Goal: Information Seeking & Learning: Learn about a topic

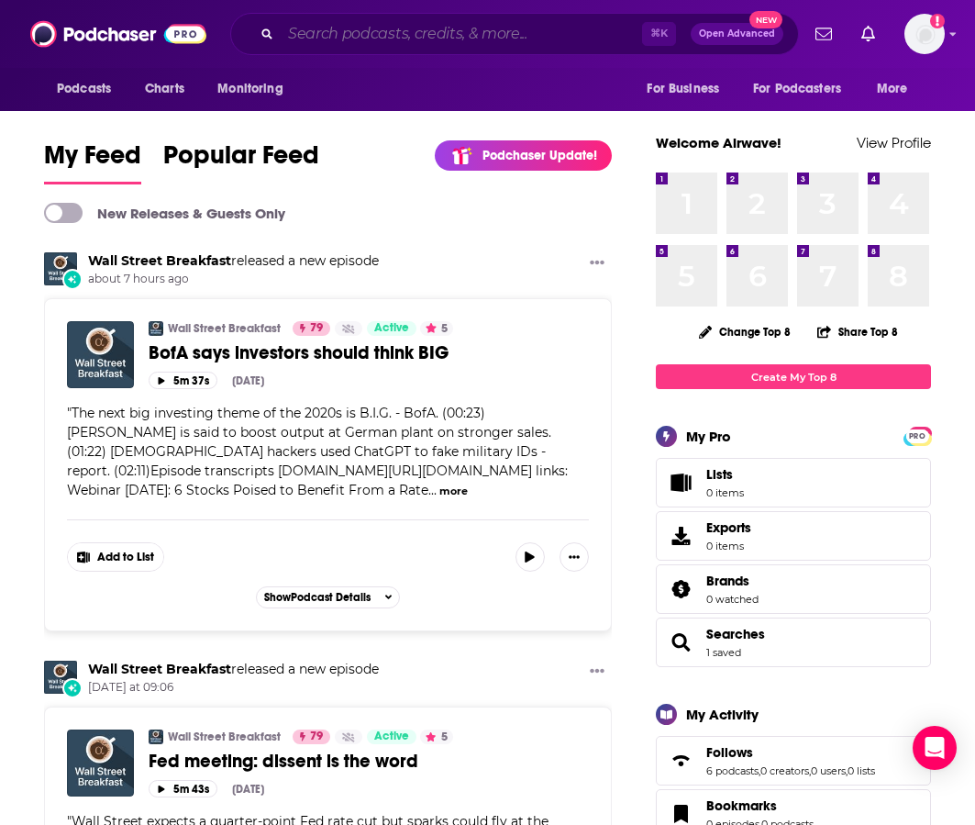
click at [451, 38] on input "Search podcasts, credits, & more..." at bounding box center [462, 33] width 362 height 29
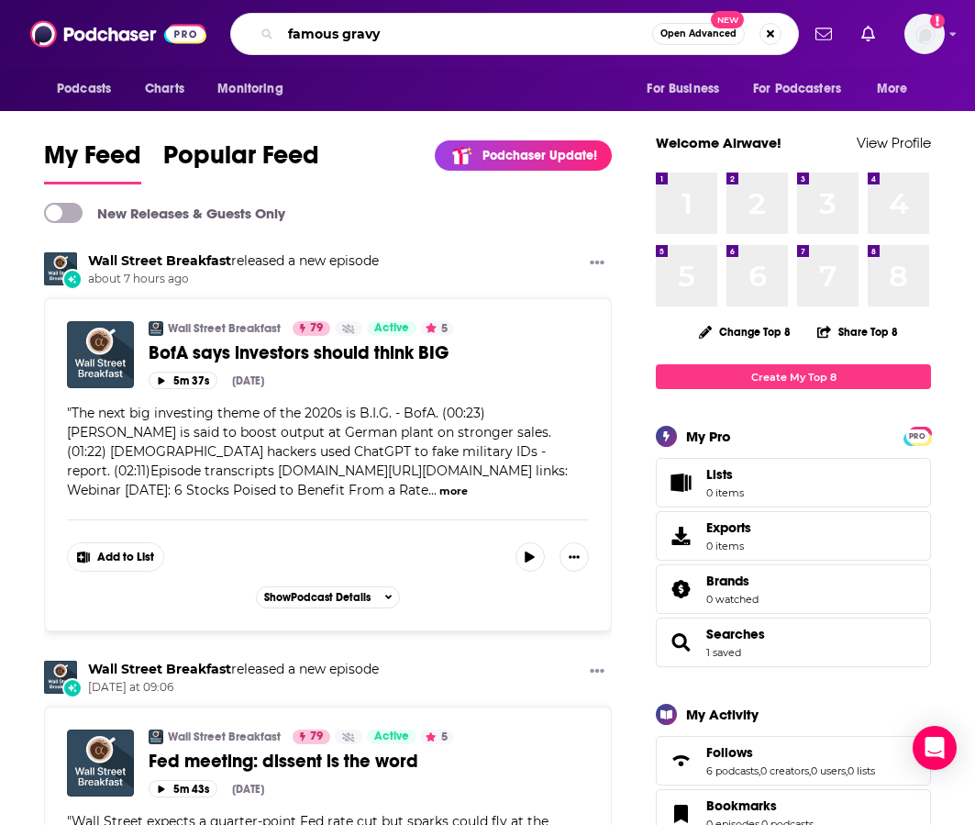
type input "famous gravy"
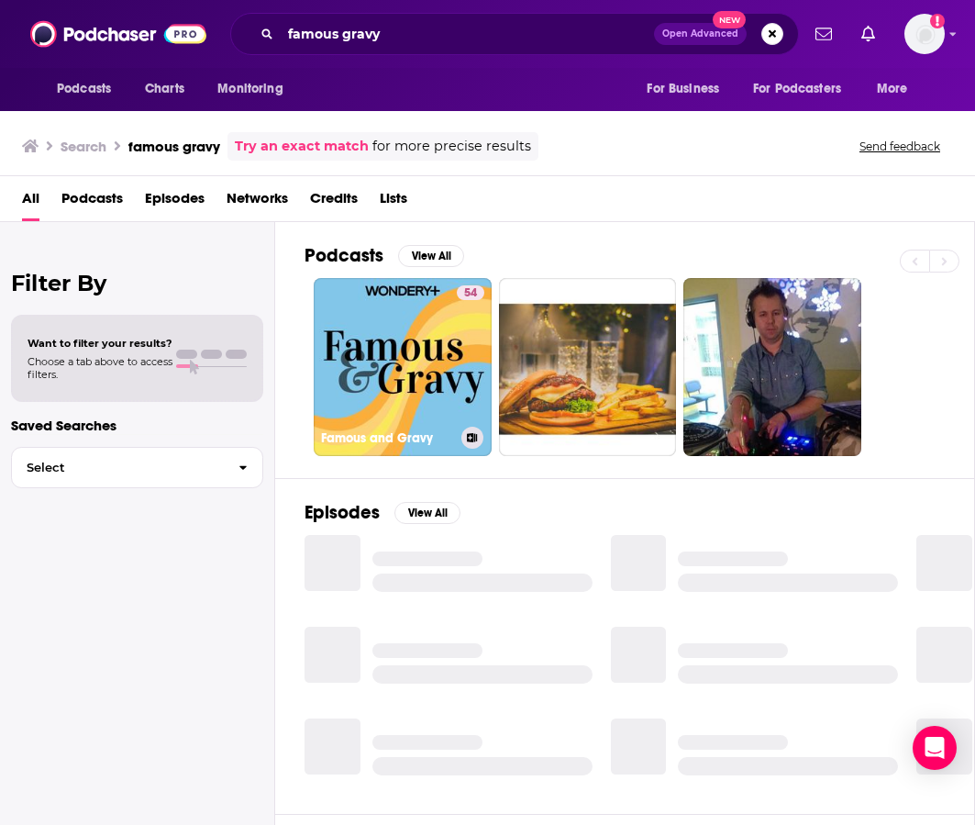
click at [435, 358] on link "54 Famous and Gravy" at bounding box center [403, 367] width 178 height 178
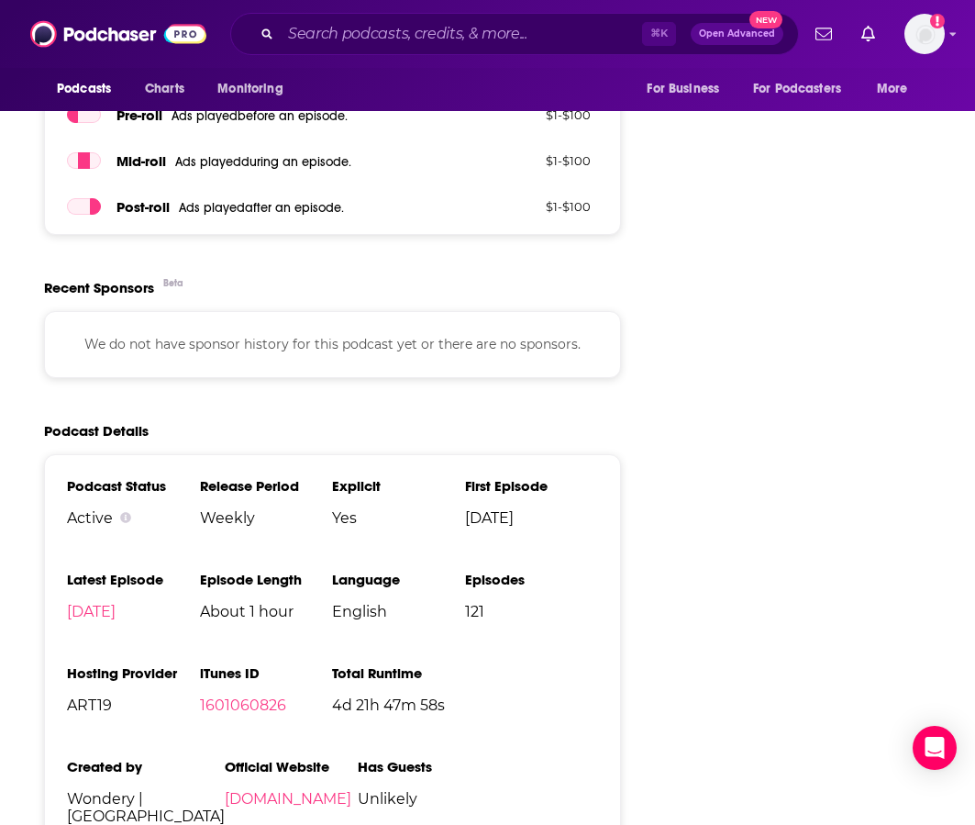
scroll to position [2279, 0]
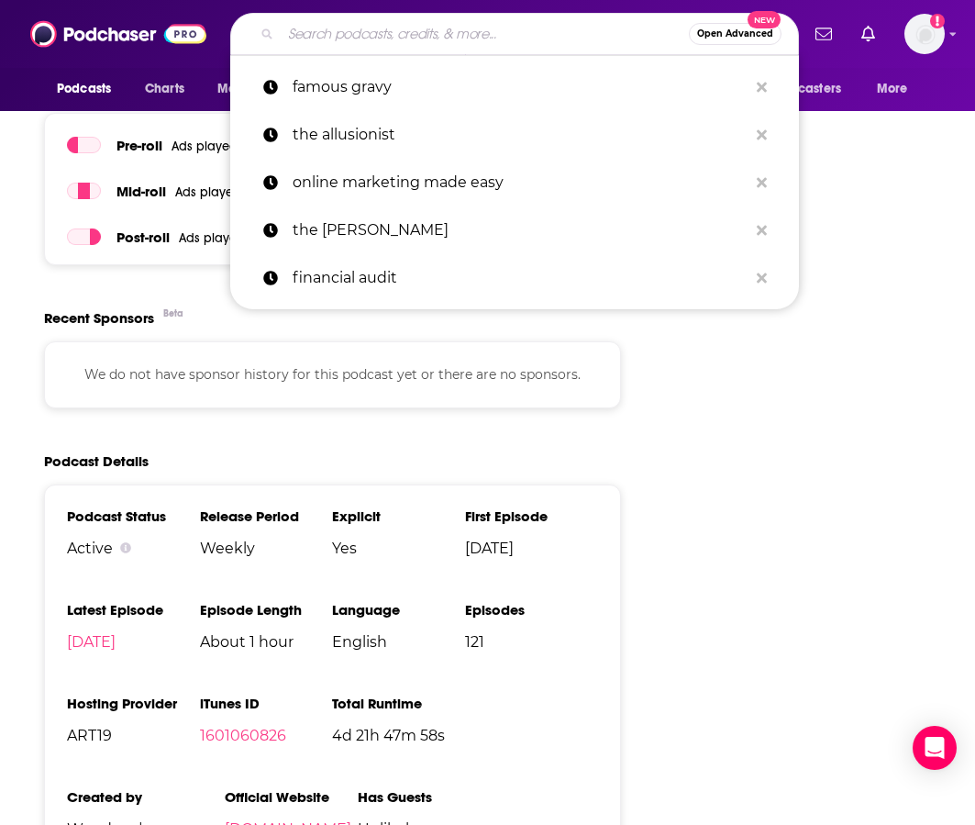
click at [463, 41] on input "Search podcasts, credits, & more..." at bounding box center [485, 33] width 408 height 29
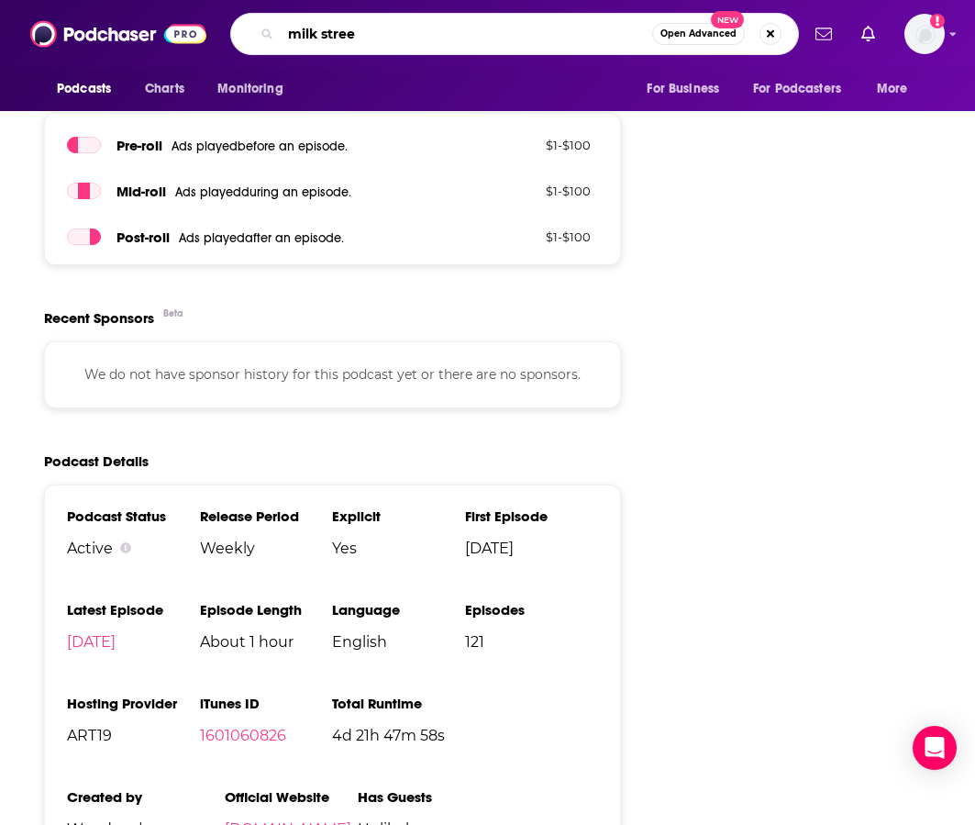
type input "[GEOGRAPHIC_DATA]"
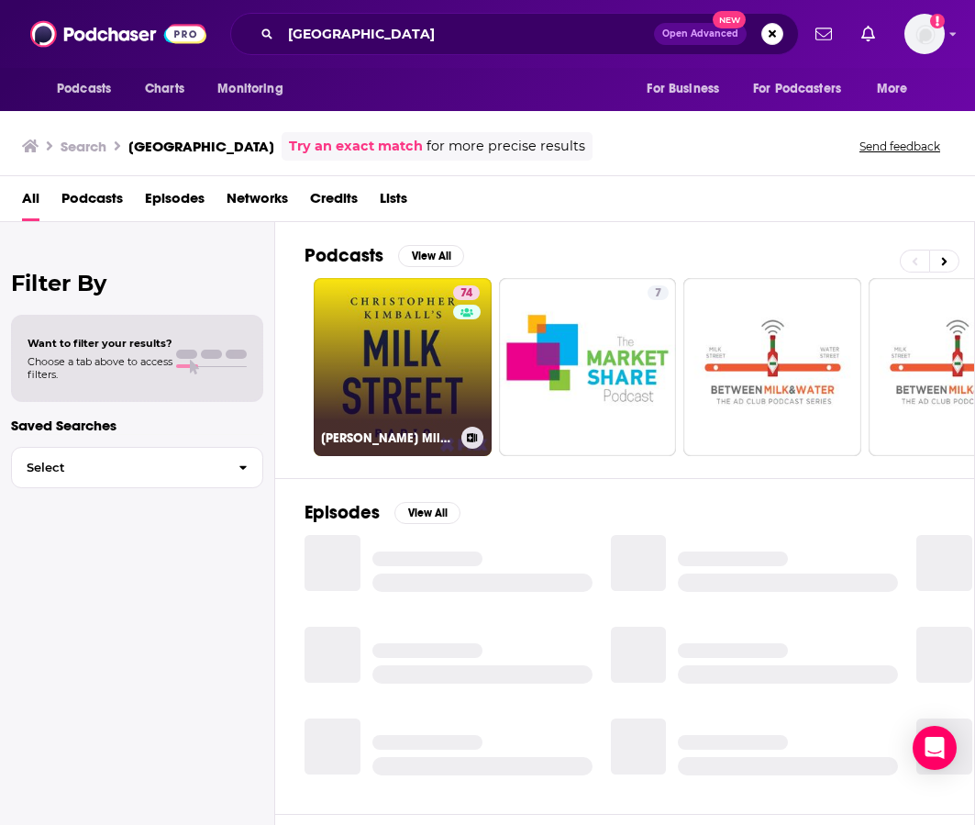
click at [407, 353] on link "74 Christopher Kimball’s Milk Street Radio" at bounding box center [403, 367] width 178 height 178
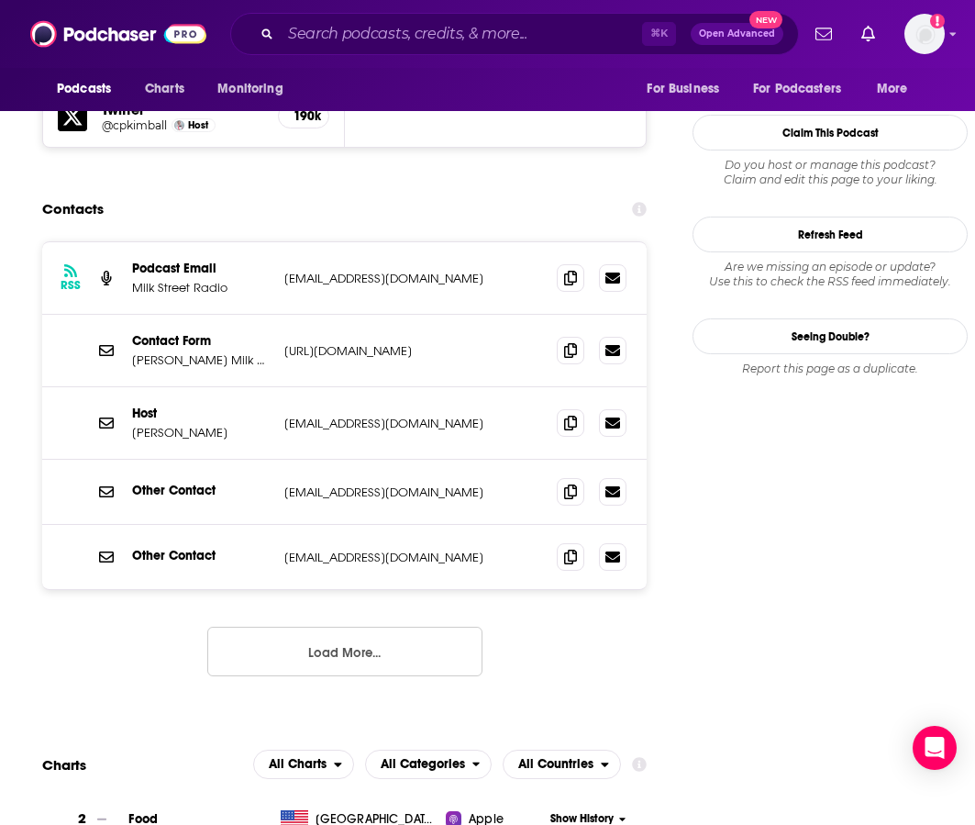
scroll to position [1811, 2]
click at [573, 271] on icon at bounding box center [570, 278] width 13 height 15
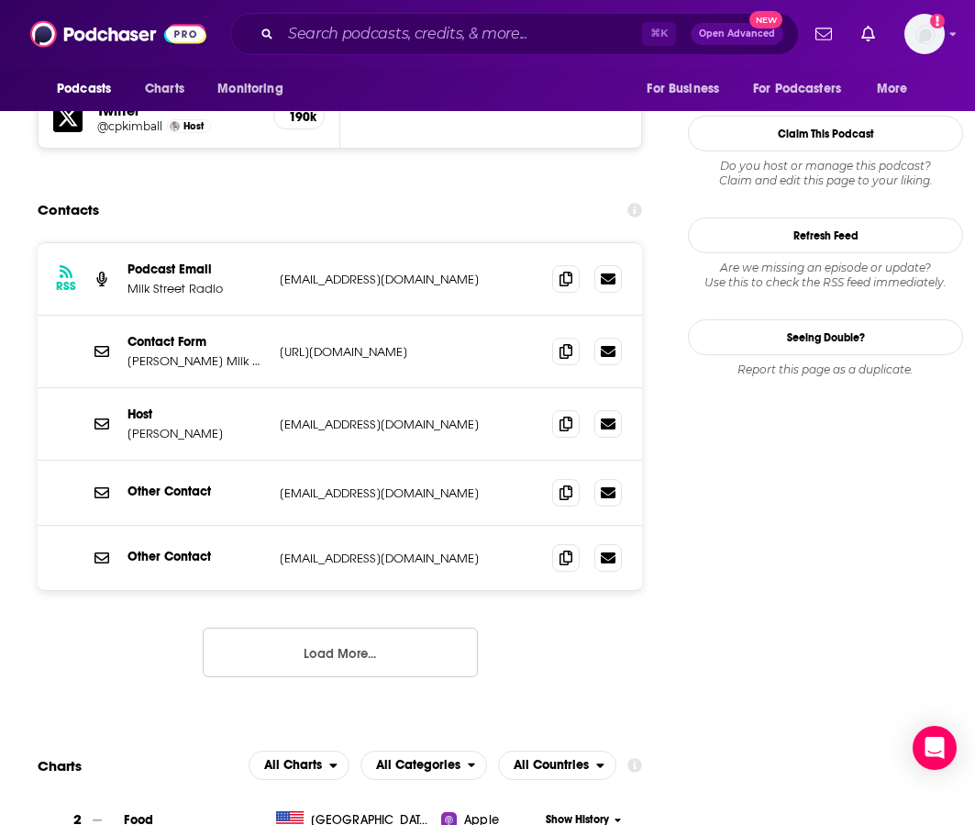
click at [377, 628] on button "Load More..." at bounding box center [340, 653] width 275 height 50
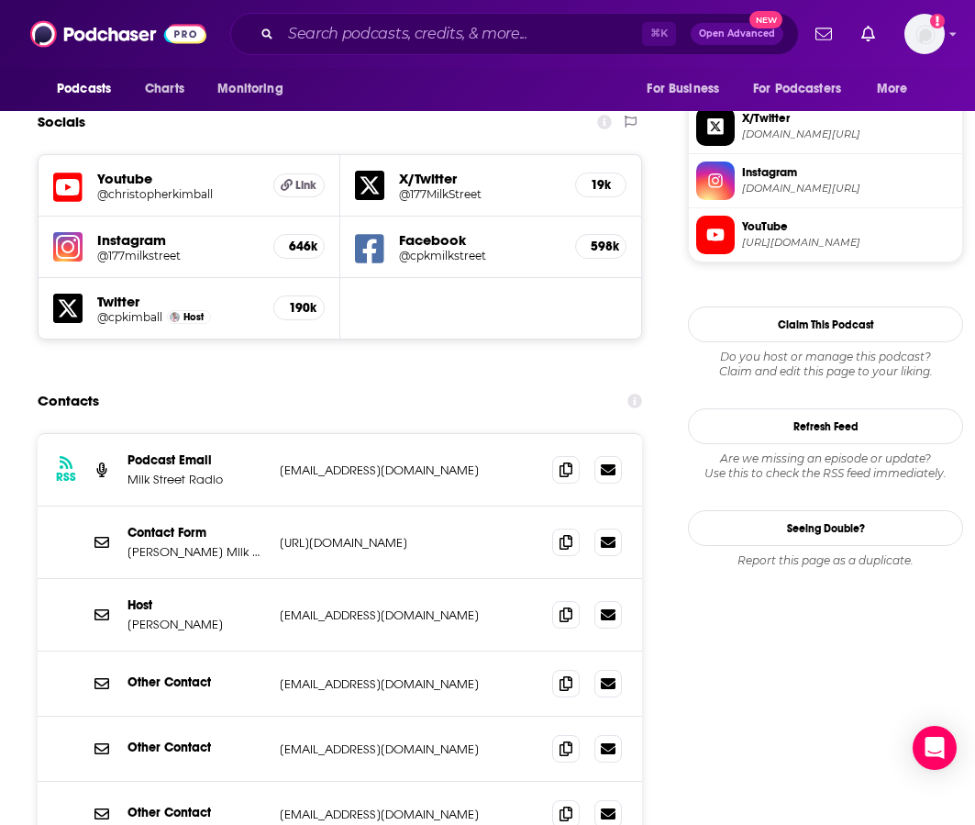
scroll to position [1601, 6]
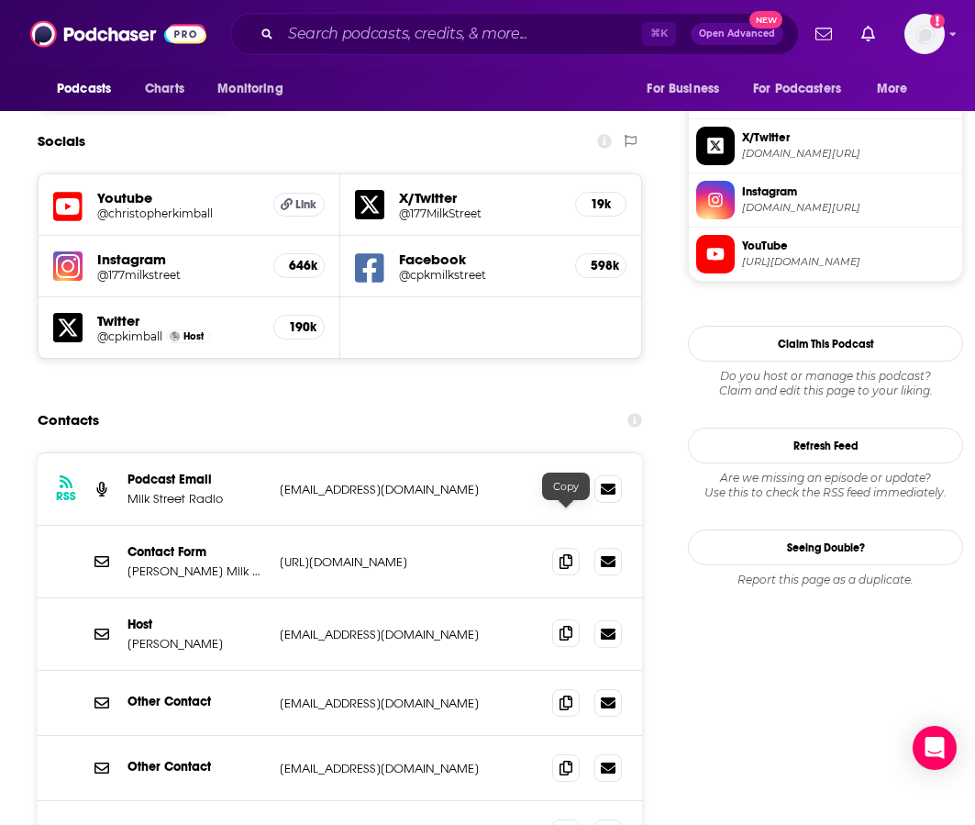
click at [567, 626] on icon at bounding box center [566, 633] width 13 height 15
click at [569, 553] on icon at bounding box center [566, 560] width 13 height 15
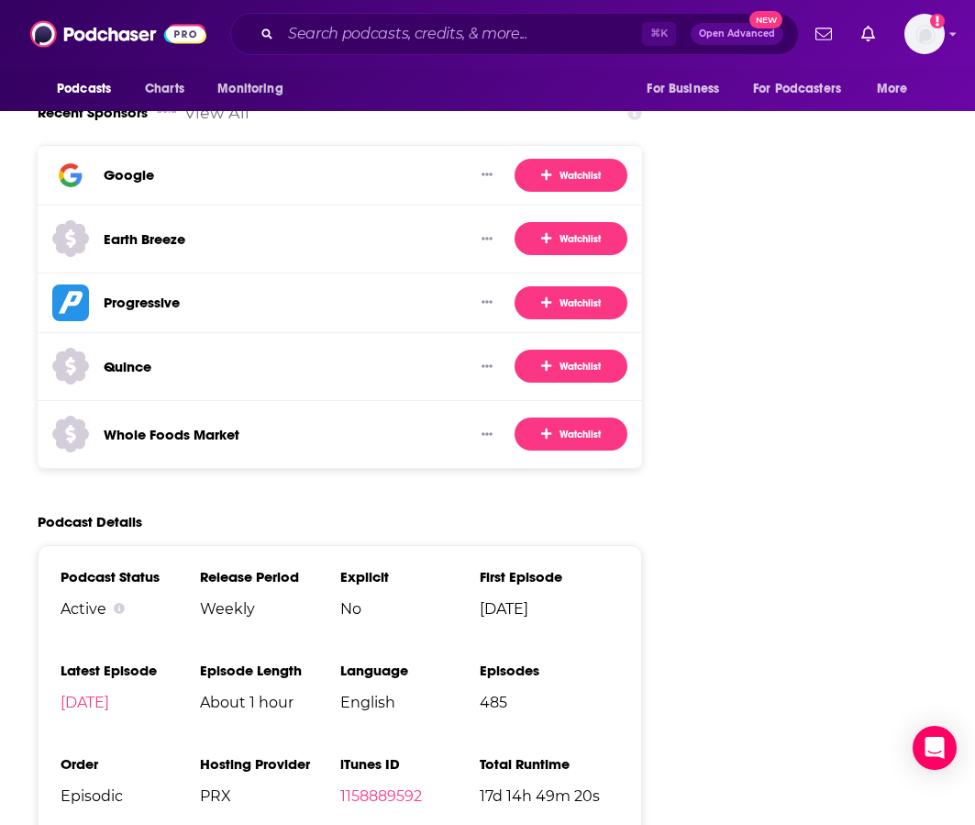
scroll to position [3511, 7]
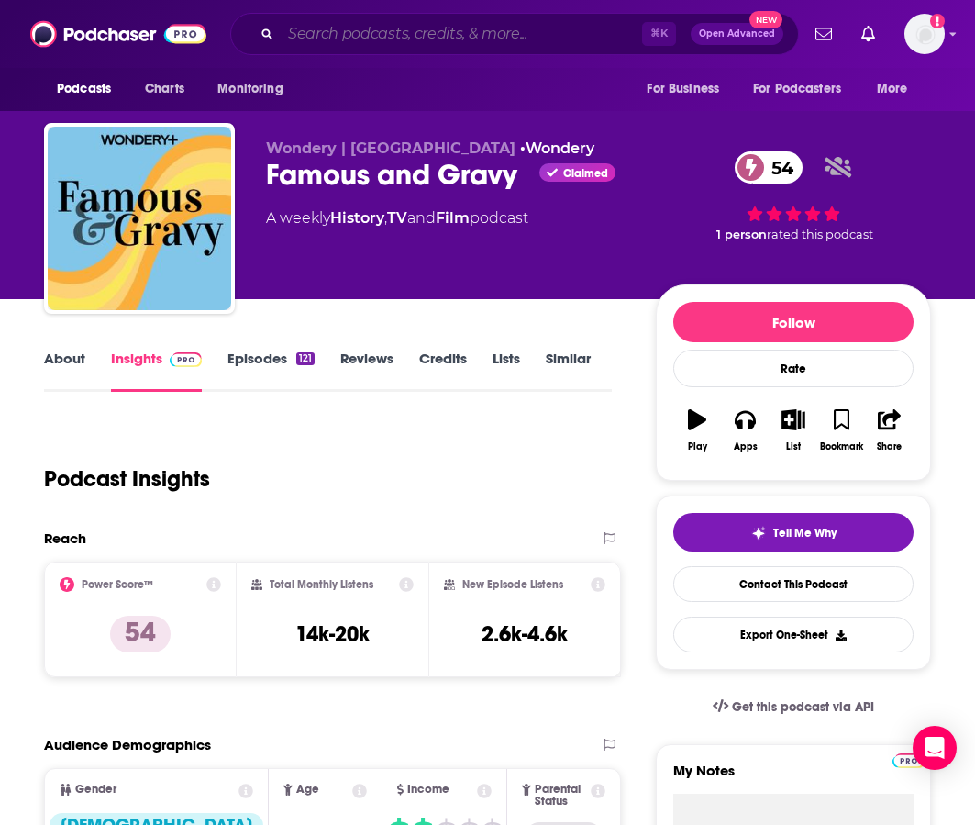
click at [415, 34] on input "Search podcasts, credits, & more..." at bounding box center [462, 33] width 362 height 29
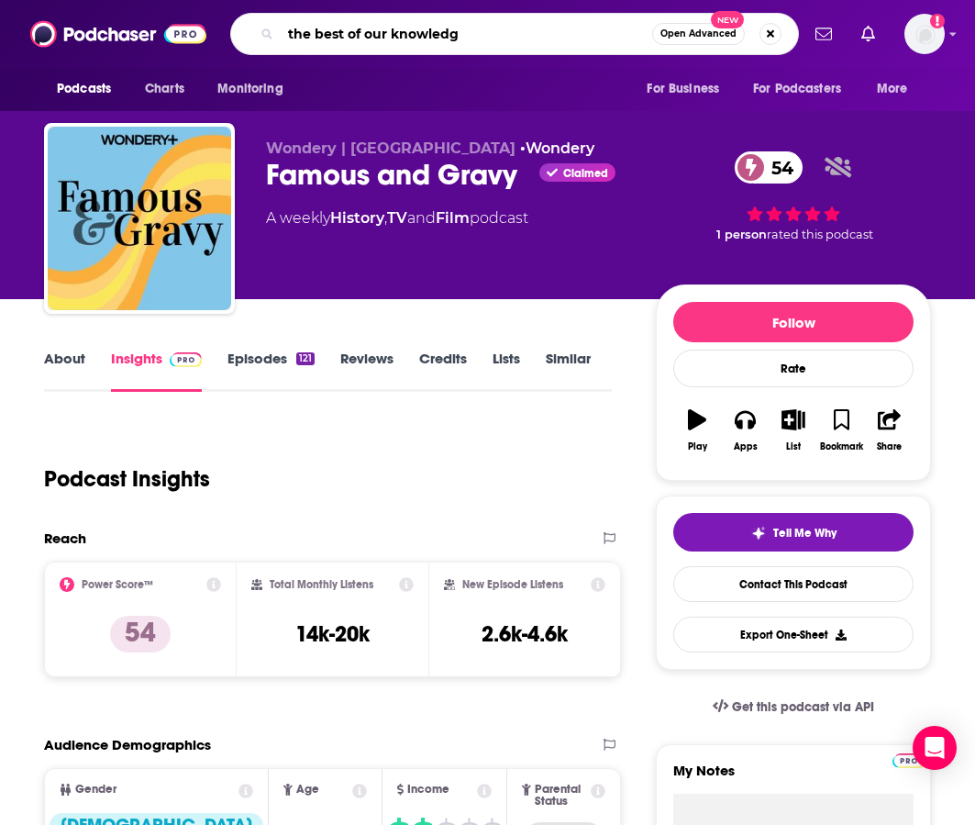
type input "the best of our knowledge"
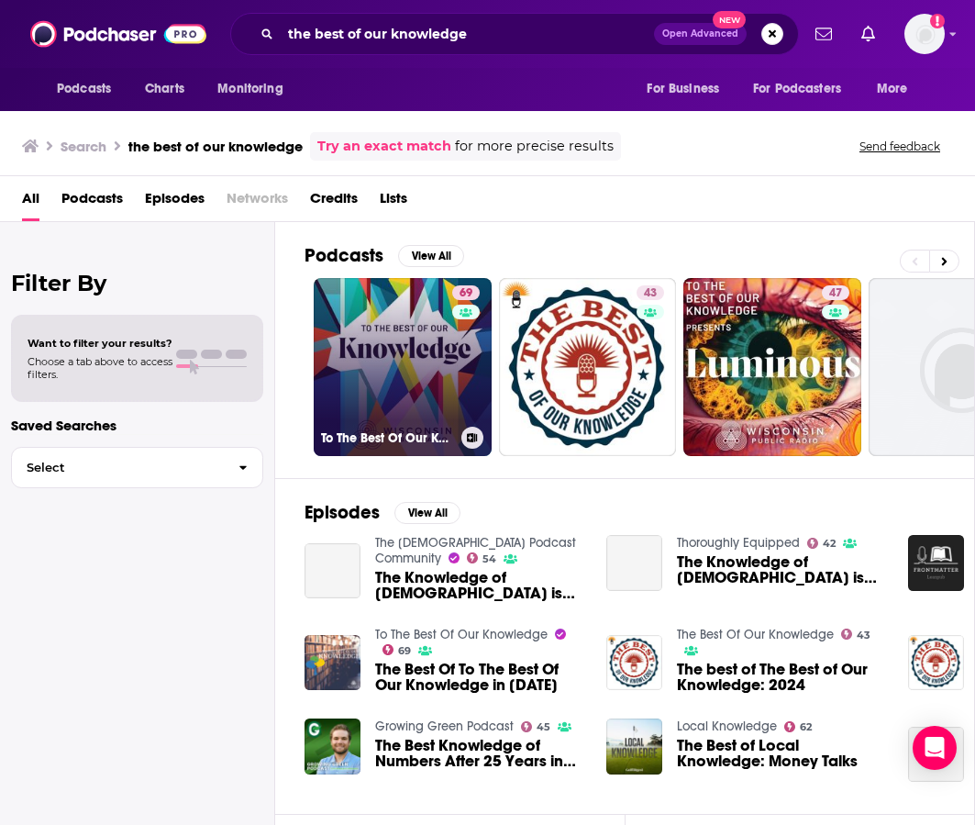
click at [438, 298] on link "69 To The Best Of Our Knowledge" at bounding box center [403, 367] width 178 height 178
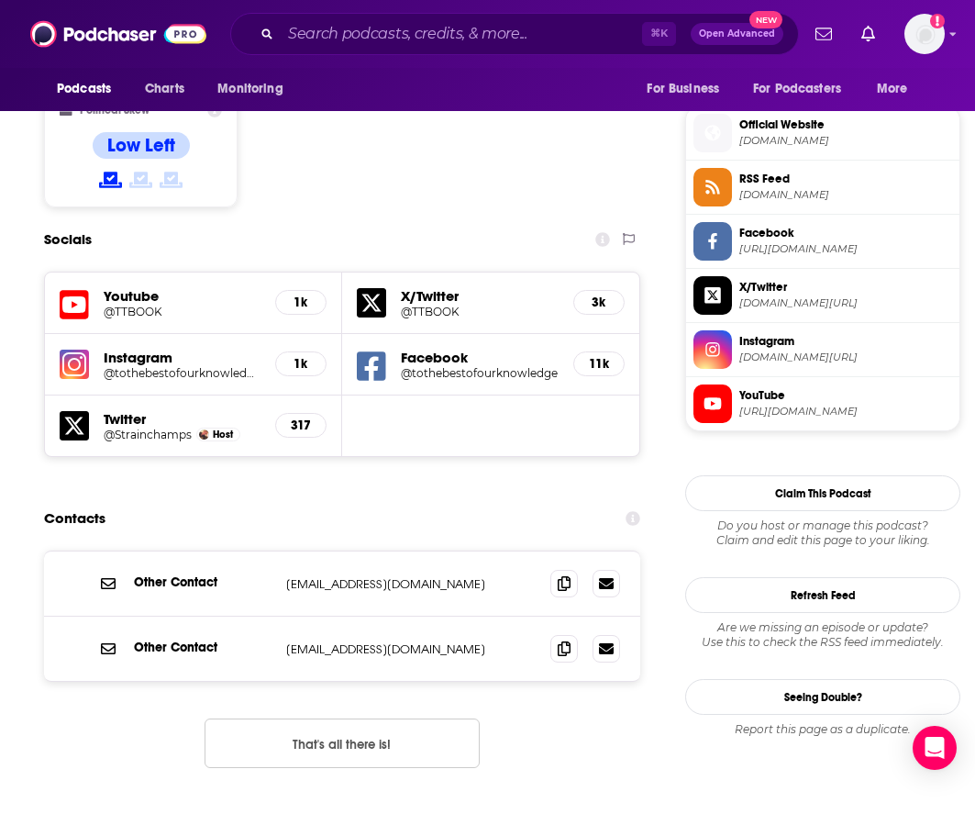
scroll to position [1544, 0]
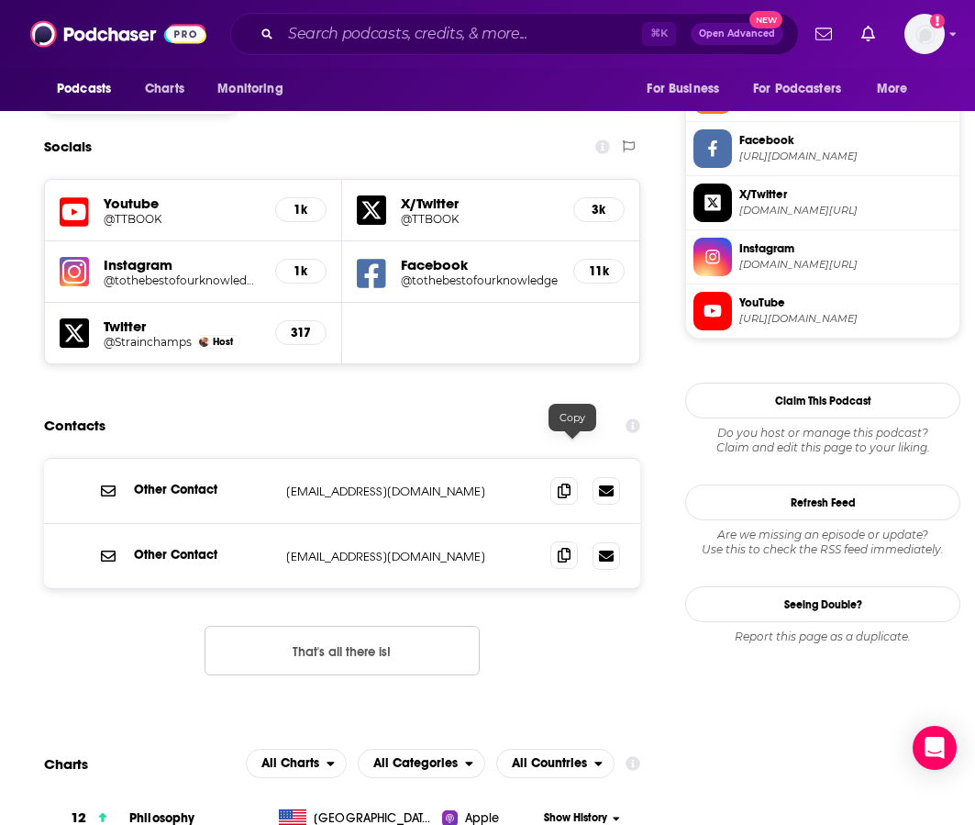
click at [578, 541] on span at bounding box center [565, 555] width 28 height 28
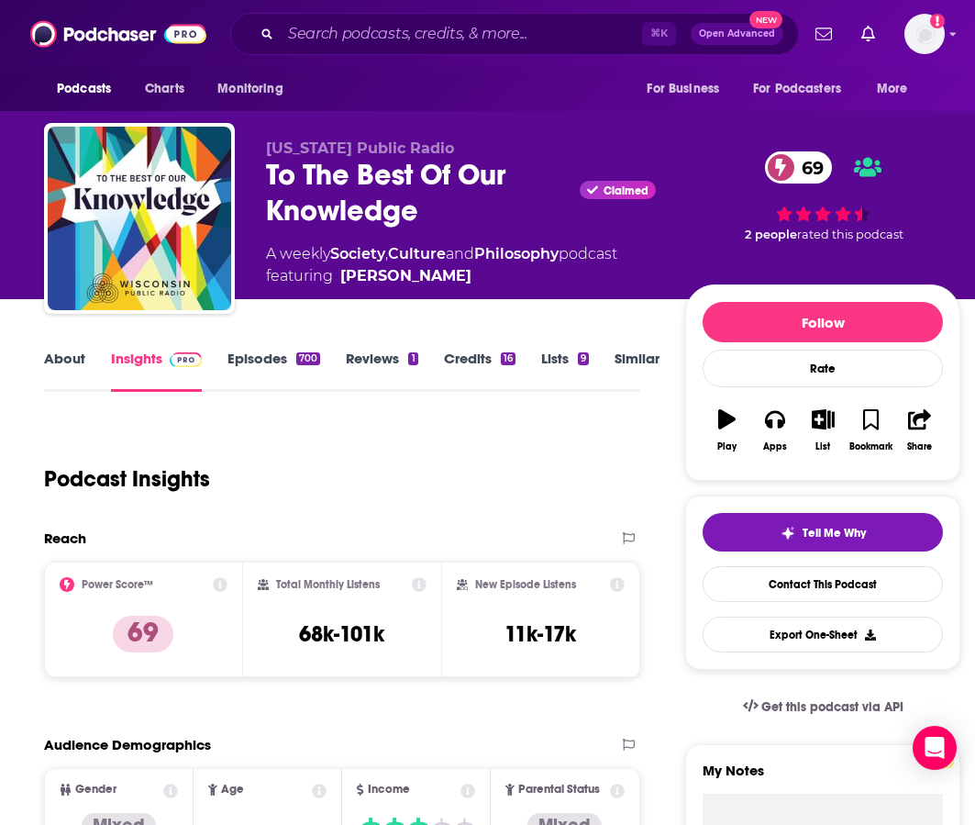
scroll to position [0, 0]
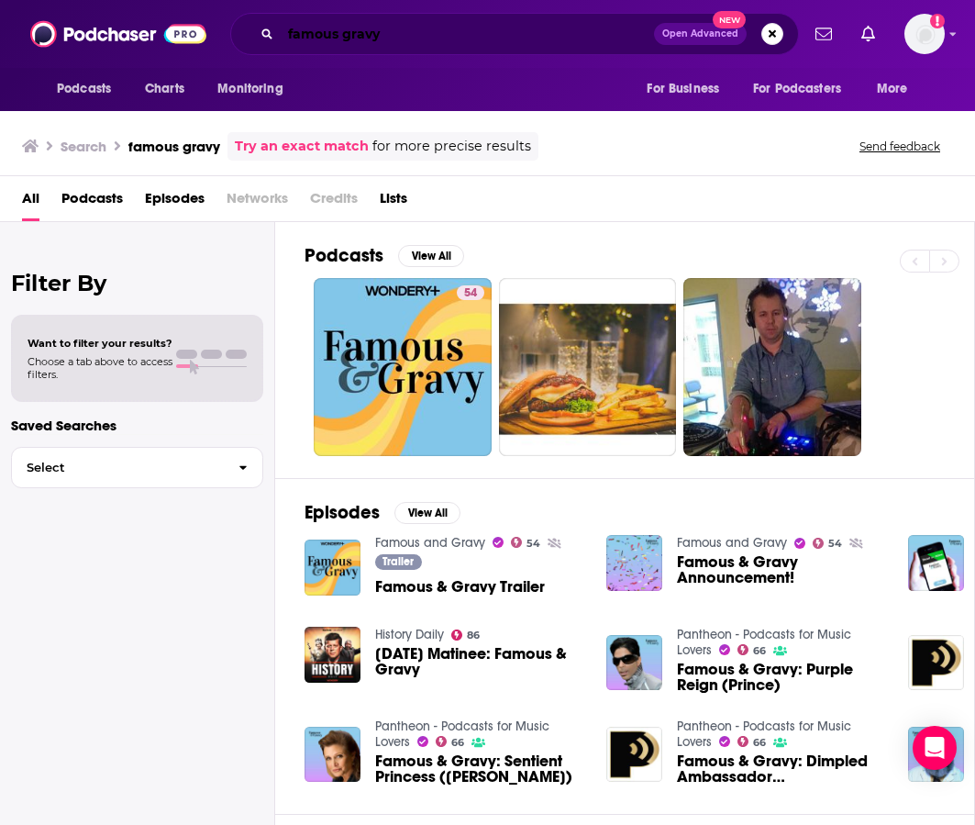
click at [384, 39] on input "famous gravy" at bounding box center [467, 33] width 373 height 29
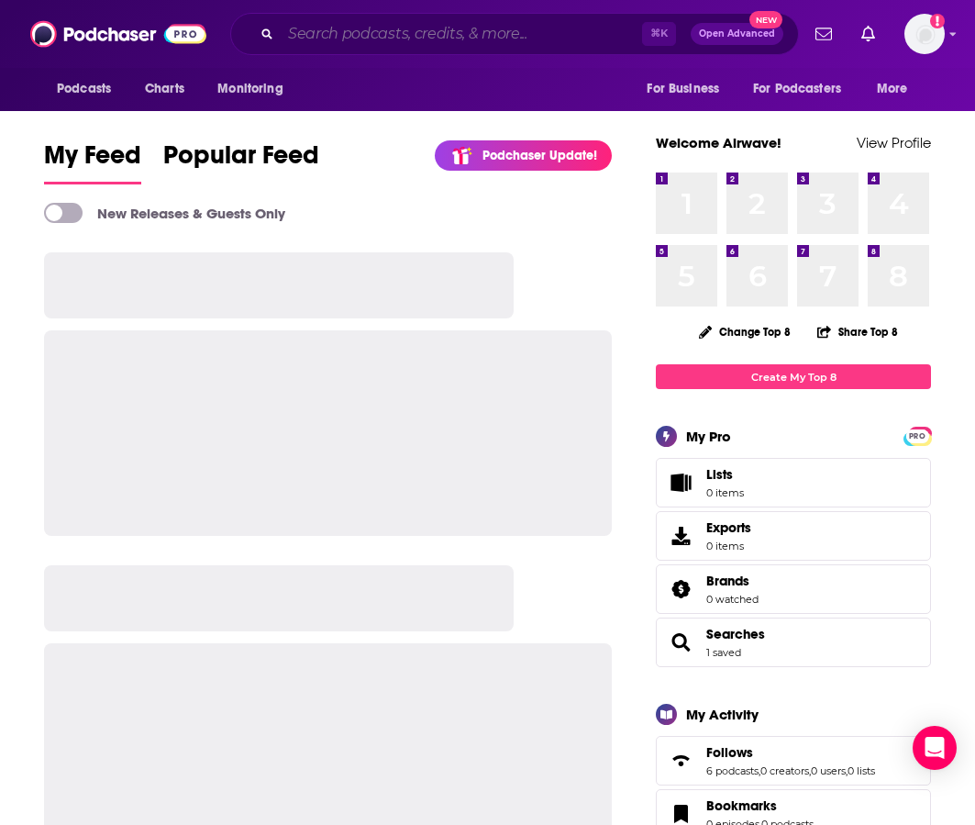
click at [432, 43] on input "Search podcasts, credits, & more..." at bounding box center [462, 33] width 362 height 29
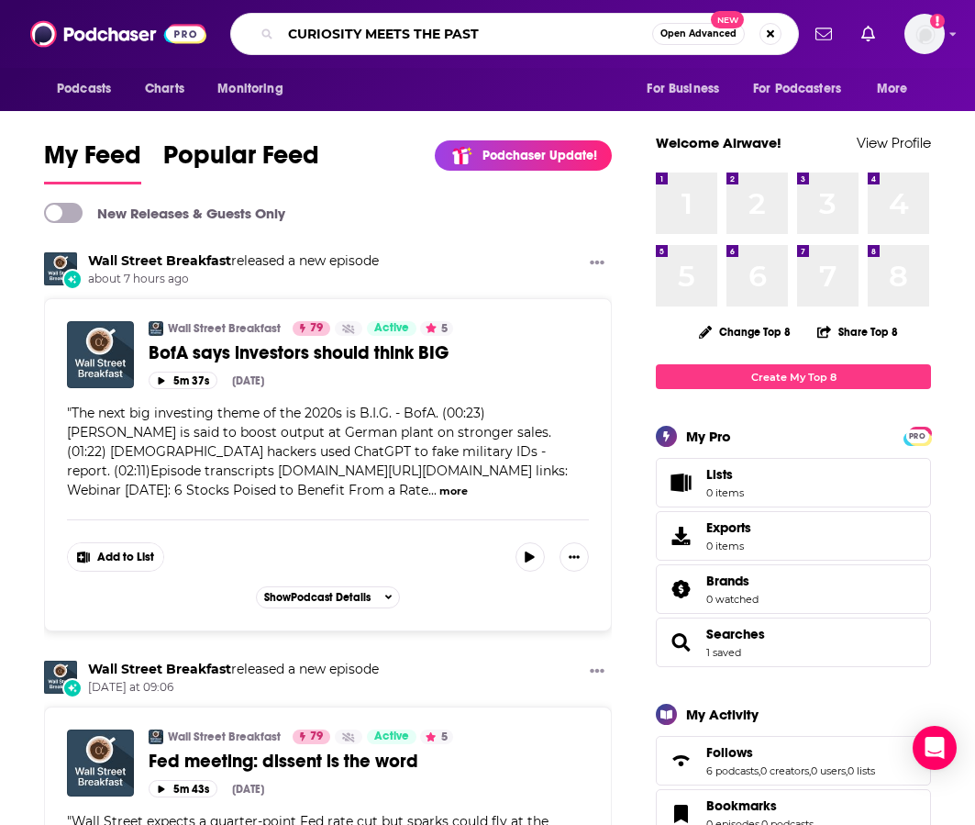
type input "CURIOSITY MEETS THE PAST"
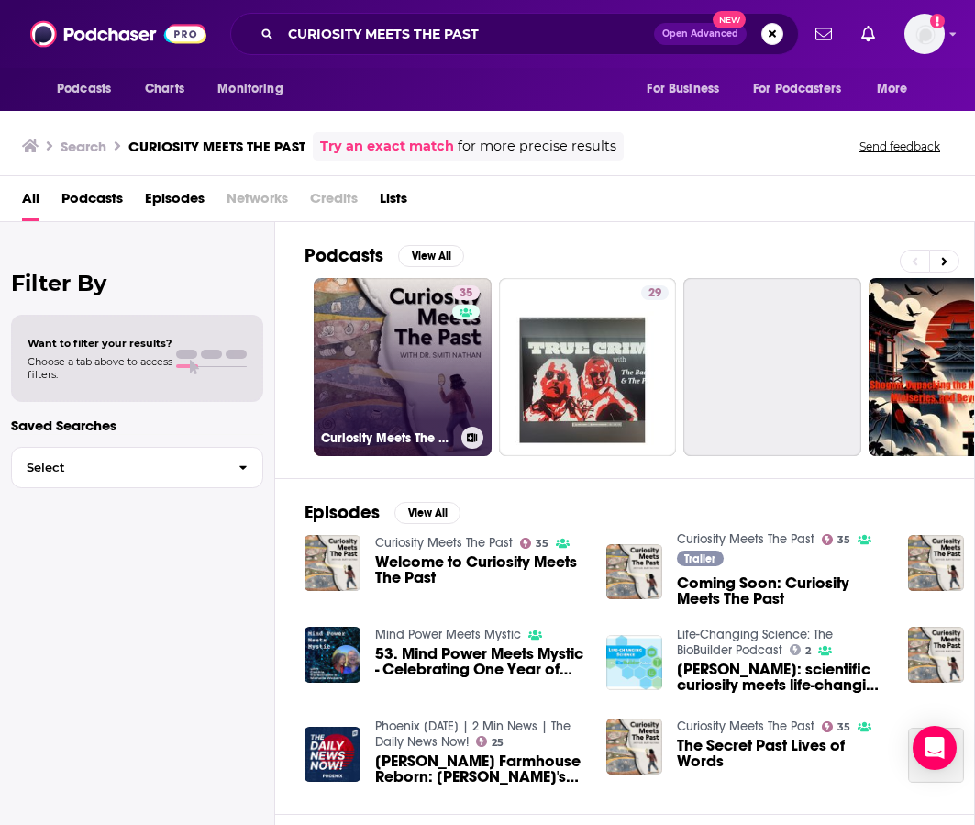
click at [424, 339] on link "35 Curiosity Meets The Past" at bounding box center [403, 367] width 178 height 178
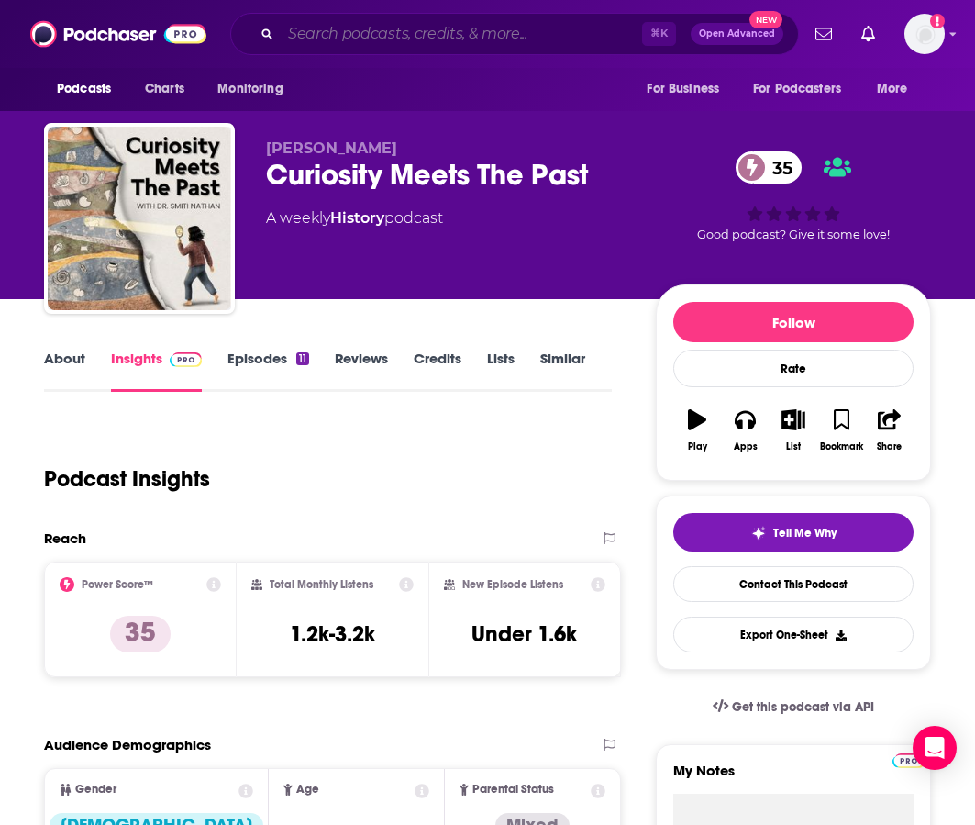
click at [466, 31] on input "Search podcasts, credits, & more..." at bounding box center [462, 33] width 362 height 29
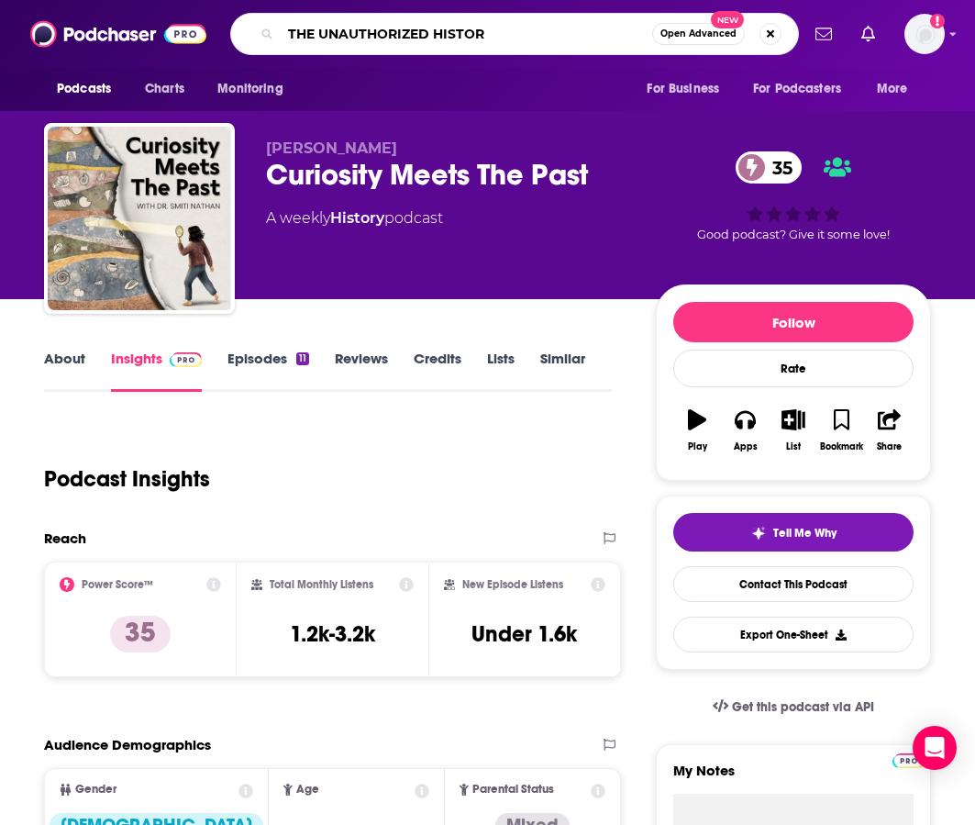
type input "THE UNAUTHORIZED HISTORY"
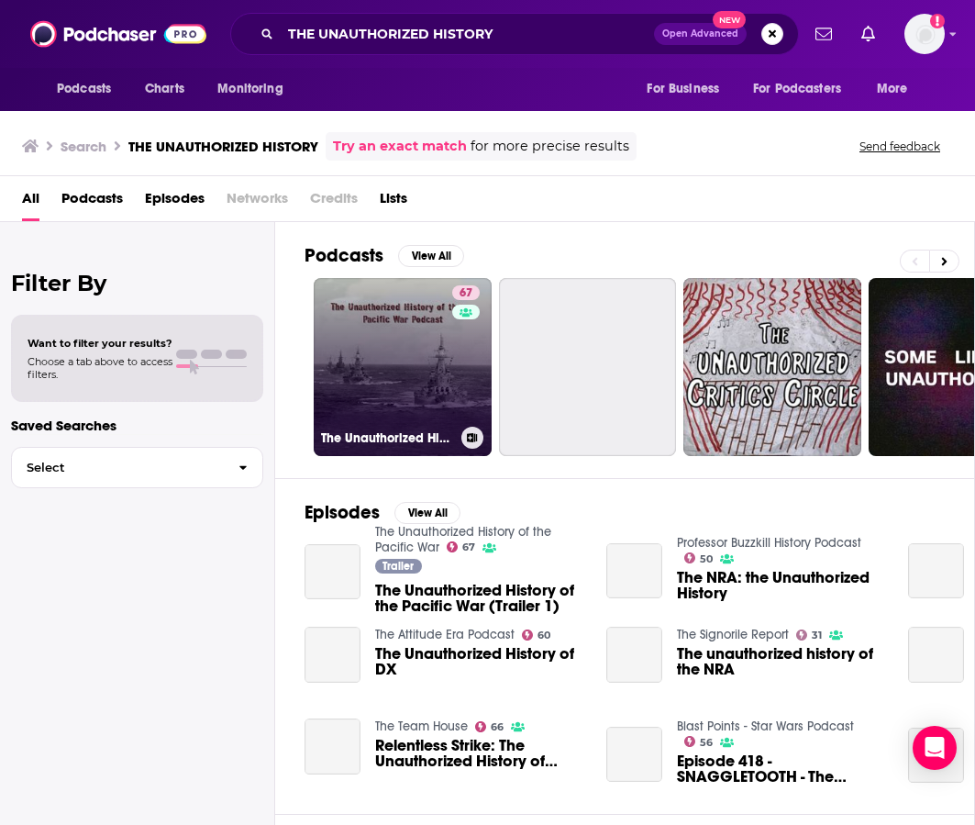
click at [423, 357] on link "67 The Unauthorized History of the Pacific War" at bounding box center [403, 367] width 178 height 178
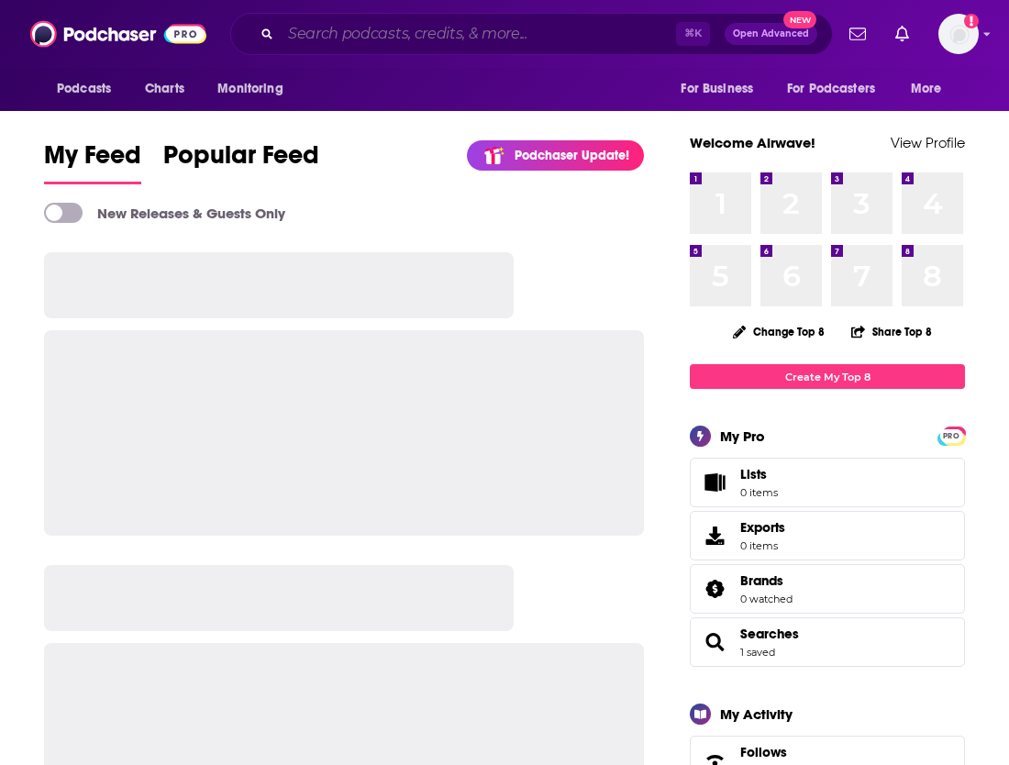
click at [592, 39] on input "Search podcasts, credits, & more..." at bounding box center [478, 33] width 395 height 29
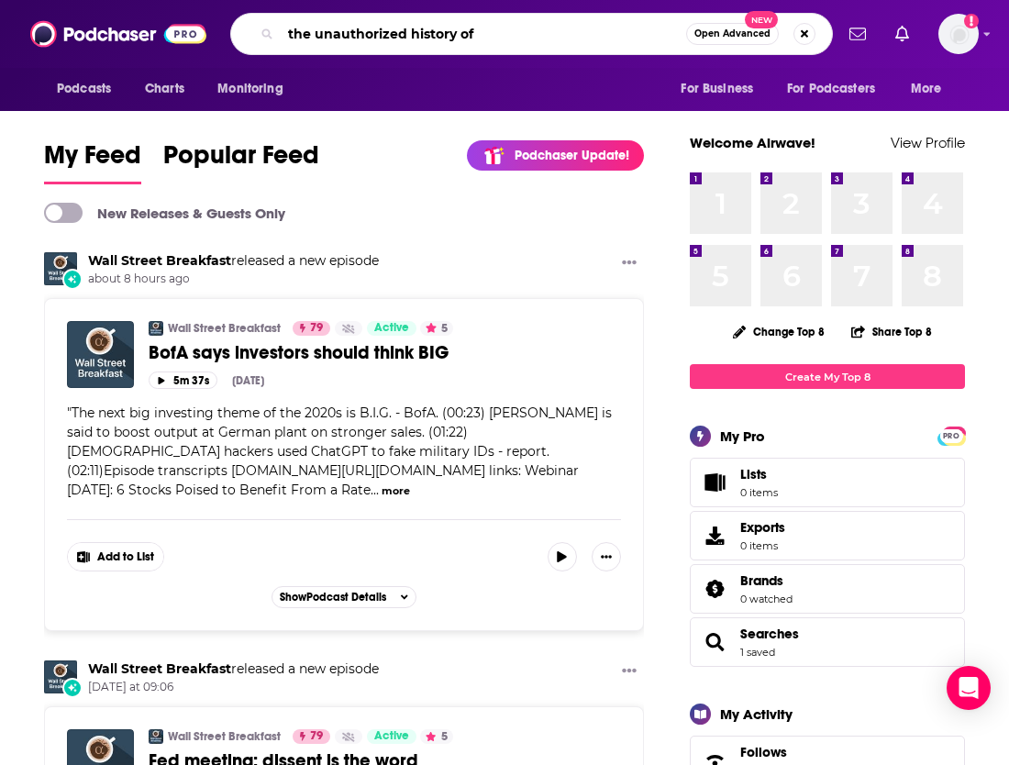
type input "the unauthorized history of"
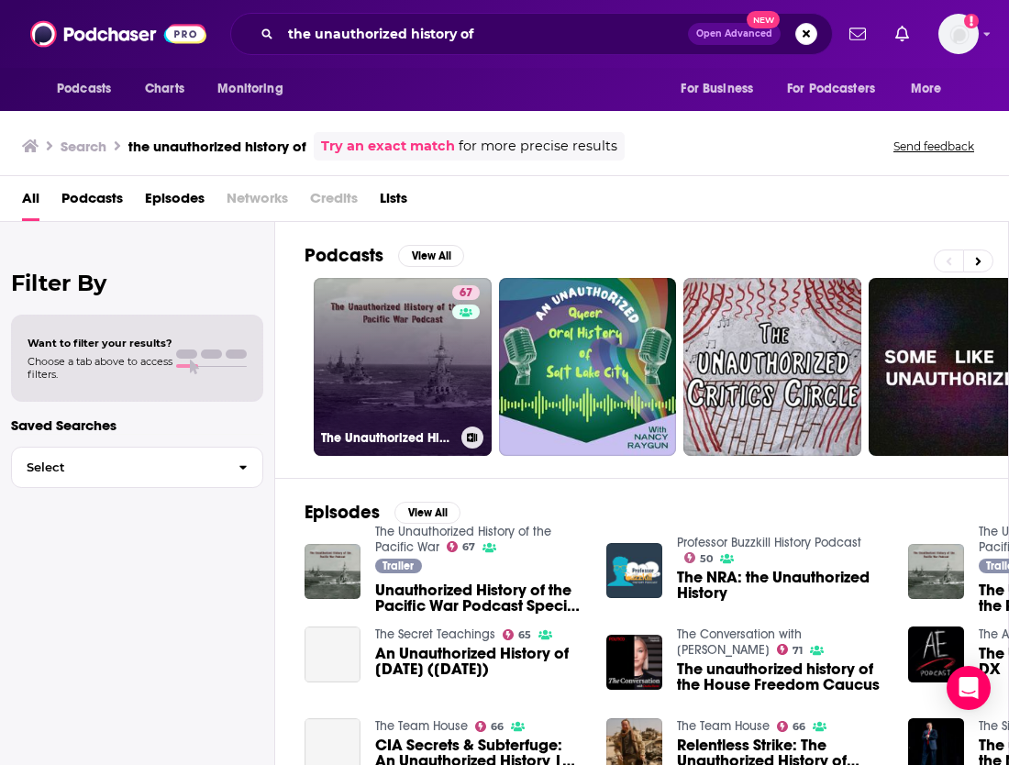
click at [438, 313] on link "67 The Unauthorized History of the Pacific War" at bounding box center [403, 367] width 178 height 178
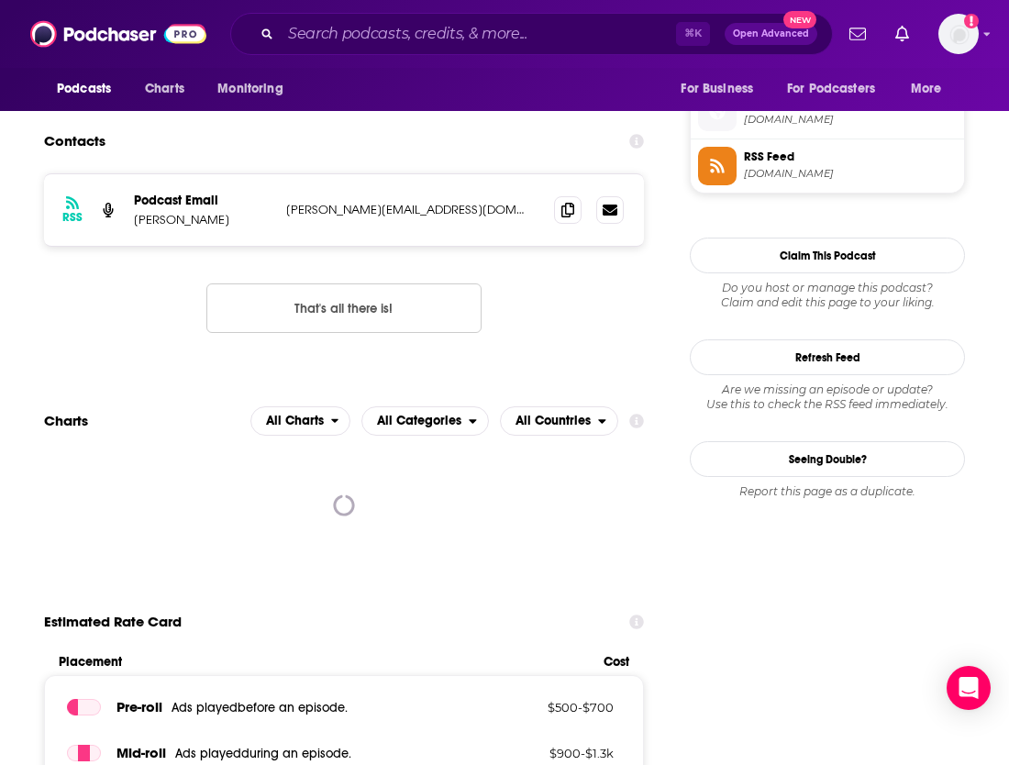
scroll to position [1649, 0]
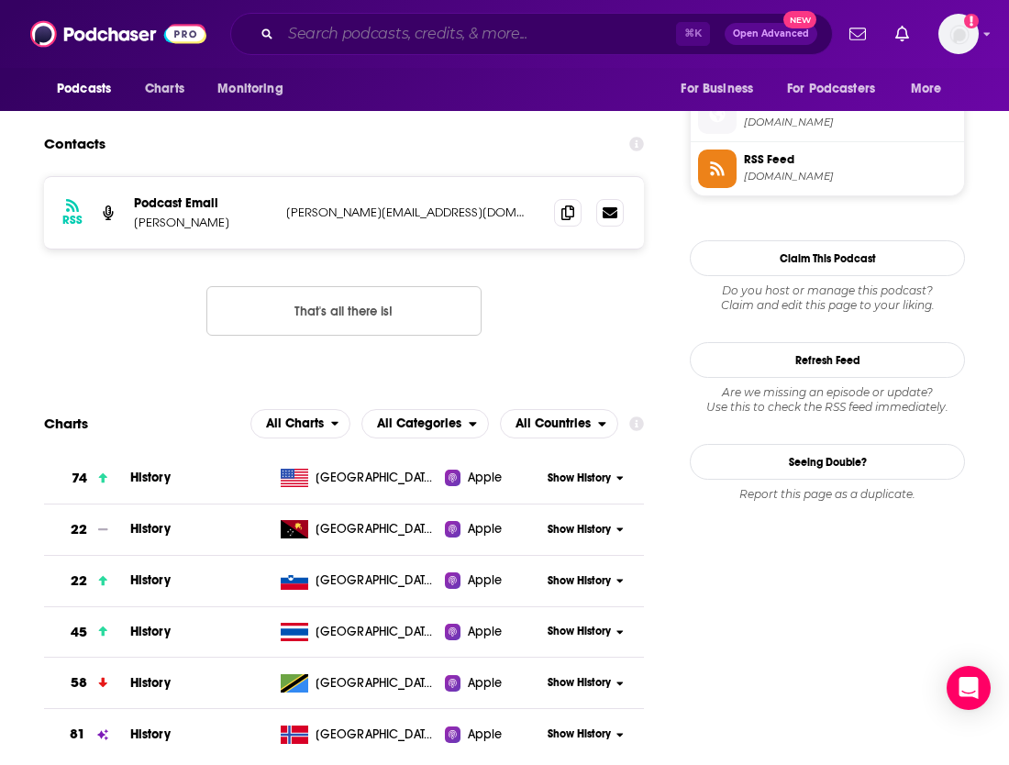
click at [525, 34] on input "Search podcasts, credits, & more..." at bounding box center [478, 33] width 395 height 29
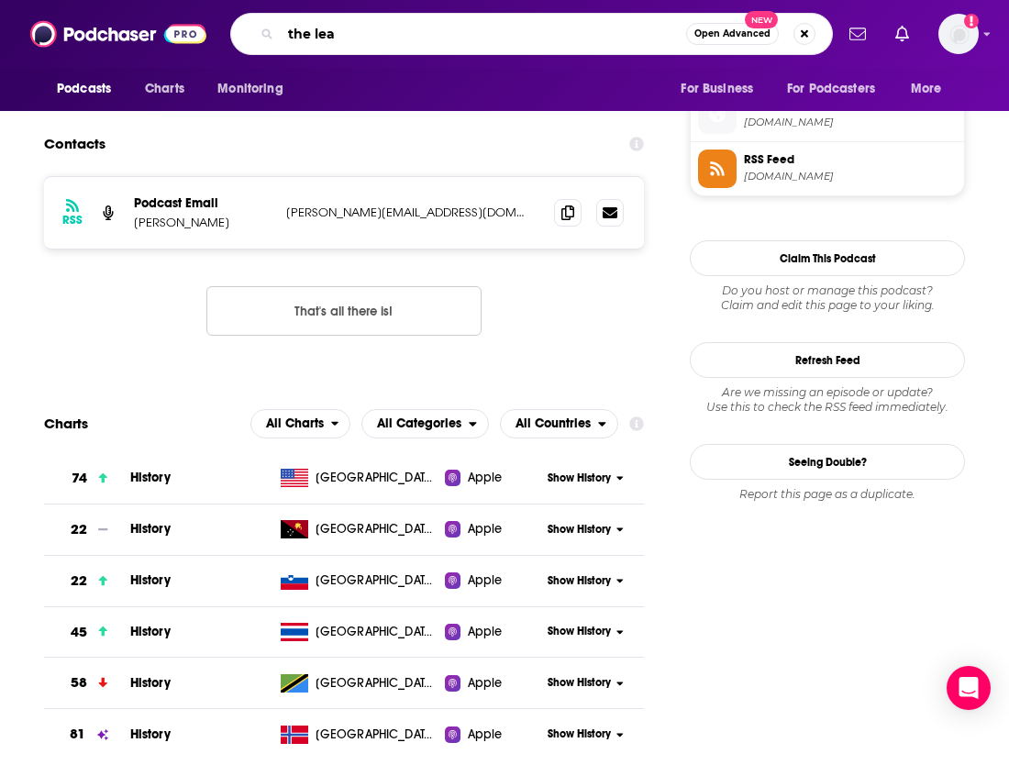
type input "the lead"
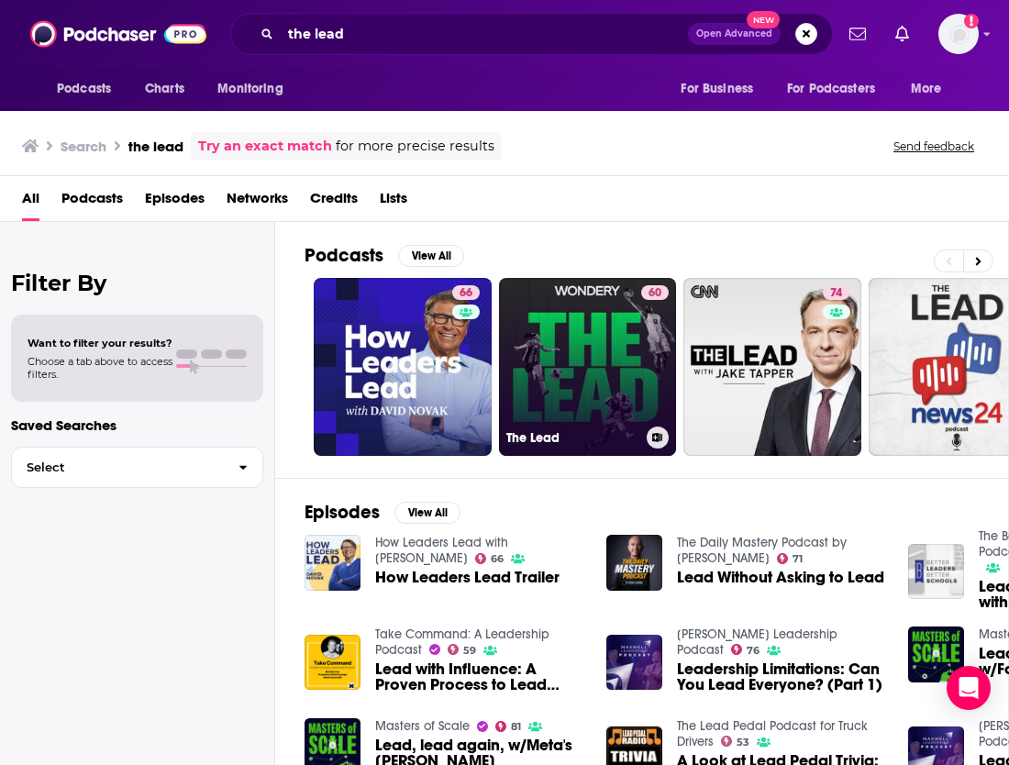
click at [591, 361] on link "60 The Lead" at bounding box center [588, 367] width 178 height 178
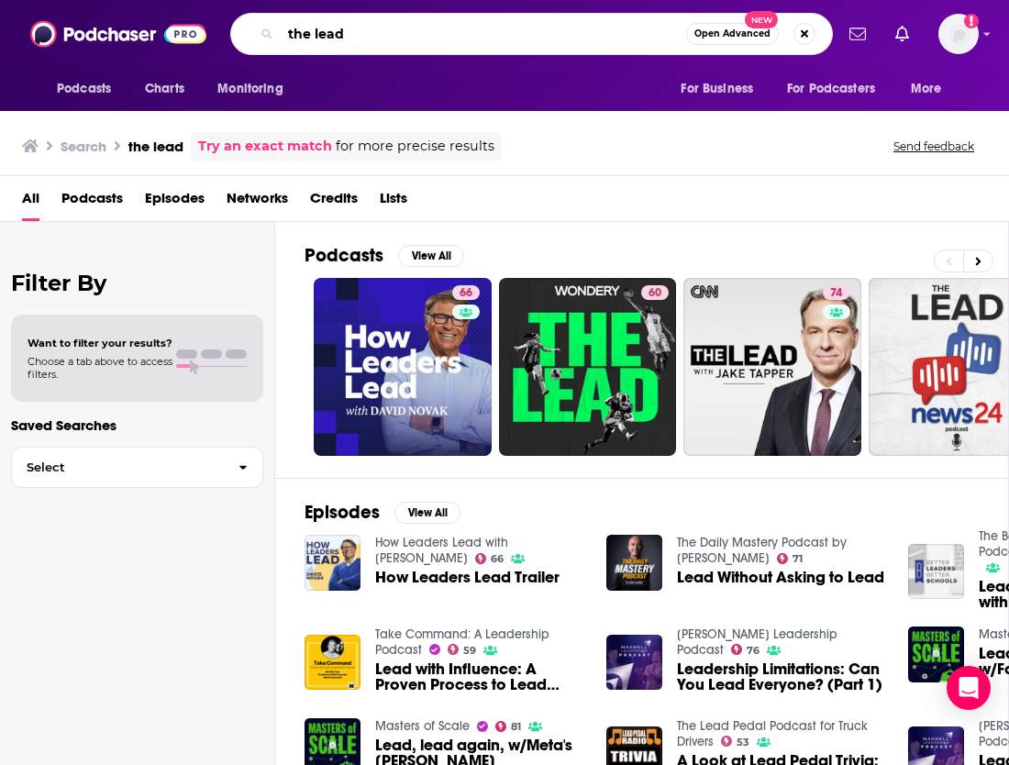
drag, startPoint x: 539, startPoint y: 46, endPoint x: 392, endPoint y: -28, distance: 164.1
click at [392, 0] on html "Podcasts Charts Monitoring the lead Open Advanced New For Business For Podcaste…" at bounding box center [504, 382] width 1009 height 765
type input "wake up to wealth"
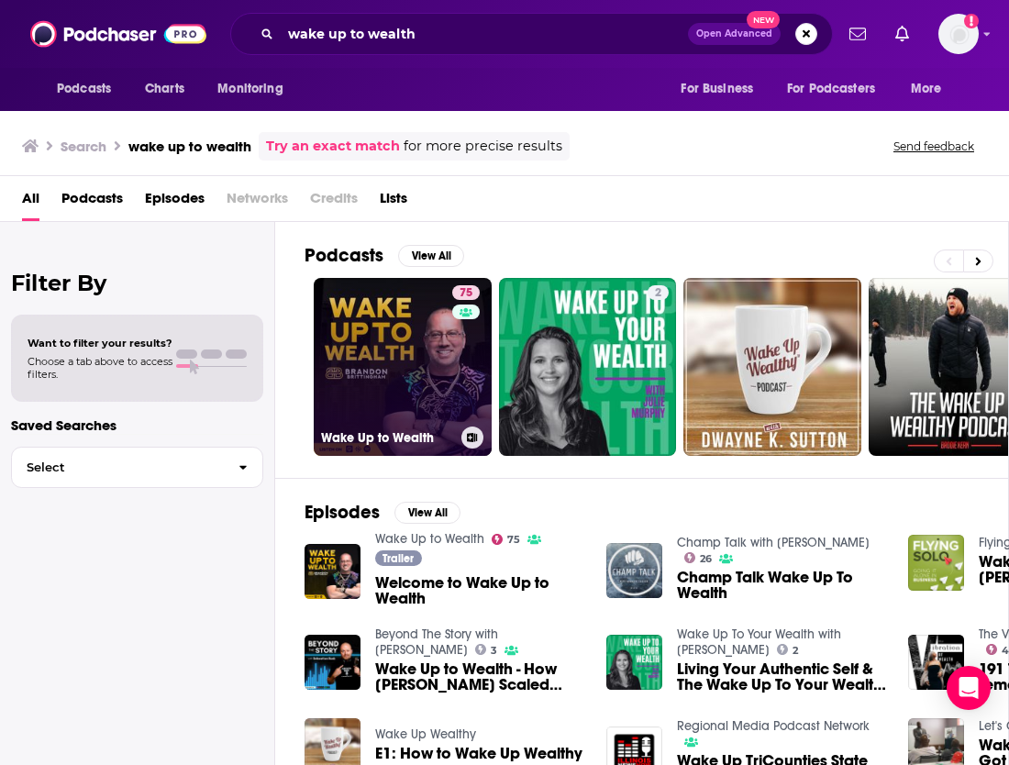
click at [404, 336] on link "75 Wake Up to Wealth" at bounding box center [403, 367] width 178 height 178
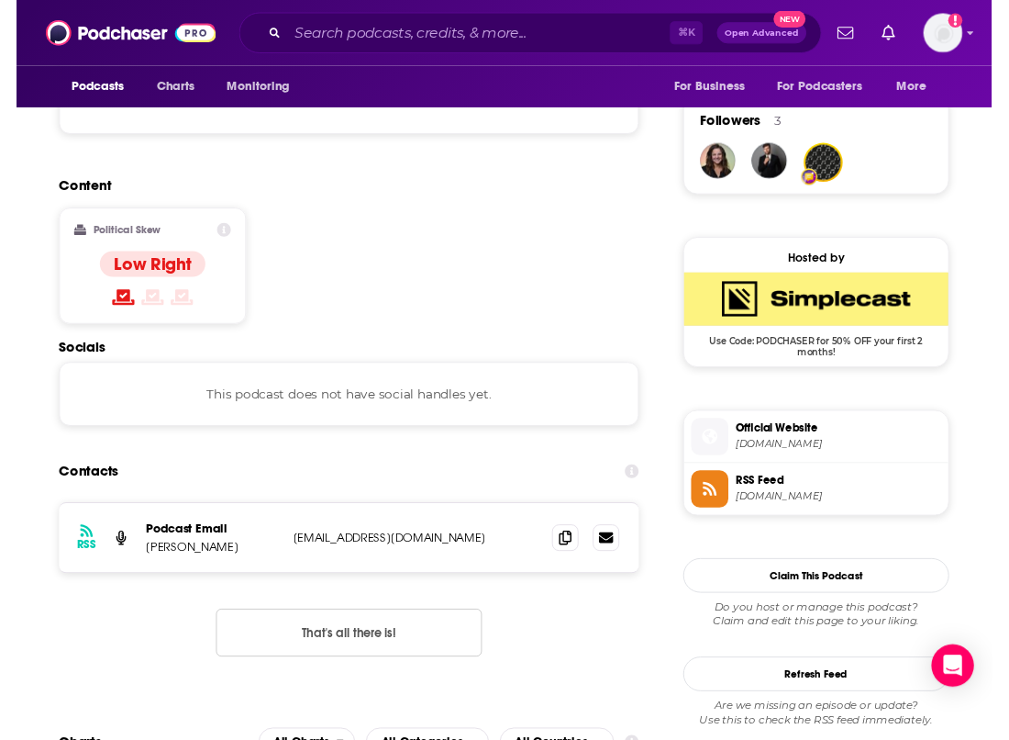
scroll to position [1445, 0]
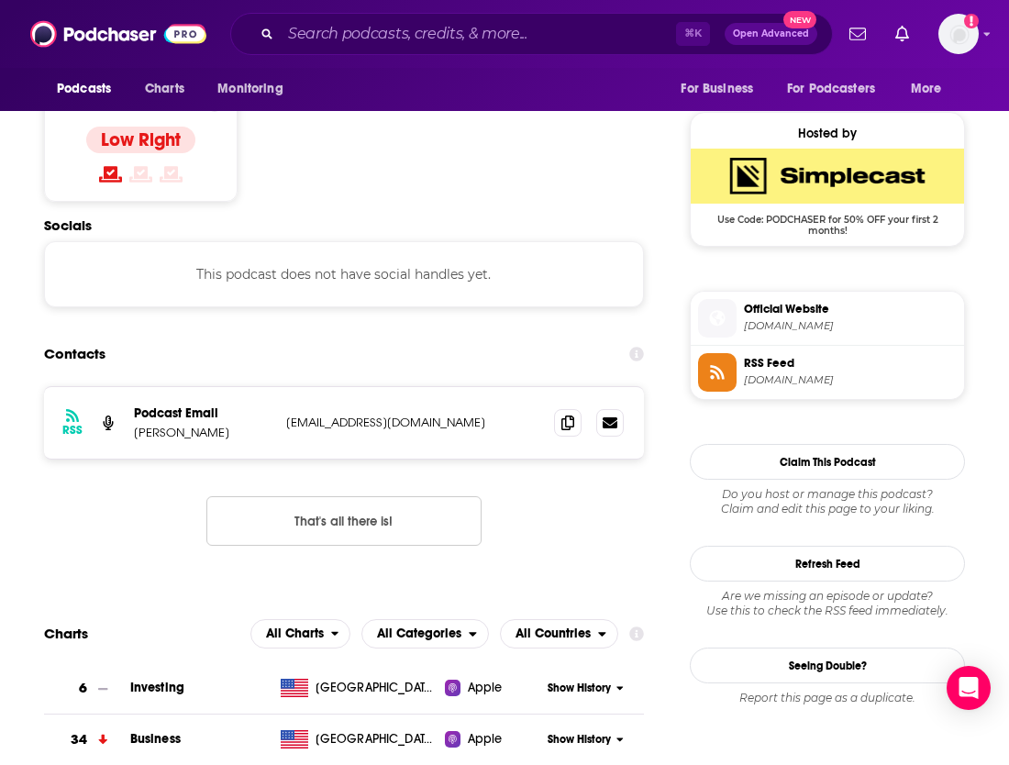
click at [812, 324] on span "wakeuptowealthpodcast.com" at bounding box center [850, 326] width 213 height 14
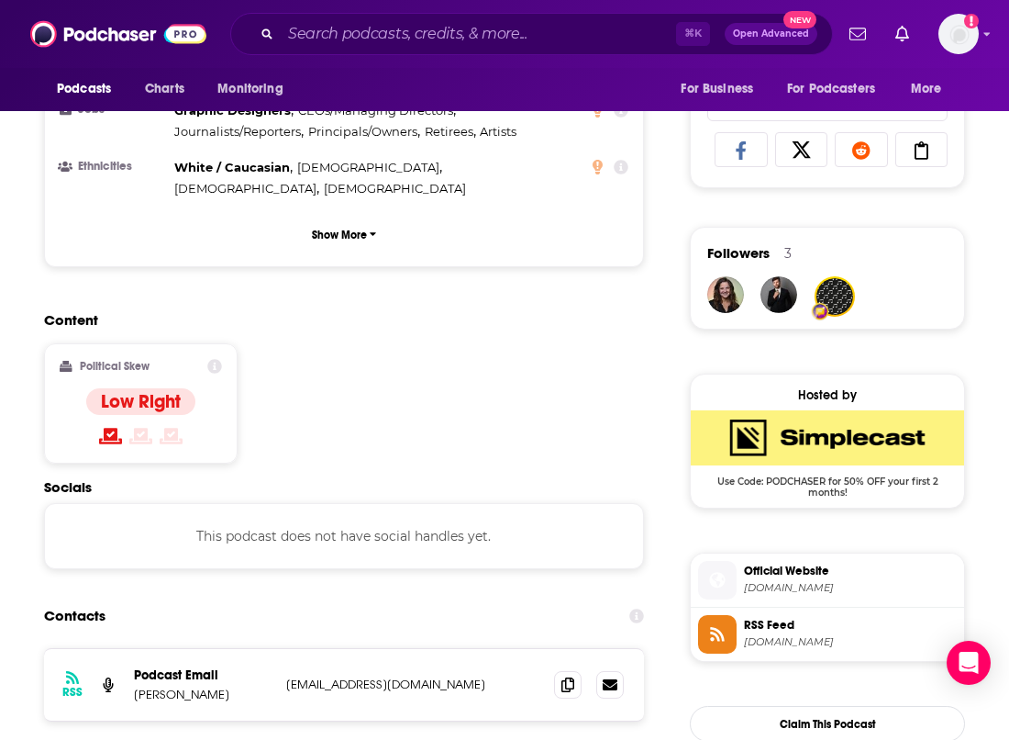
scroll to position [1036, 0]
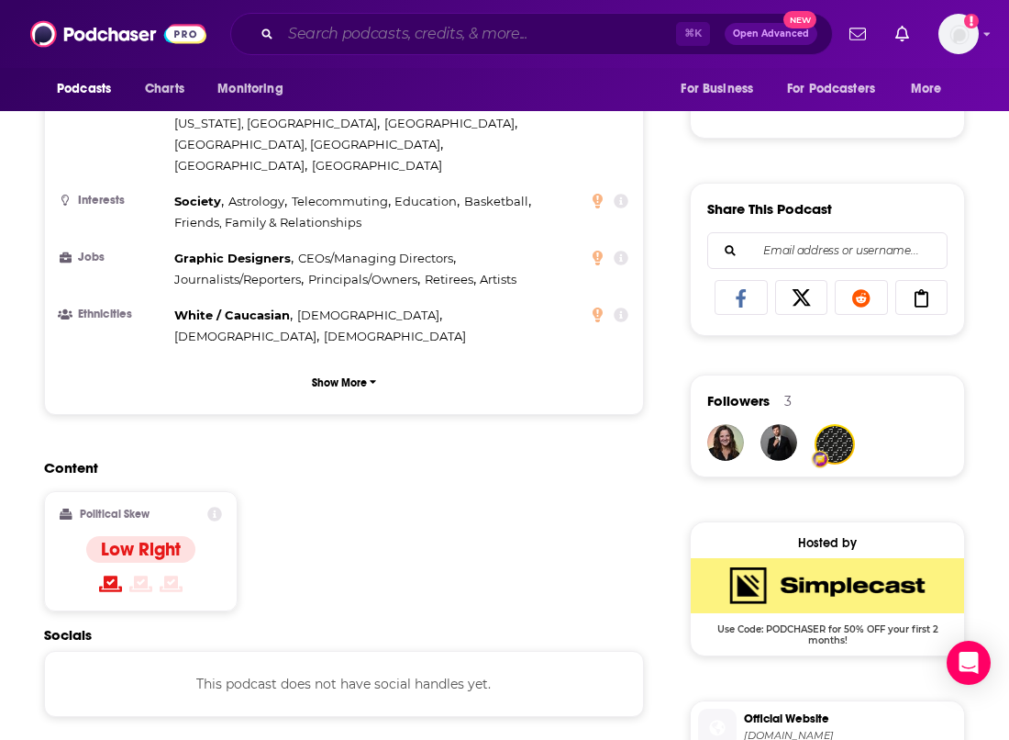
click at [356, 32] on input "Search podcasts, credits, & more..." at bounding box center [478, 33] width 395 height 29
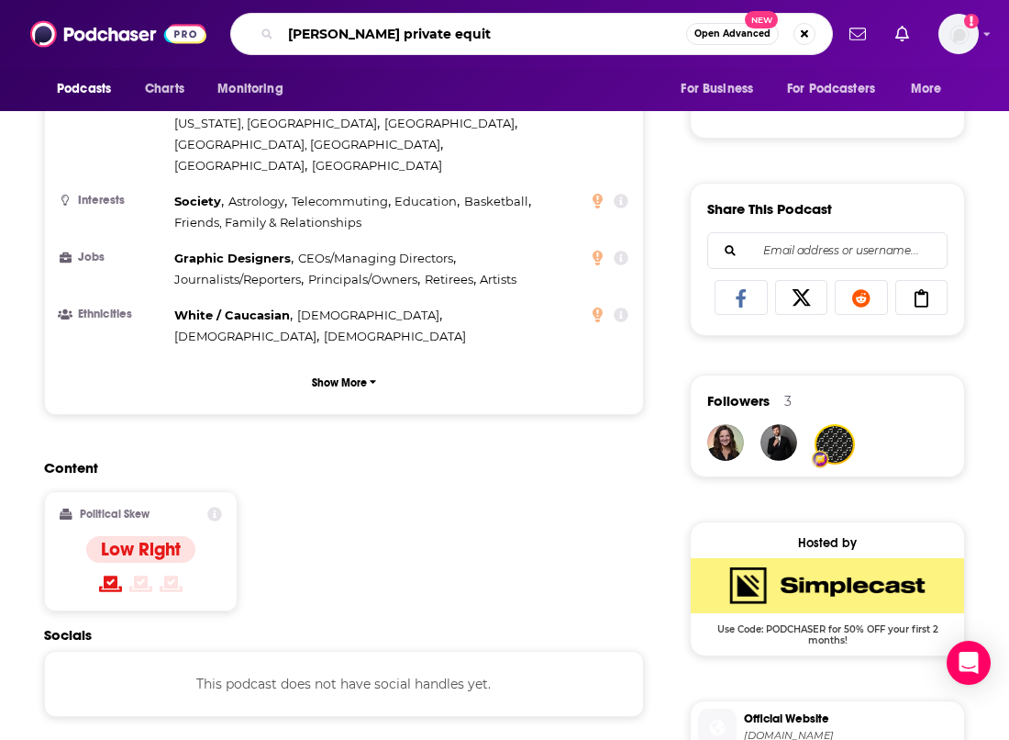
type input "[PERSON_NAME] private equity"
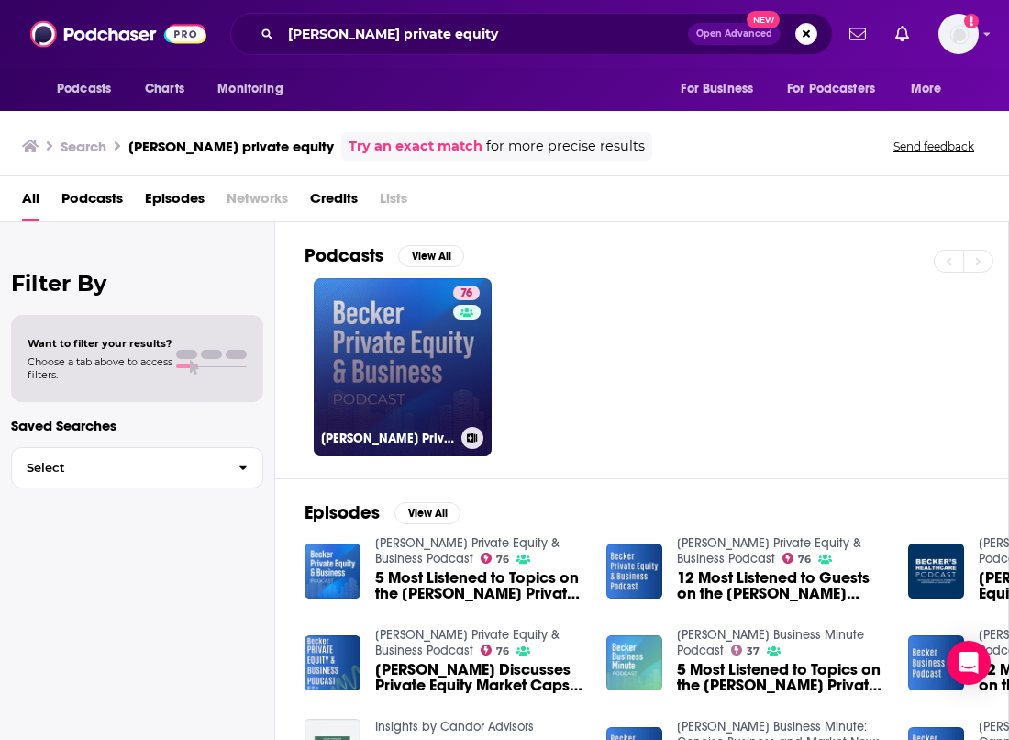
click at [450, 346] on link "76 Becker Private Equity & Business Podcast" at bounding box center [403, 367] width 178 height 178
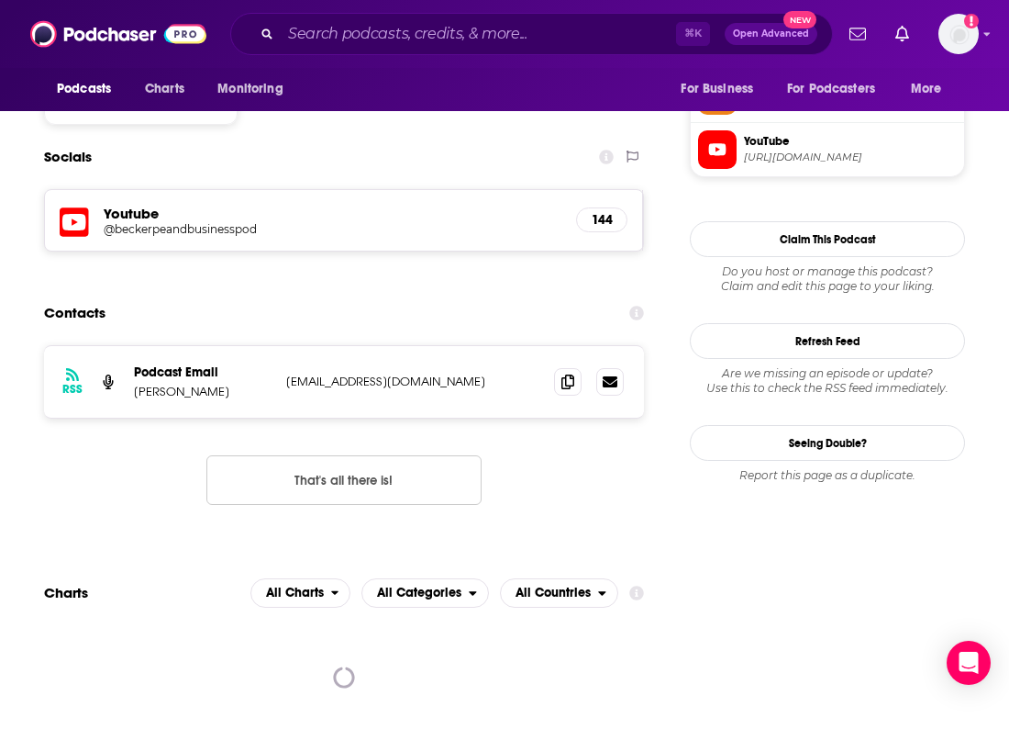
scroll to position [1541, 0]
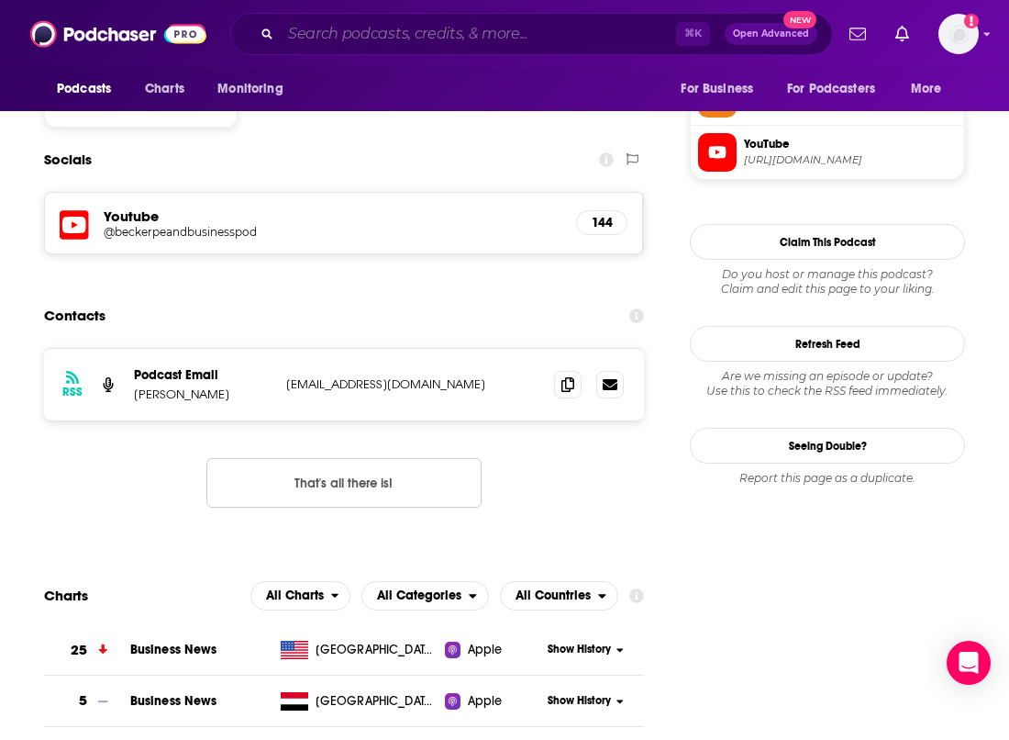
click at [460, 24] on input "Search podcasts, credits, & more..." at bounding box center [478, 33] width 395 height 29
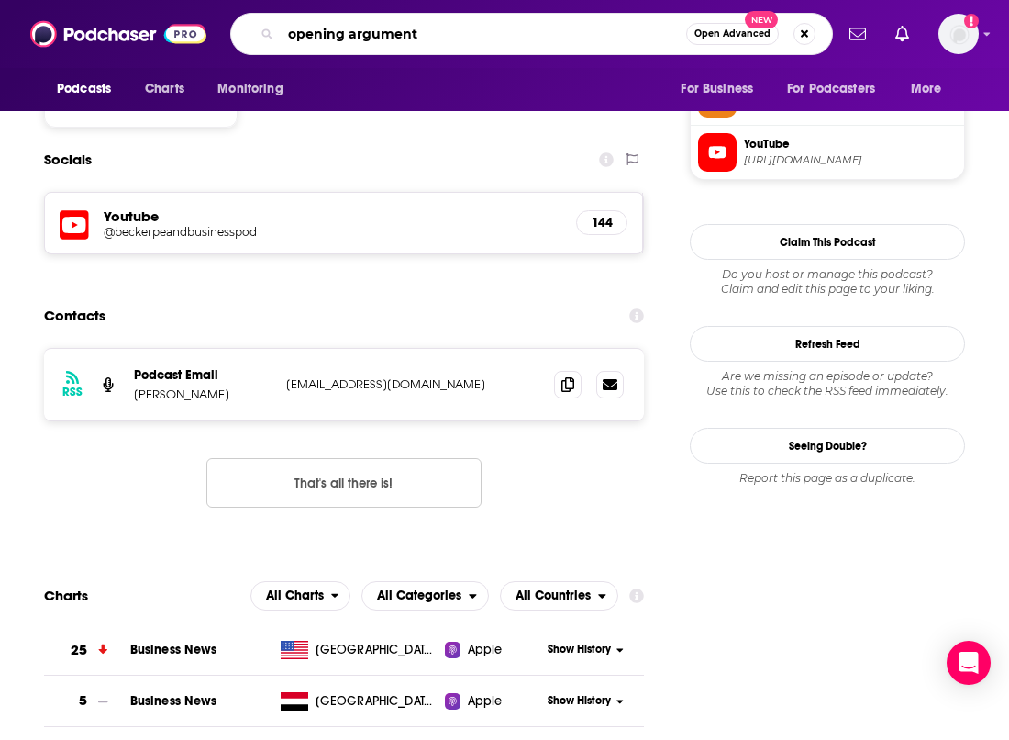
type input "opening arguments"
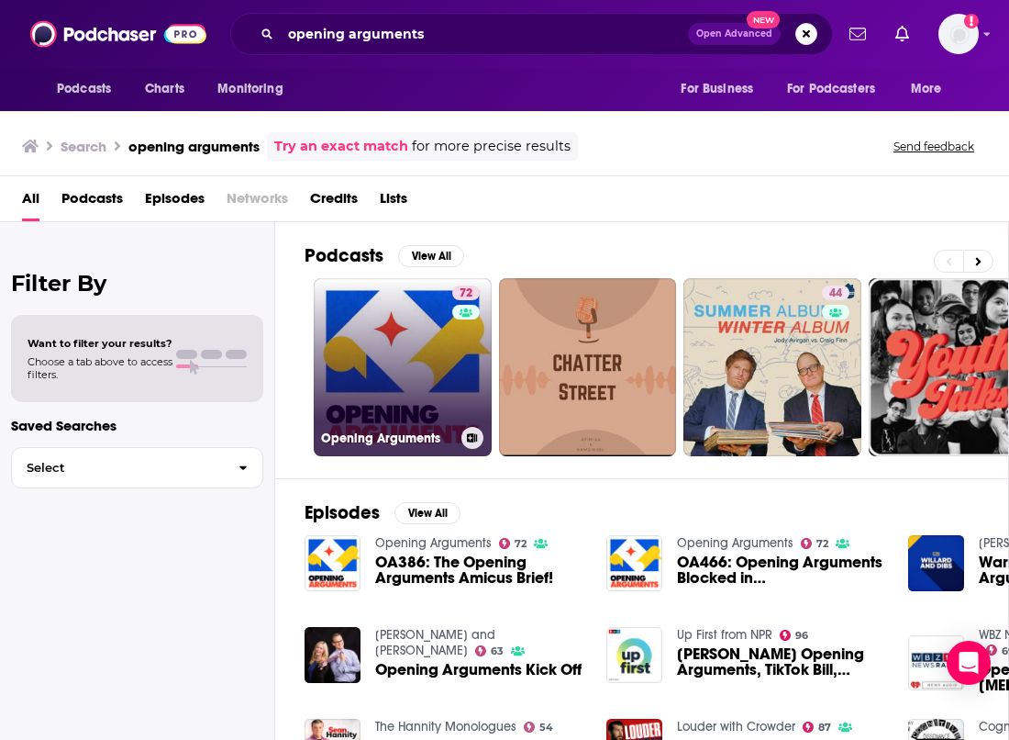
click at [429, 327] on link "72 Opening Arguments" at bounding box center [403, 367] width 178 height 178
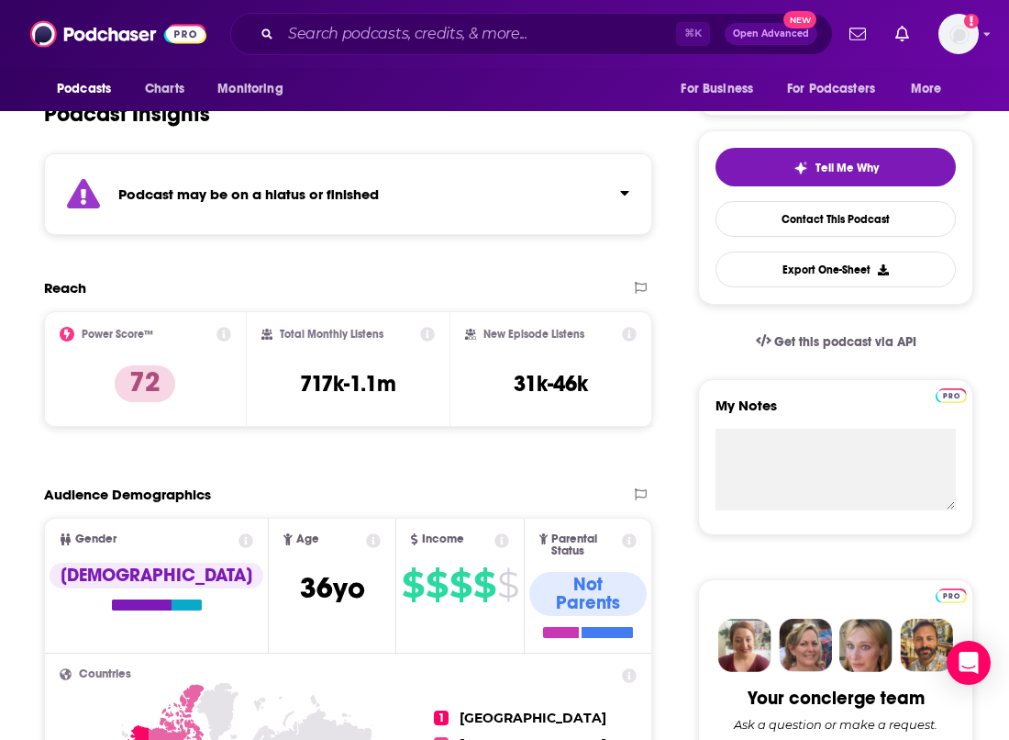
scroll to position [123, 0]
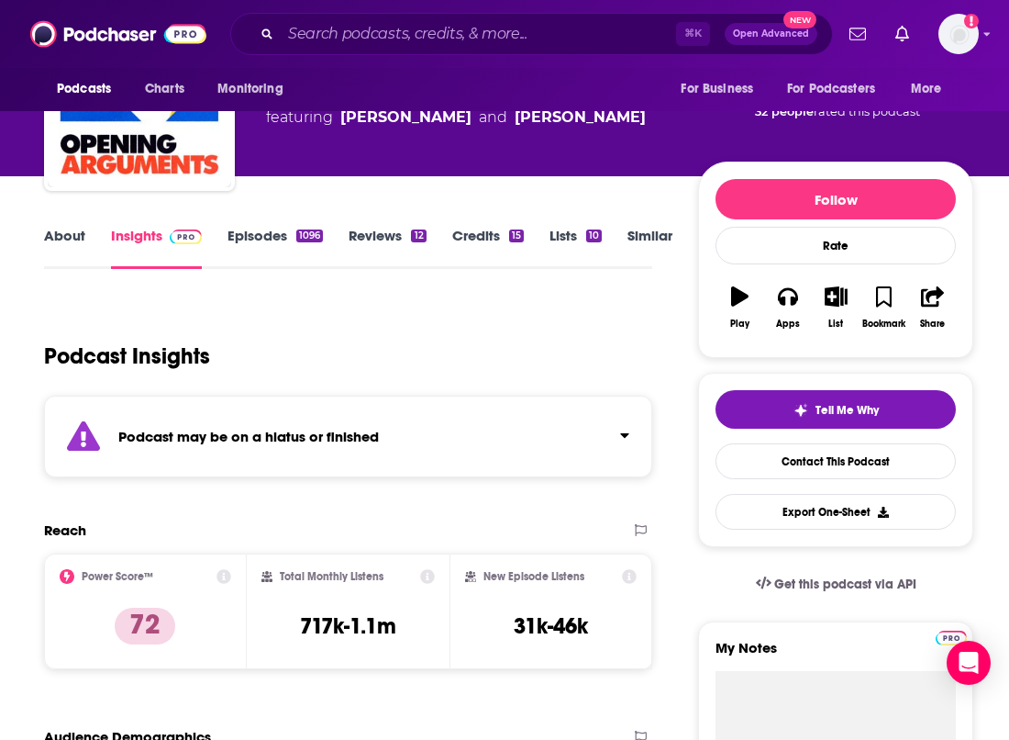
click at [223, 438] on strong "Podcast may be on a hiatus or finished" at bounding box center [248, 436] width 261 height 17
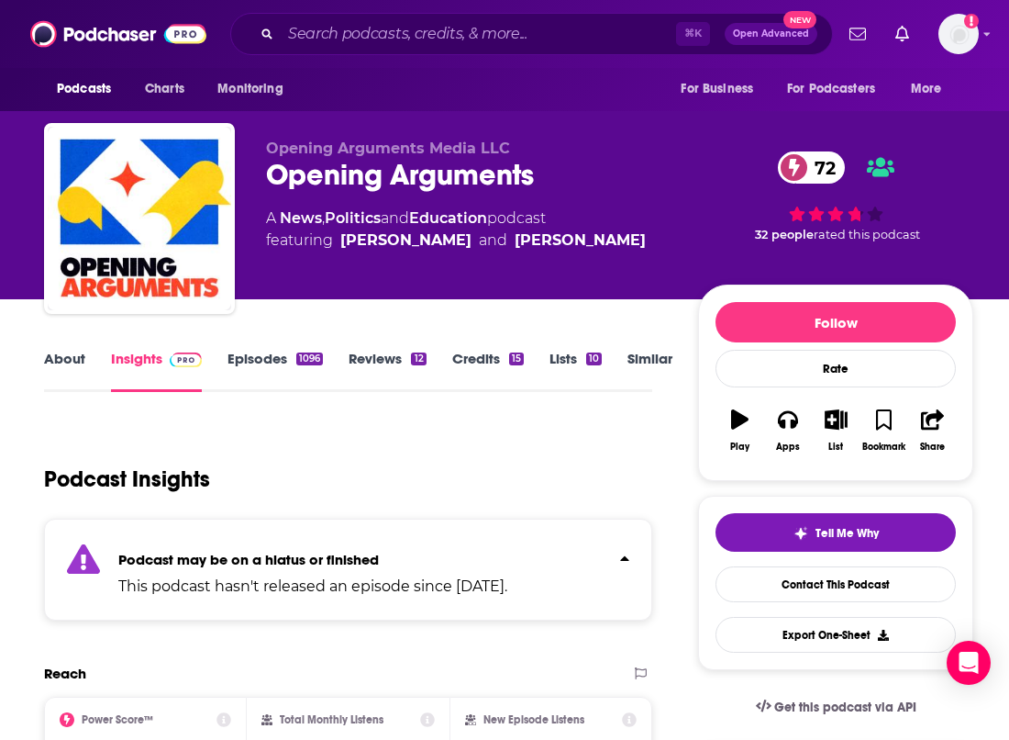
scroll to position [0, 0]
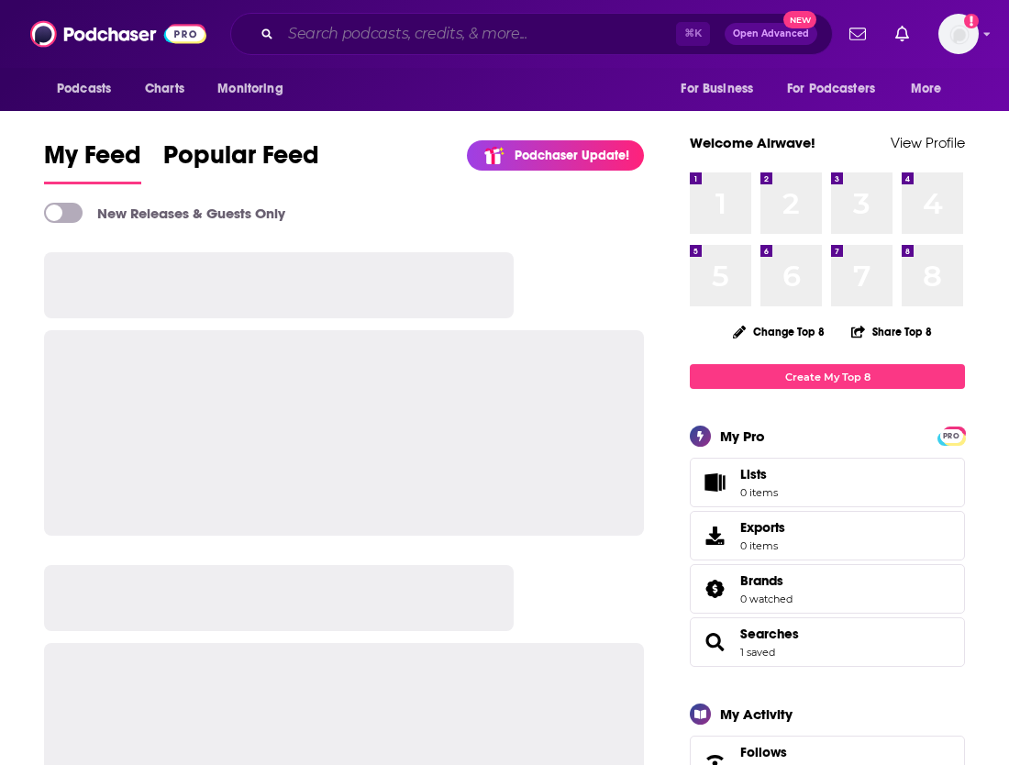
click at [400, 39] on input "Search podcasts, credits, & more..." at bounding box center [478, 33] width 395 height 29
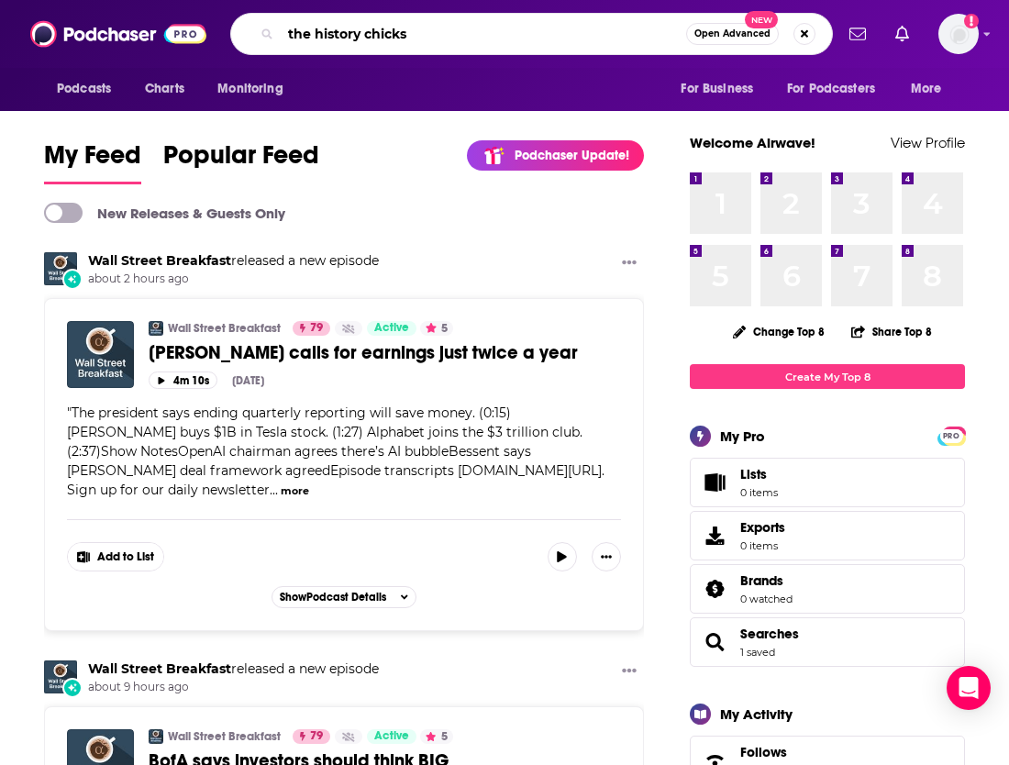
type input "the history chicks"
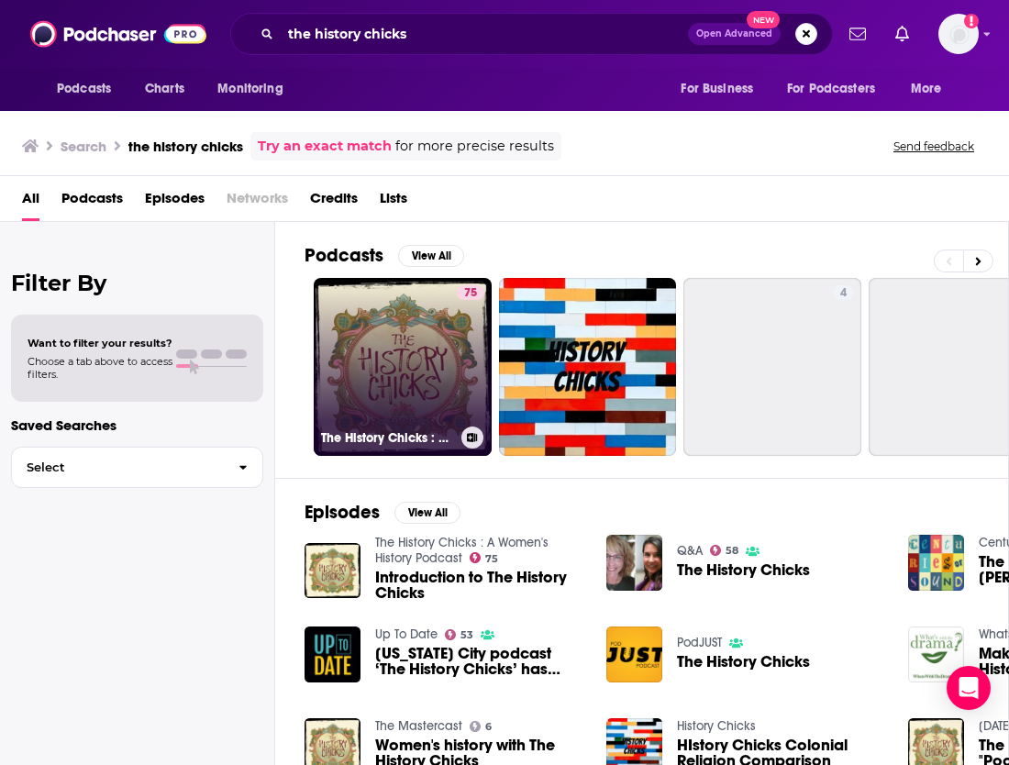
click at [418, 348] on link "75 The History Chicks : A Women's History Podcast" at bounding box center [403, 367] width 178 height 178
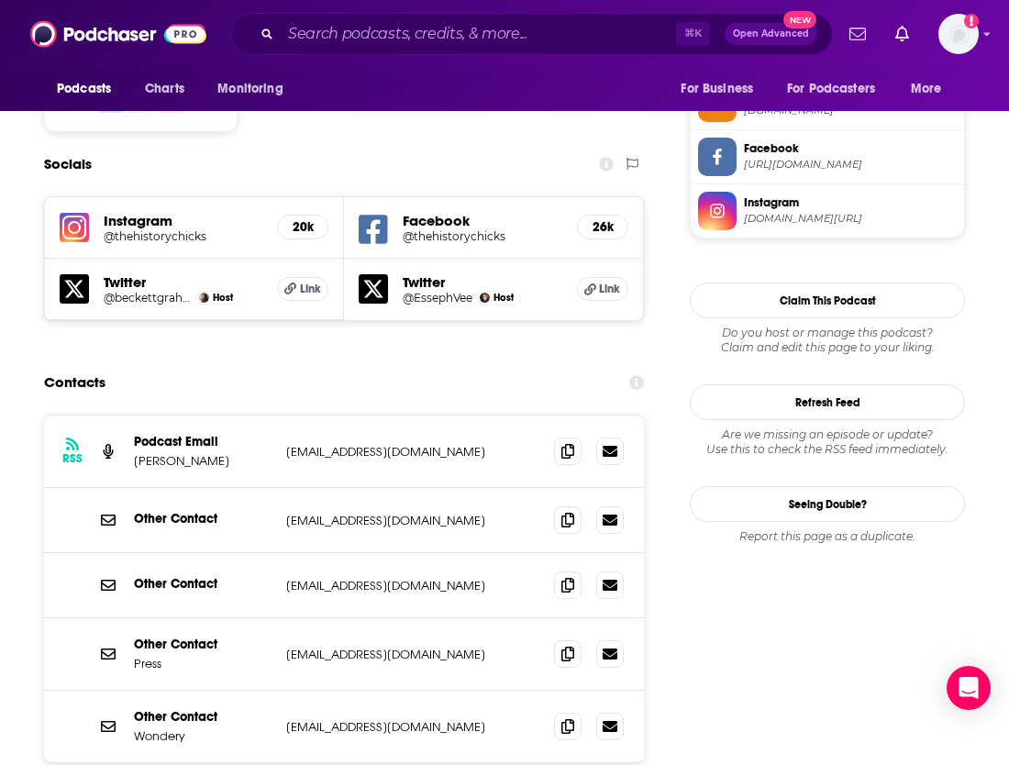
scroll to position [1542, 0]
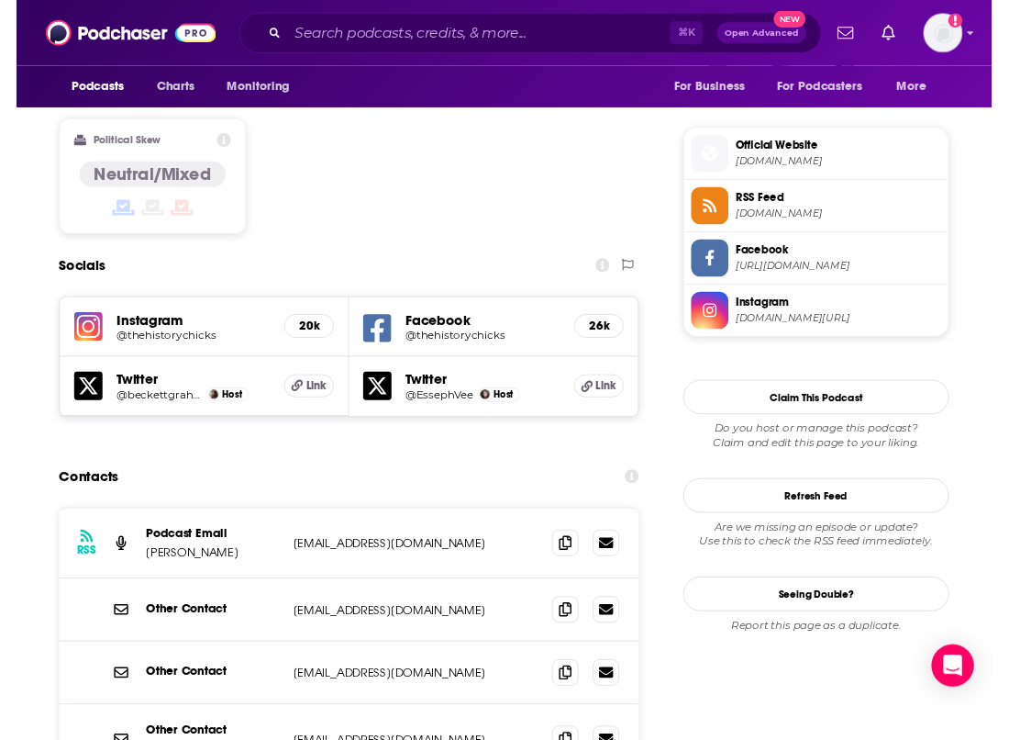
scroll to position [1417, 0]
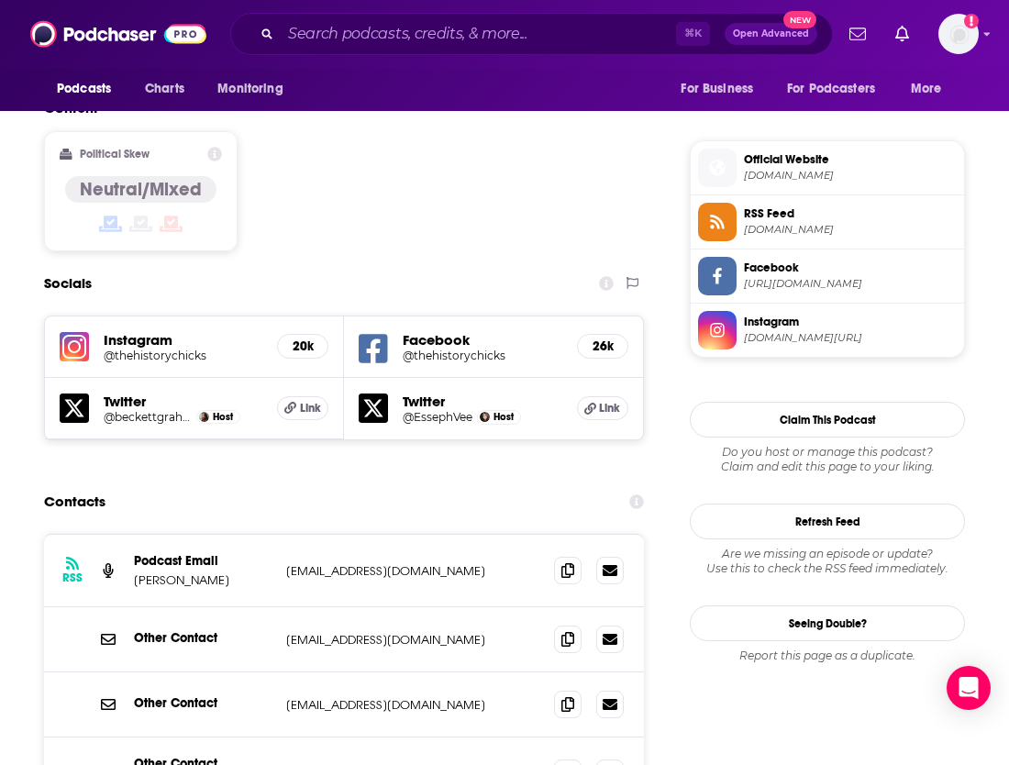
click at [833, 161] on span "Official Website" at bounding box center [850, 159] width 213 height 17
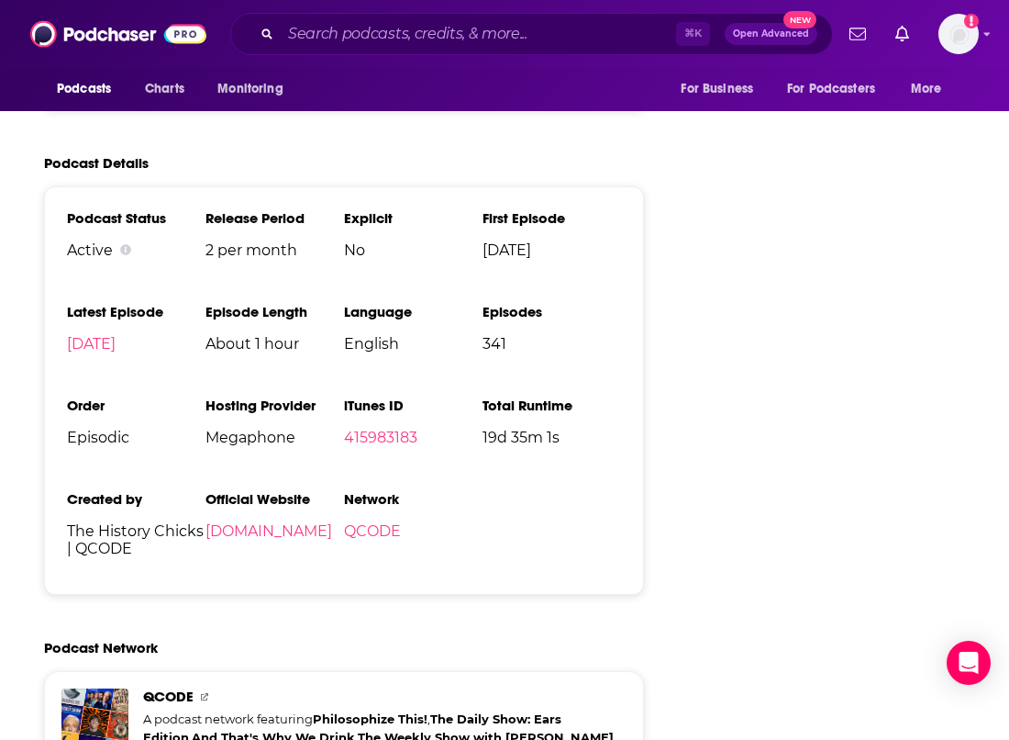
scroll to position [3791, 0]
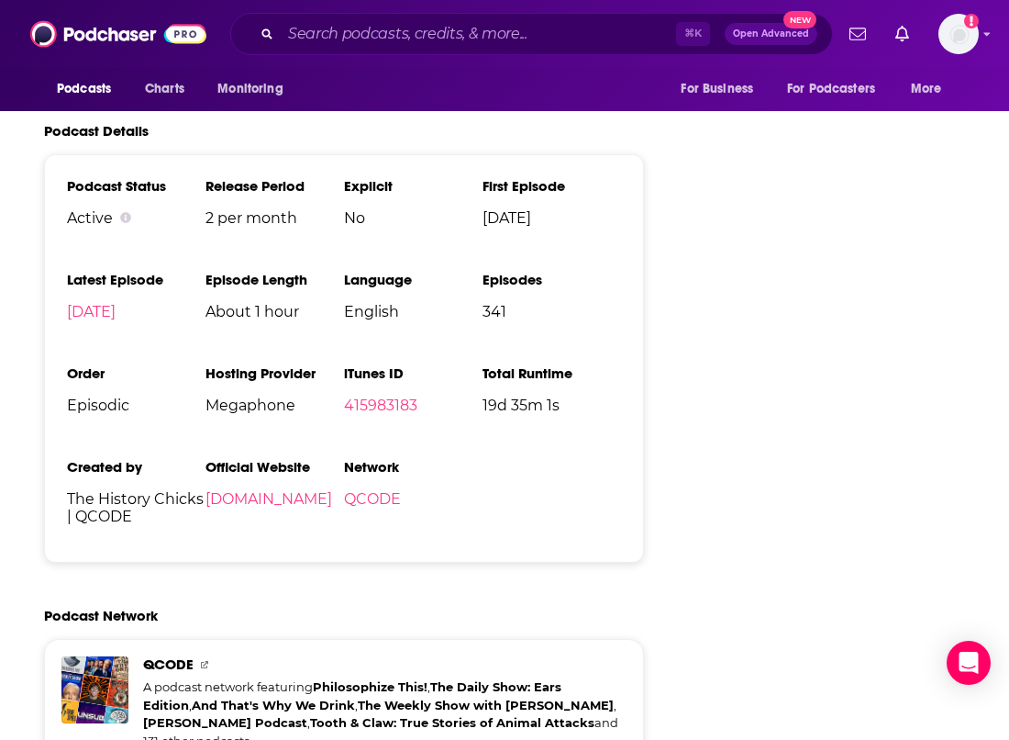
click at [221, 364] on li "Hosting Provider Megaphone" at bounding box center [275, 396] width 139 height 64
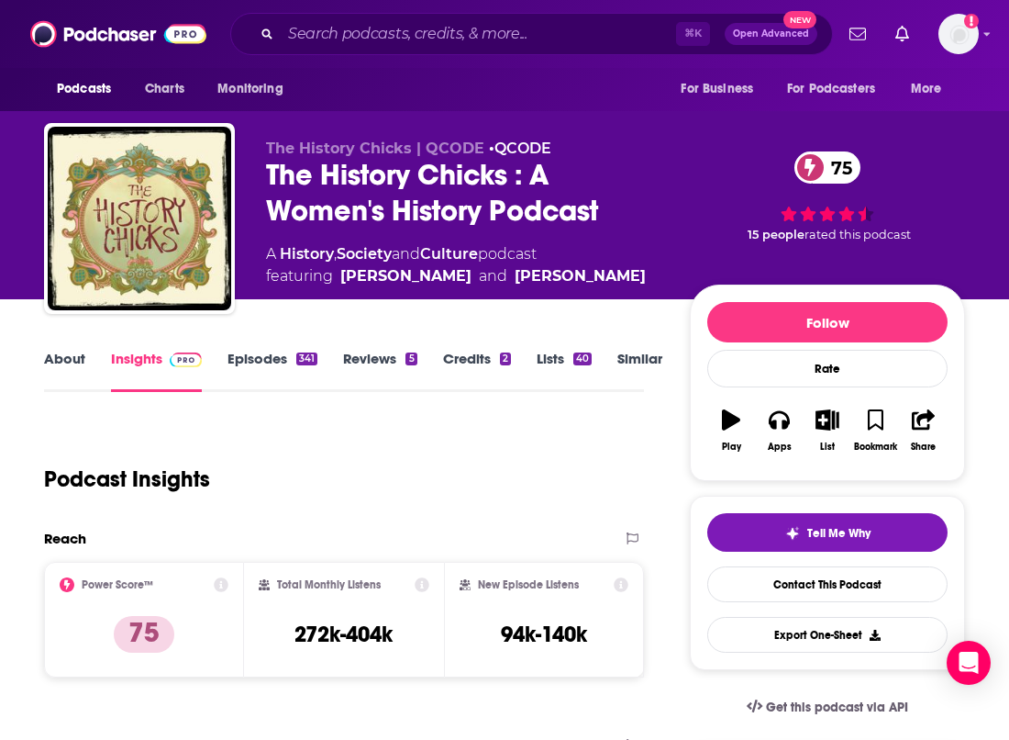
scroll to position [0, 0]
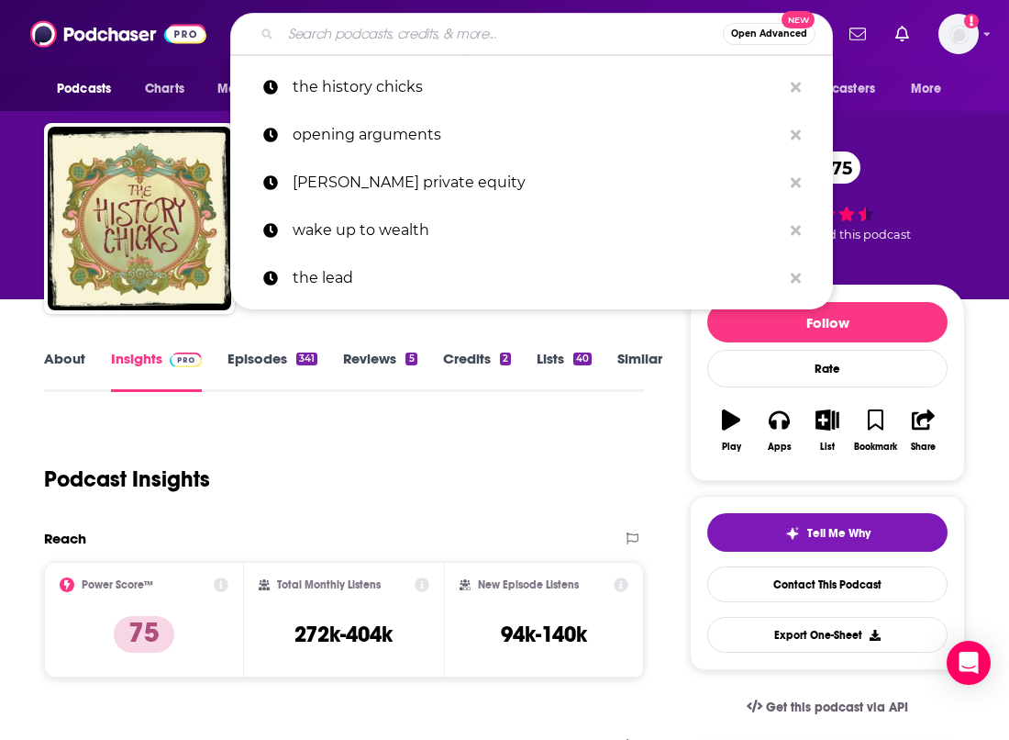
click at [472, 25] on input "Search podcasts, credits, & more..." at bounding box center [502, 33] width 442 height 29
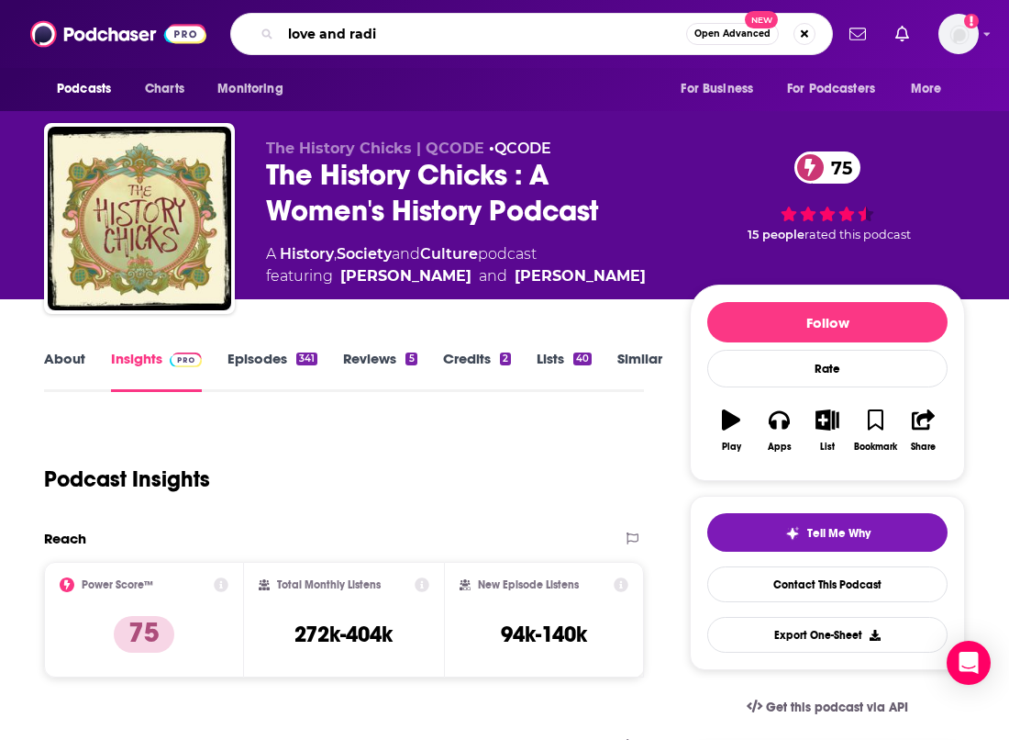
type input "love and radio"
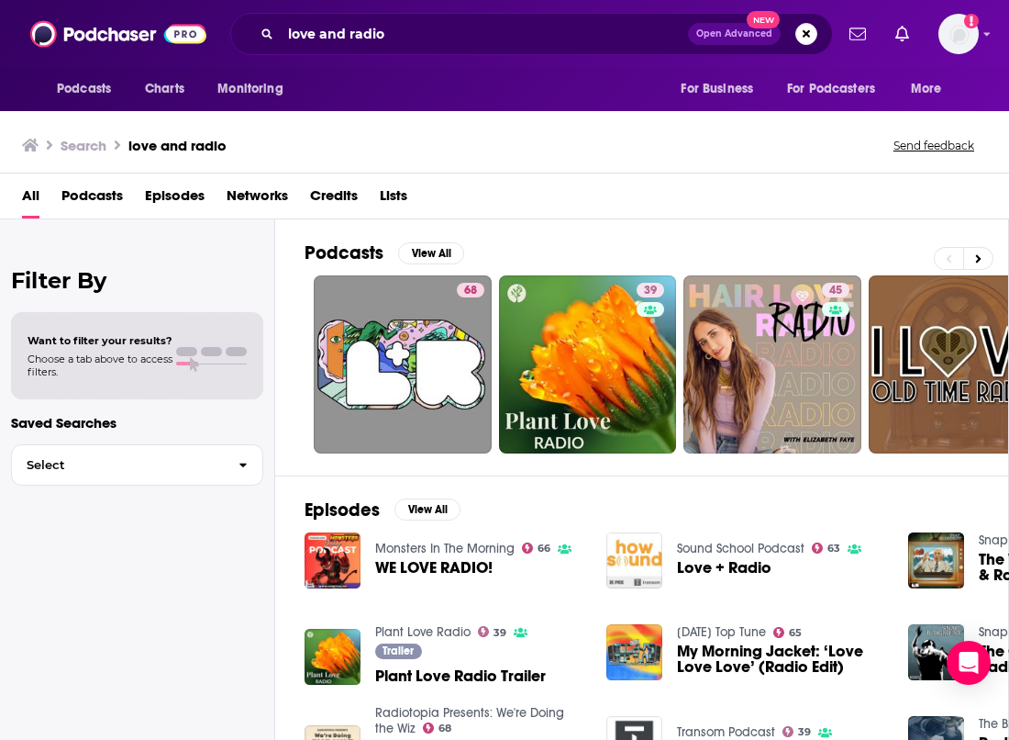
click at [401, 328] on link "68" at bounding box center [403, 364] width 178 height 178
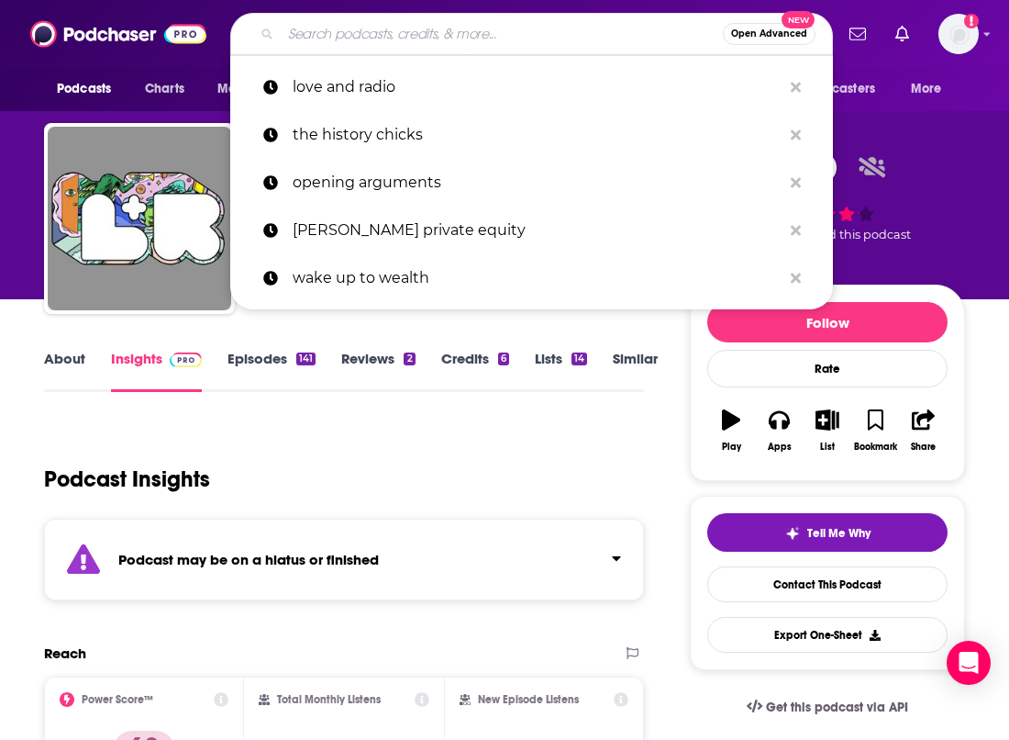
click at [468, 24] on input "Search podcasts, credits, & more..." at bounding box center [502, 33] width 442 height 29
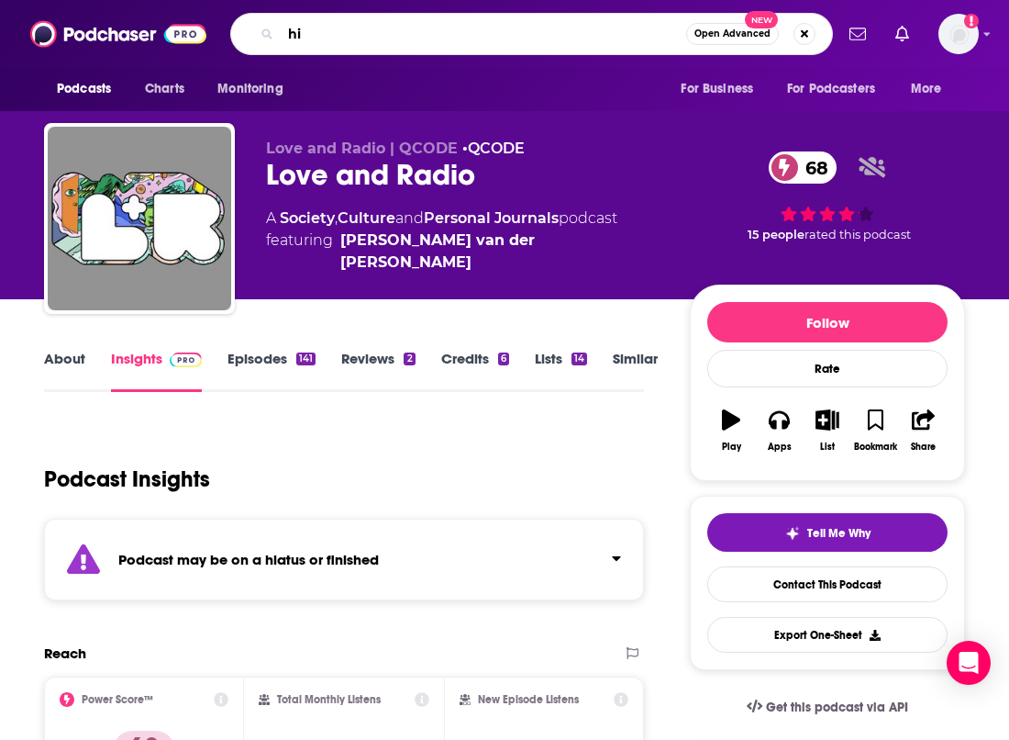
type input "h"
type input "jillian love"
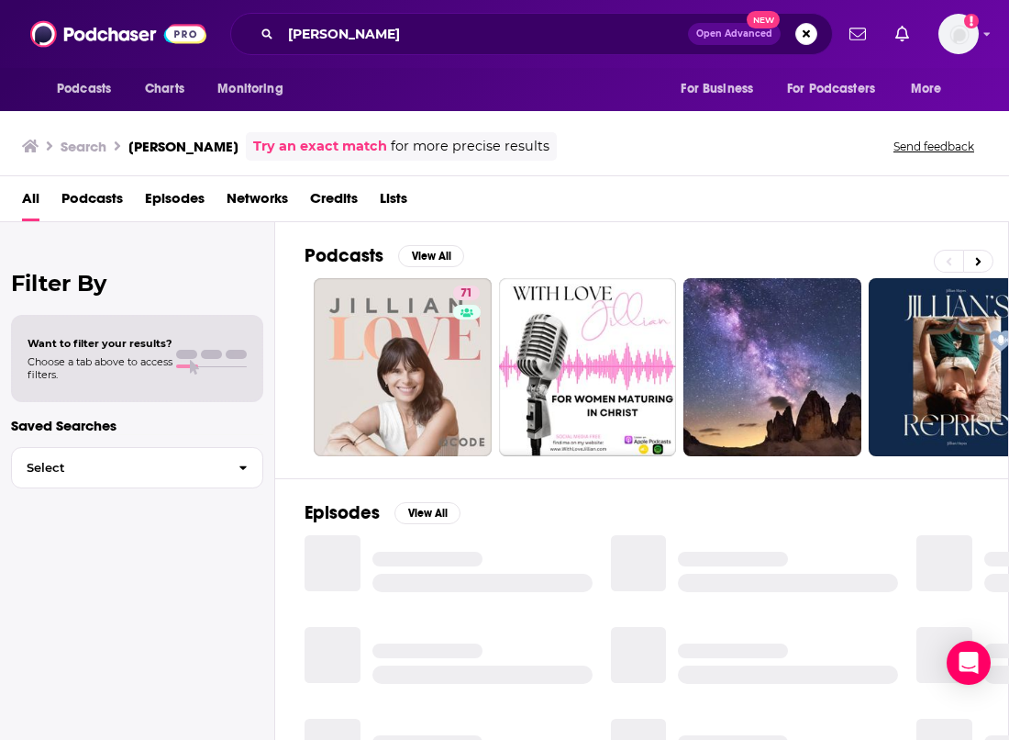
click at [393, 354] on link "71" at bounding box center [403, 367] width 178 height 178
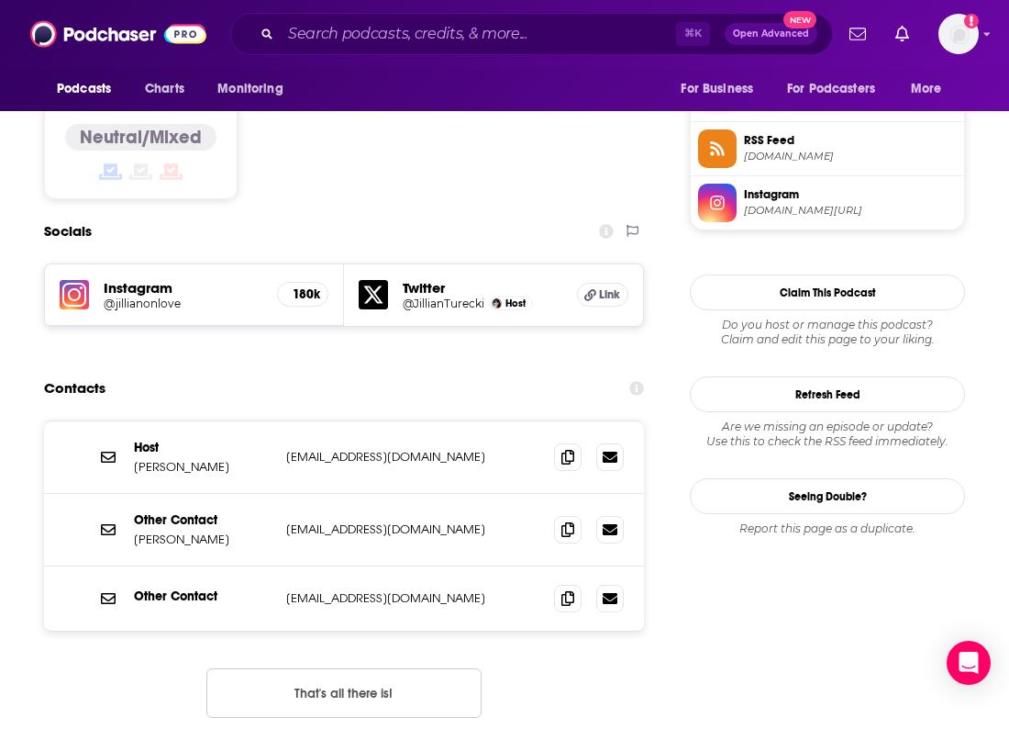
scroll to position [1508, 0]
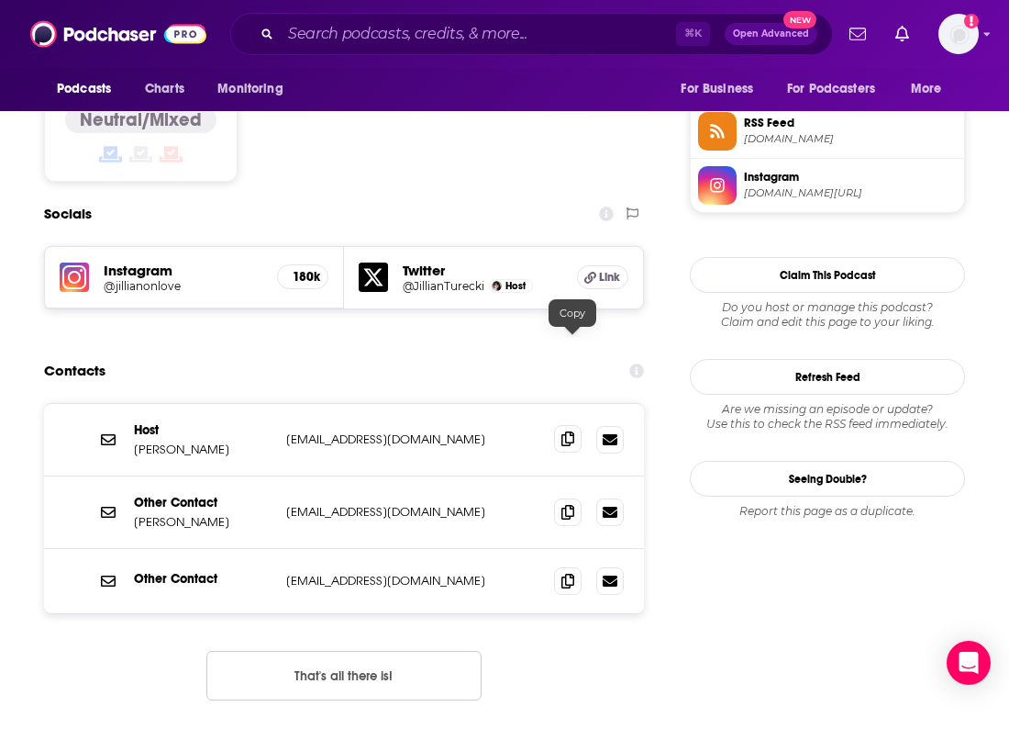
click at [569, 431] on icon at bounding box center [568, 438] width 13 height 15
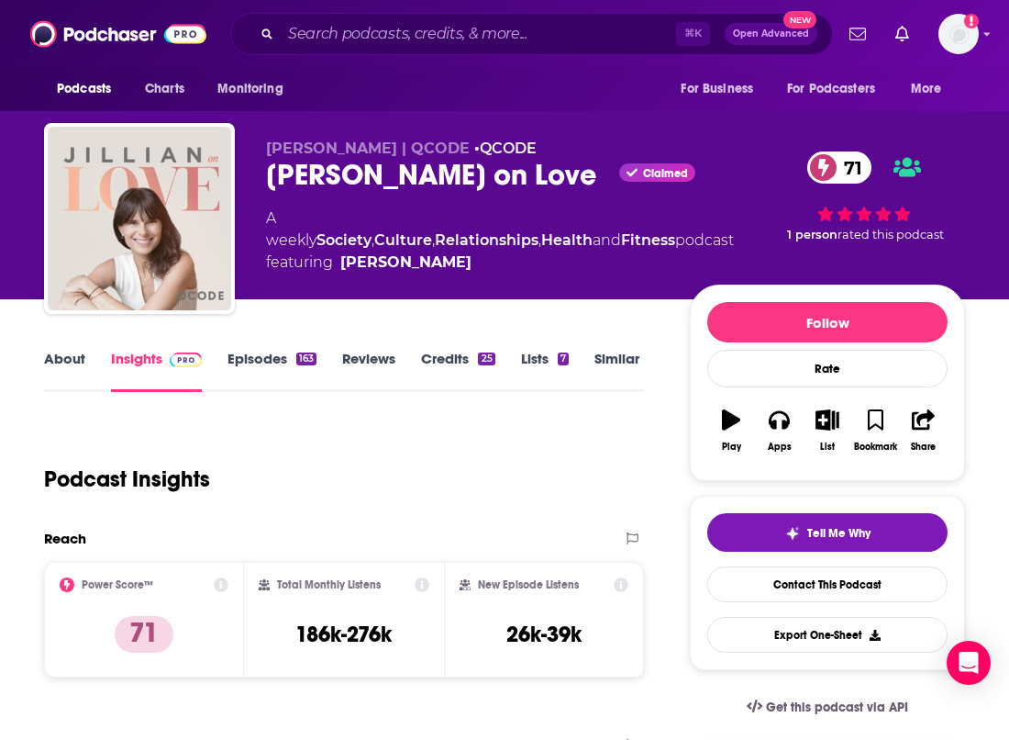
scroll to position [0, 0]
click at [367, 39] on input "Search podcasts, credits, & more..." at bounding box center [478, 33] width 395 height 29
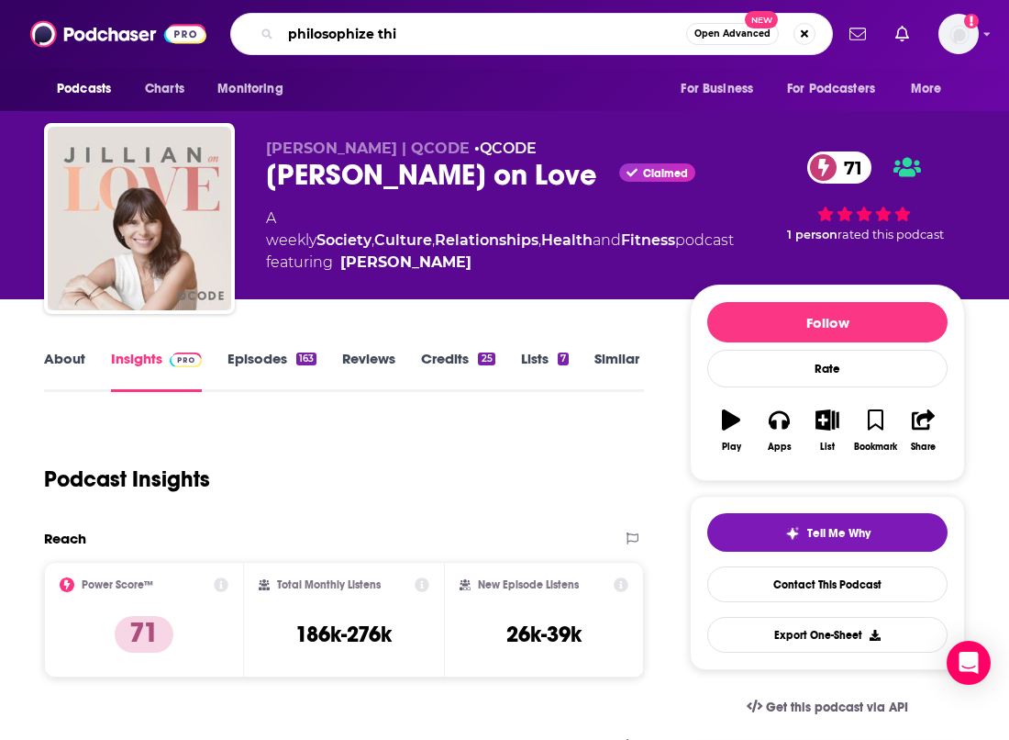
type input "philosophize this"
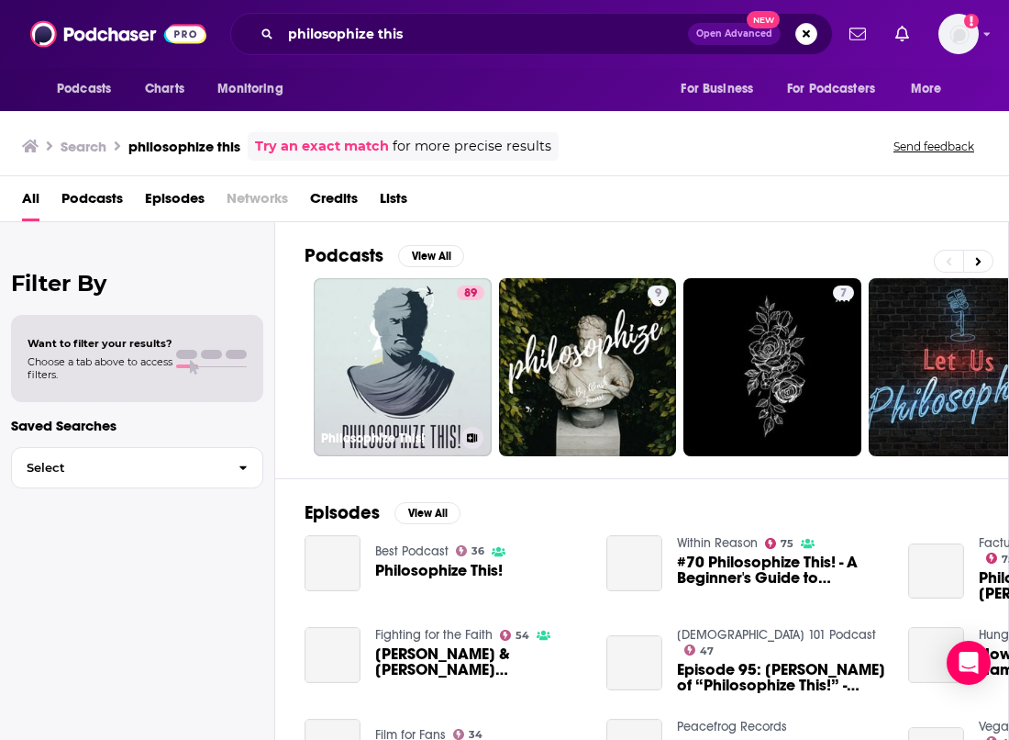
click at [393, 363] on link "89 Philosophize This!" at bounding box center [403, 367] width 178 height 178
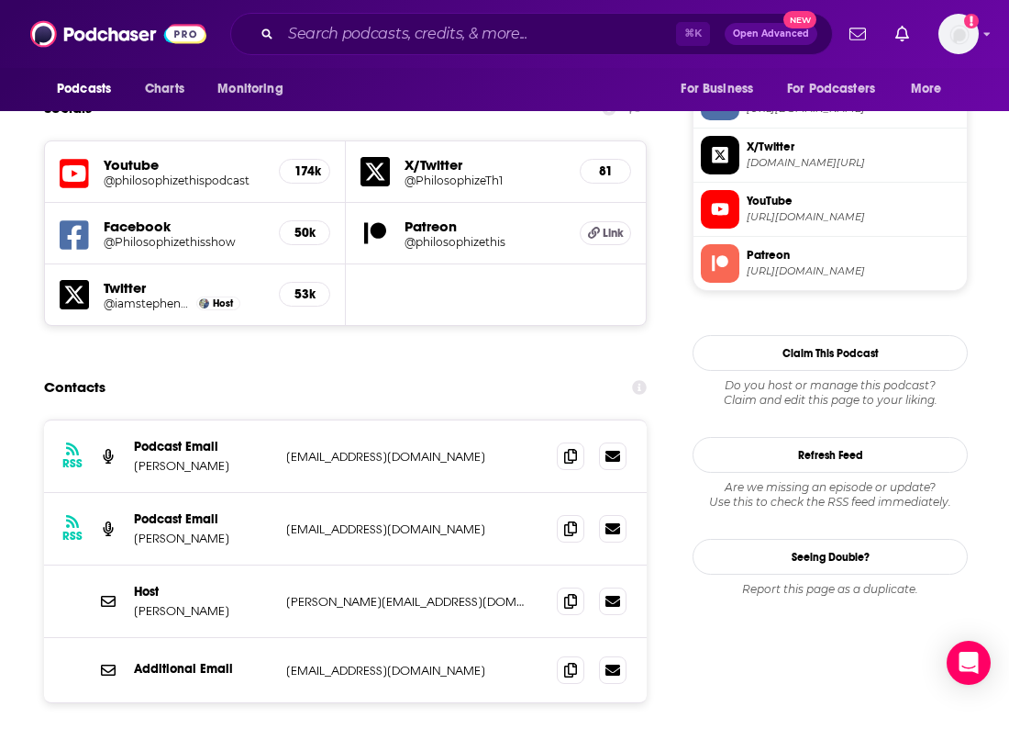
scroll to position [1638, 0]
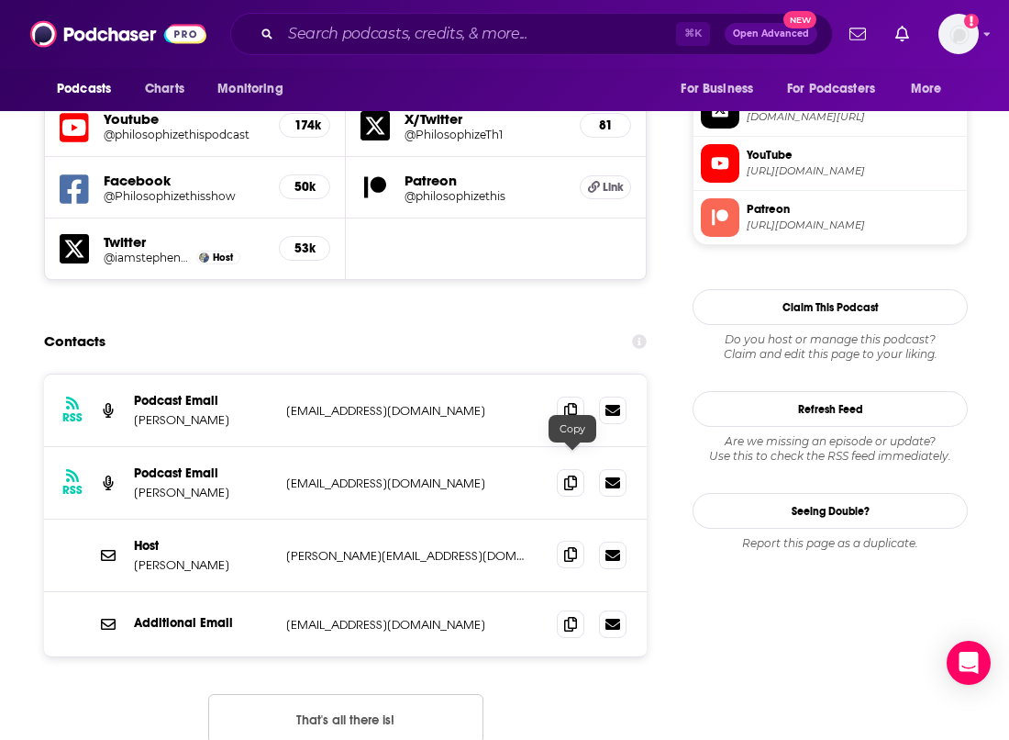
click at [576, 547] on icon at bounding box center [570, 554] width 13 height 15
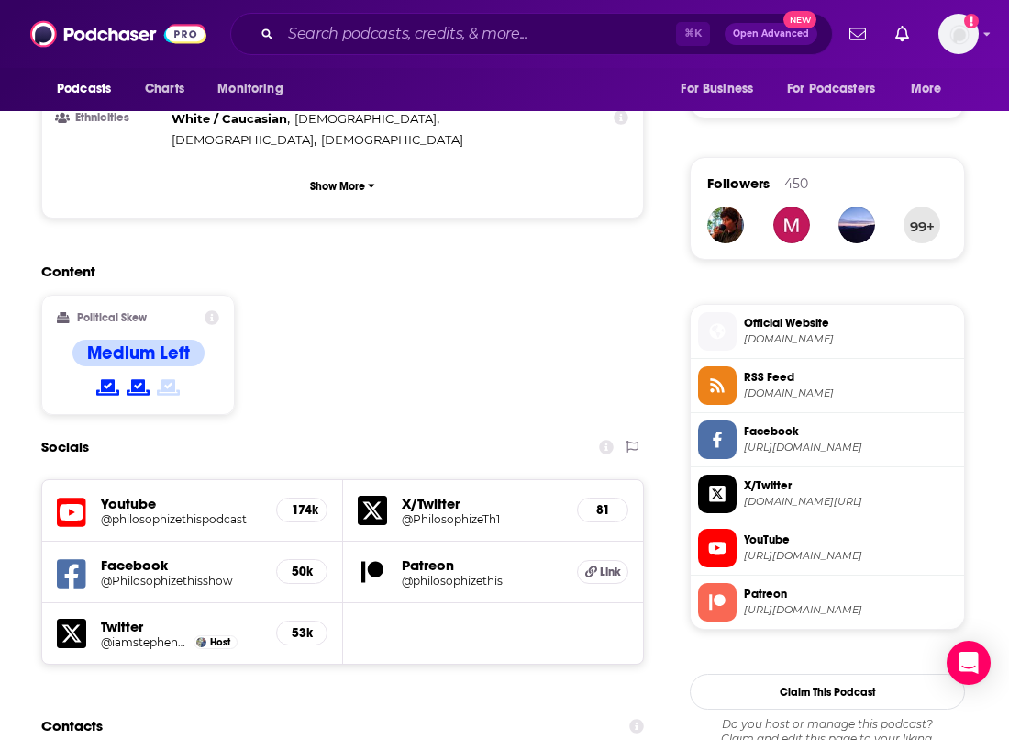
scroll to position [1278, 15]
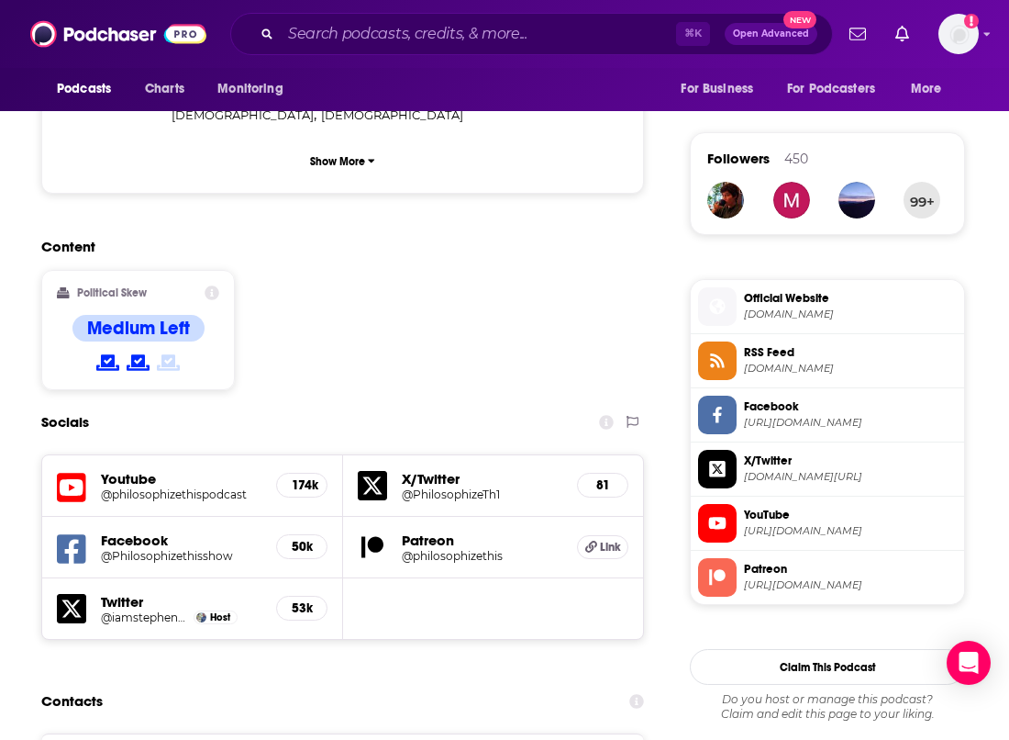
click at [830, 472] on span "twitter.com/PhilosophizeTh1" at bounding box center [850, 477] width 213 height 14
click at [794, 412] on span "Facebook" at bounding box center [850, 406] width 213 height 17
click at [447, 28] on input "Search podcasts, credits, & more..." at bounding box center [478, 33] width 395 height 29
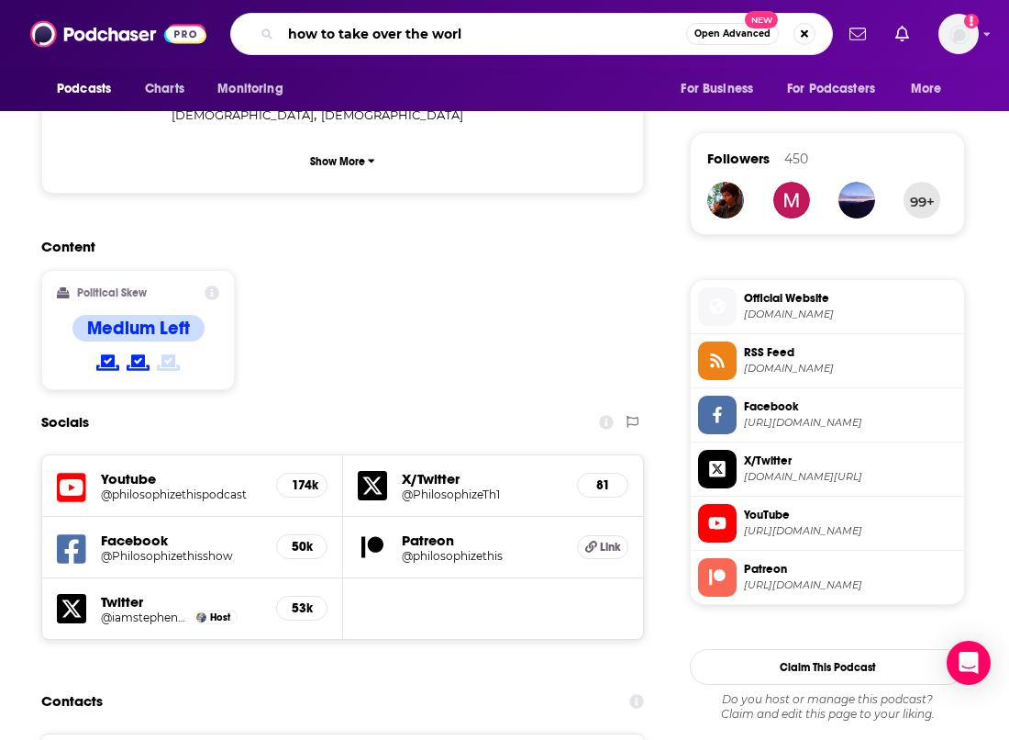
type input "how to take over the world"
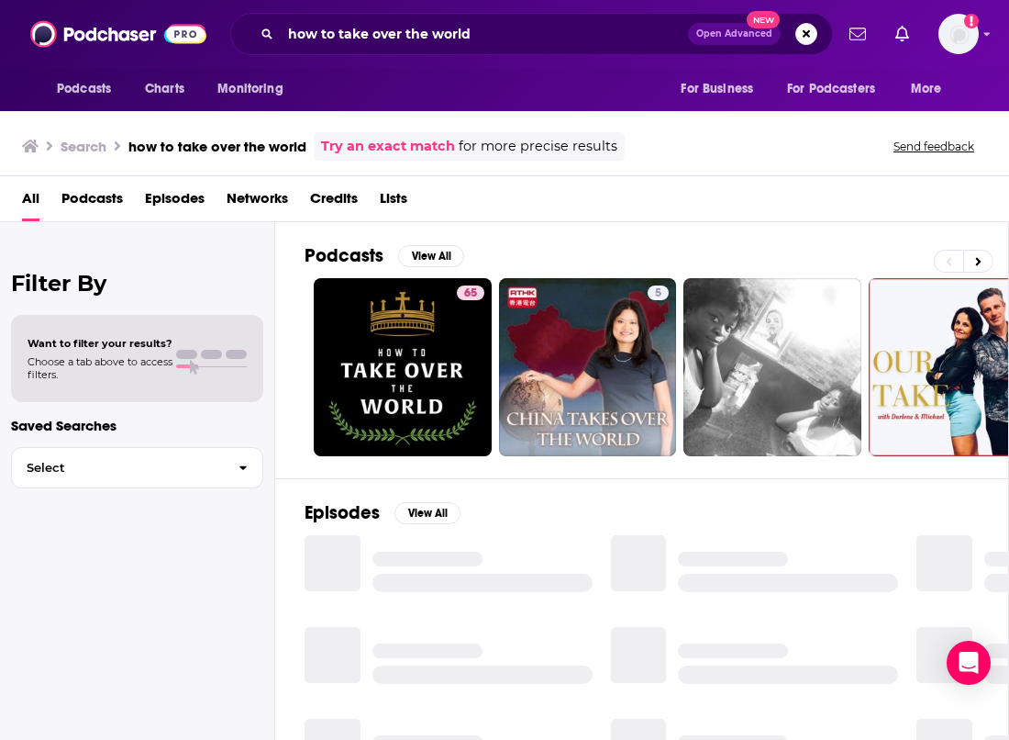
click at [435, 322] on link "65" at bounding box center [403, 367] width 178 height 178
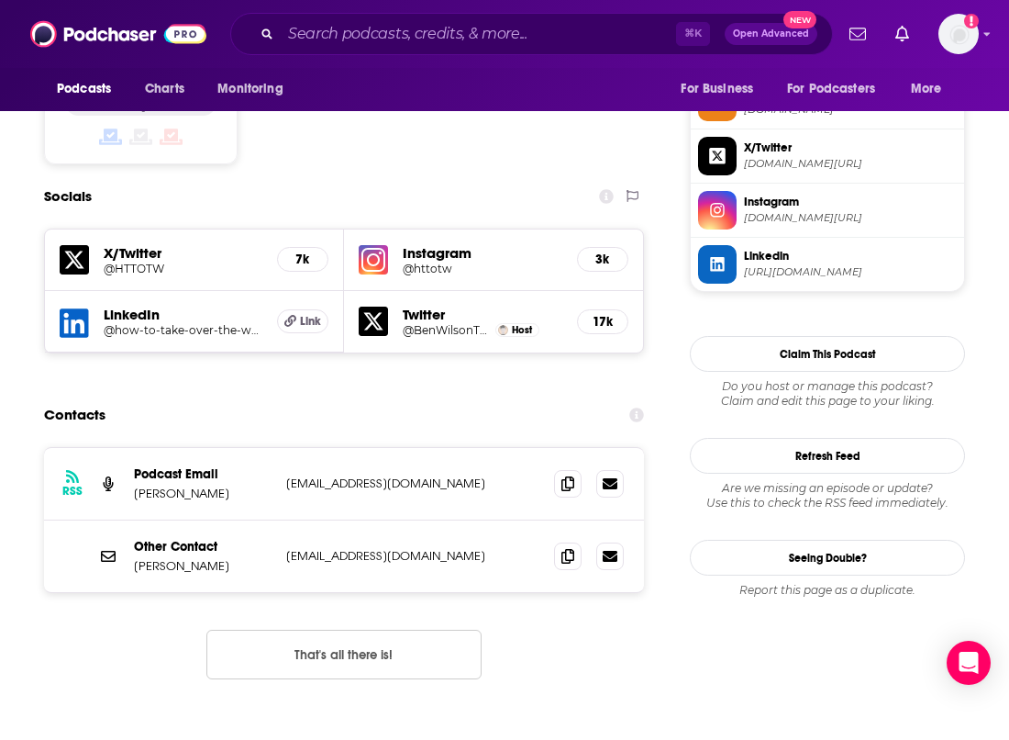
scroll to position [1548, 0]
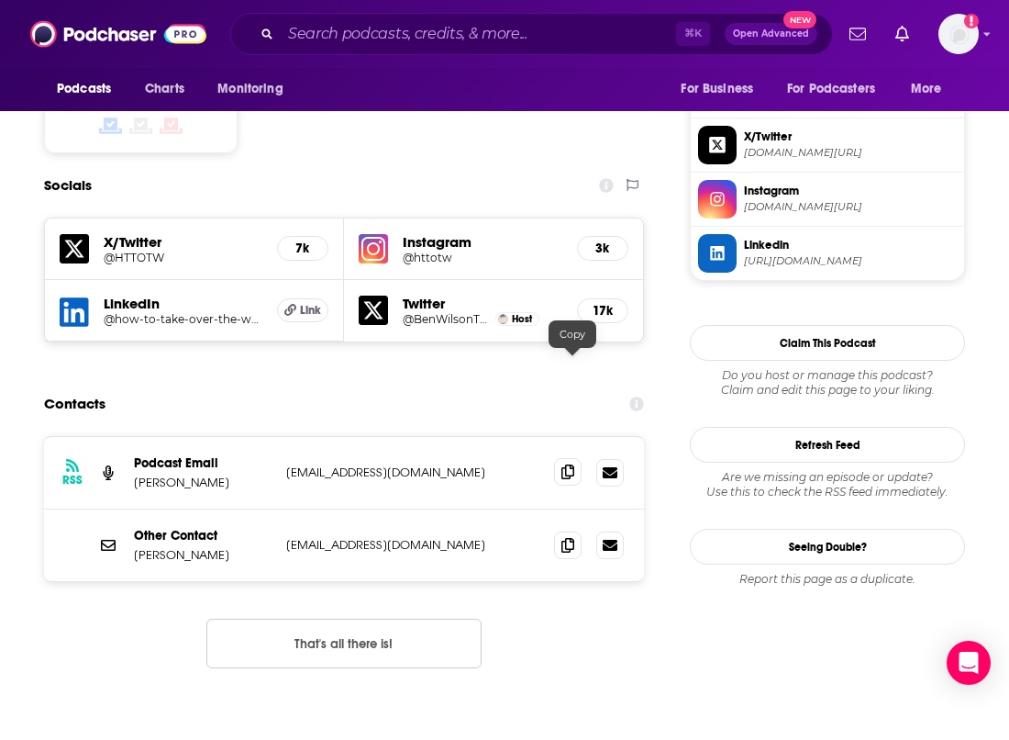
click at [574, 464] on icon at bounding box center [568, 471] width 13 height 15
click at [582, 530] on span at bounding box center [568, 544] width 28 height 28
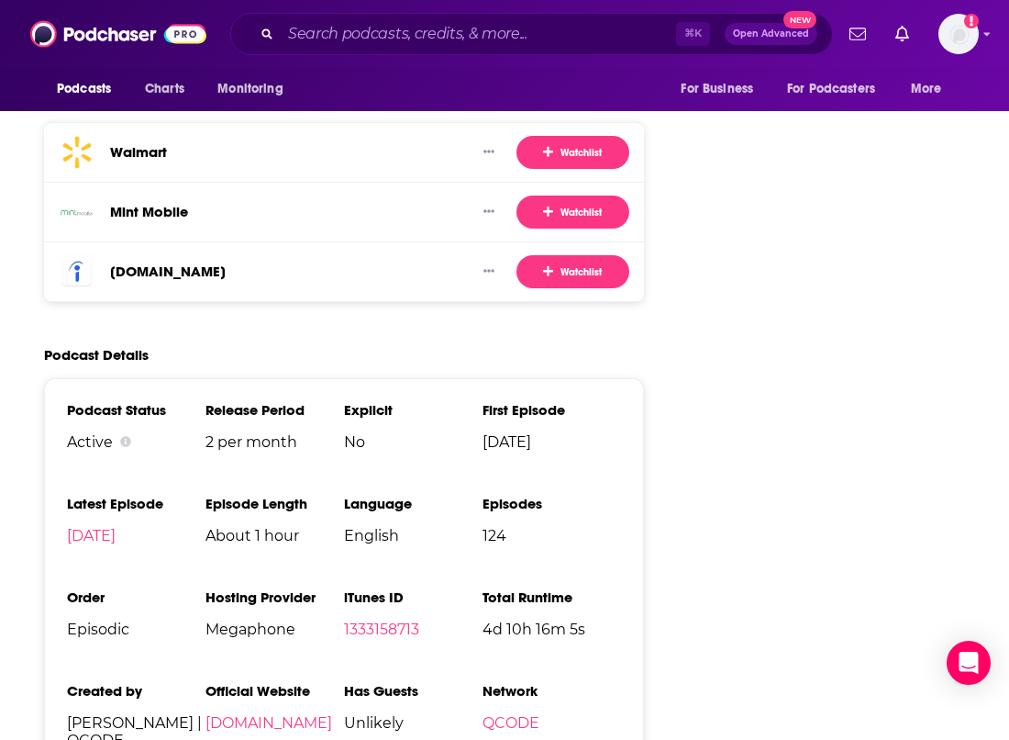
scroll to position [2933, 0]
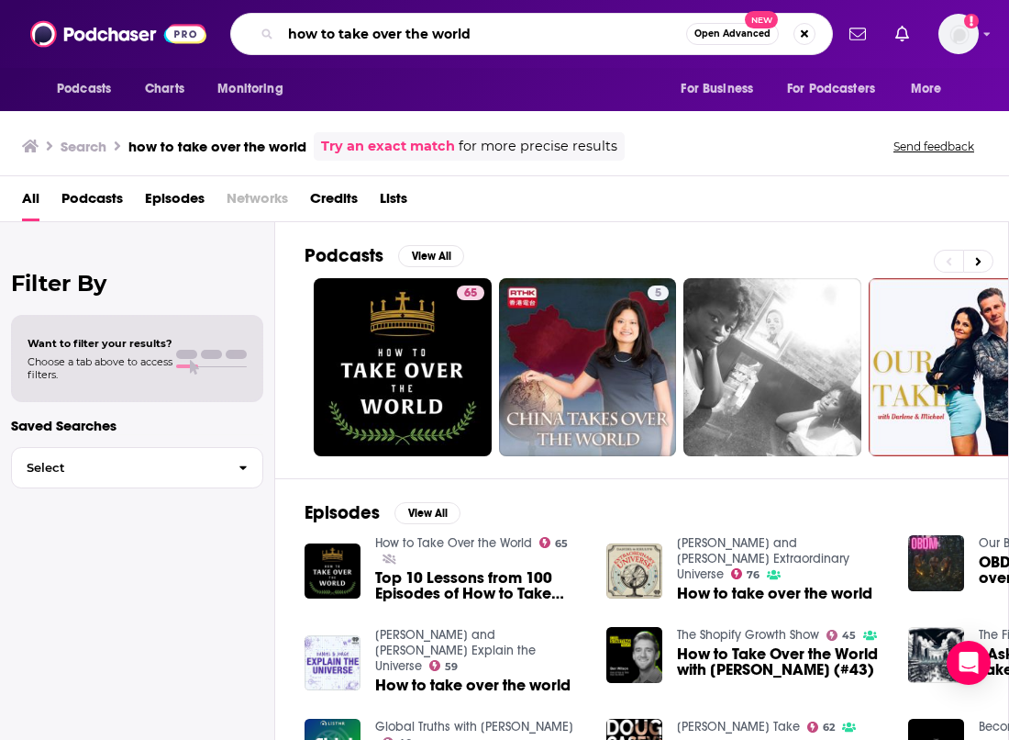
drag, startPoint x: 488, startPoint y: 43, endPoint x: 342, endPoint y: -2, distance: 152.7
click at [342, 0] on html "Podcasts Charts Monitoring how to take over the world Open Advanced New For Bus…" at bounding box center [504, 370] width 1009 height 740
type input "for your amusement"
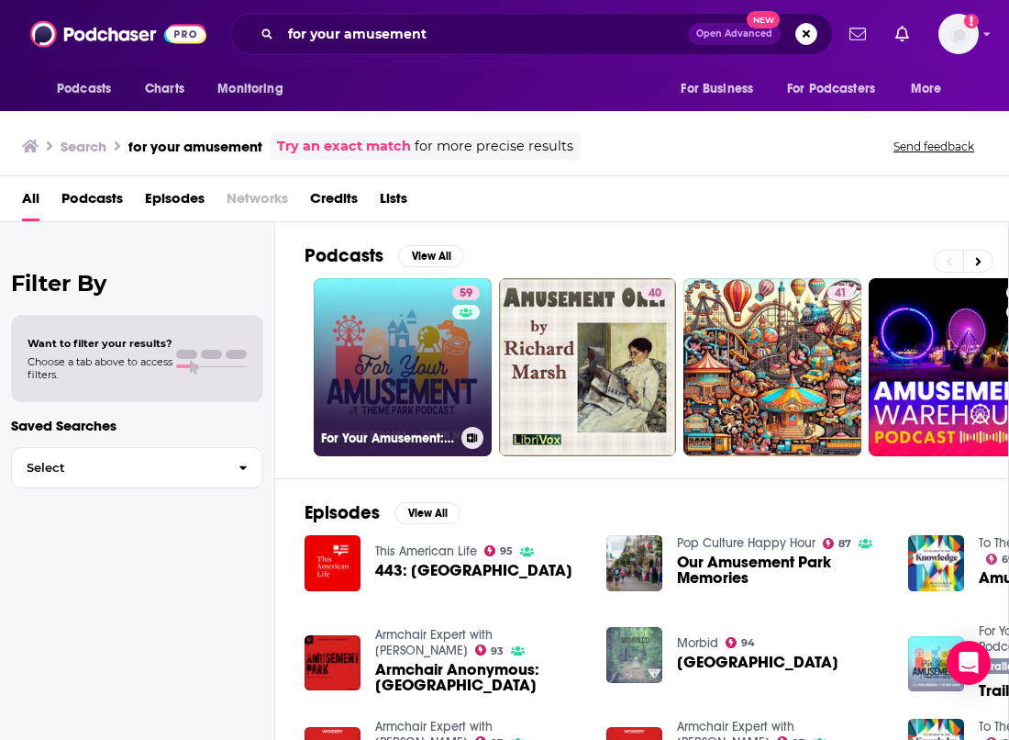
click at [437, 359] on link "59 For Your Amusement: A Theme Park Podcast" at bounding box center [403, 367] width 178 height 178
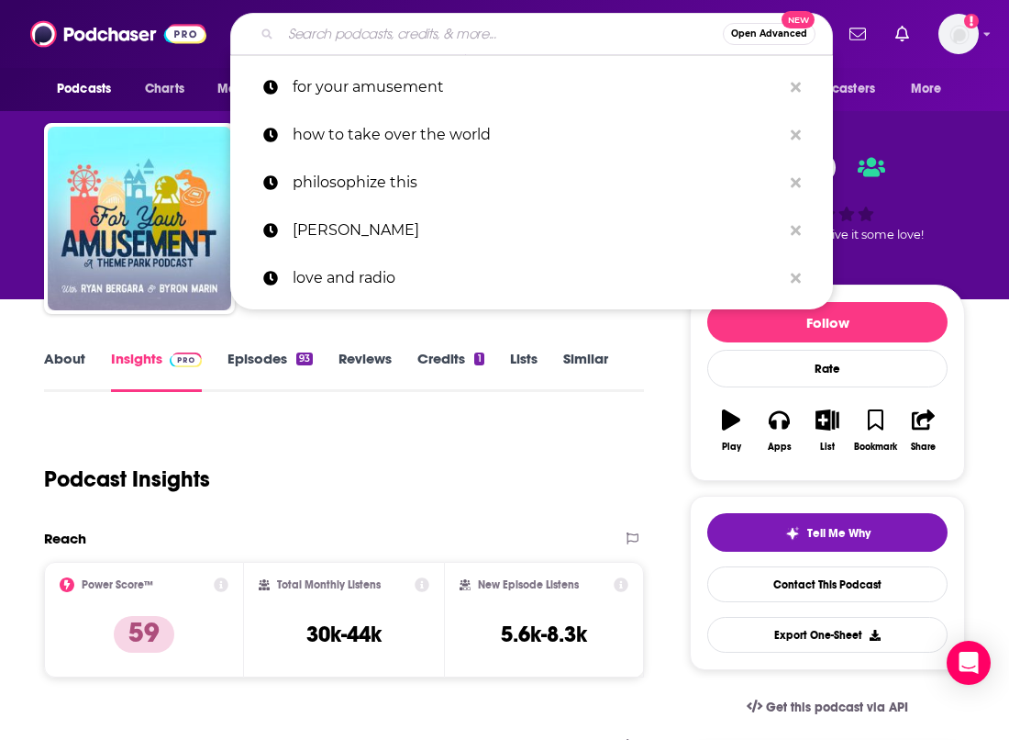
click at [416, 37] on input "Search podcasts, credits, & more..." at bounding box center [502, 33] width 442 height 29
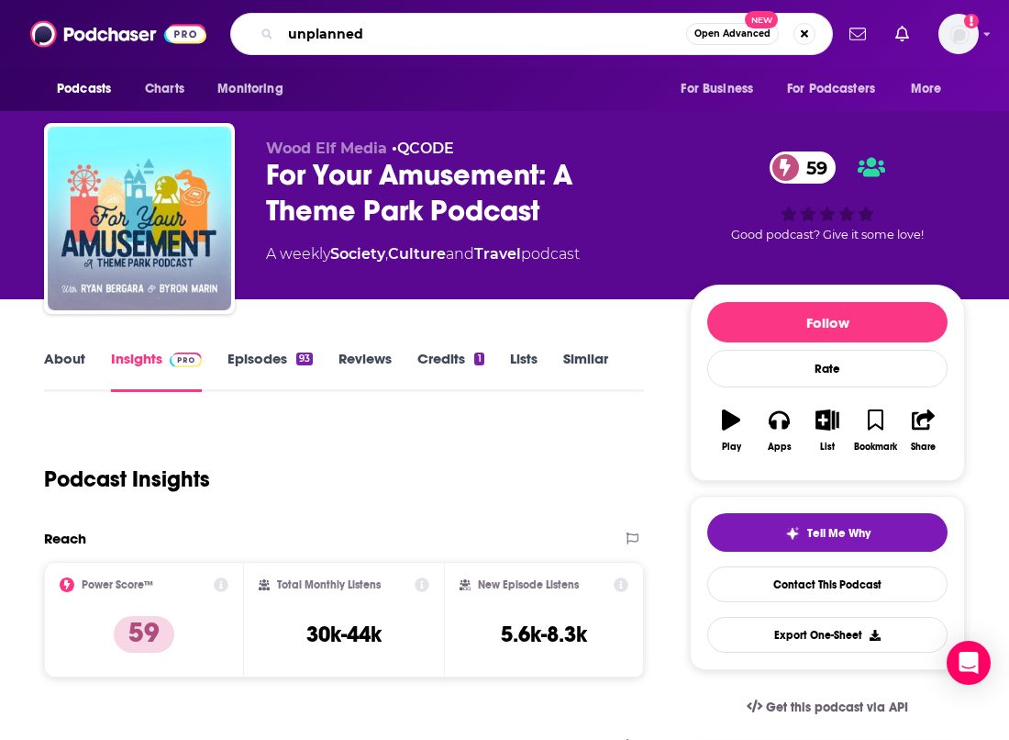
type input "unplanned"
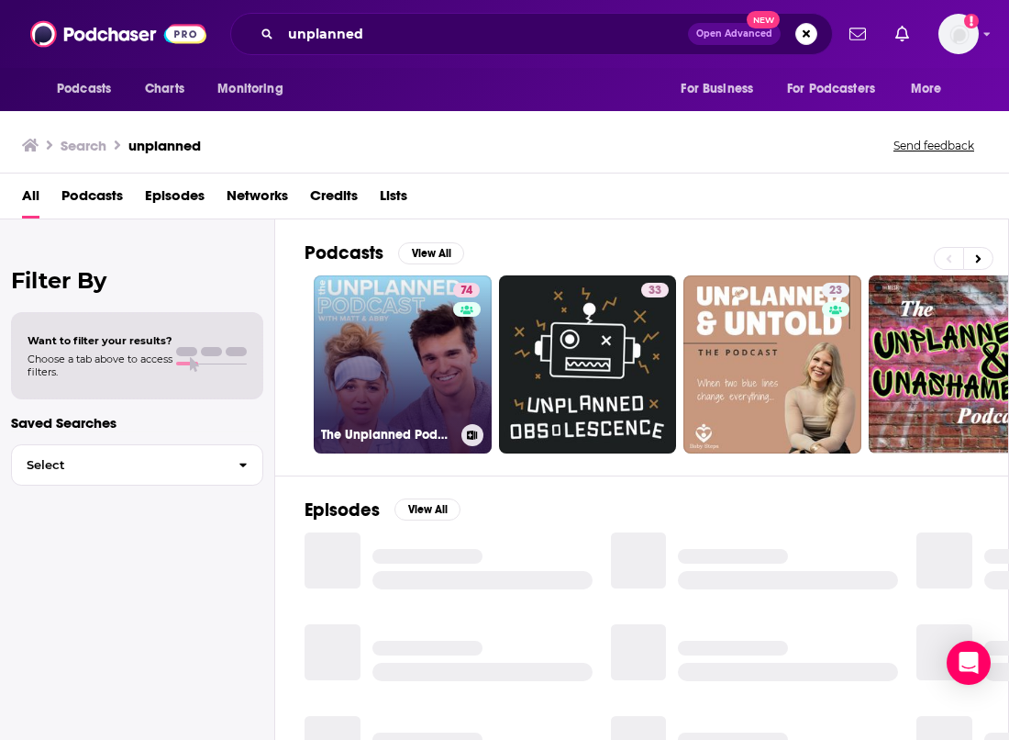
click at [417, 378] on link "74 The Unplanned Podcast with Matt & Abby" at bounding box center [403, 364] width 178 height 178
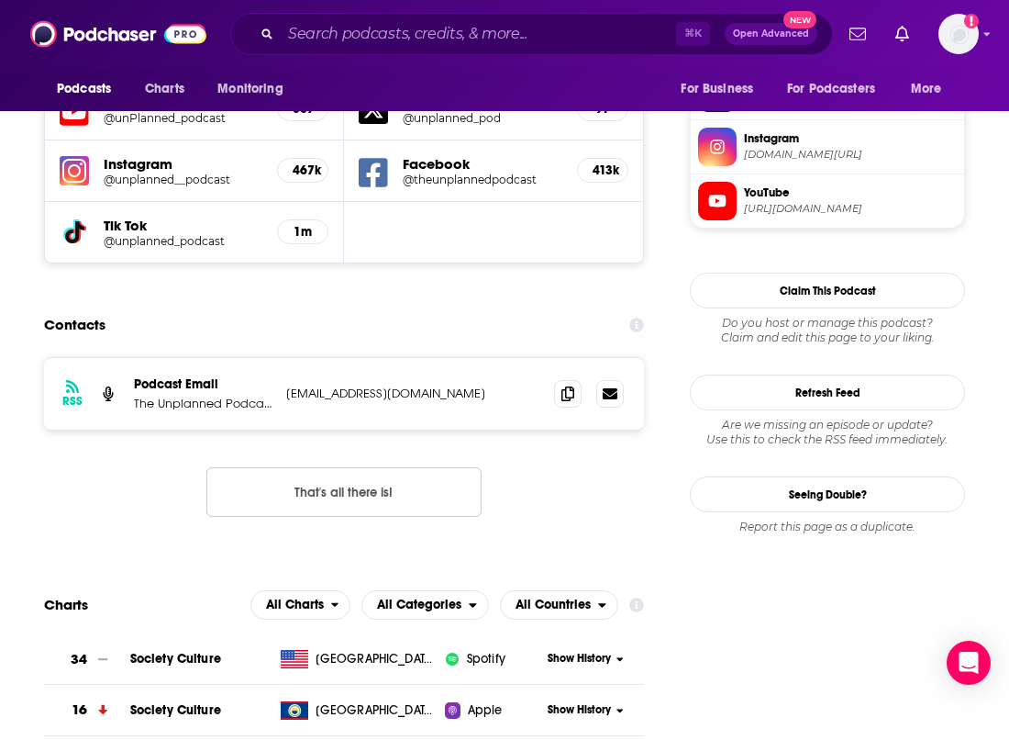
scroll to position [1677, 0]
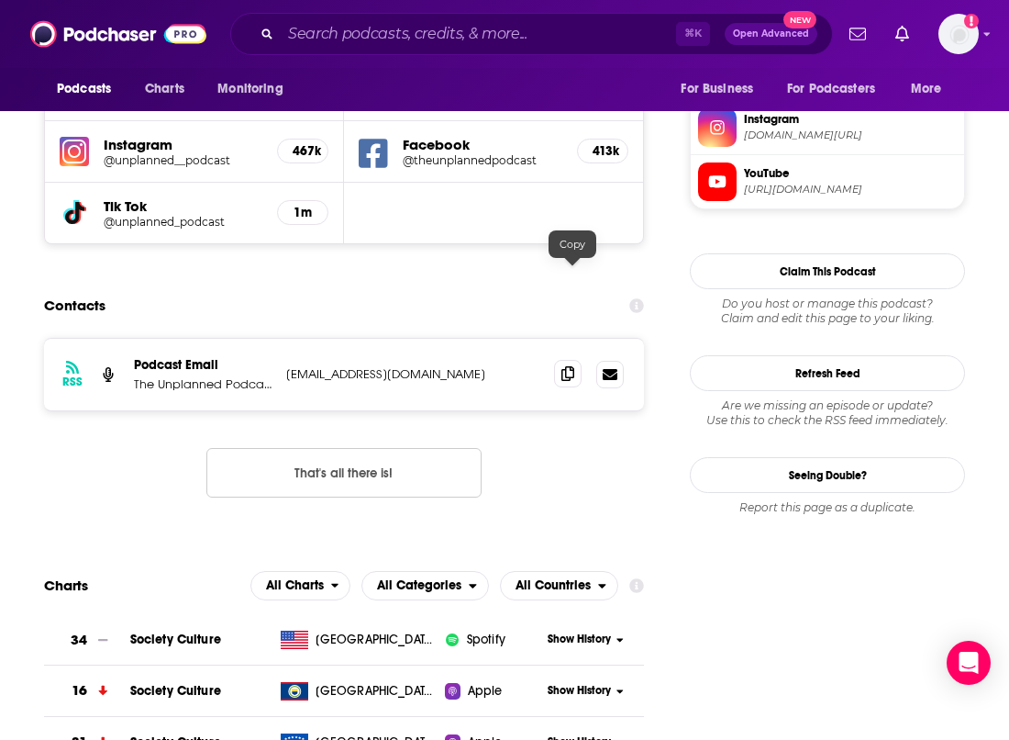
click at [574, 366] on icon at bounding box center [568, 373] width 13 height 15
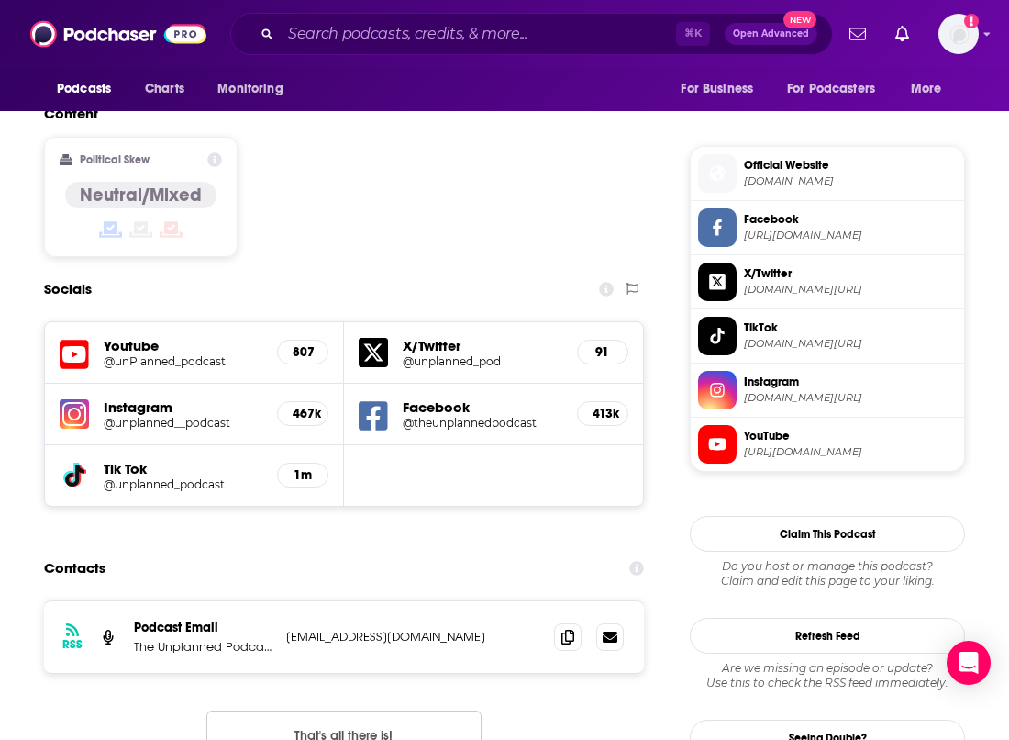
scroll to position [1413, 0]
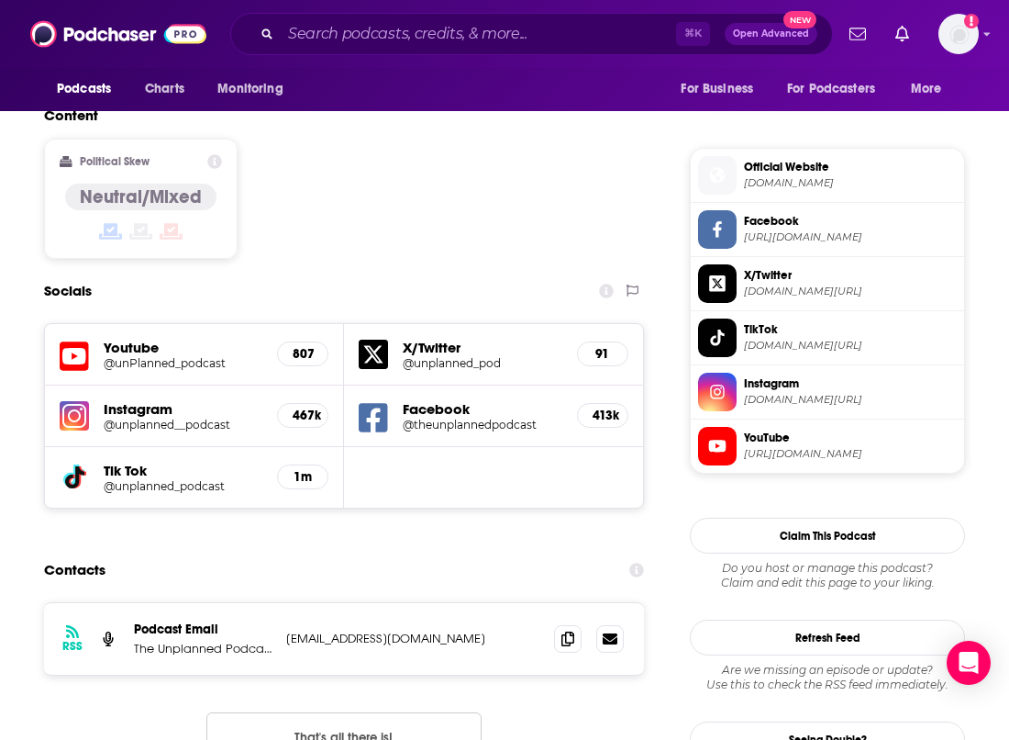
click at [810, 184] on span "unplannedpodcast.com" at bounding box center [850, 183] width 213 height 14
click at [423, 30] on input "Search podcasts, credits, & more..." at bounding box center [478, 33] width 395 height 29
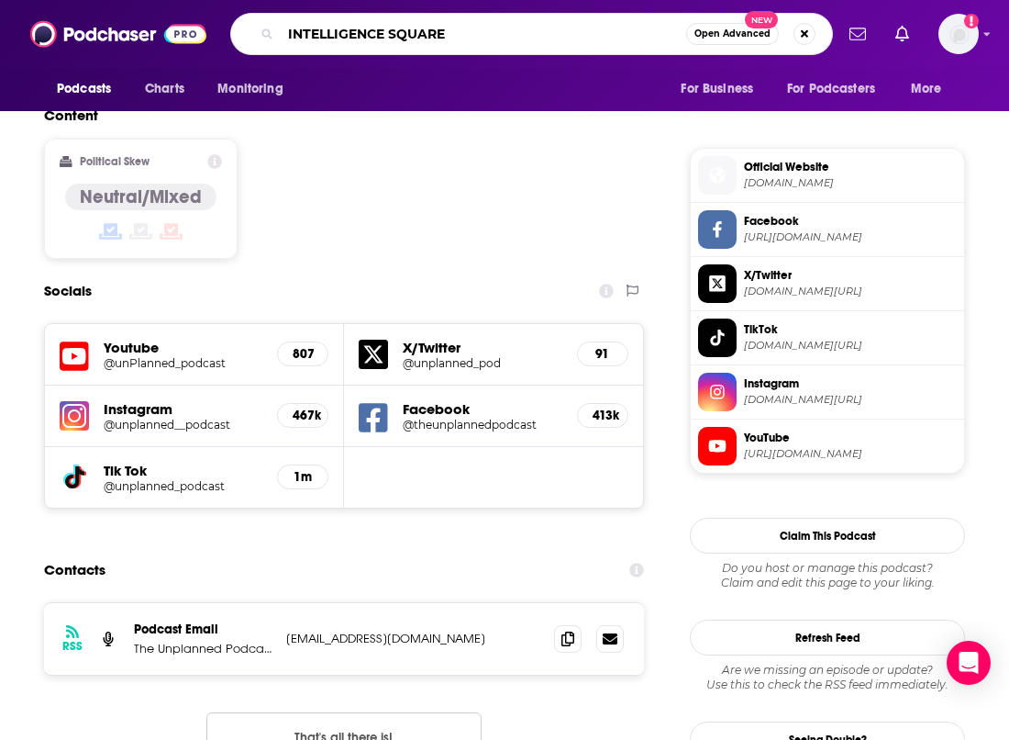
type input "INTELLIGENCE SQUARED"
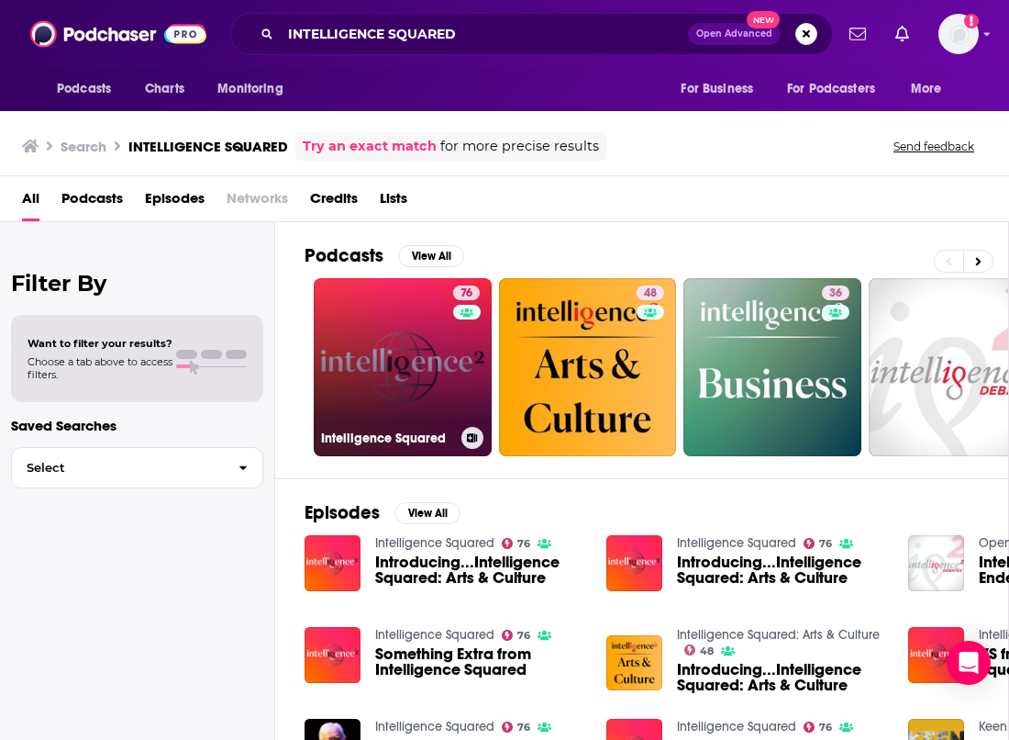
click at [413, 322] on link "76 Intelligence Squared" at bounding box center [403, 367] width 178 height 178
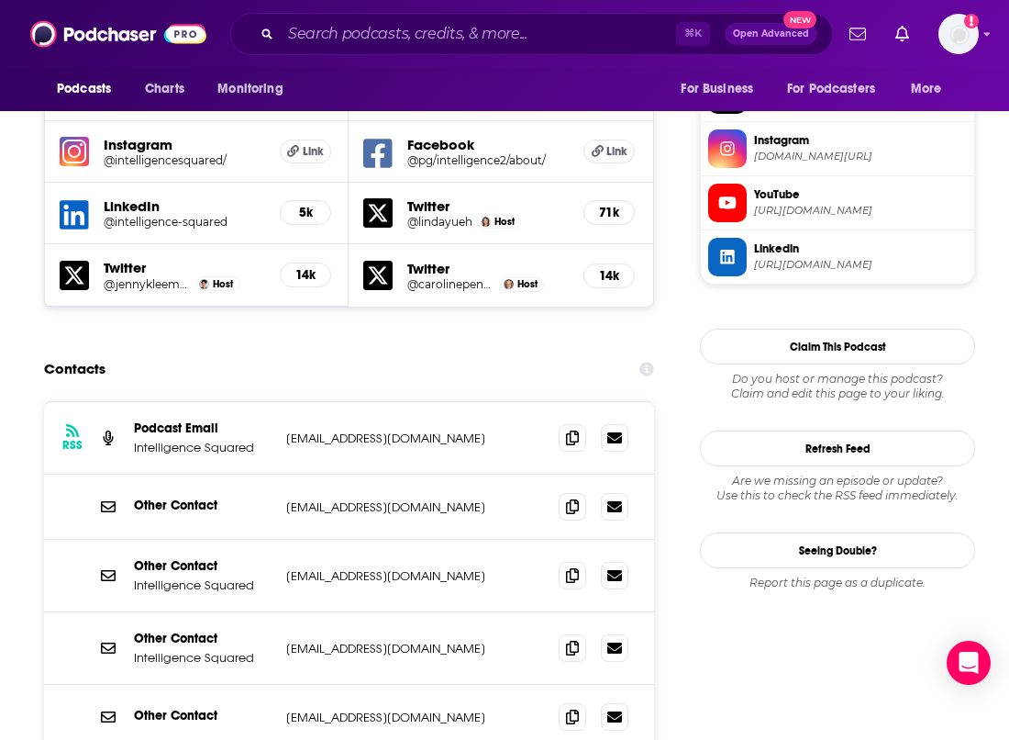
scroll to position [1657, 0]
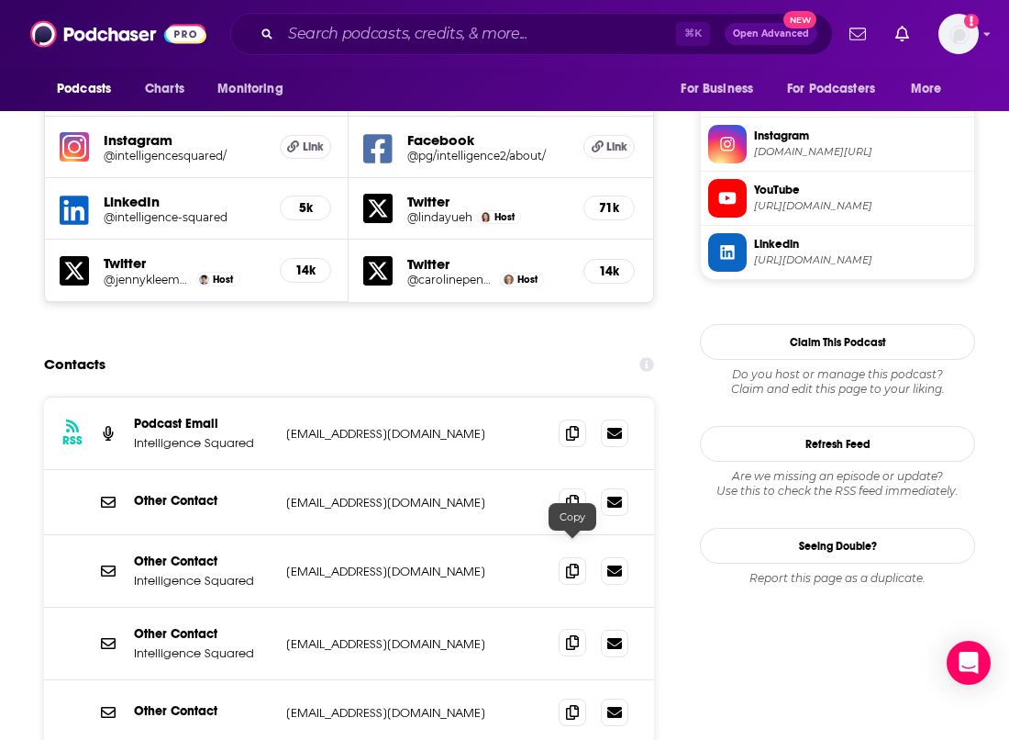
click at [571, 635] on icon at bounding box center [572, 642] width 13 height 15
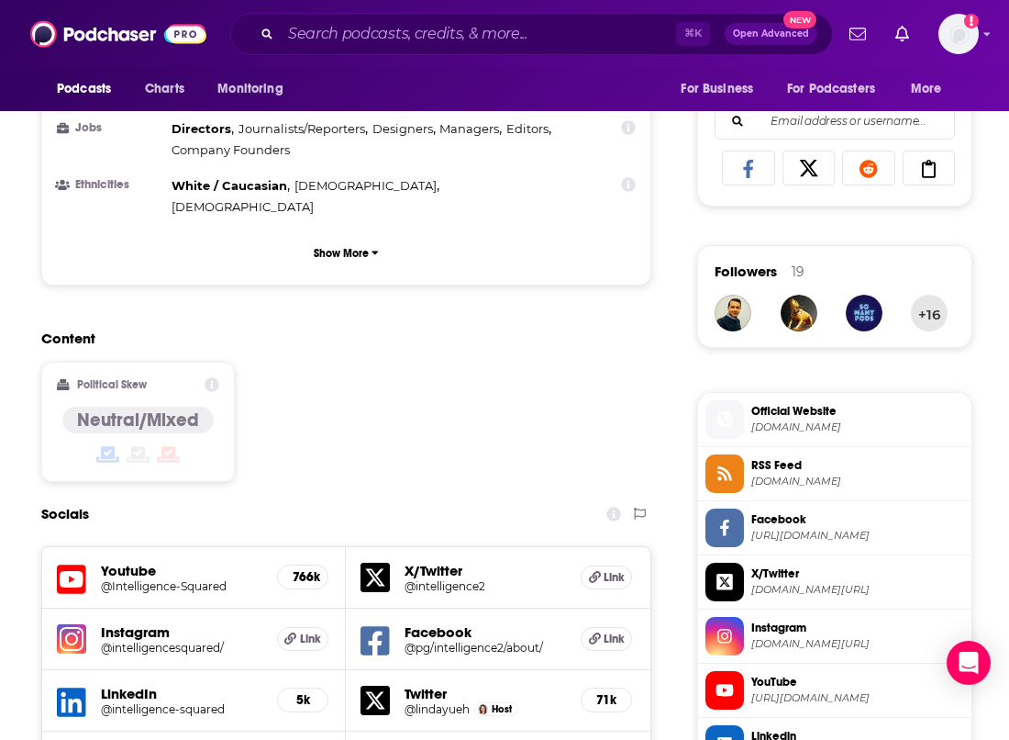
scroll to position [1212, 3]
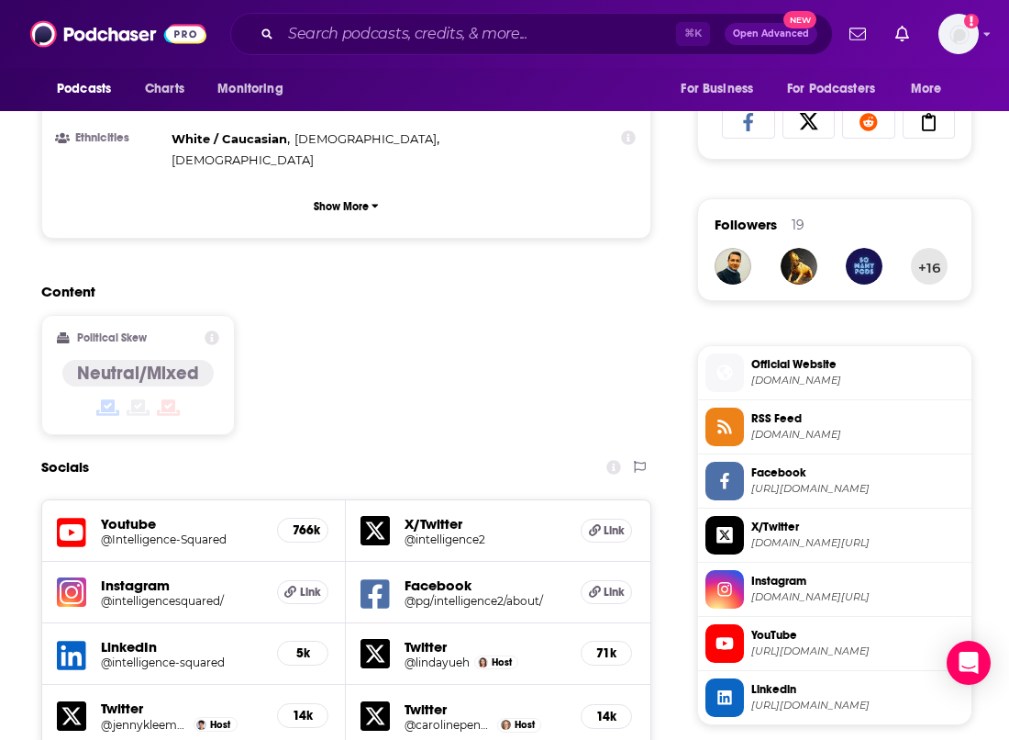
click at [841, 377] on span "intelligencesquared.com" at bounding box center [857, 380] width 213 height 14
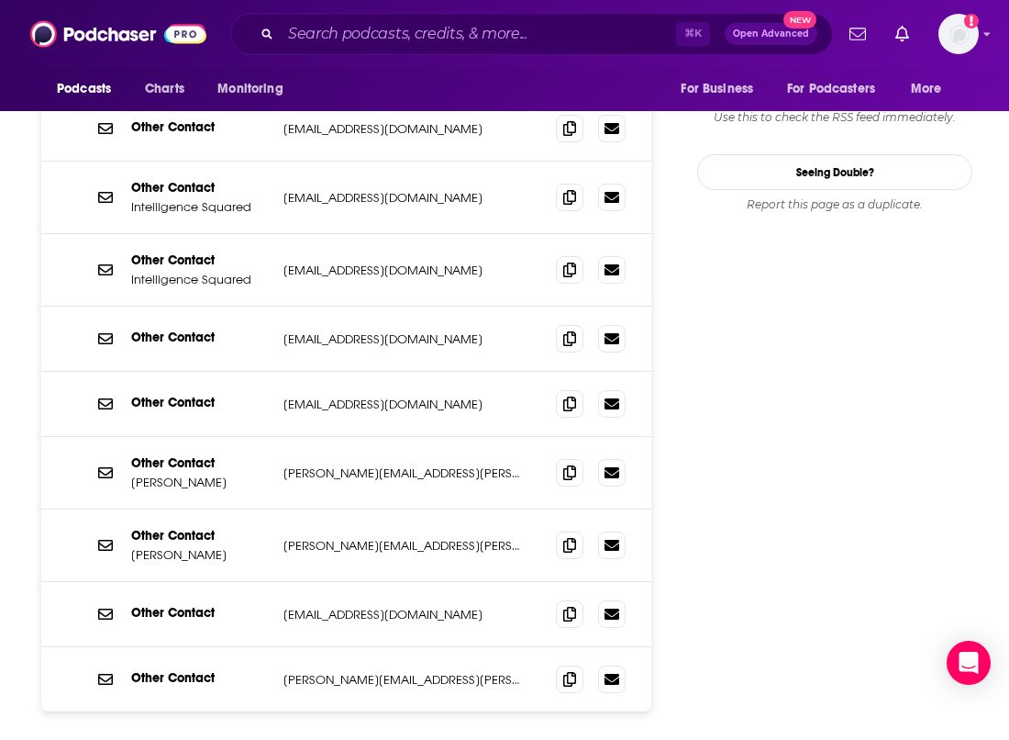
scroll to position [2033, 3]
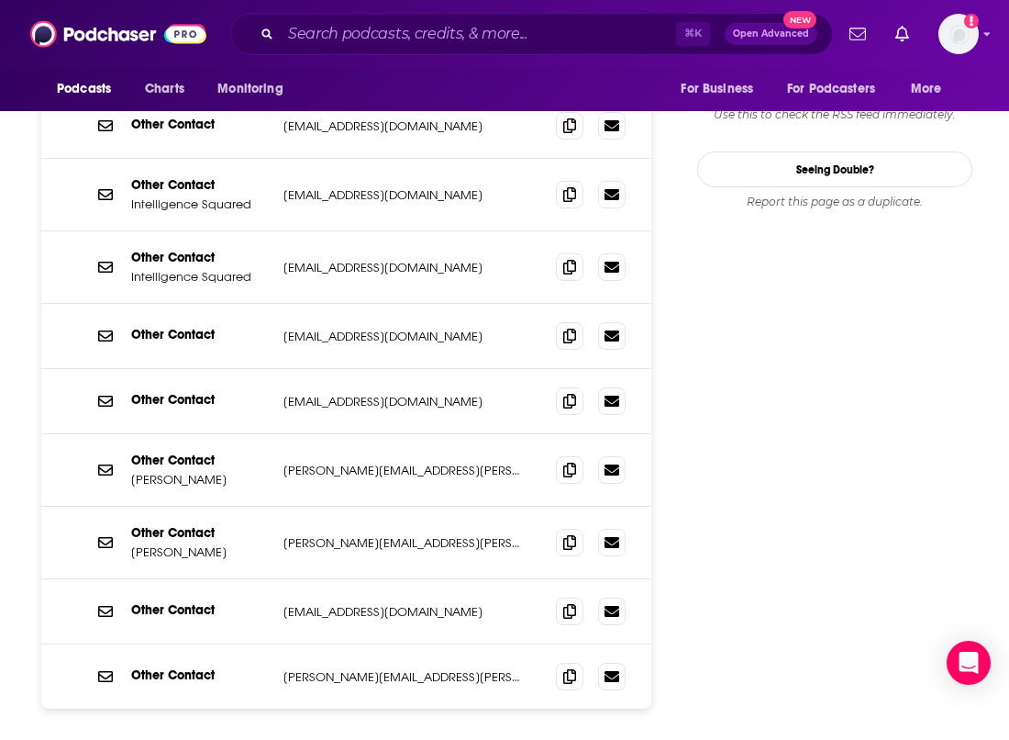
click at [553, 579] on div "Other Contact matt.mcallester@intelligencesquared.com matt.mcallester@intellige…" at bounding box center [346, 611] width 610 height 65
click at [562, 596] on span at bounding box center [570, 610] width 28 height 28
click at [359, 21] on input "Search podcasts, credits, & more..." at bounding box center [478, 33] width 395 height 29
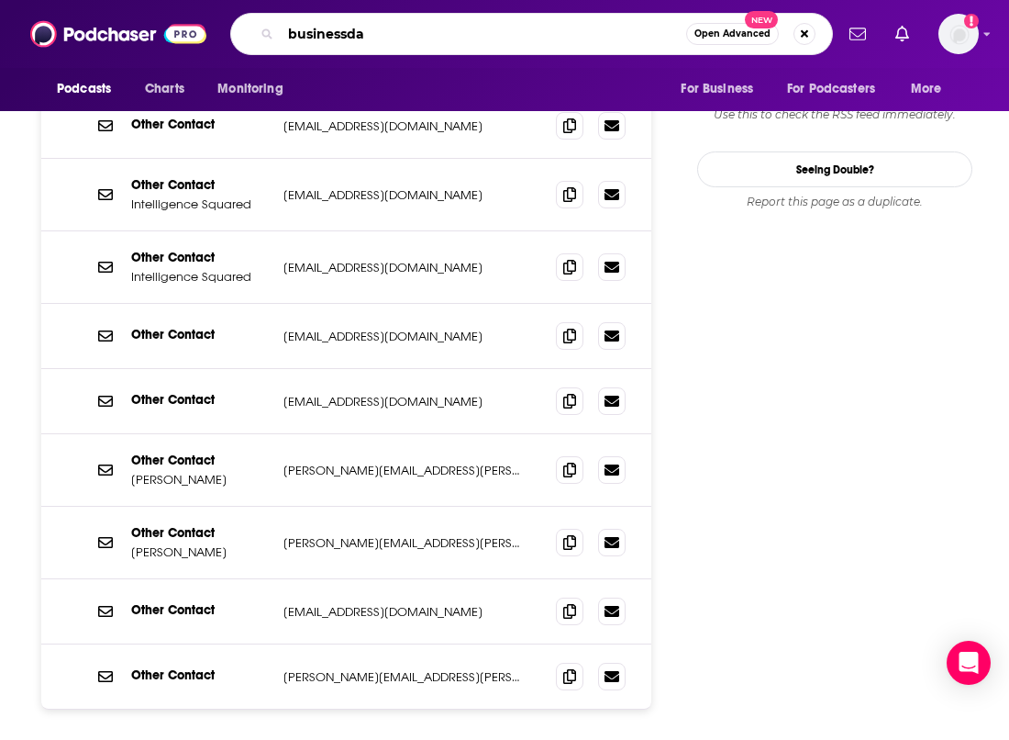
type input "businessdad"
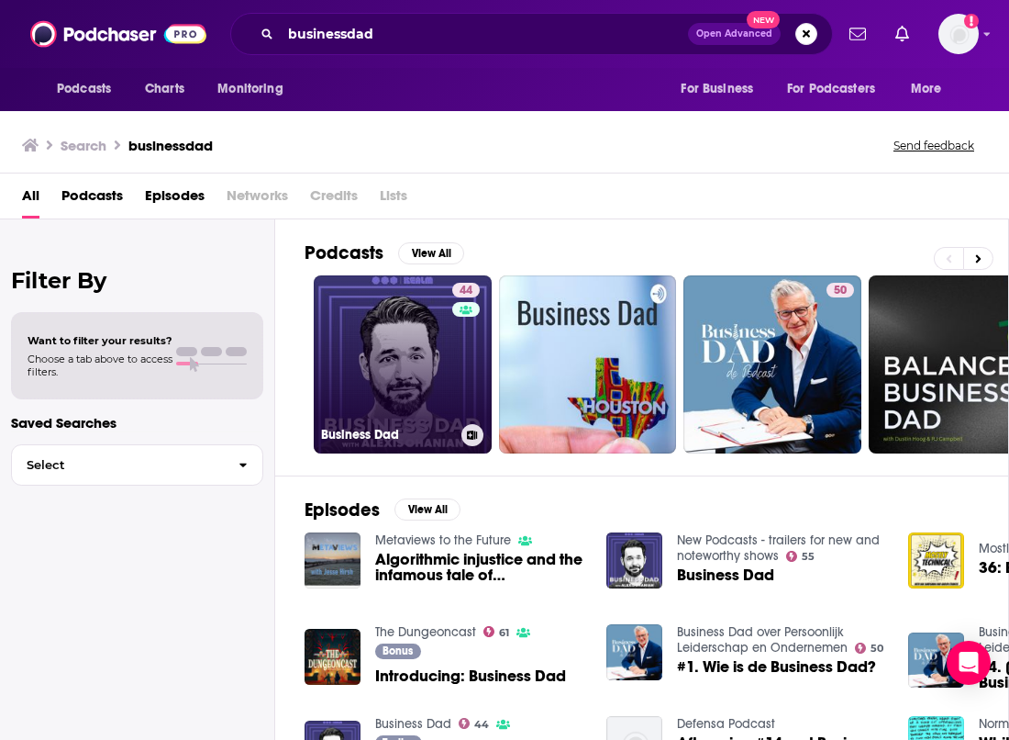
click at [428, 340] on link "44 Business Dad" at bounding box center [403, 364] width 178 height 178
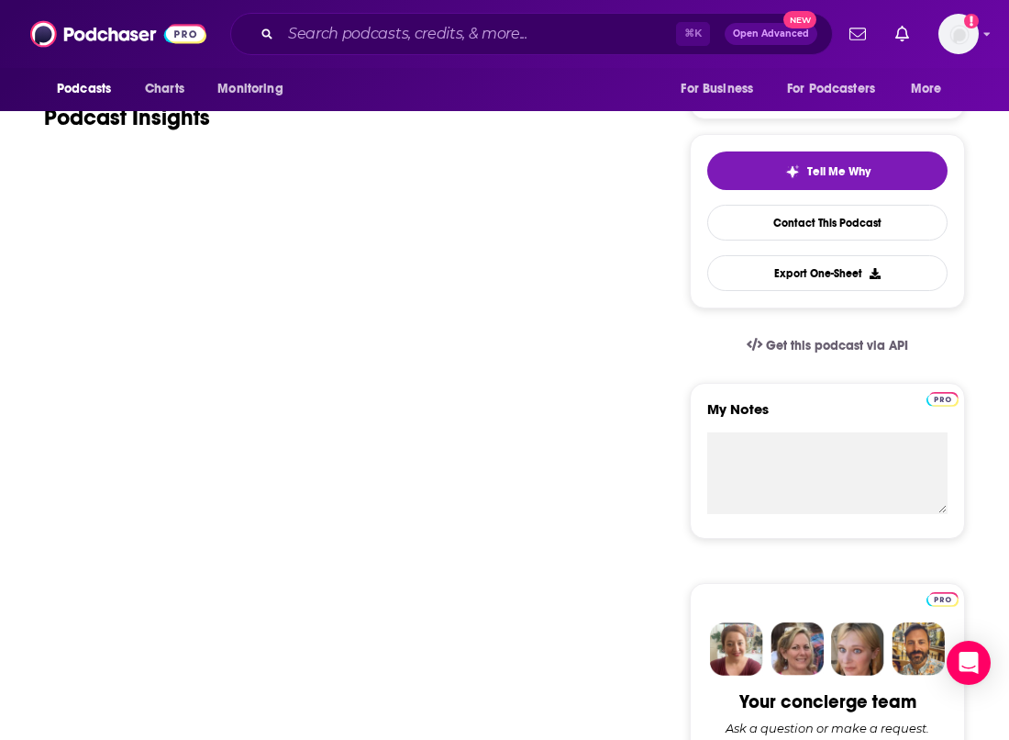
scroll to position [354, 0]
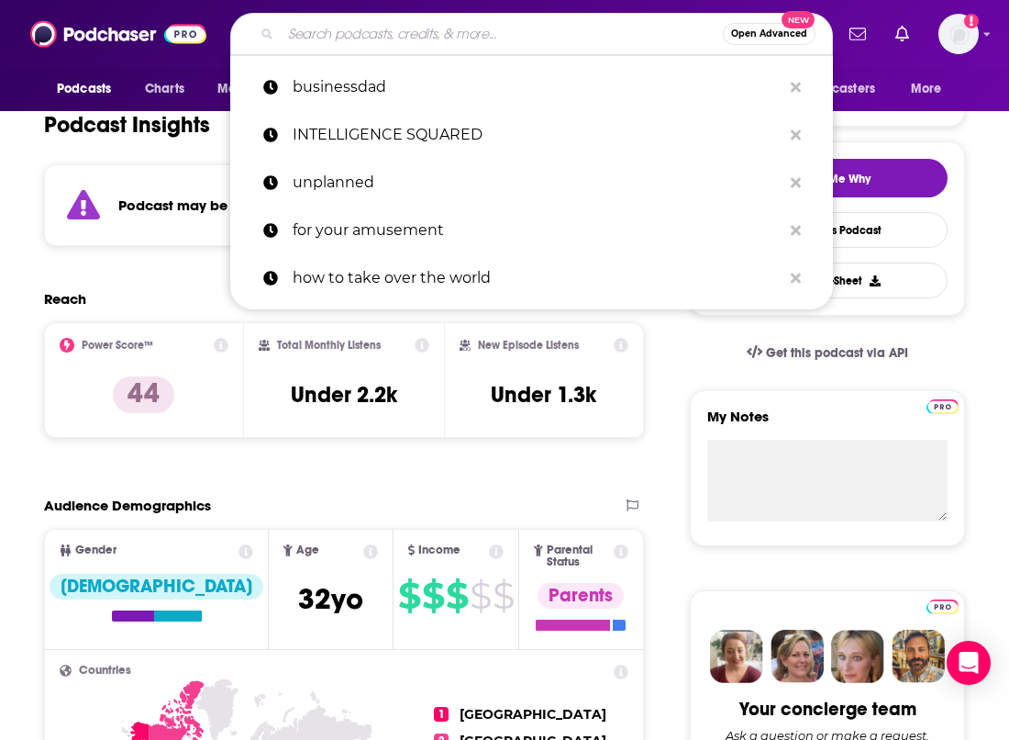
click at [376, 37] on input "Search podcasts, credits, & more..." at bounding box center [502, 33] width 442 height 29
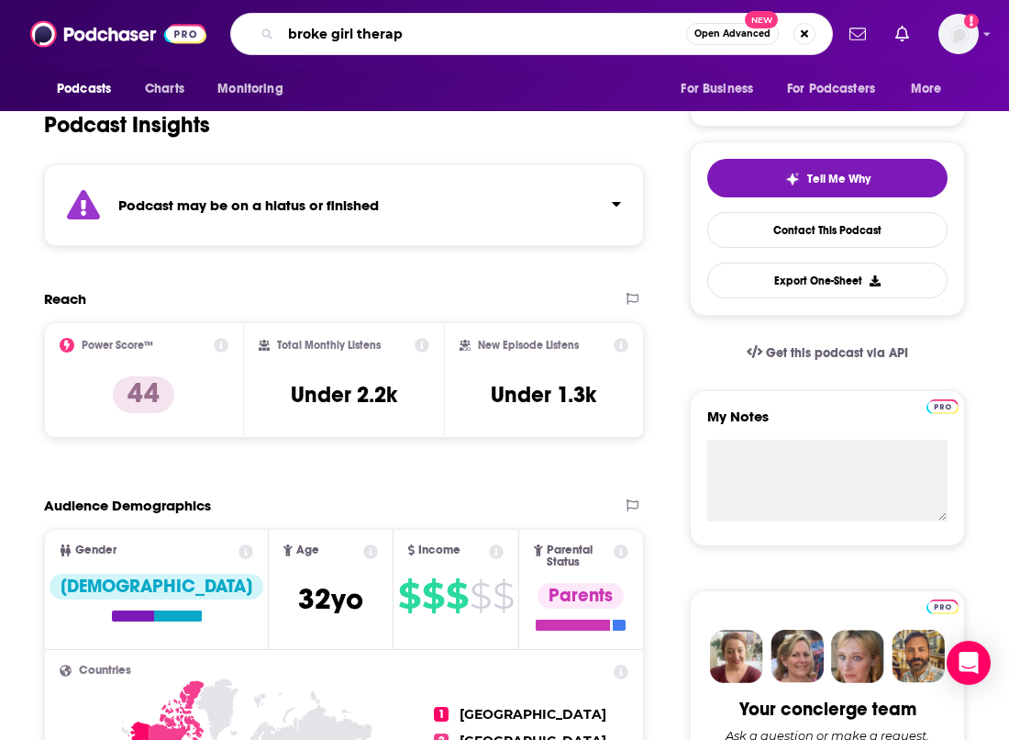
type input "broke girl therapy"
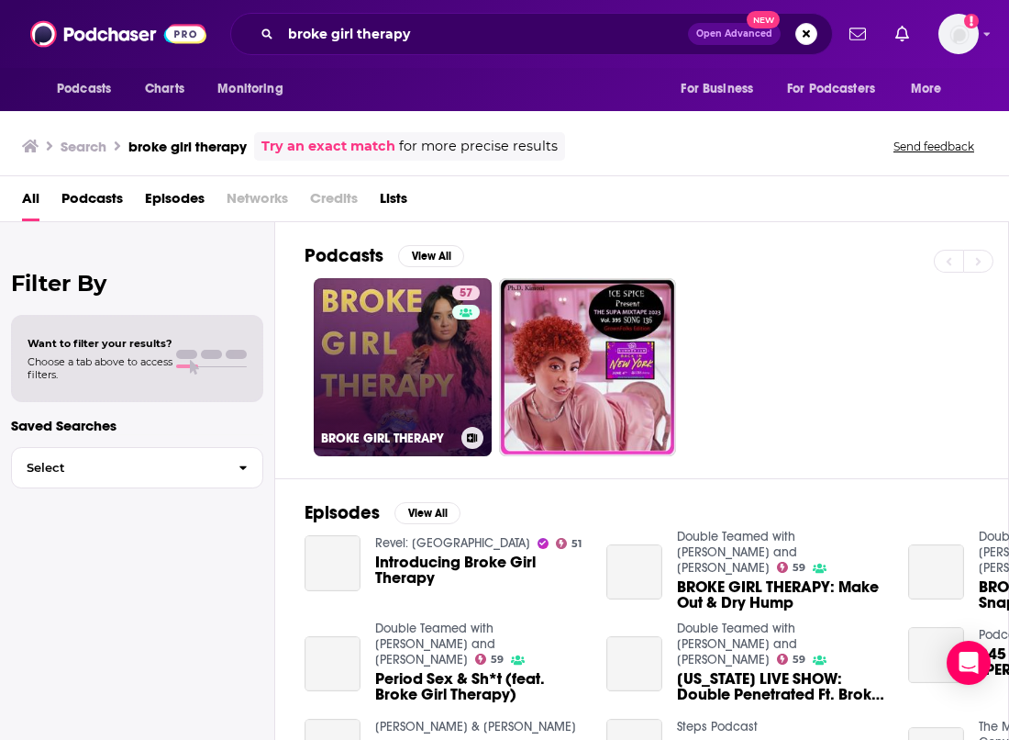
click at [412, 351] on link "57 BROKE GIRL THERAPY" at bounding box center [403, 367] width 178 height 178
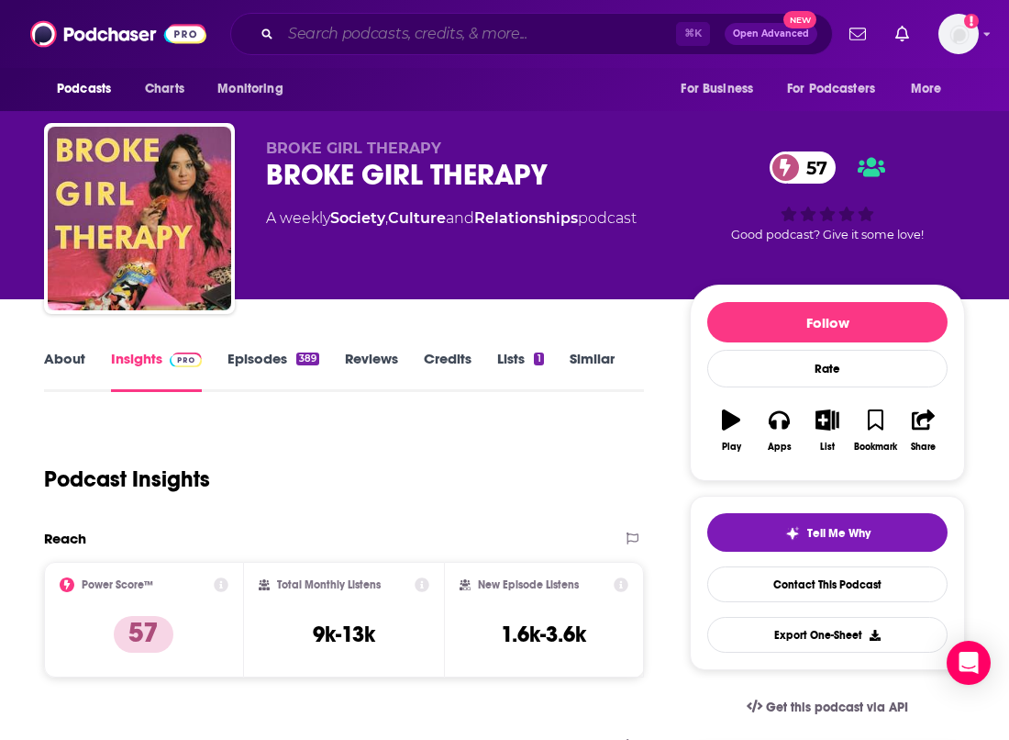
click at [447, 39] on input "Search podcasts, credits, & more..." at bounding box center [478, 33] width 395 height 29
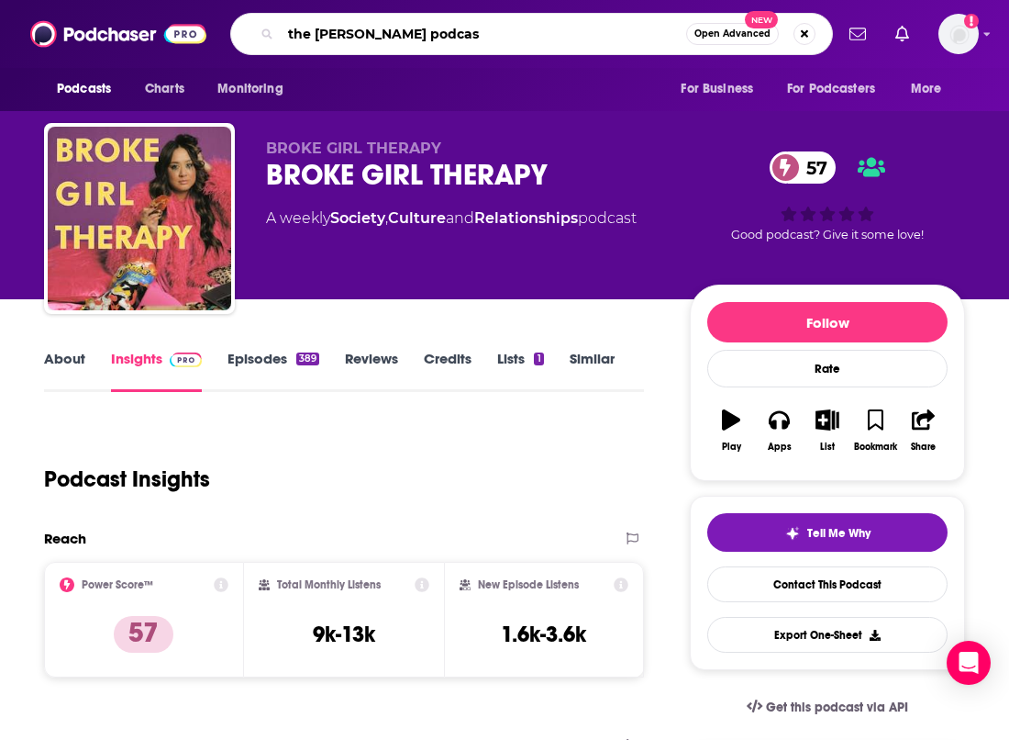
type input "the Jane Austen podcast"
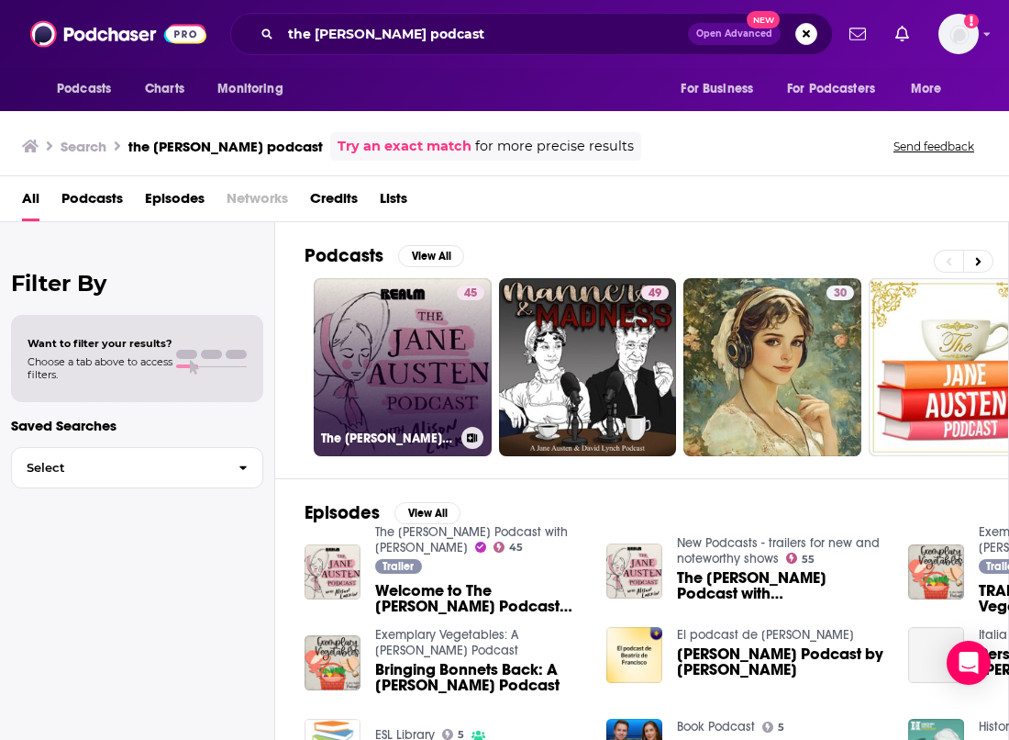
click at [417, 333] on link "45 The Jane Austen Podcast with Alison Larkin" at bounding box center [403, 367] width 178 height 178
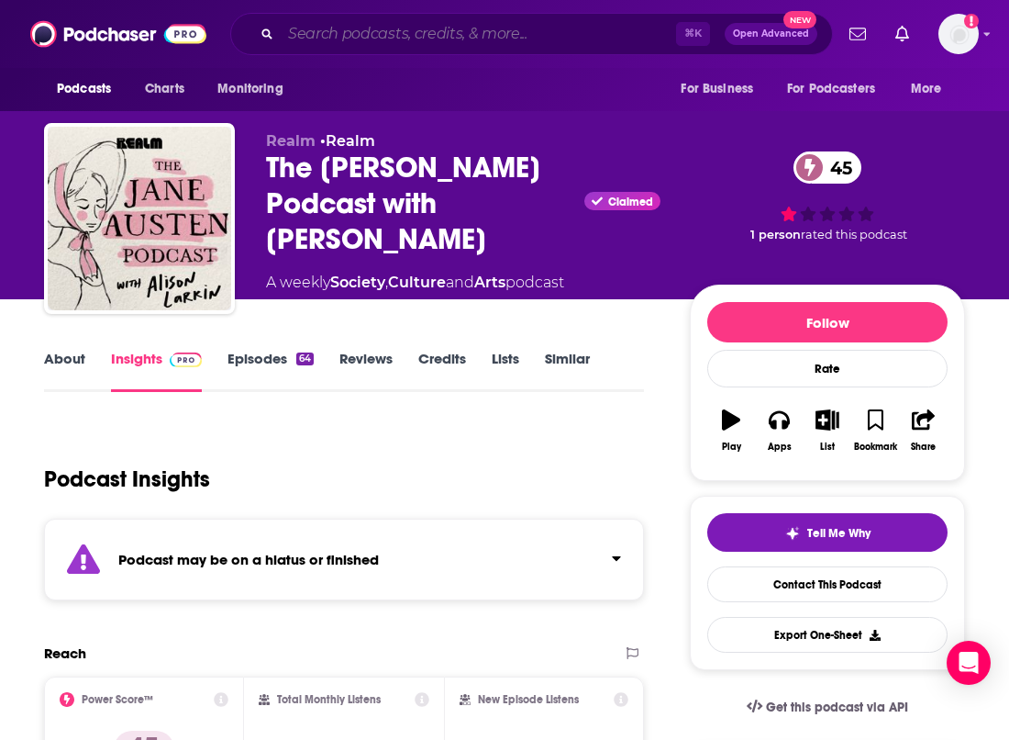
click at [503, 35] on input "Search podcasts, credits, & more..." at bounding box center [478, 33] width 395 height 29
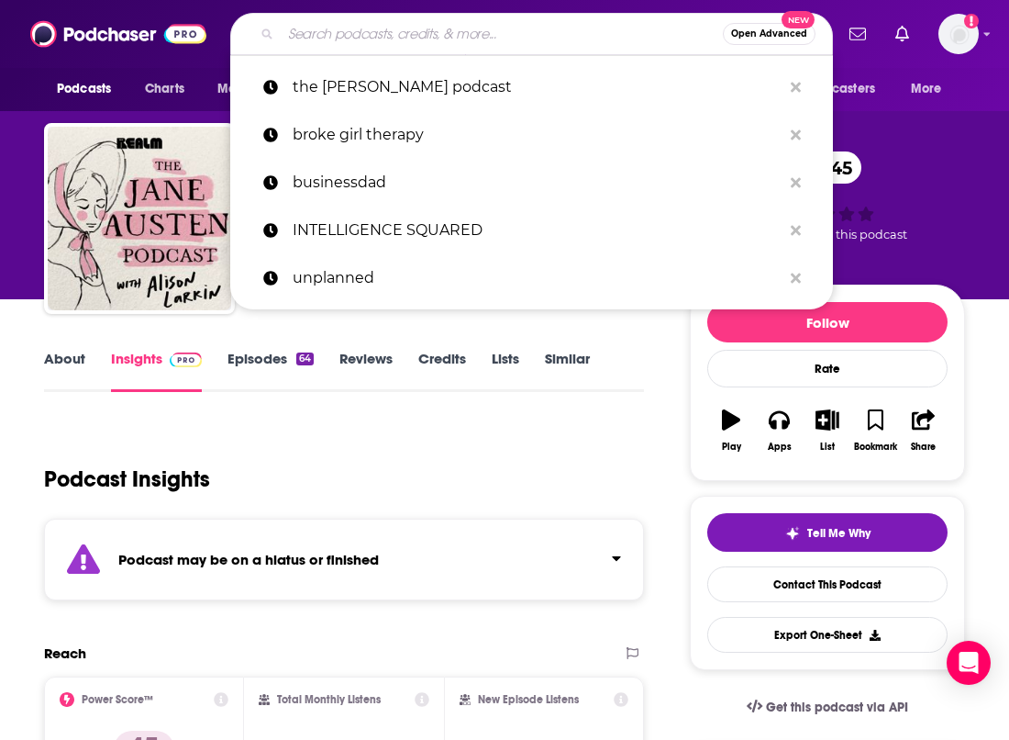
click at [503, 35] on input "Search podcasts, credits, & more..." at bounding box center [502, 33] width 442 height 29
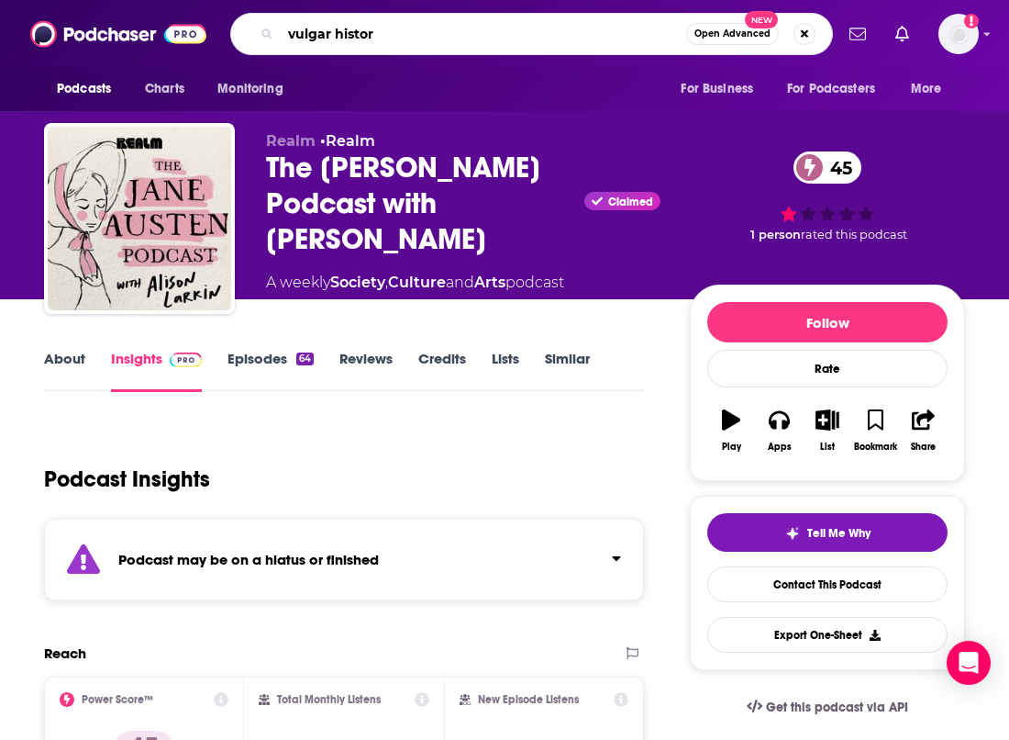
type input "vulgar history"
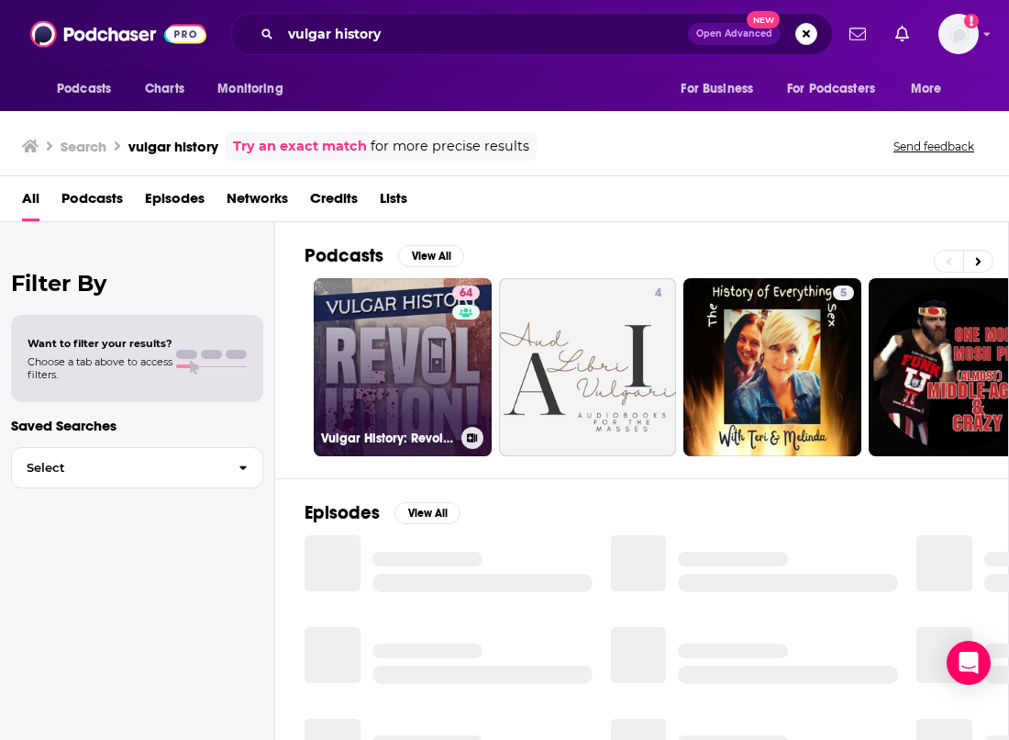
click at [417, 330] on link "64 Vulgar History: Revolution" at bounding box center [403, 367] width 178 height 178
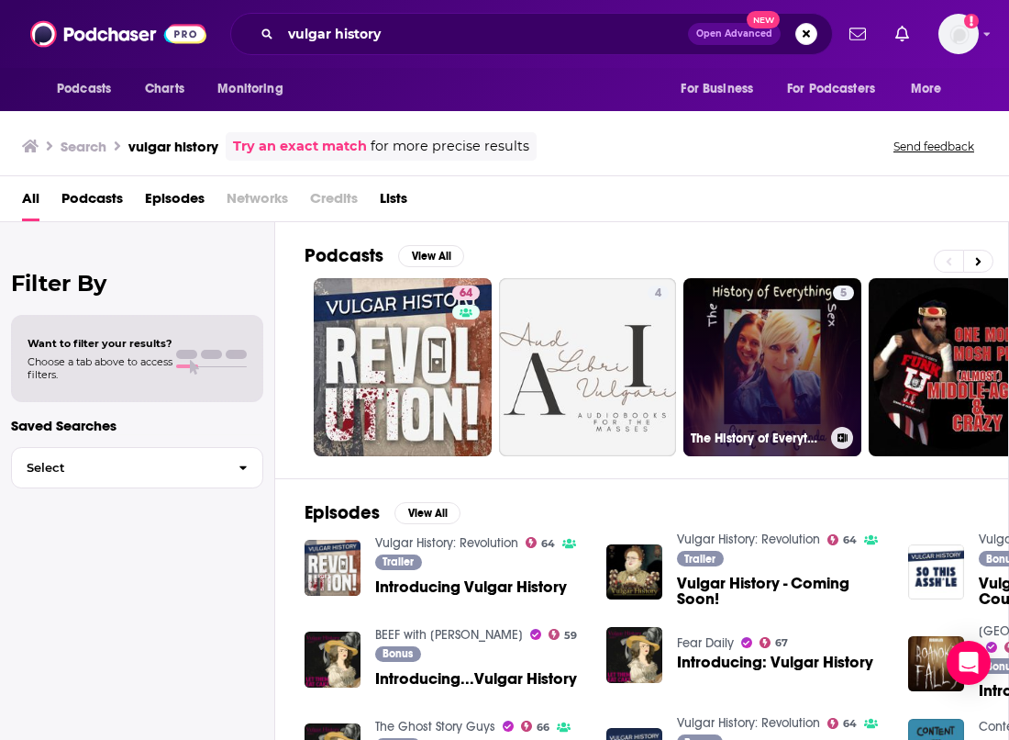
click at [369, 367] on link "64" at bounding box center [403, 367] width 178 height 178
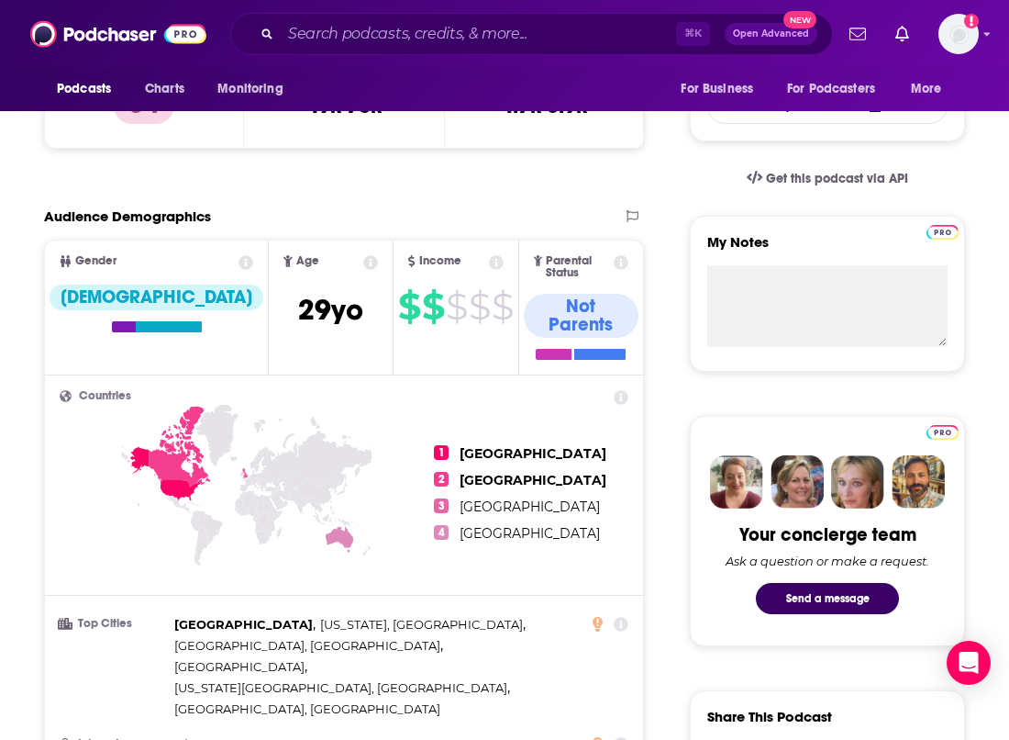
scroll to position [560, 0]
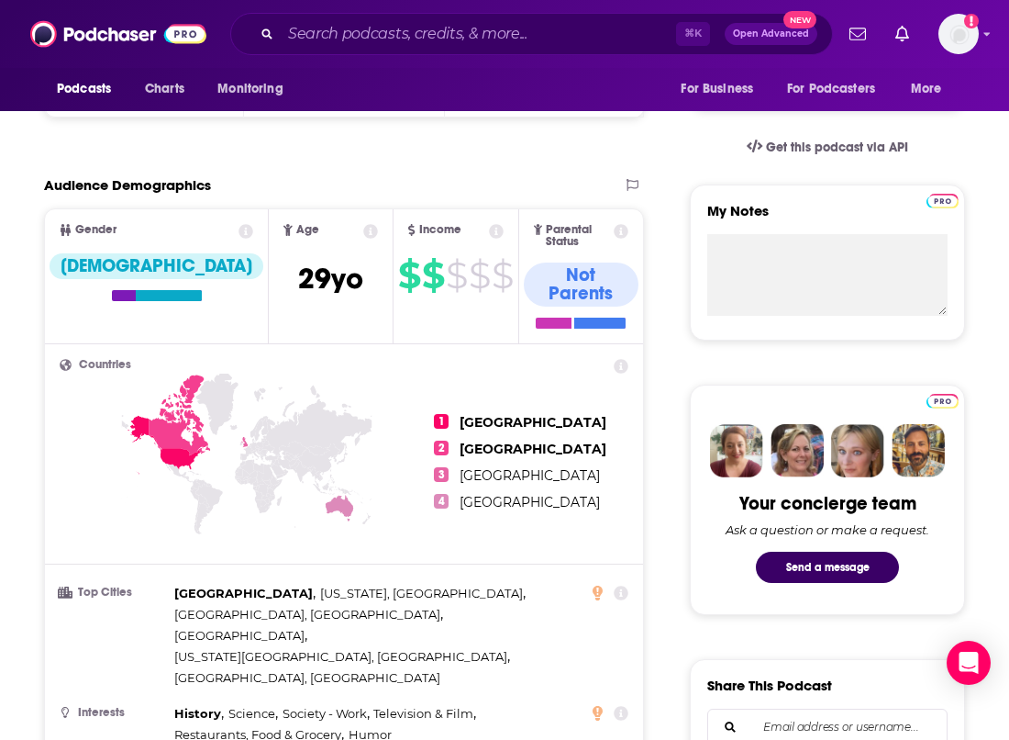
click at [401, 39] on input "Search podcasts, credits, & more..." at bounding box center [478, 33] width 395 height 29
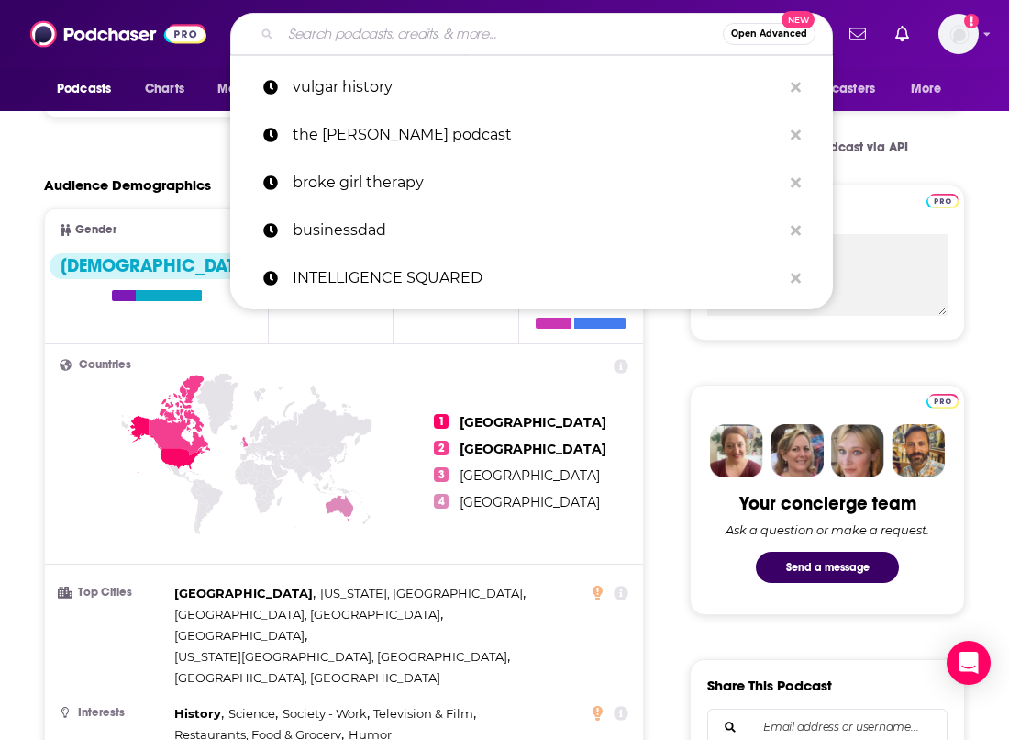
click at [401, 39] on input "Search podcasts, credits, & more..." at bounding box center [502, 33] width 442 height 29
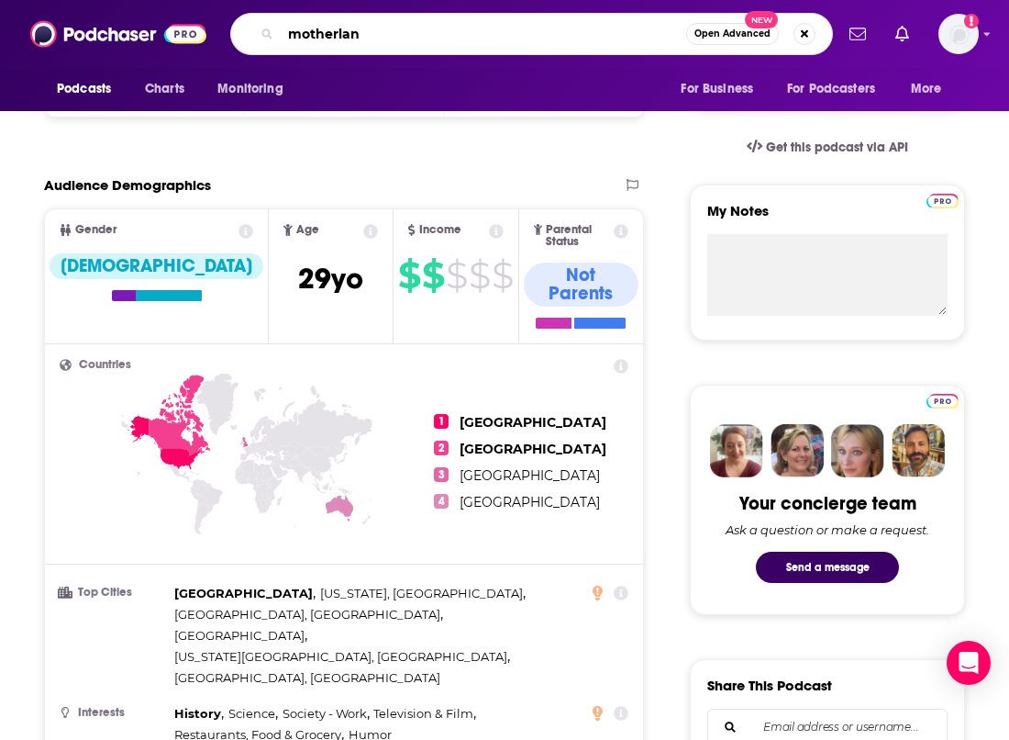
type input "motherland"
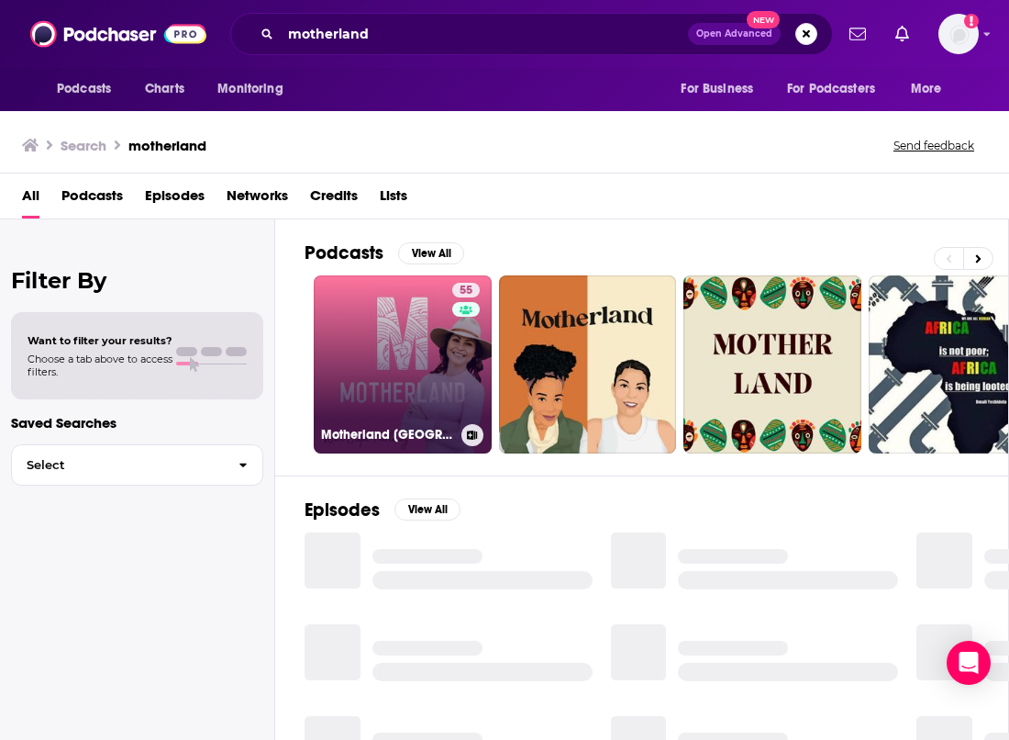
click at [408, 376] on link "55 Motherland Australia" at bounding box center [403, 364] width 178 height 178
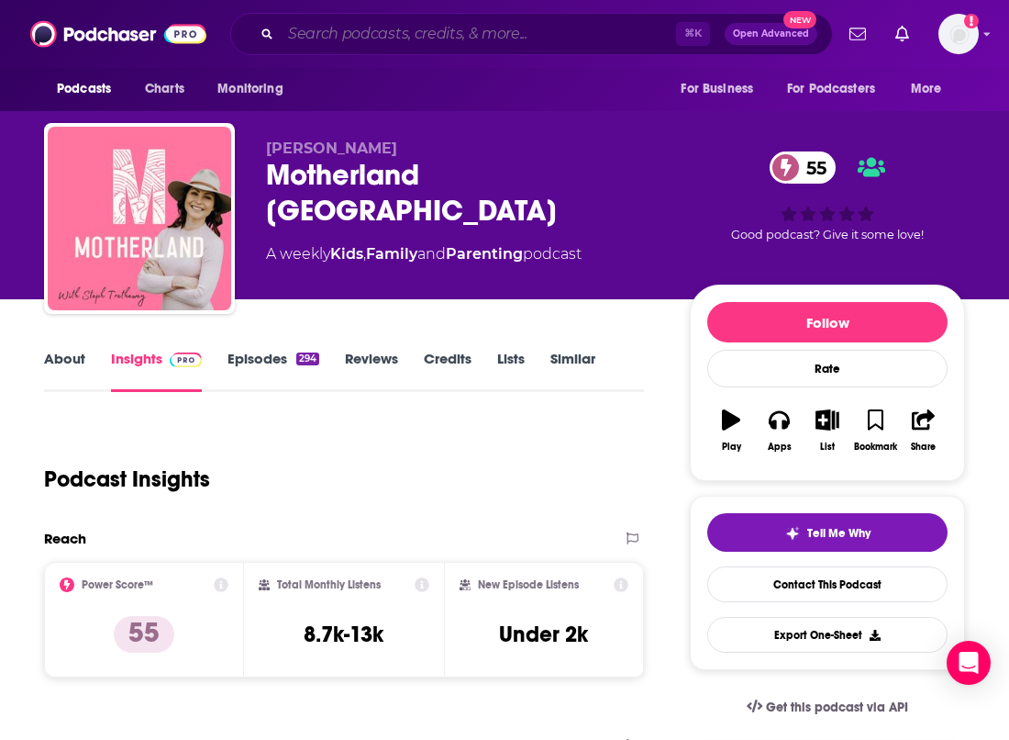
click at [315, 38] on input "Search podcasts, credits, & more..." at bounding box center [478, 33] width 395 height 29
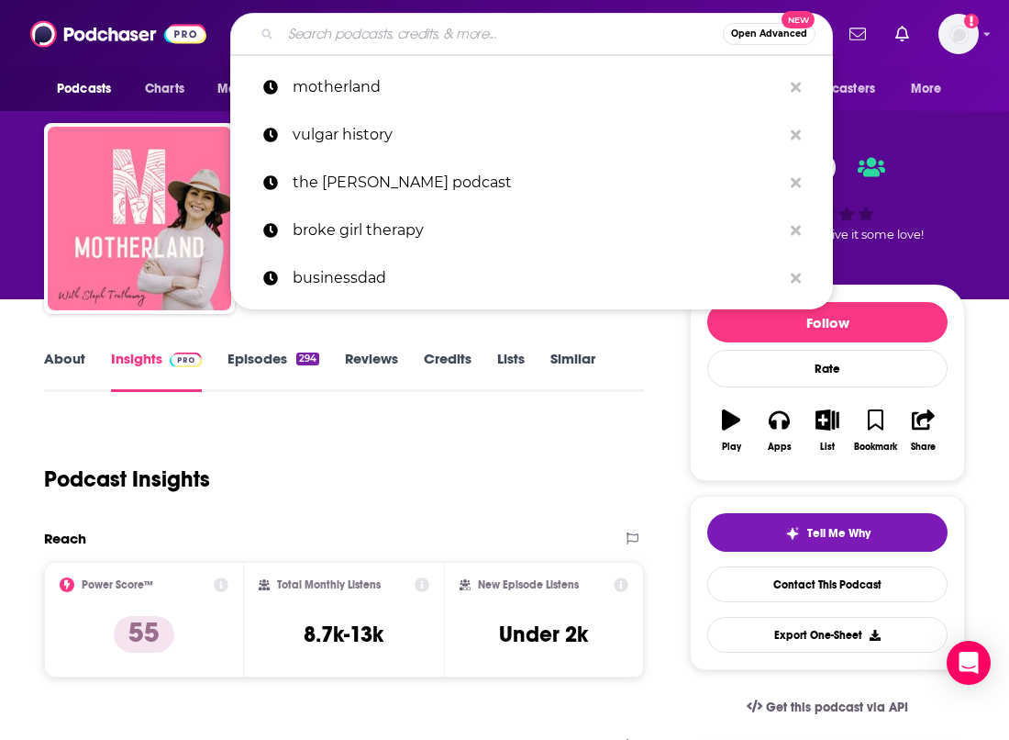
click at [315, 39] on input "Search podcasts, credits, & more..." at bounding box center [502, 33] width 442 height 29
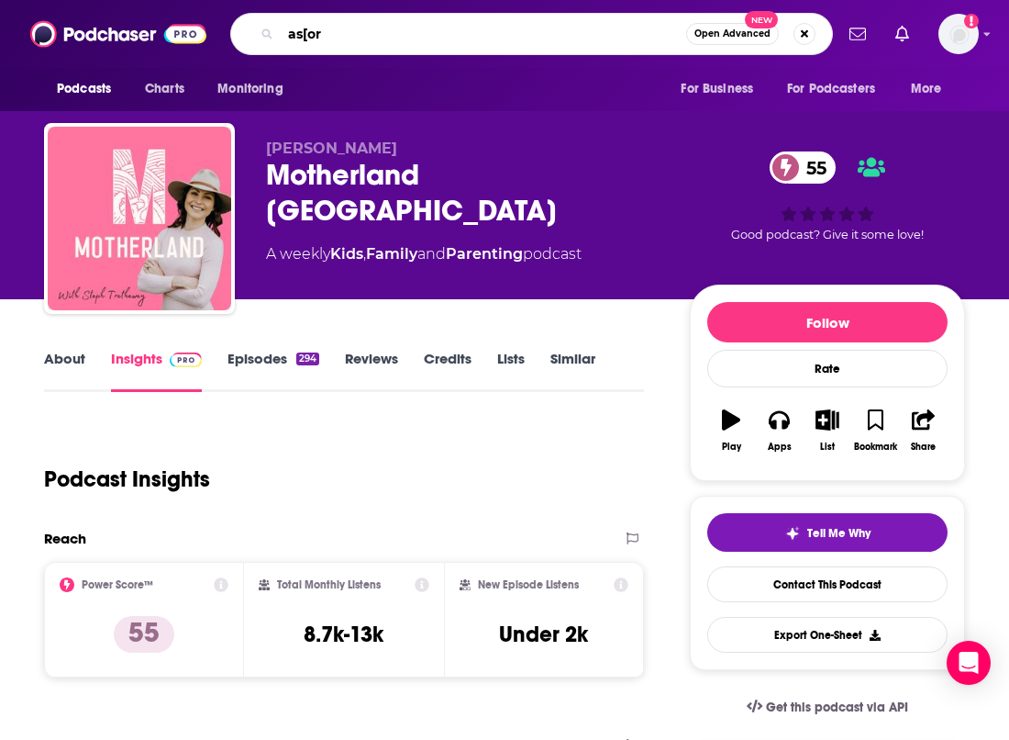
type input "as[ore"
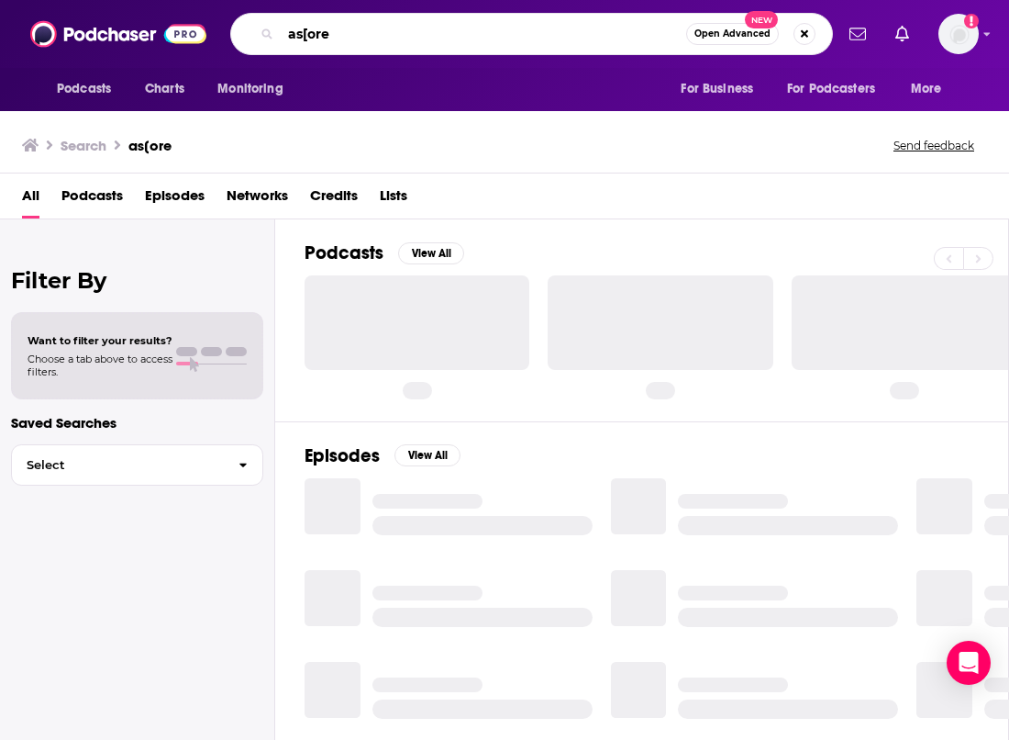
drag, startPoint x: 370, startPoint y: 40, endPoint x: 261, endPoint y: 9, distance: 112.7
click at [261, 9] on div "Podcasts Charts Monitoring as[ore Open Advanced New For Business For Podcasters…" at bounding box center [504, 34] width 1009 height 68
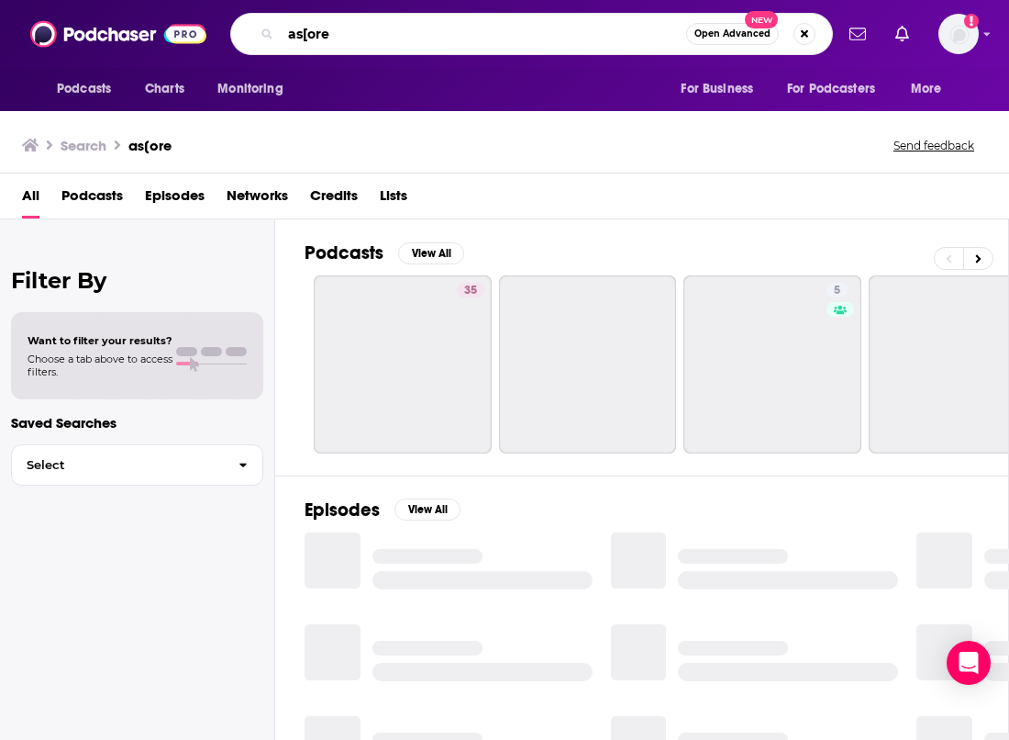
type input "s"
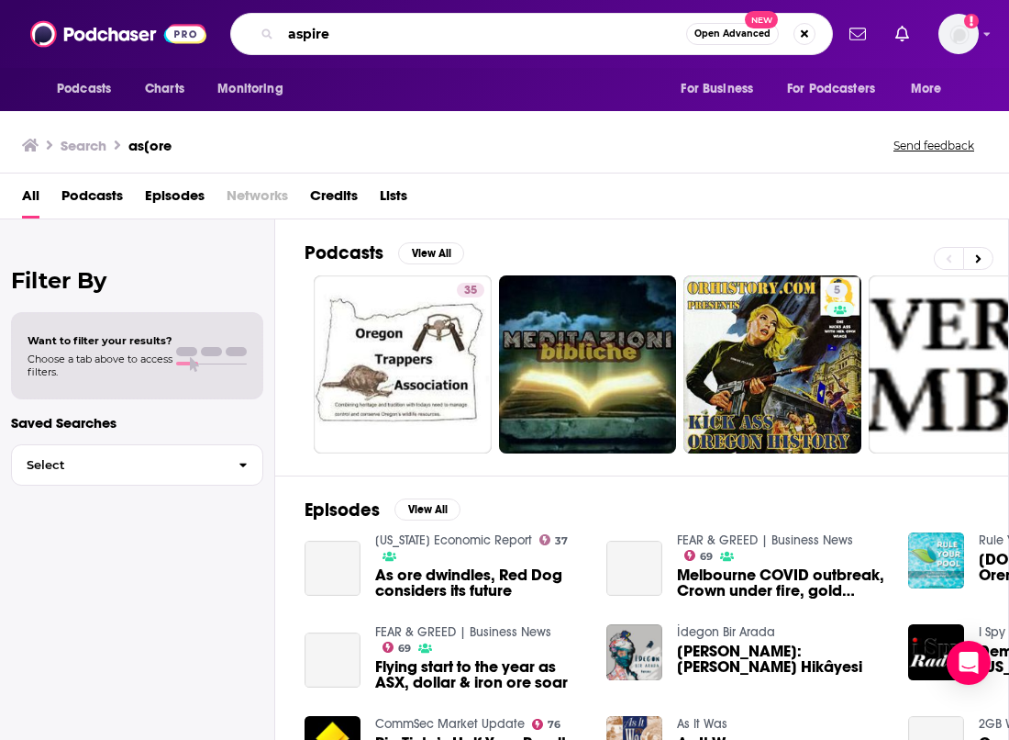
type input "aspire"
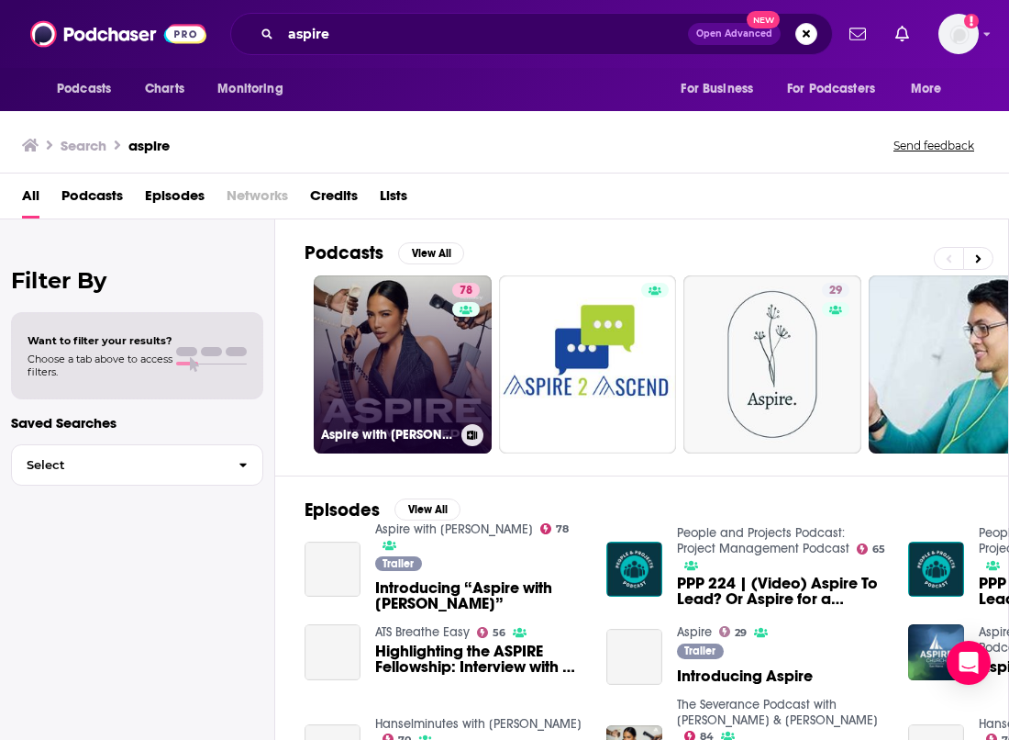
click at [419, 307] on link "78 Aspire with Emma Grede" at bounding box center [403, 364] width 178 height 178
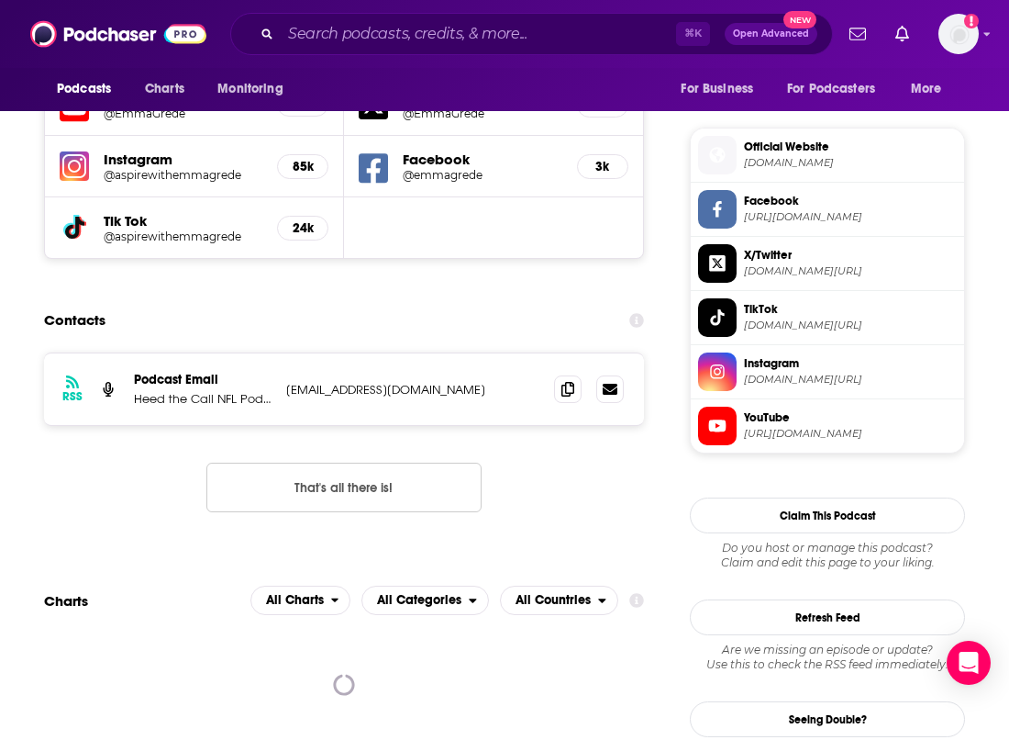
scroll to position [1273, 0]
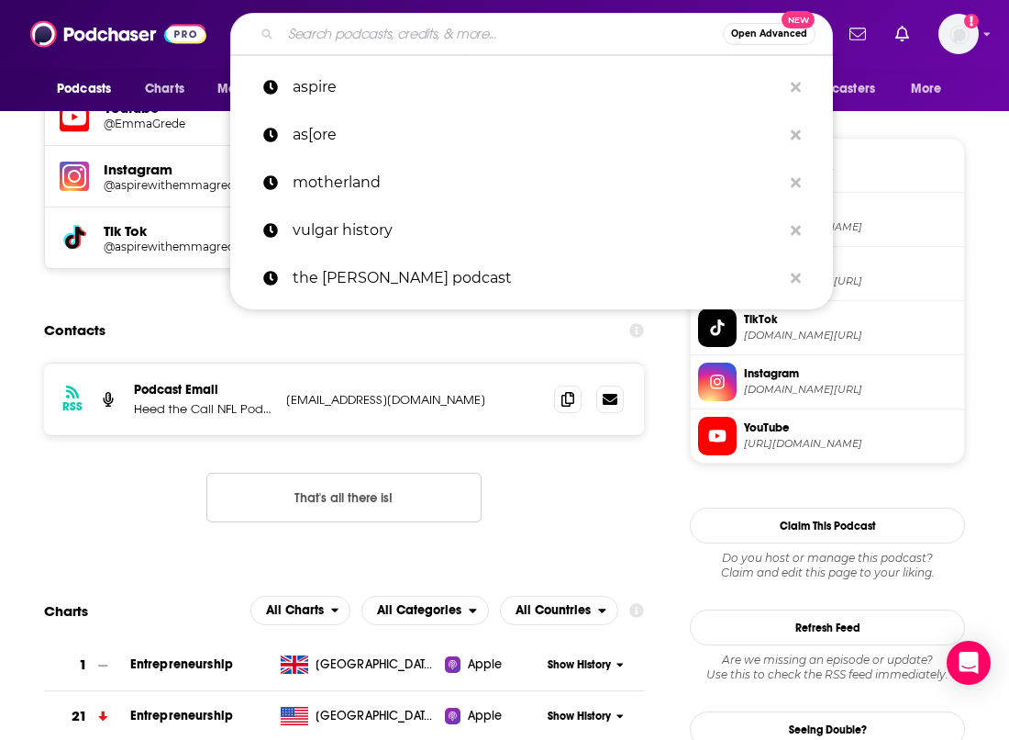
click at [560, 38] on input "Search podcasts, credits, & more..." at bounding box center [502, 33] width 442 height 29
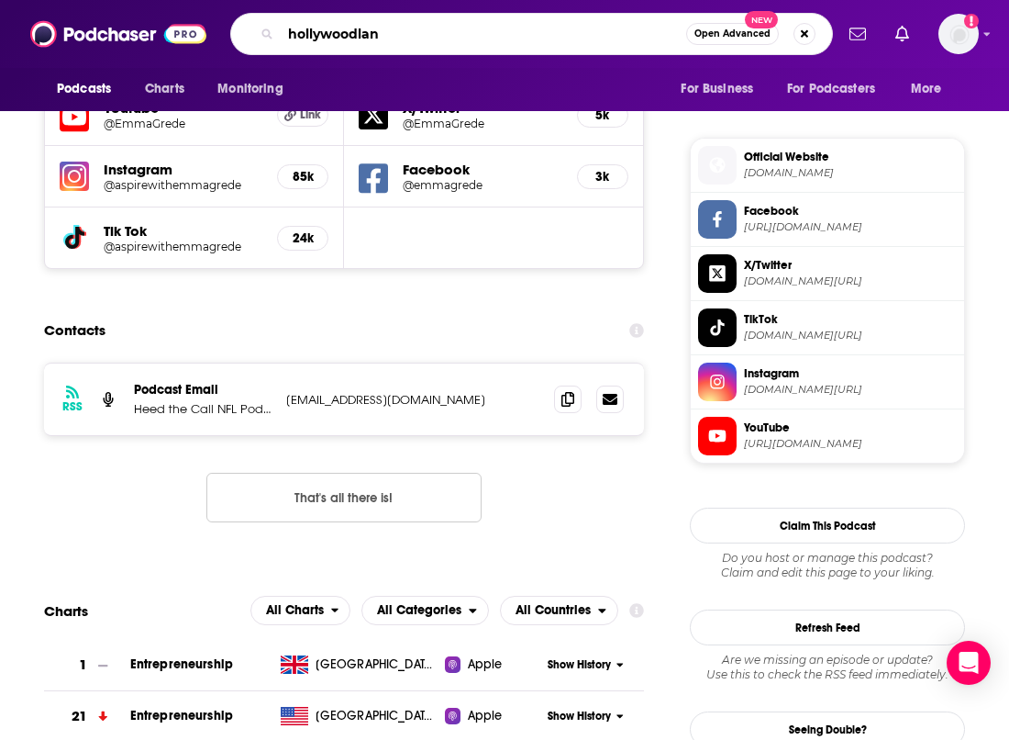
type input "hollywoodland"
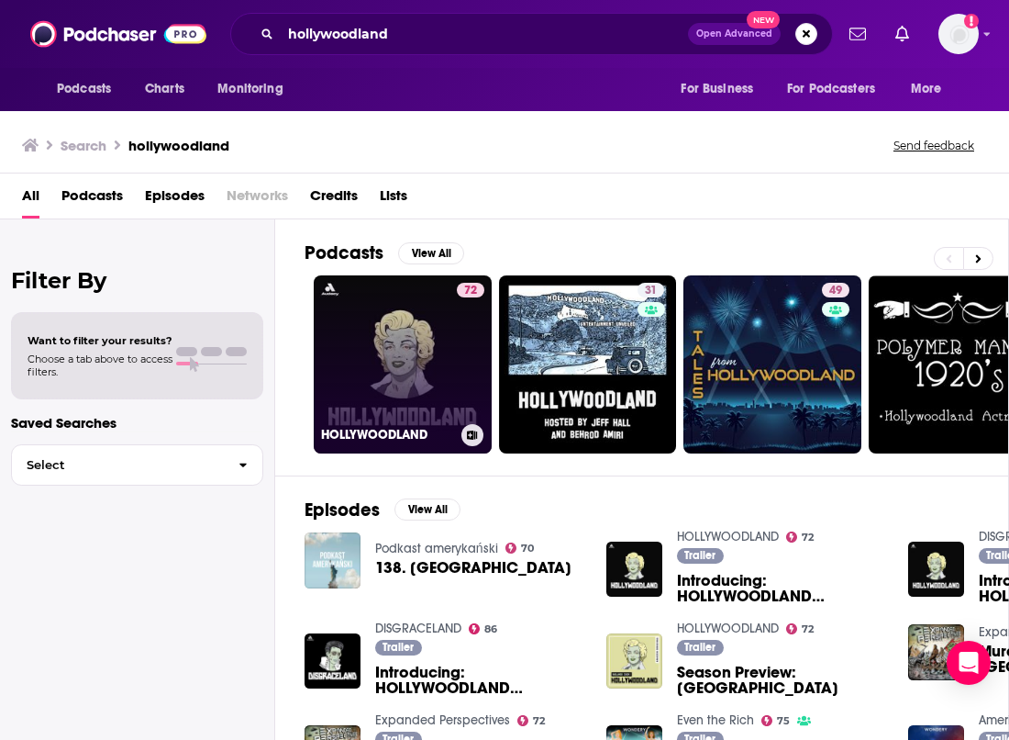
click at [399, 373] on link "72 HOLLYWOODLAND" at bounding box center [403, 364] width 178 height 178
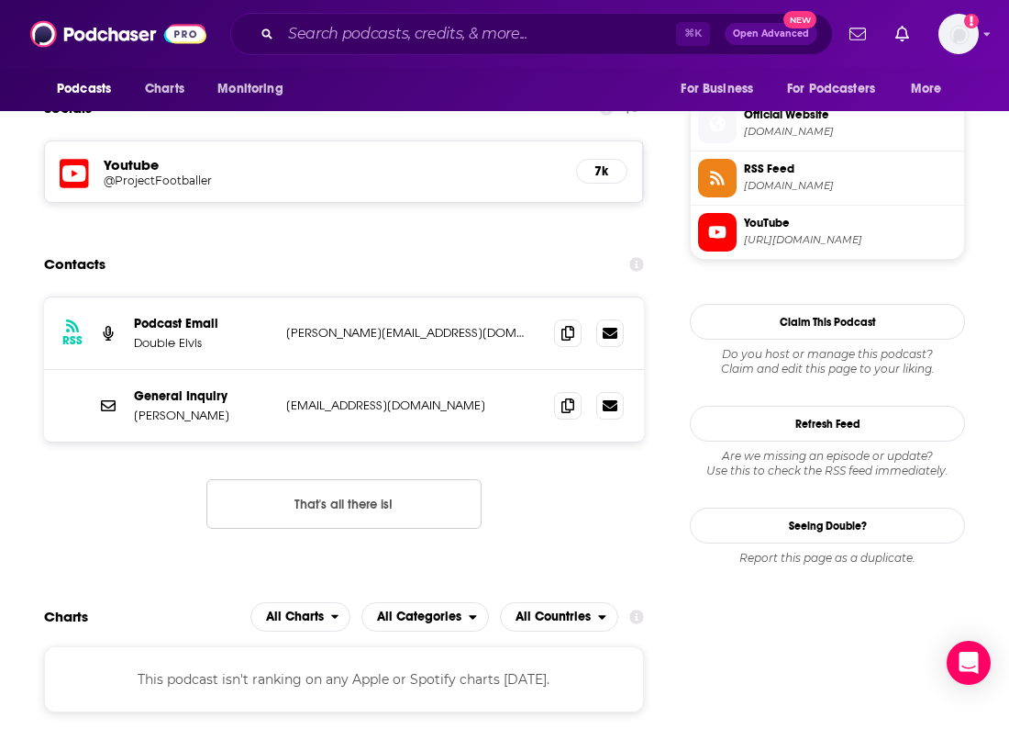
scroll to position [1441, 0]
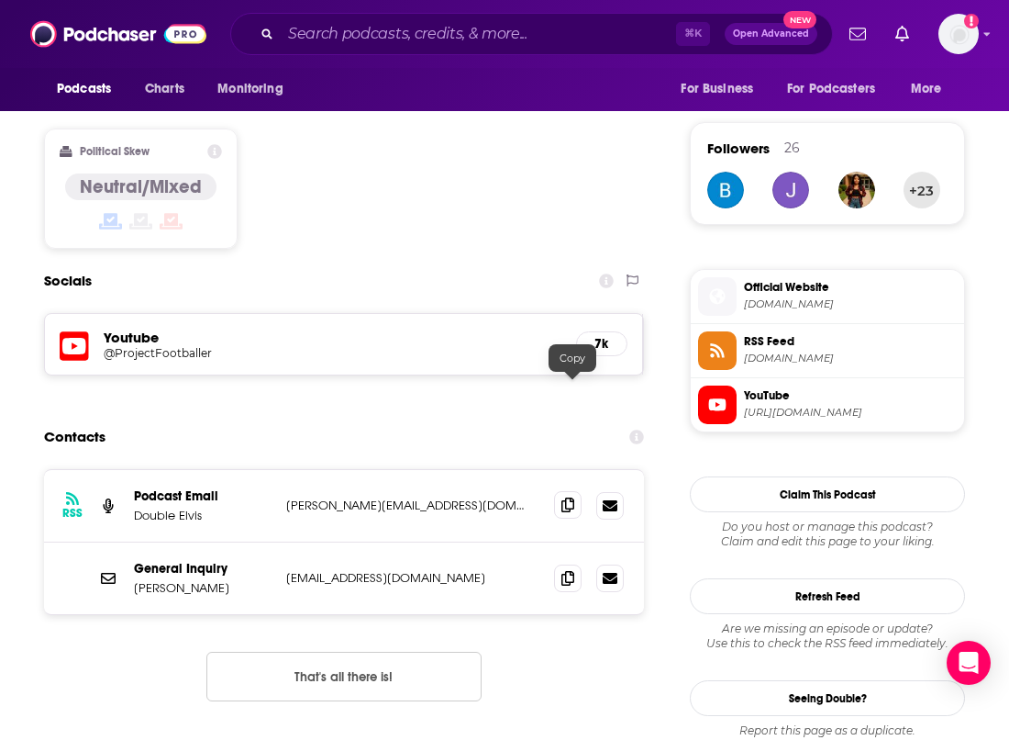
click at [574, 497] on icon at bounding box center [568, 504] width 13 height 15
click at [567, 570] on icon at bounding box center [568, 577] width 13 height 15
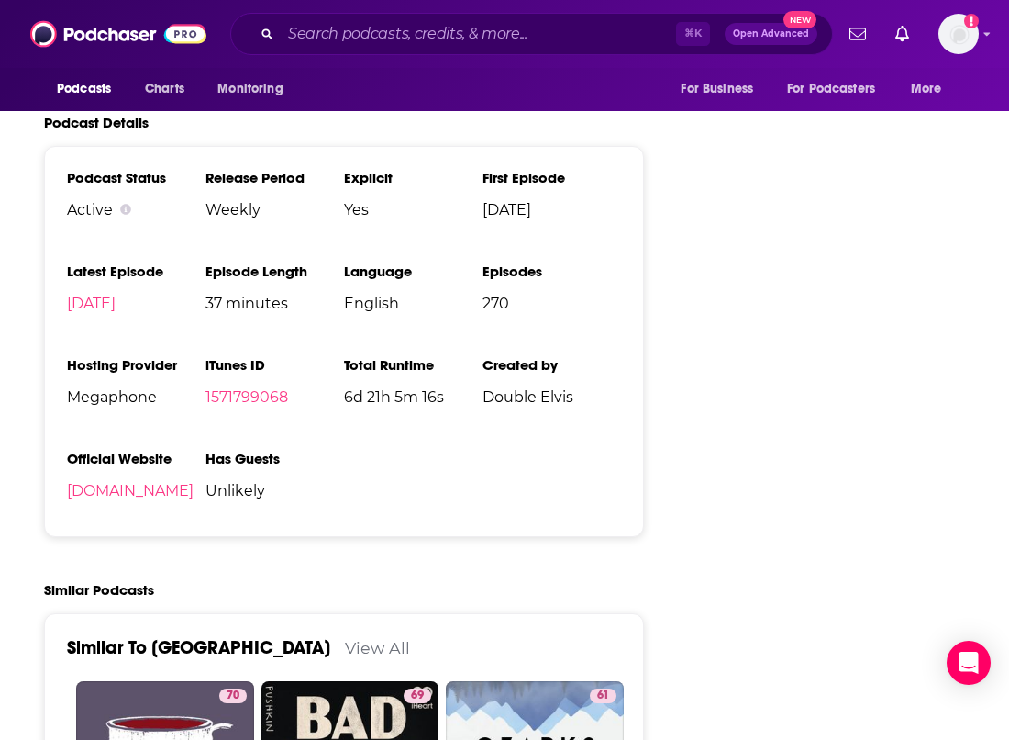
scroll to position [2943, 0]
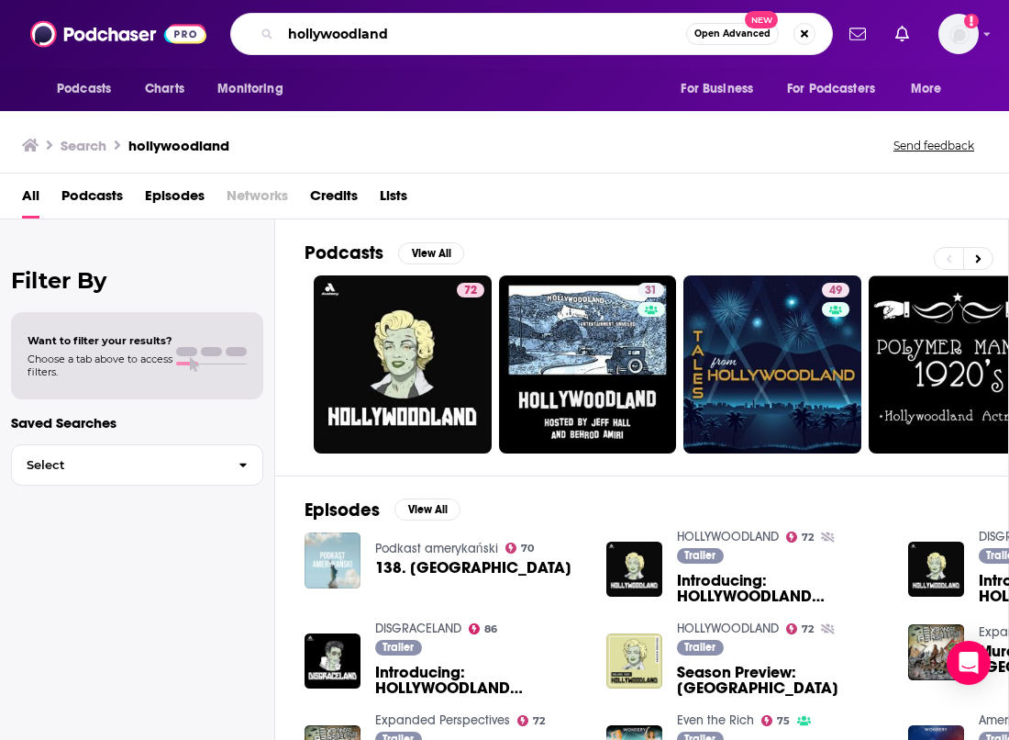
drag, startPoint x: 398, startPoint y: 33, endPoint x: 284, endPoint y: 8, distance: 117.3
click at [284, 8] on div "Podcasts Charts Monitoring hollywoodland Open Advanced New For Business For Pod…" at bounding box center [504, 34] width 1009 height 68
type input "disgraceland"
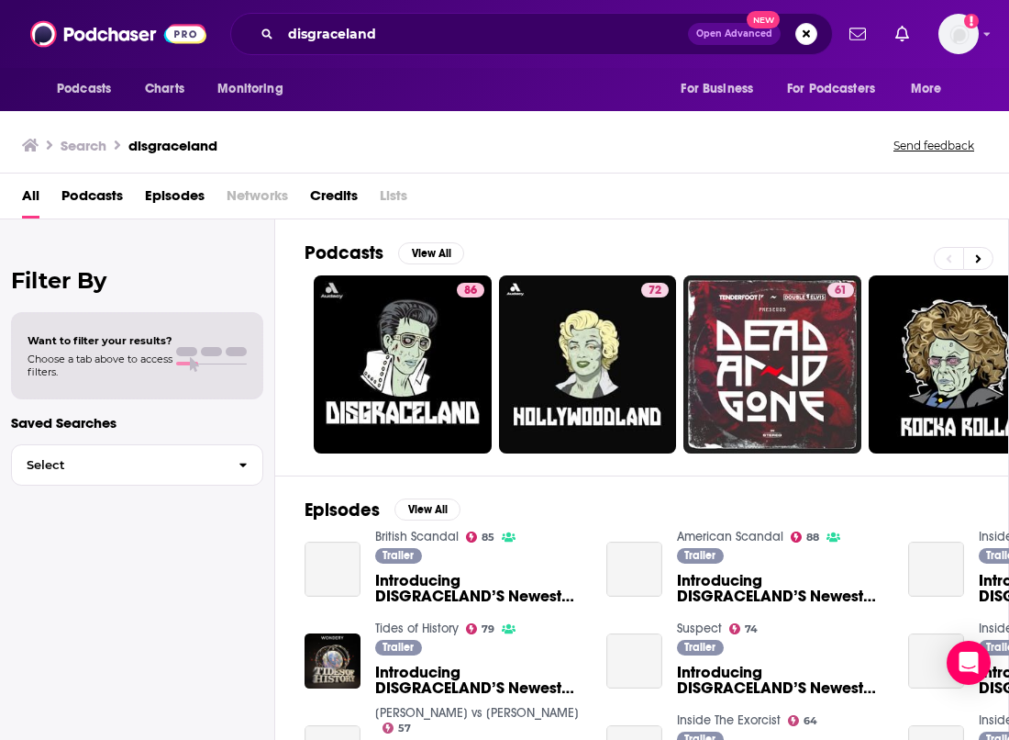
click at [435, 333] on link "86" at bounding box center [403, 364] width 178 height 178
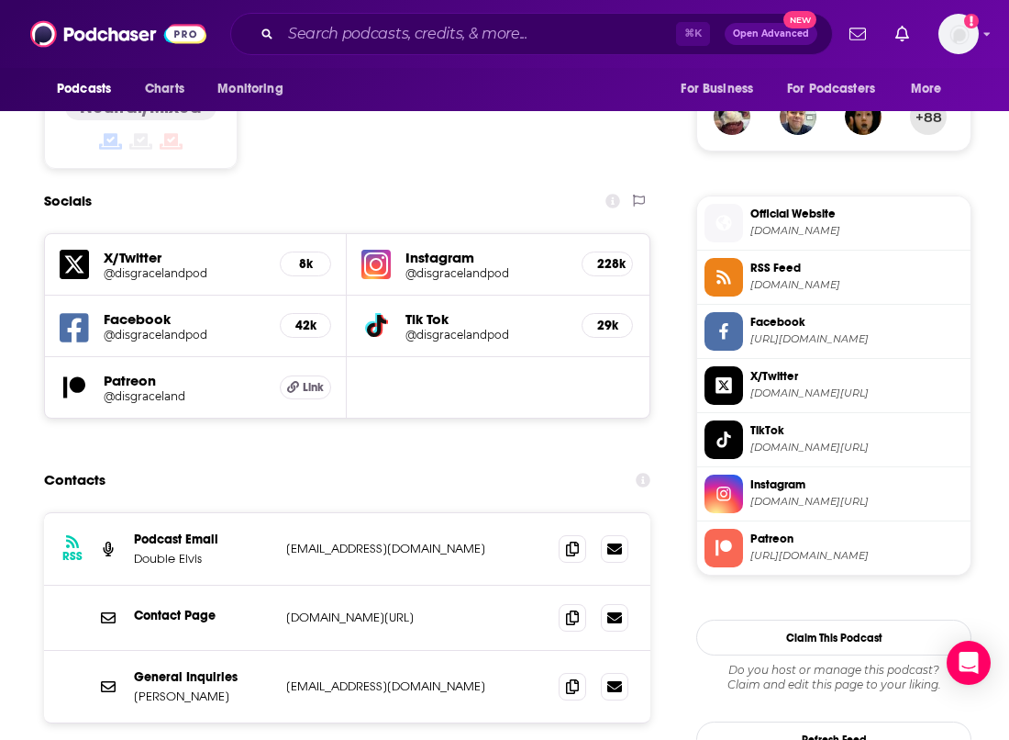
scroll to position [1517, 0]
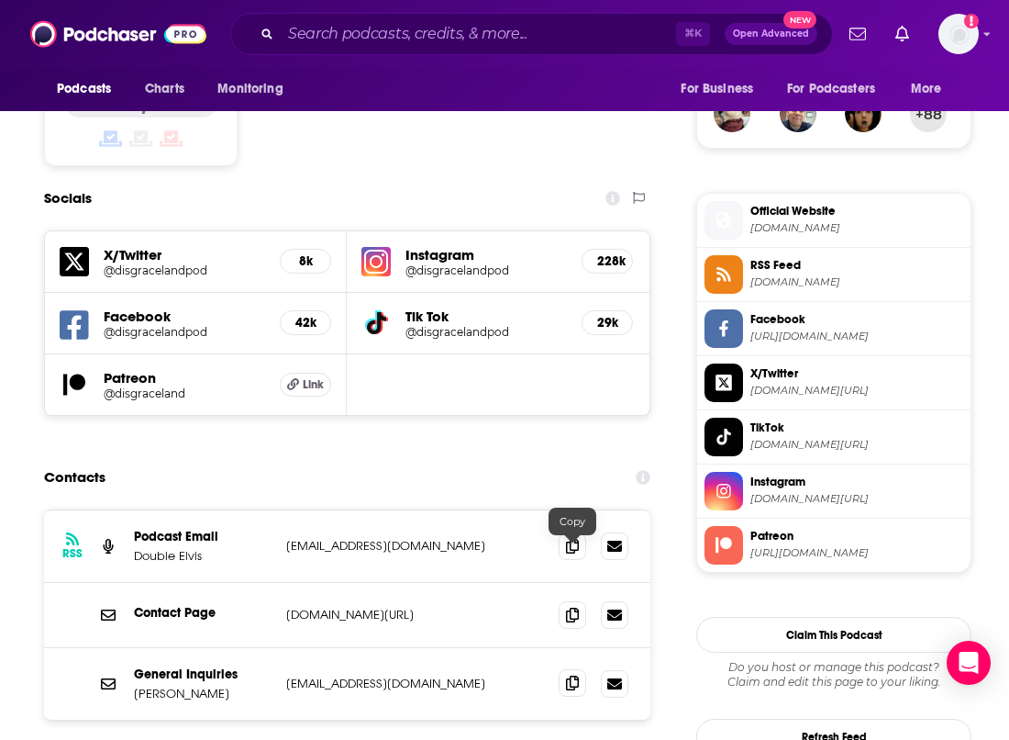
click at [566, 675] on icon at bounding box center [572, 682] width 13 height 15
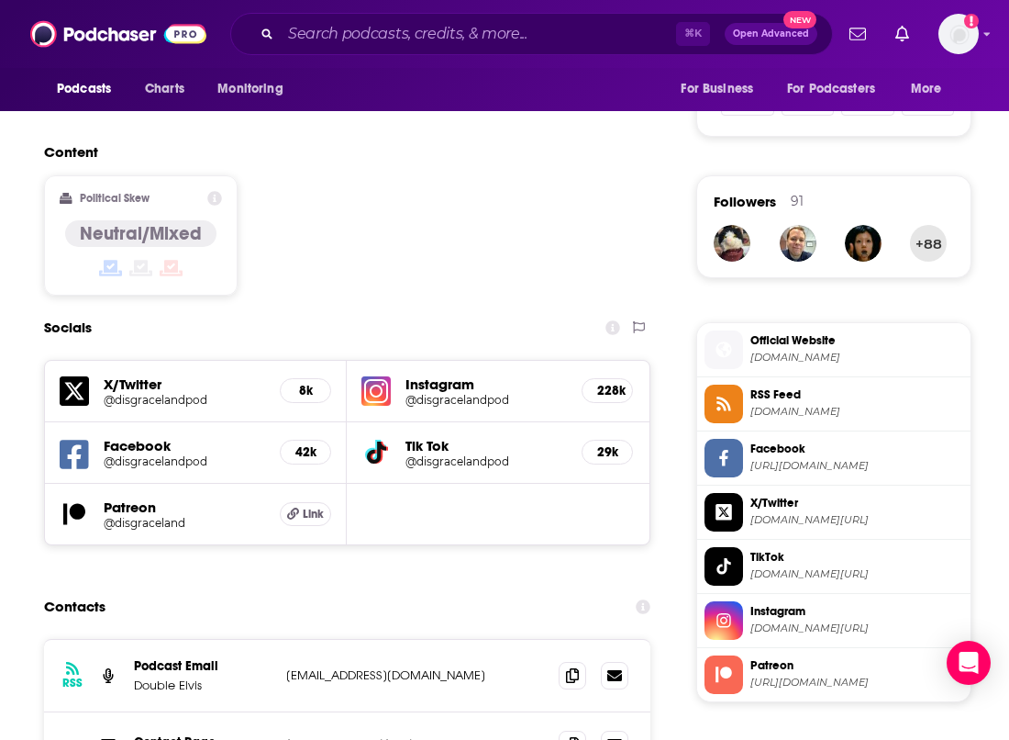
scroll to position [1446, 0]
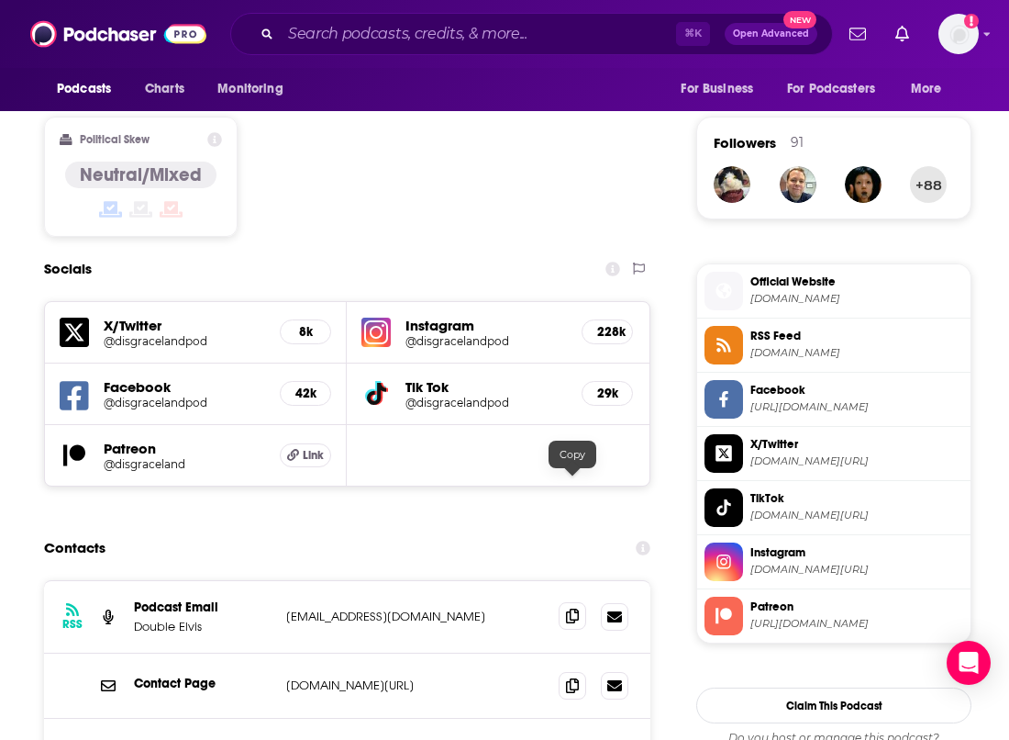
click at [582, 602] on span at bounding box center [573, 616] width 28 height 28
click at [574, 746] on icon at bounding box center [572, 753] width 13 height 15
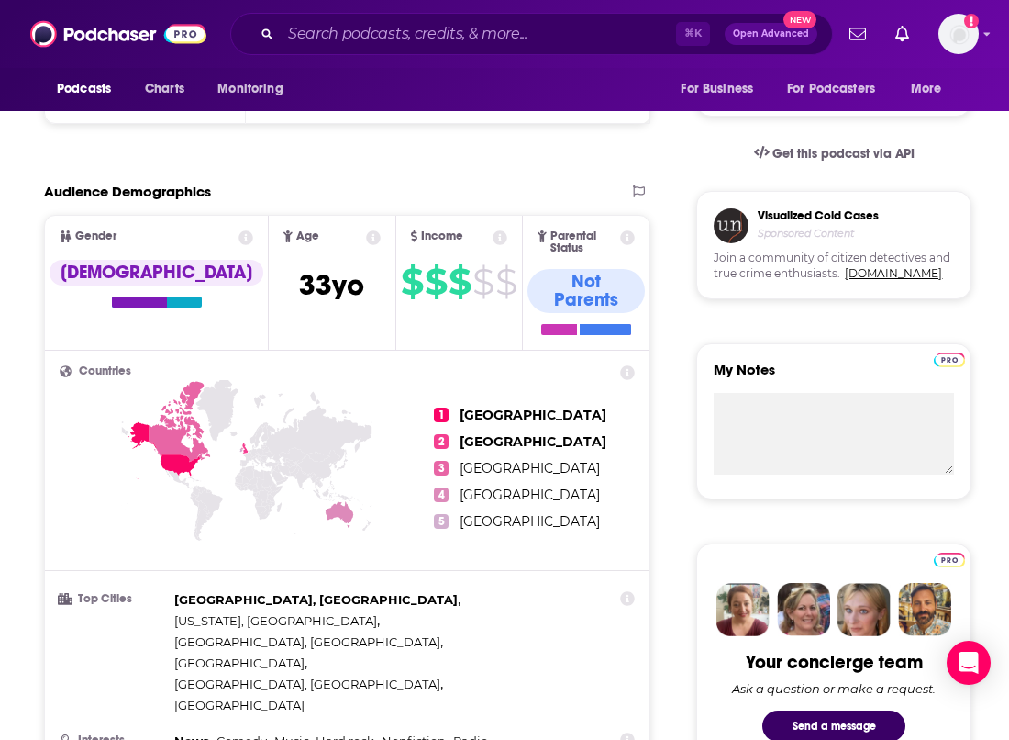
scroll to position [729, 0]
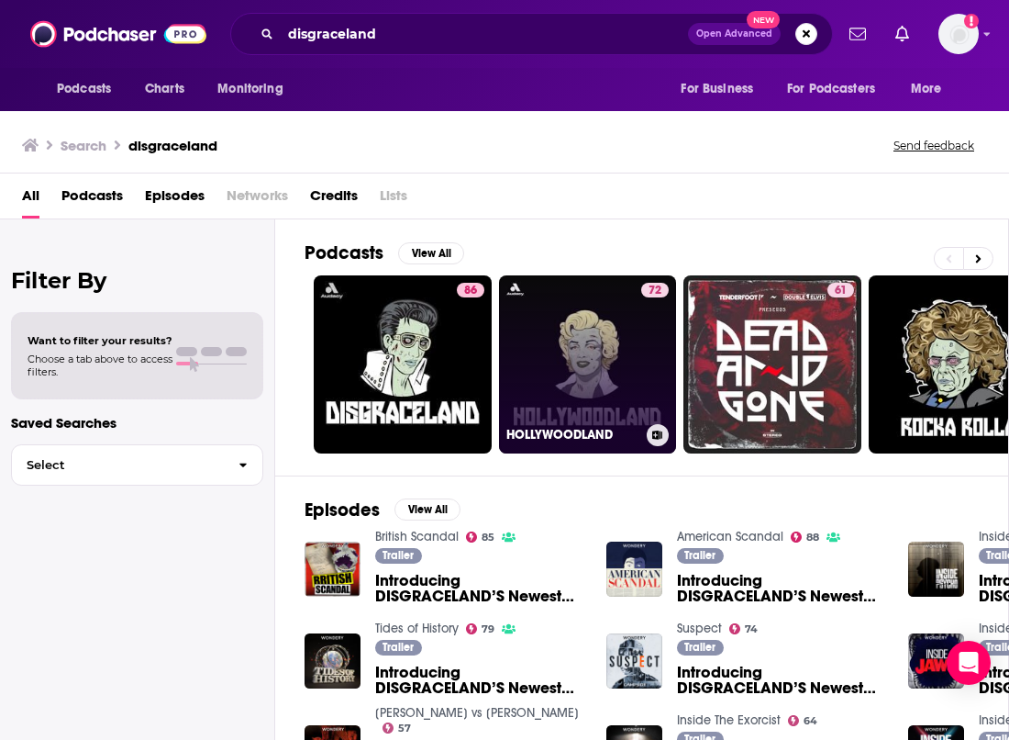
click at [597, 371] on link "72 HOLLYWOODLAND" at bounding box center [588, 364] width 178 height 178
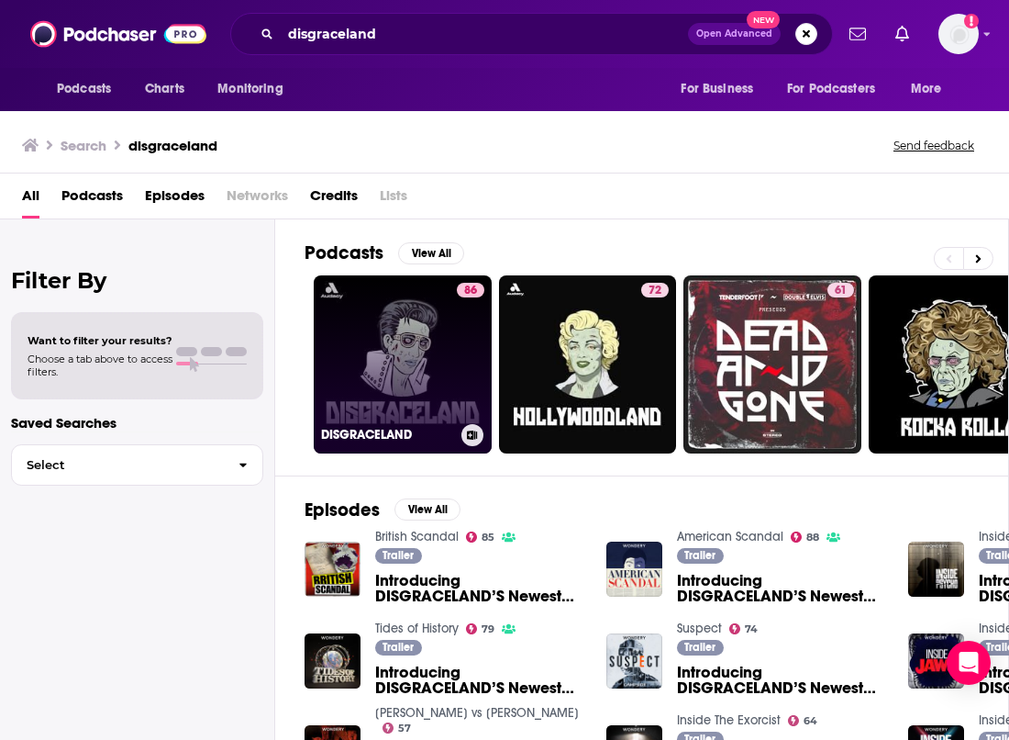
click at [419, 363] on link "86 DISGRACELAND" at bounding box center [403, 364] width 178 height 178
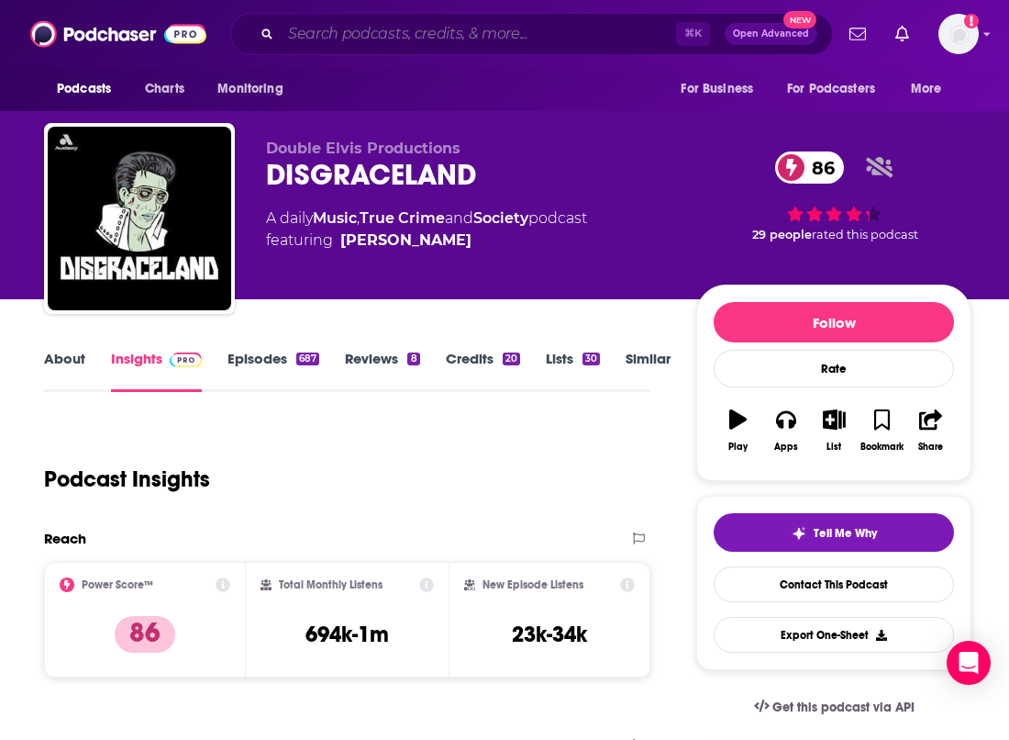
click at [344, 25] on input "Search podcasts, credits, & more..." at bounding box center [478, 33] width 395 height 29
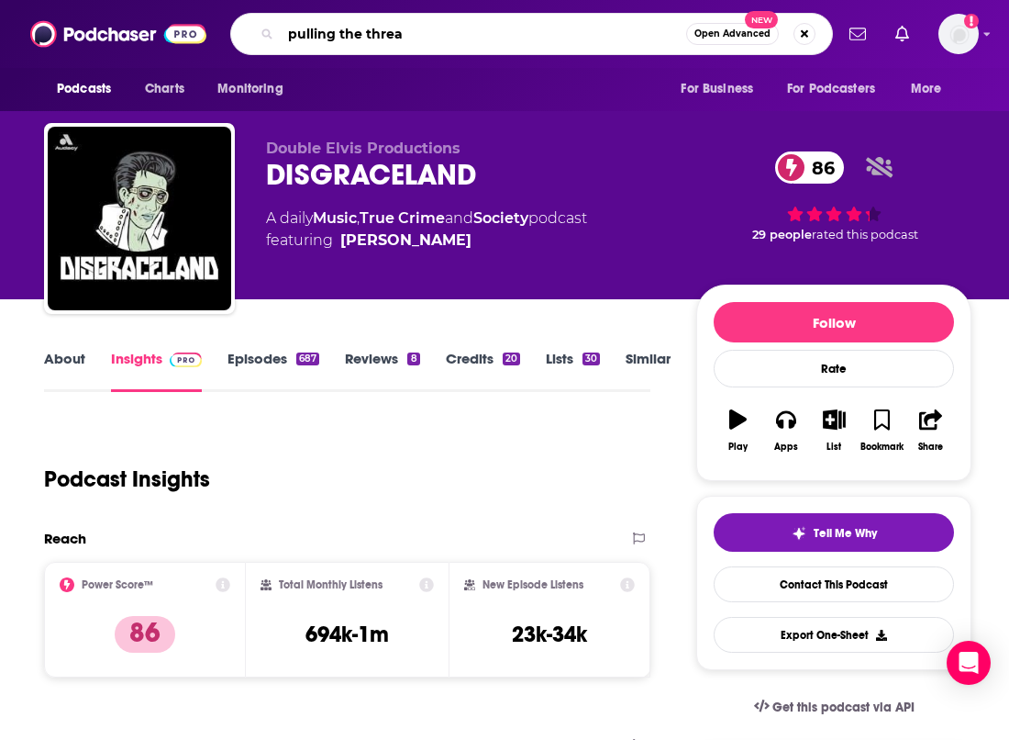
type input "pulling the thread"
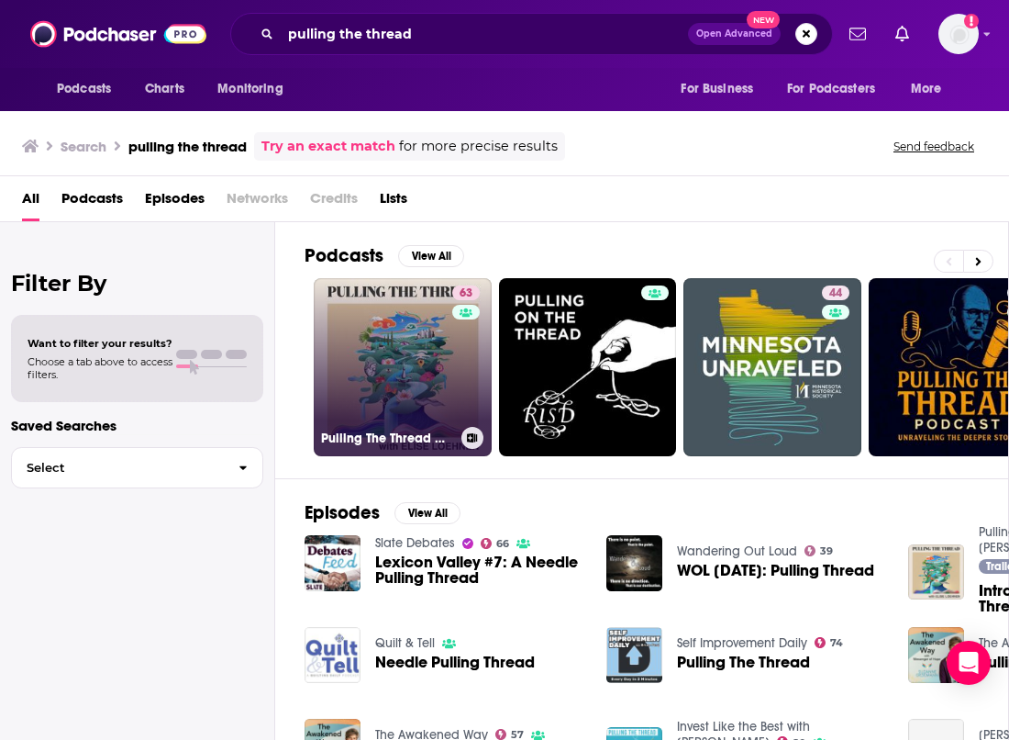
click at [402, 393] on link "63 Pulling The Thread with Elise Loehnen" at bounding box center [403, 367] width 178 height 178
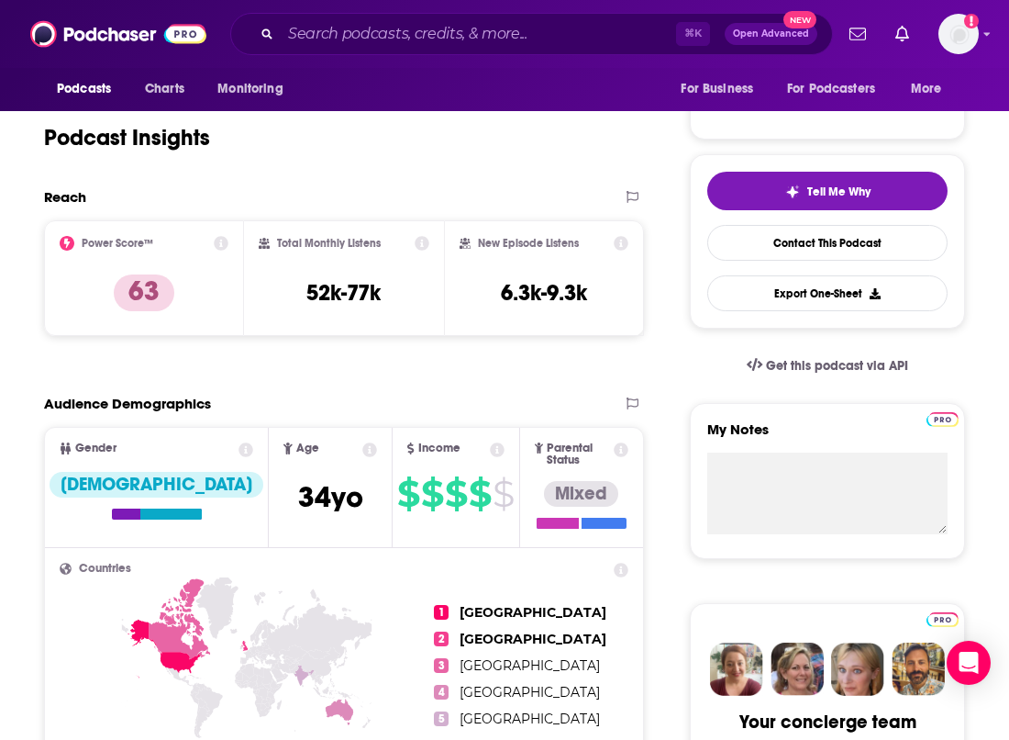
scroll to position [336, 0]
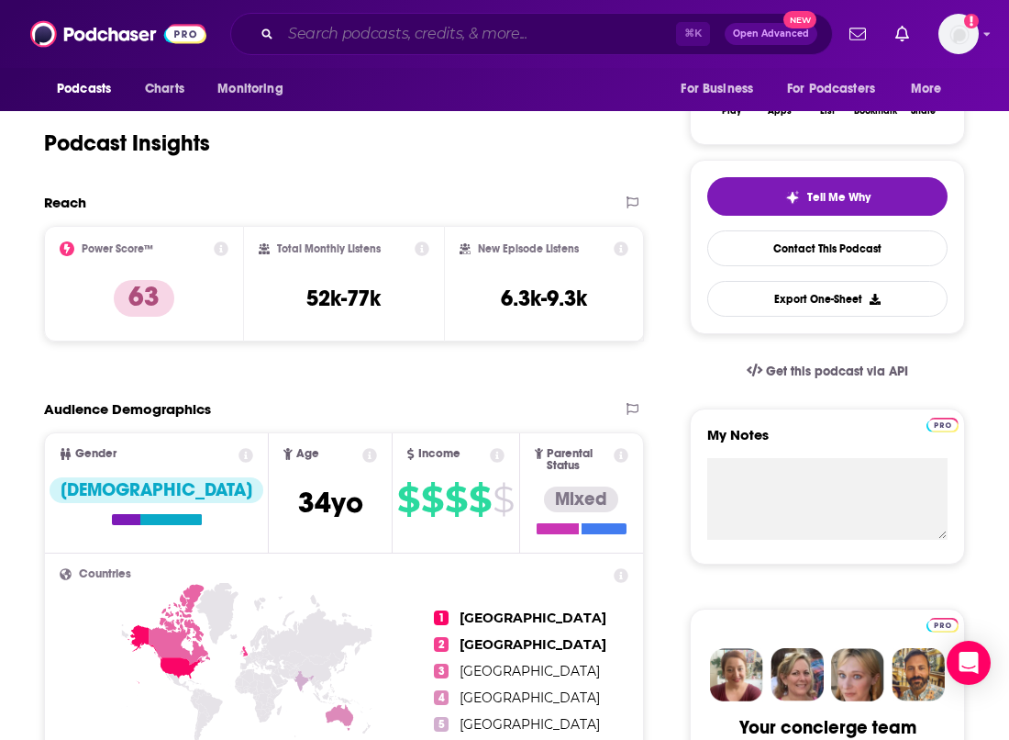
click at [502, 26] on input "Search podcasts, credits, & more..." at bounding box center [478, 33] width 395 height 29
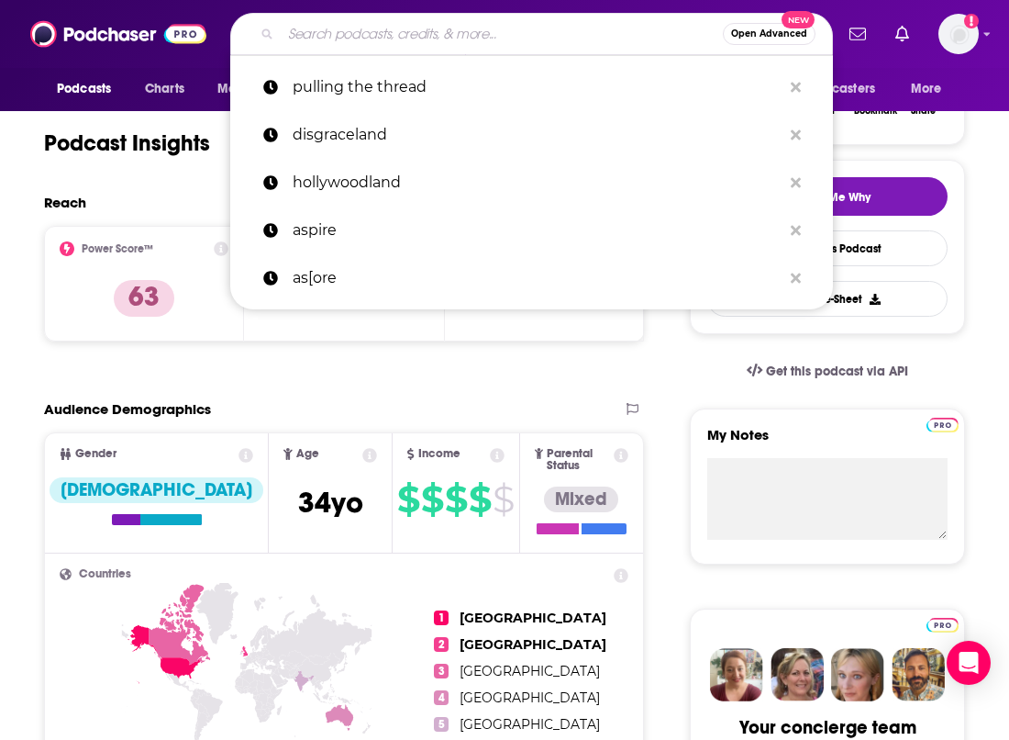
click at [502, 26] on input "Search podcasts, credits, & more..." at bounding box center [502, 33] width 442 height 29
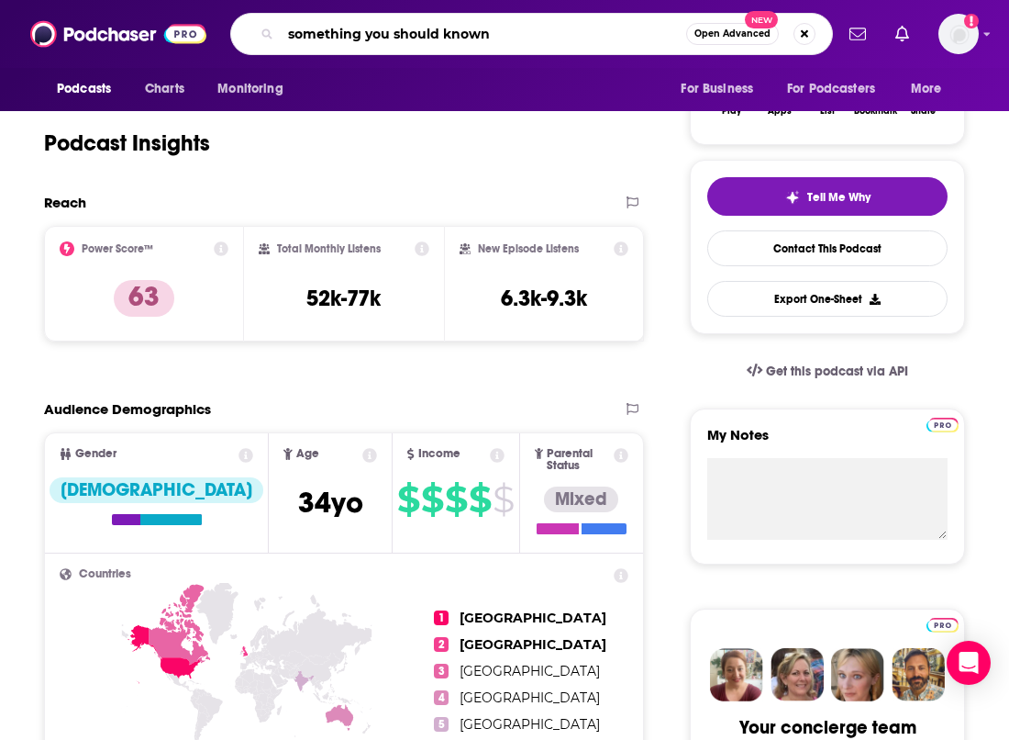
type input "something you should know"
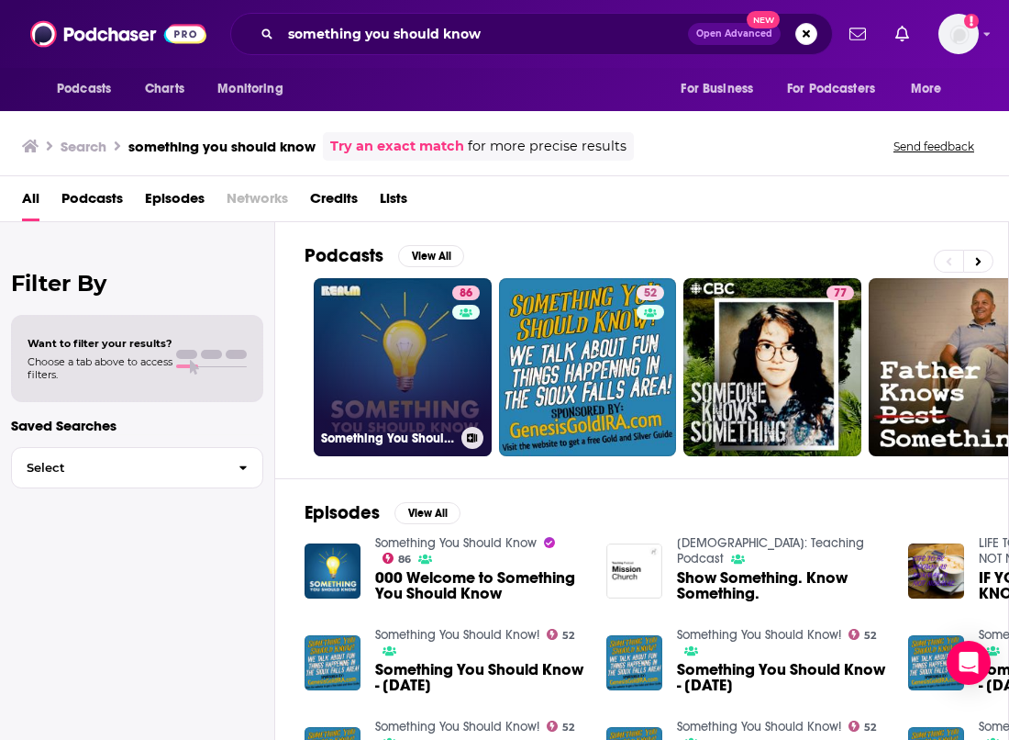
click at [404, 355] on link "86 Something You Should Know" at bounding box center [403, 367] width 178 height 178
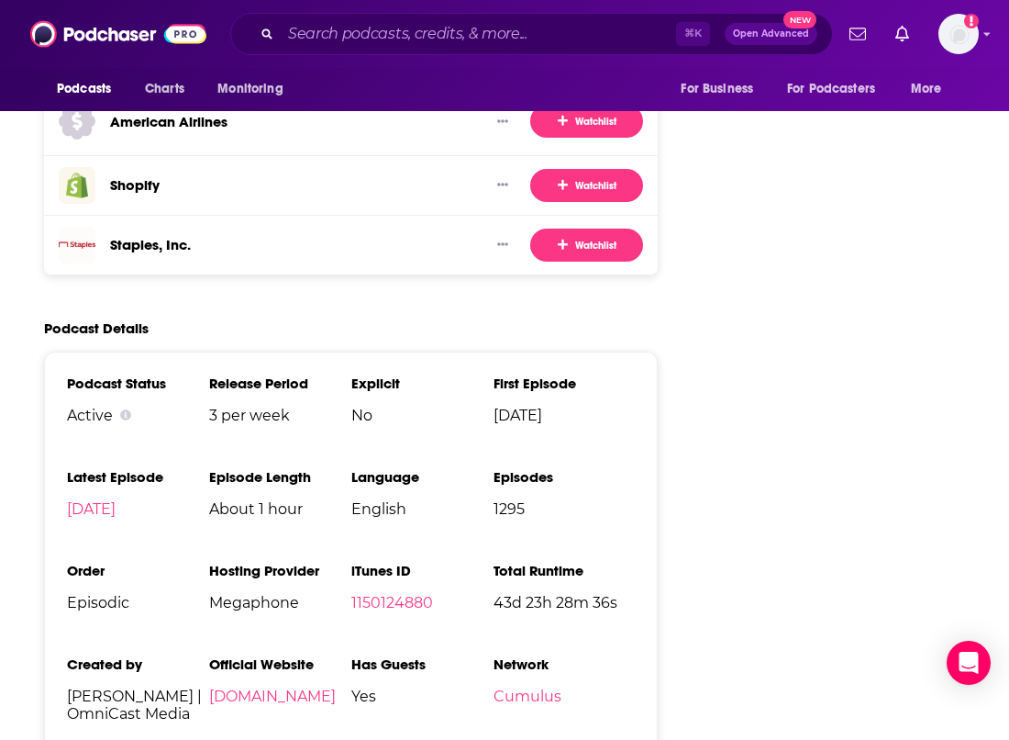
scroll to position [3104, 0]
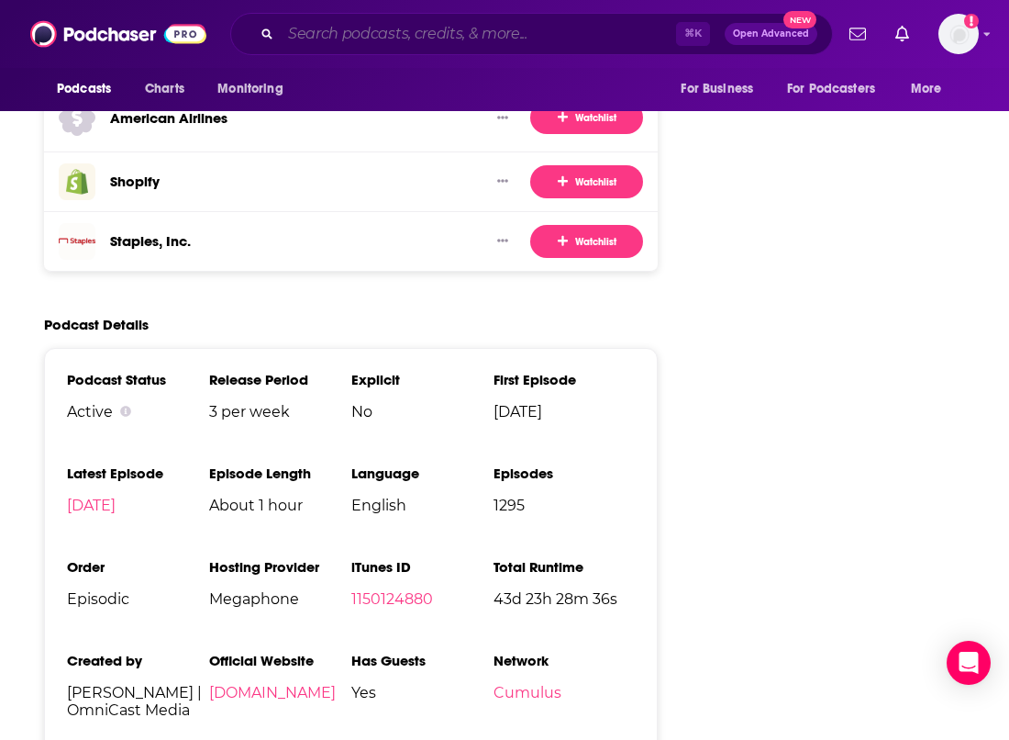
click at [528, 38] on input "Search podcasts, credits, & more..." at bounding box center [478, 33] width 395 height 29
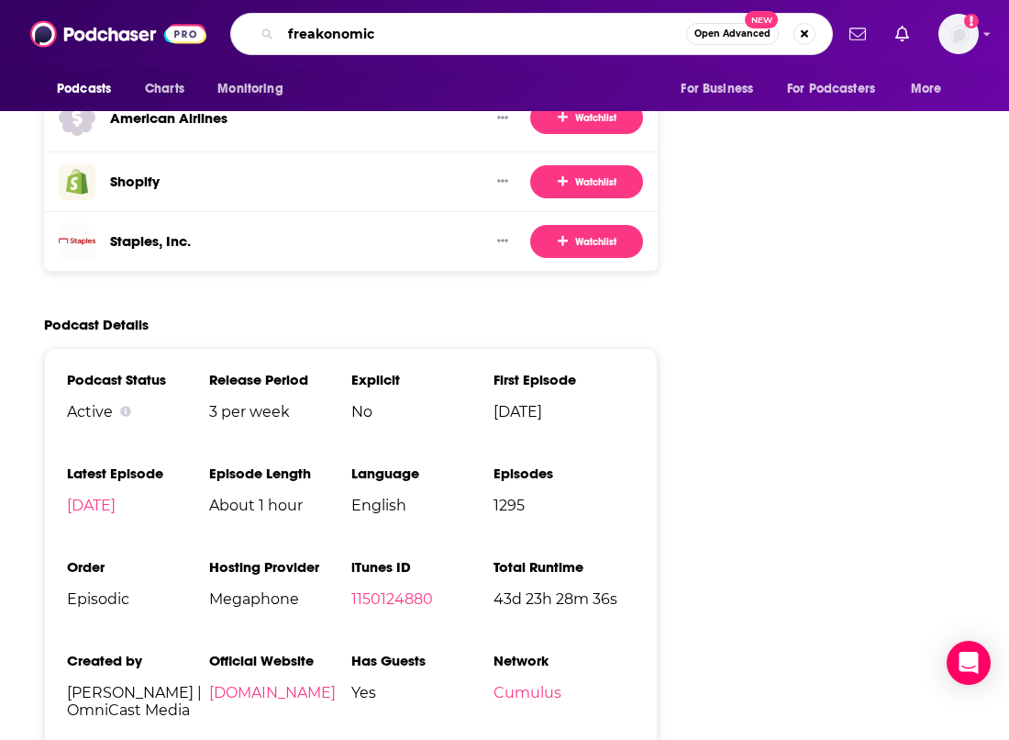
type input "freakonomics"
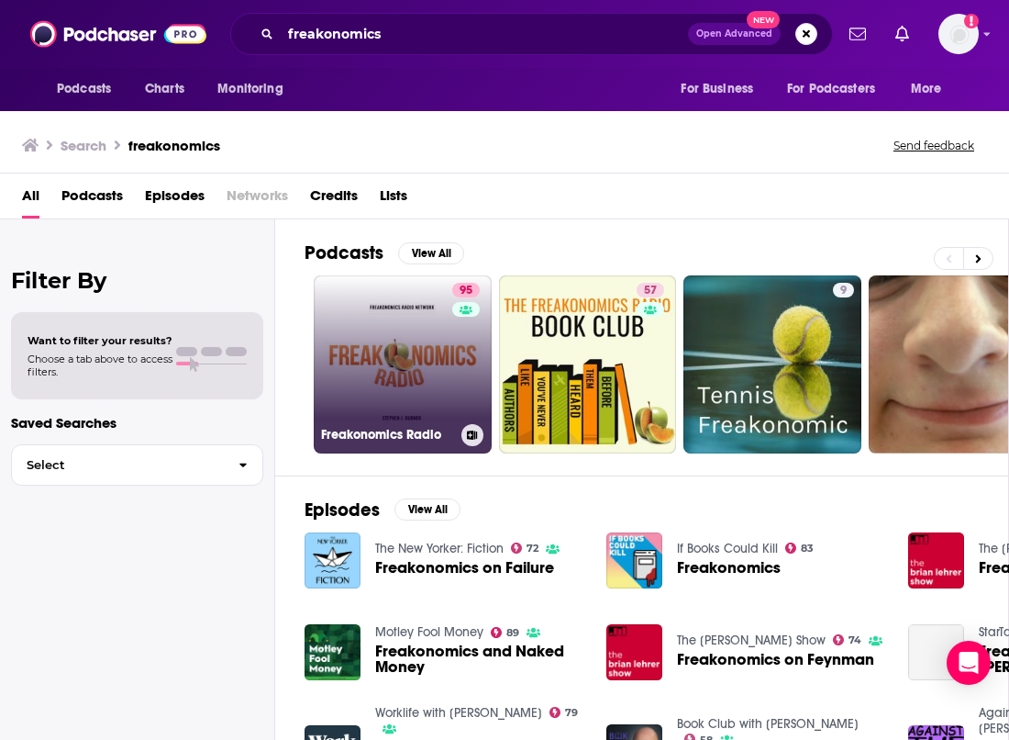
click at [405, 351] on link "95 Freakonomics Radio" at bounding box center [403, 364] width 178 height 178
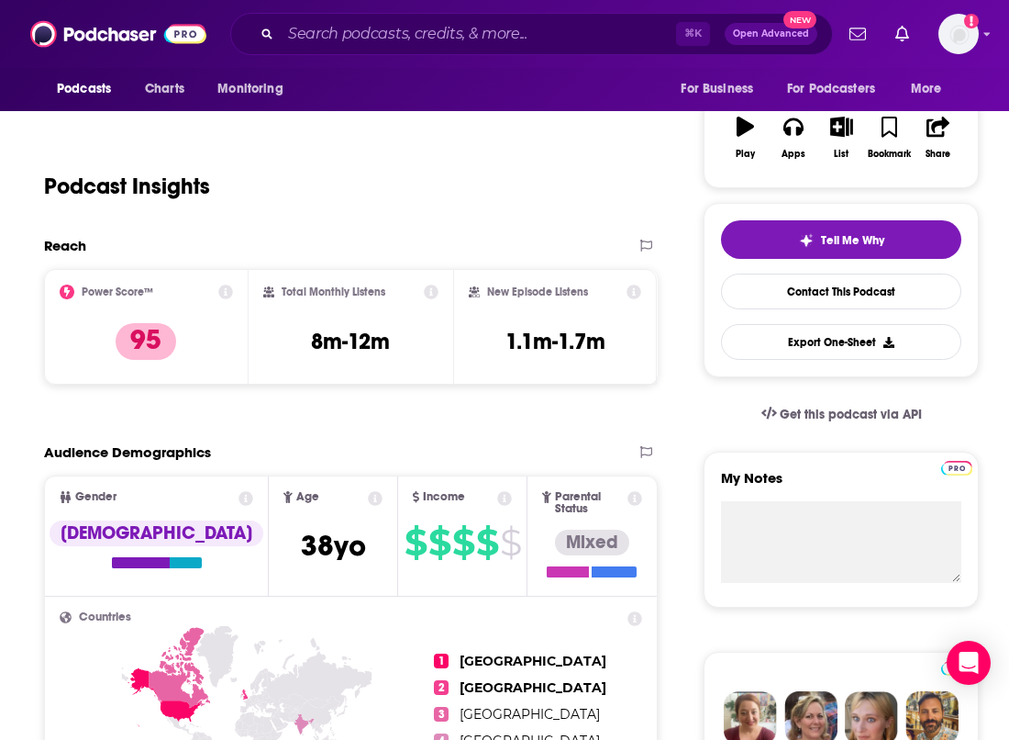
scroll to position [295, 0]
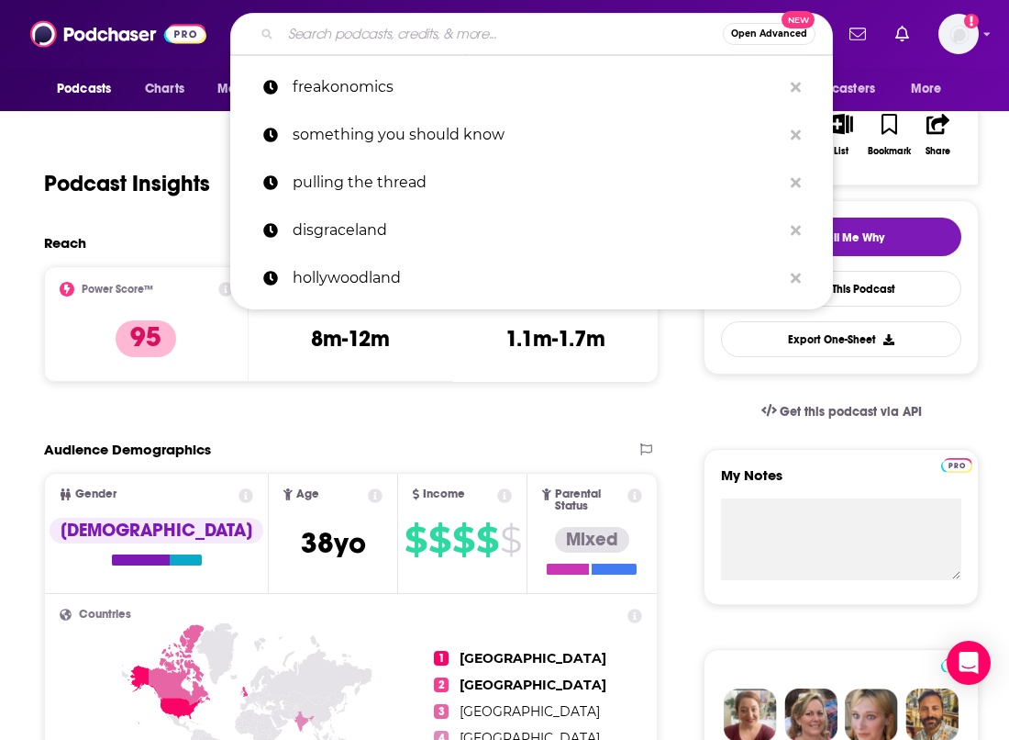
click at [453, 40] on input "Search podcasts, credits, & more..." at bounding box center [502, 33] width 442 height 29
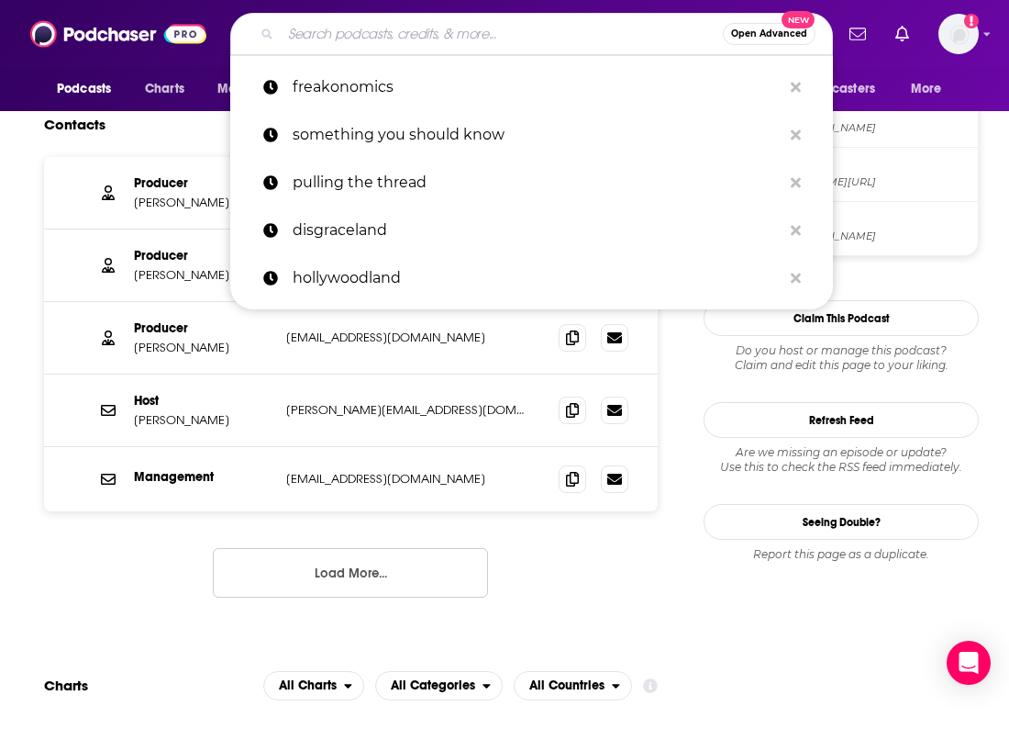
scroll to position [1719, 0]
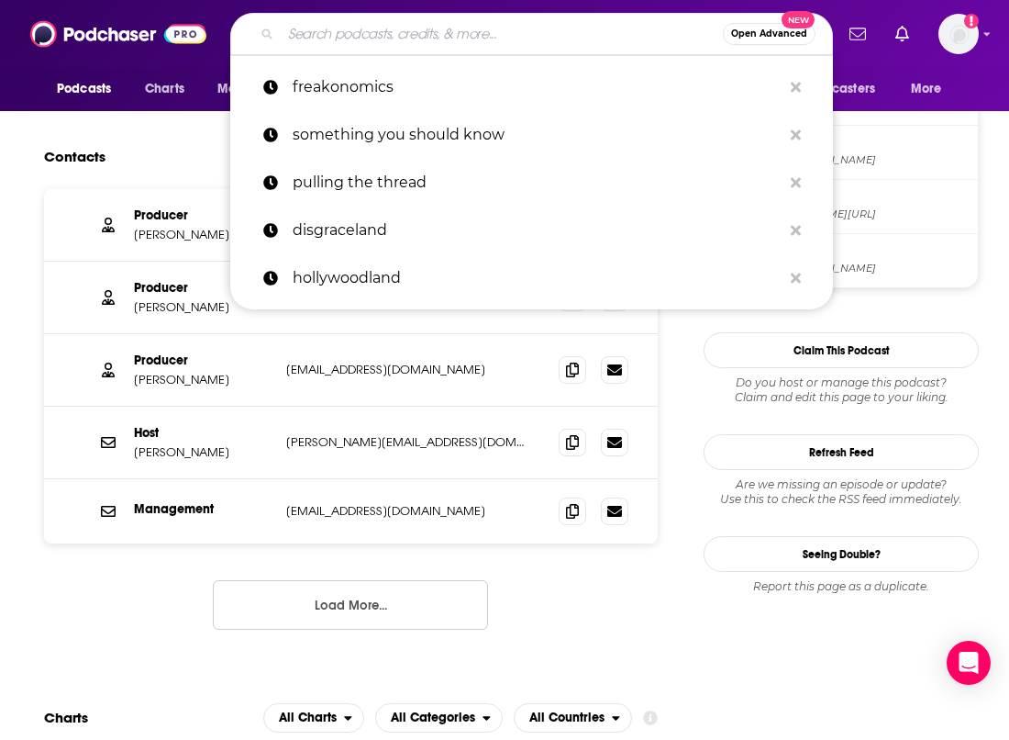
click at [501, 503] on p "[EMAIL_ADDRESS][DOMAIN_NAME]" at bounding box center [407, 511] width 243 height 16
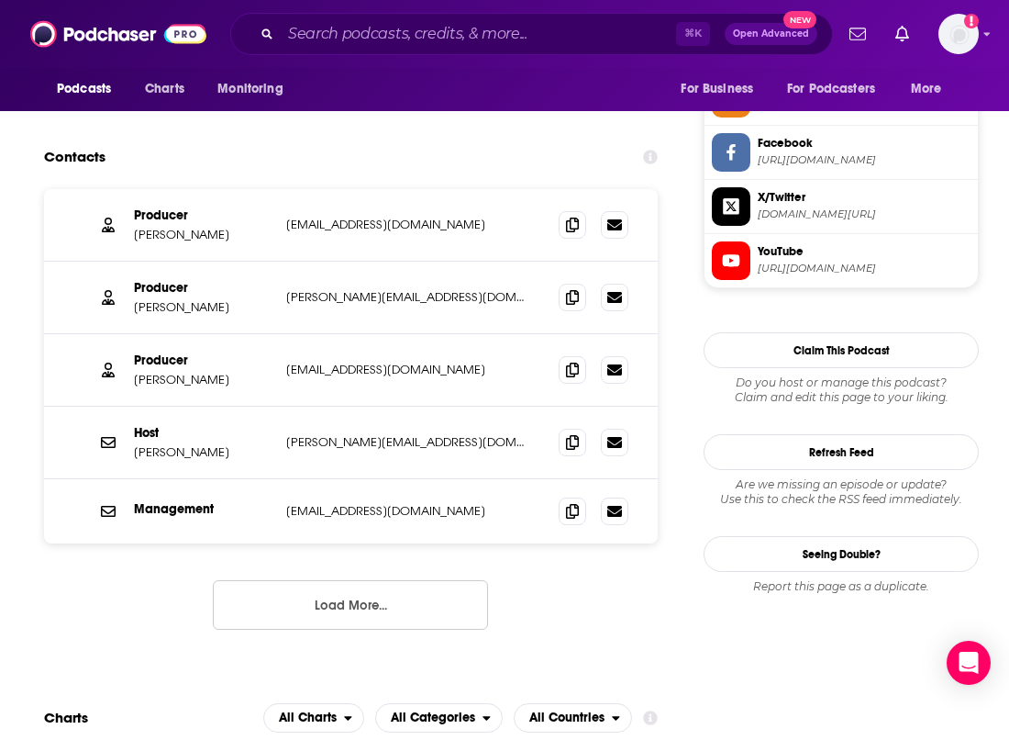
scroll to position [1676, 0]
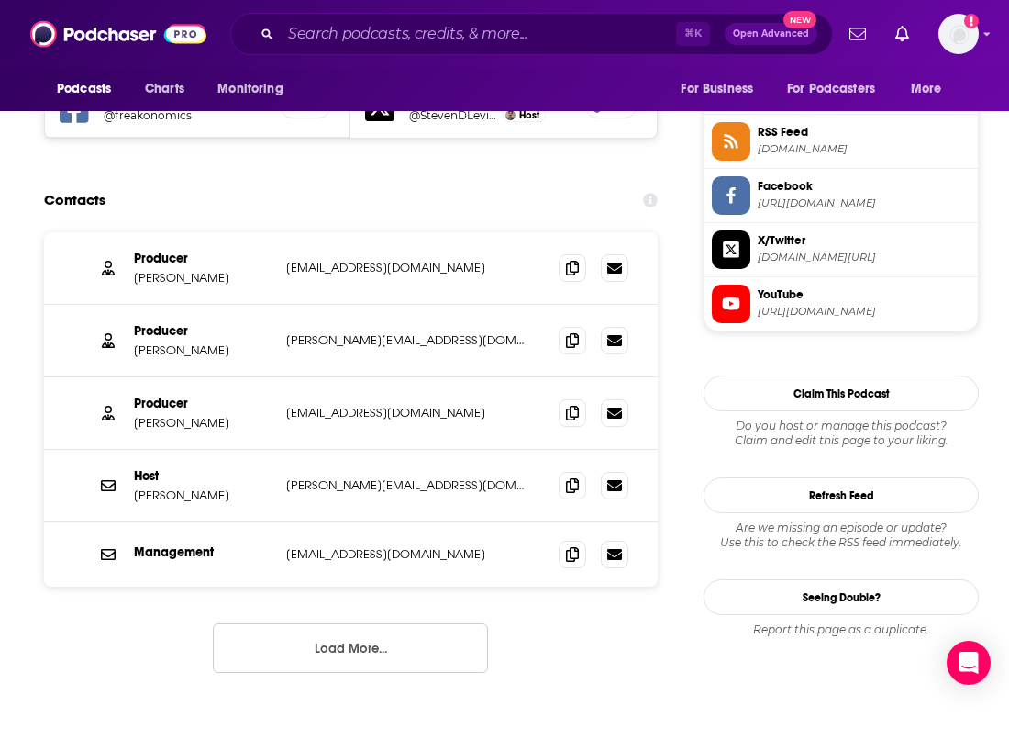
click at [365, 603] on div "Producer [PERSON_NAME] [PERSON_NAME][EMAIL_ADDRESS][DOMAIN_NAME] [PERSON_NAME][…" at bounding box center [351, 467] width 614 height 470
click at [394, 623] on button "Load More..." at bounding box center [350, 648] width 275 height 50
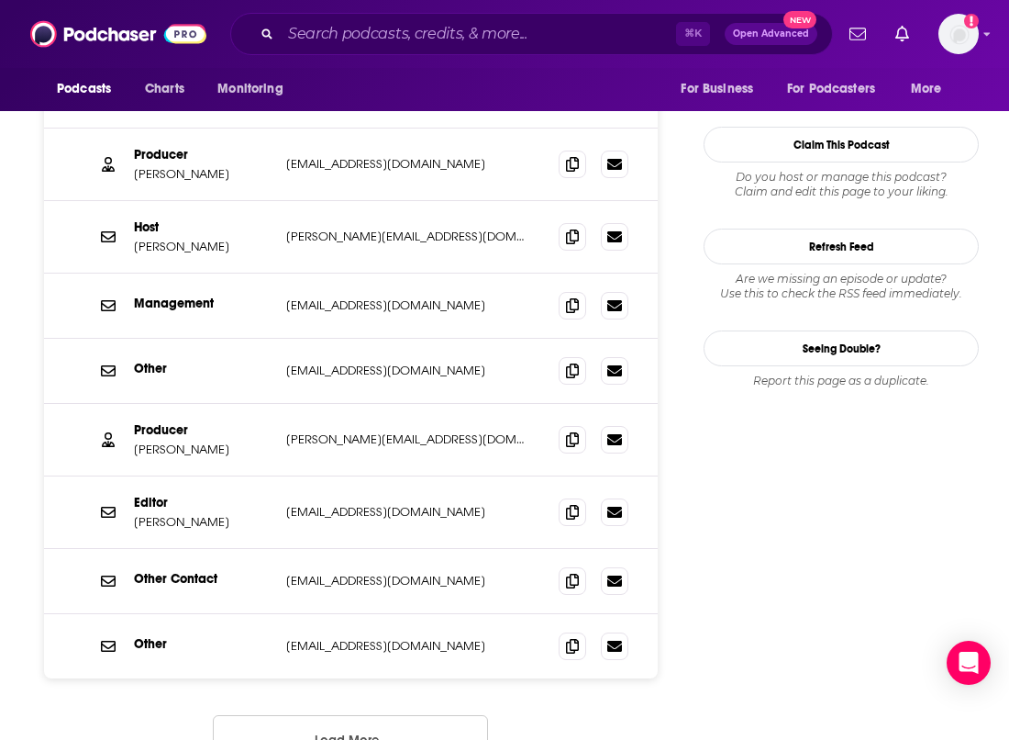
scroll to position [1905, 0]
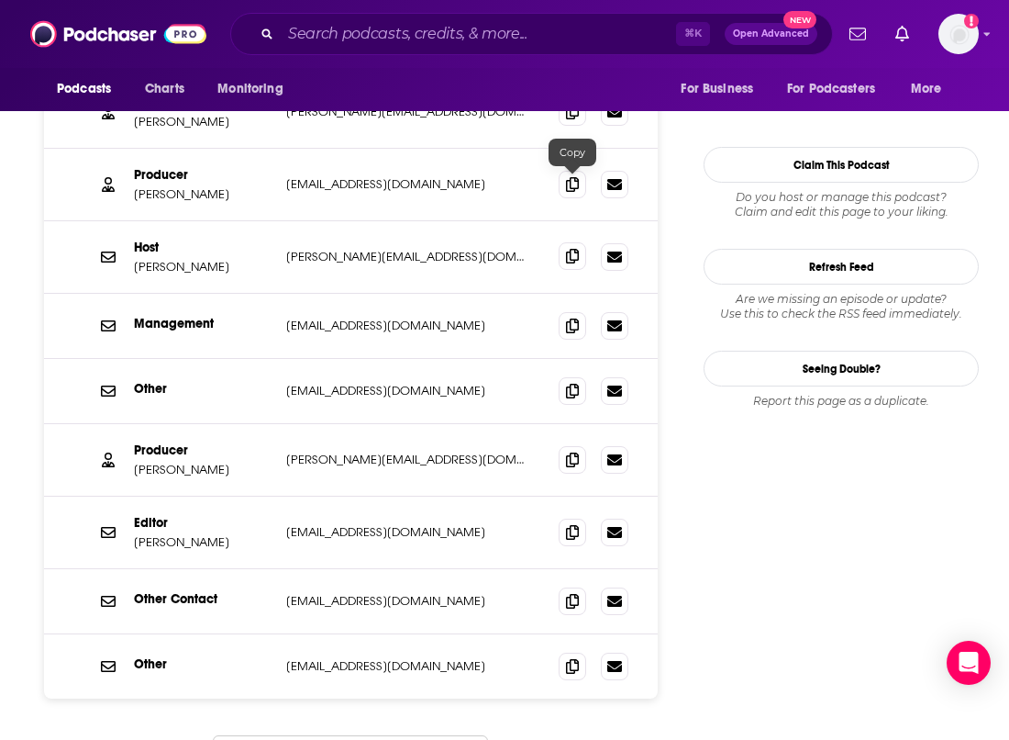
click at [567, 249] on icon at bounding box center [572, 256] width 13 height 15
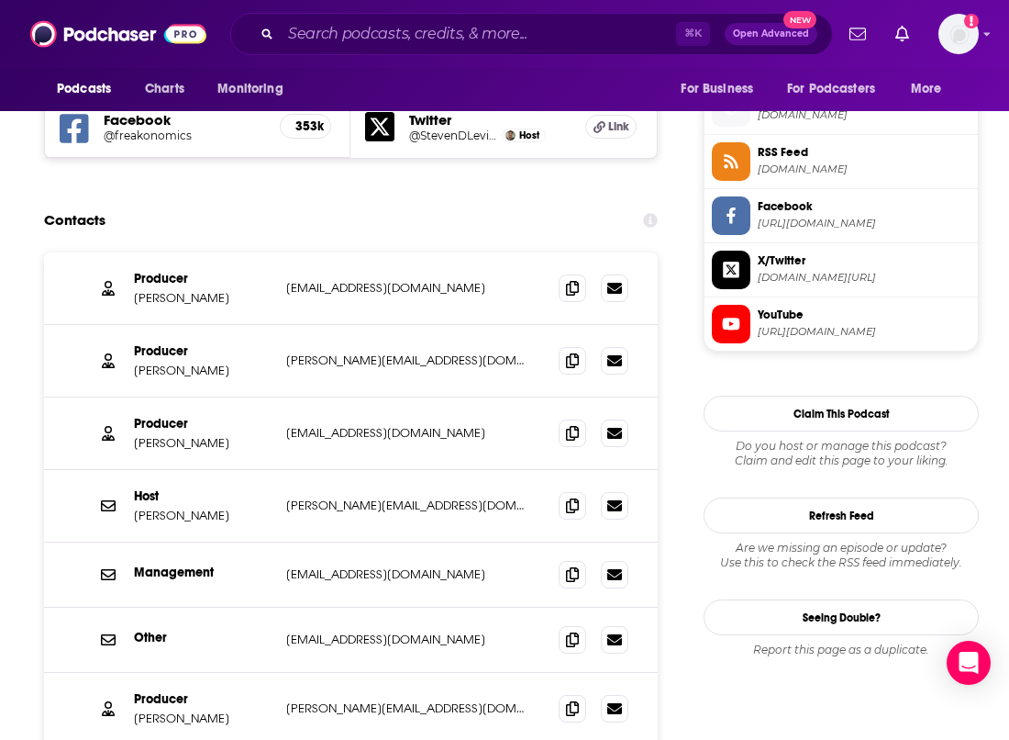
scroll to position [1631, 0]
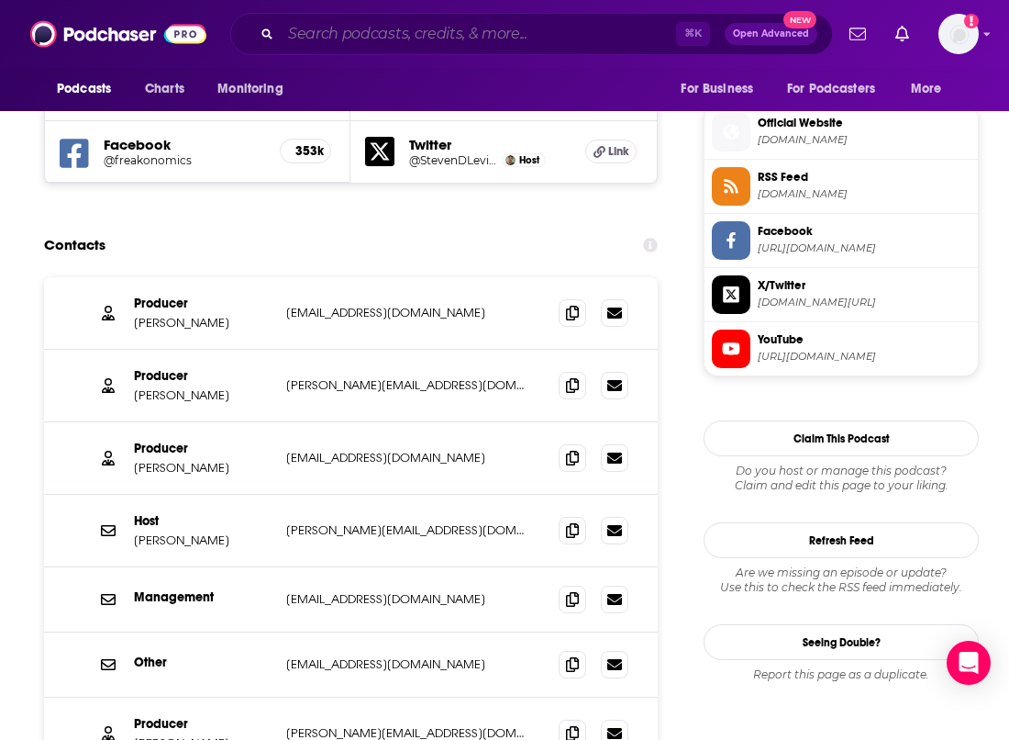
click at [501, 38] on input "Search podcasts, credits, & more..." at bounding box center [478, 33] width 395 height 29
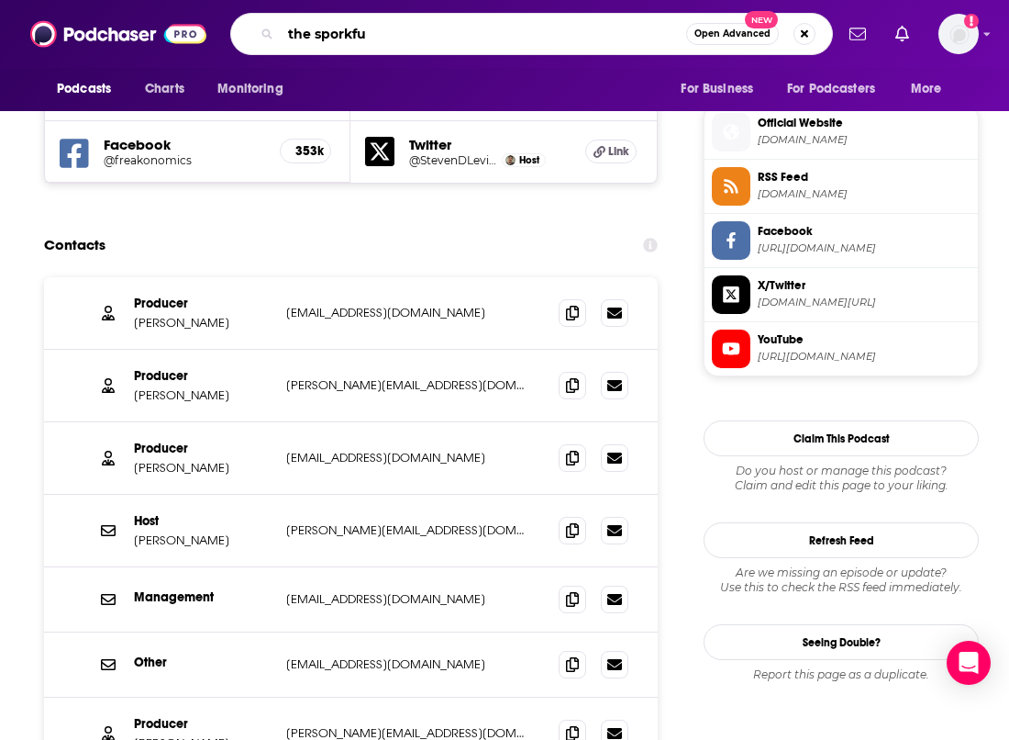
type input "the sporkful"
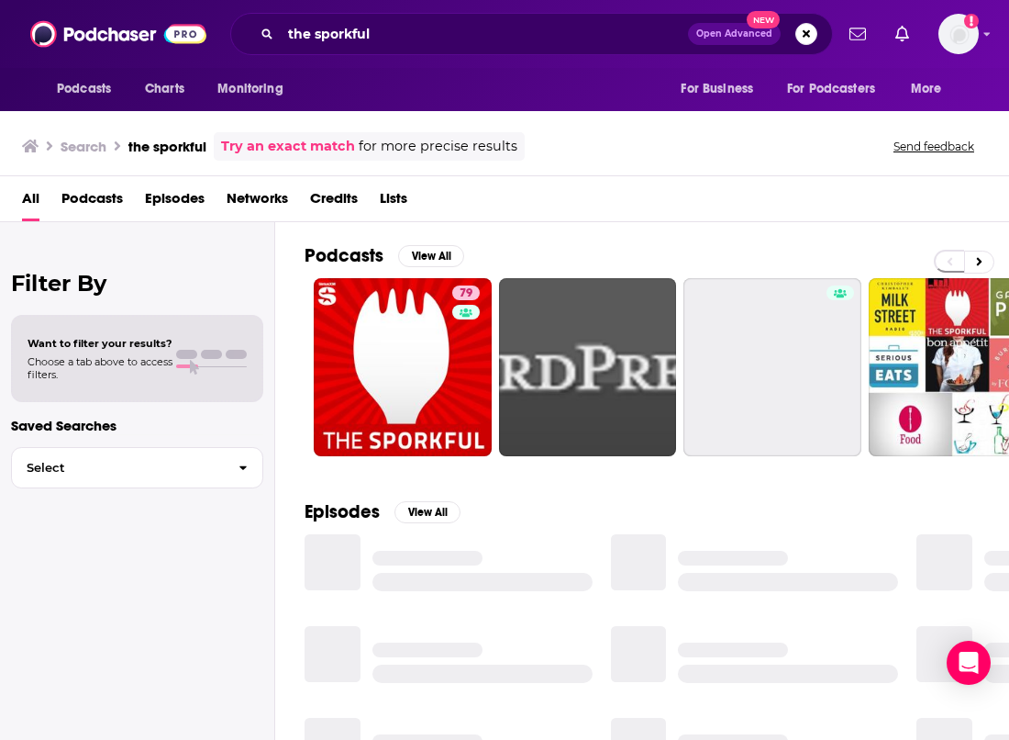
click at [424, 371] on link "79" at bounding box center [403, 367] width 178 height 178
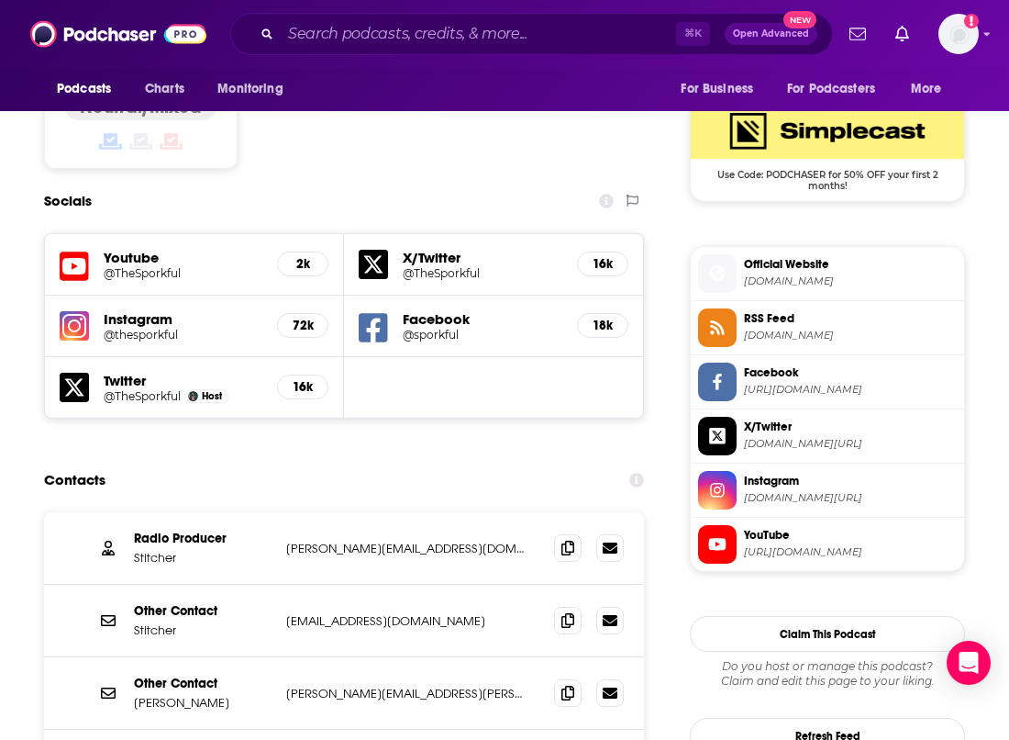
scroll to position [1554, 0]
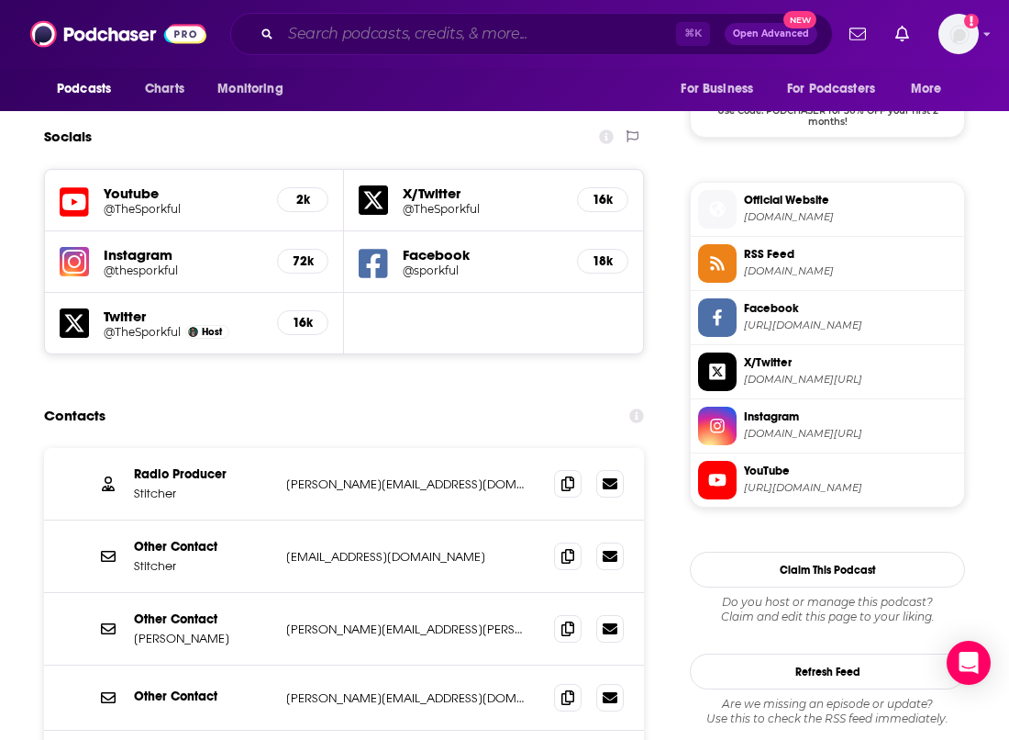
click at [476, 39] on input "Search podcasts, credits, & more..." at bounding box center [478, 33] width 395 height 29
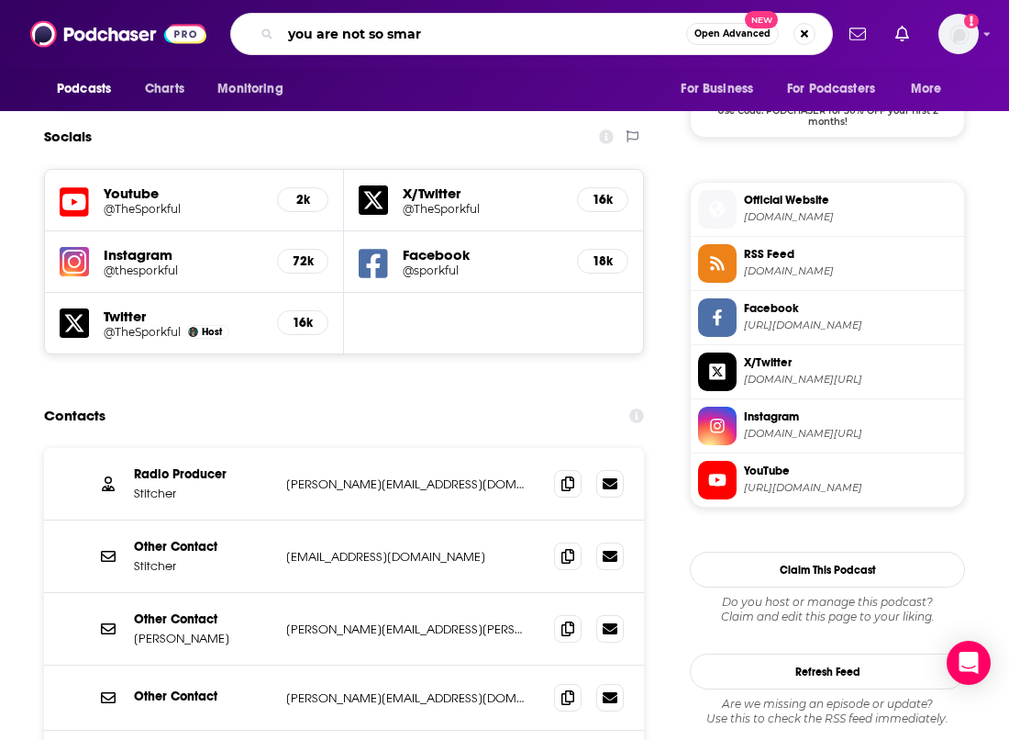
type input "you are not so smart"
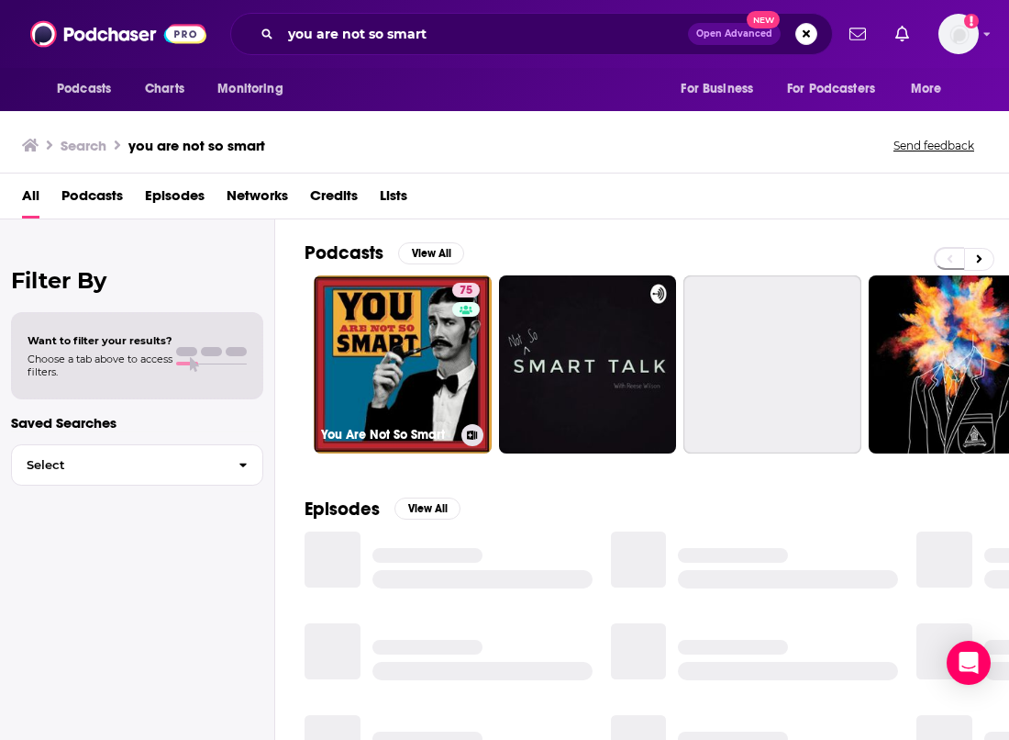
click at [418, 330] on link "75 You Are Not So Smart" at bounding box center [403, 364] width 178 height 178
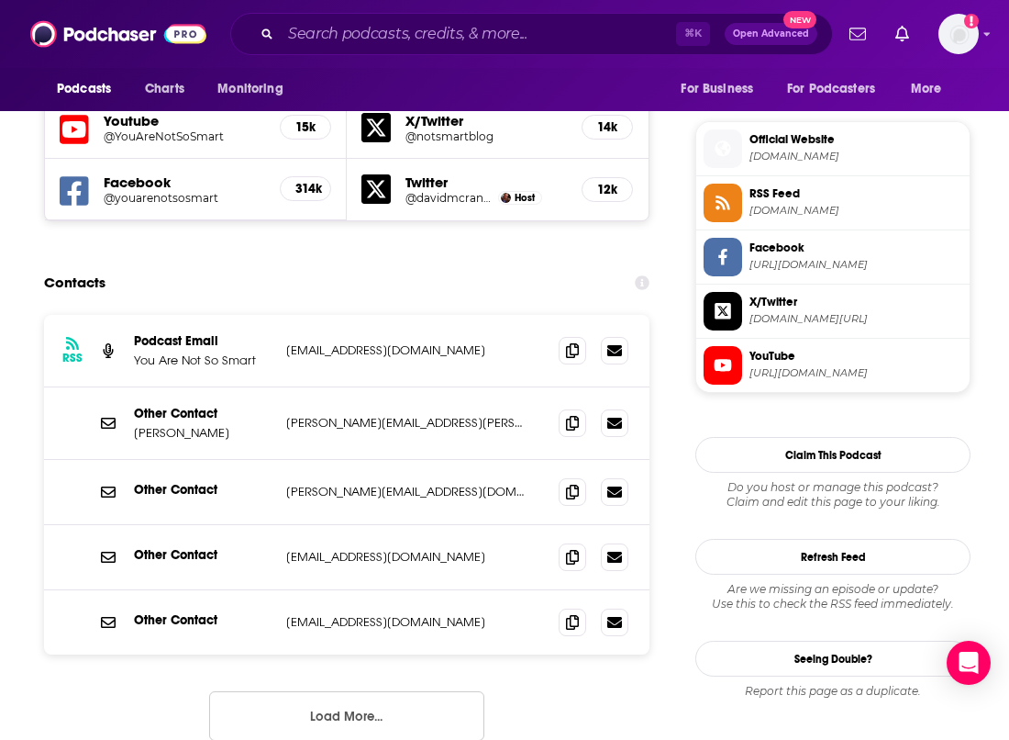
scroll to position [1646, 0]
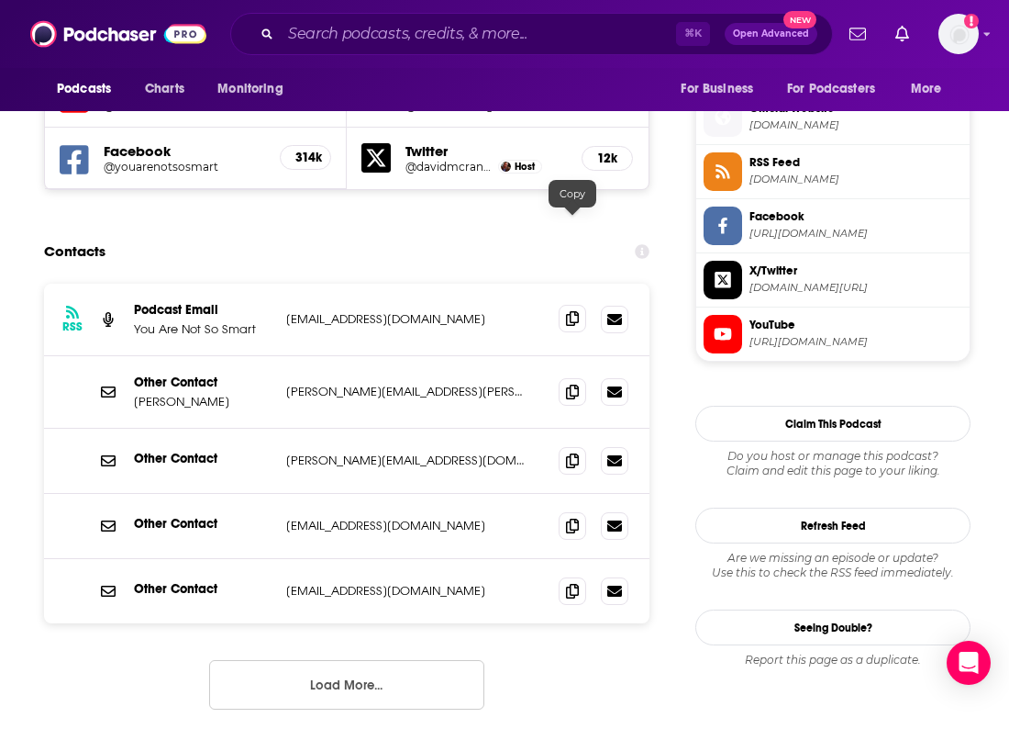
click at [569, 311] on icon at bounding box center [572, 318] width 13 height 15
click at [402, 660] on button "Load More..." at bounding box center [346, 685] width 275 height 50
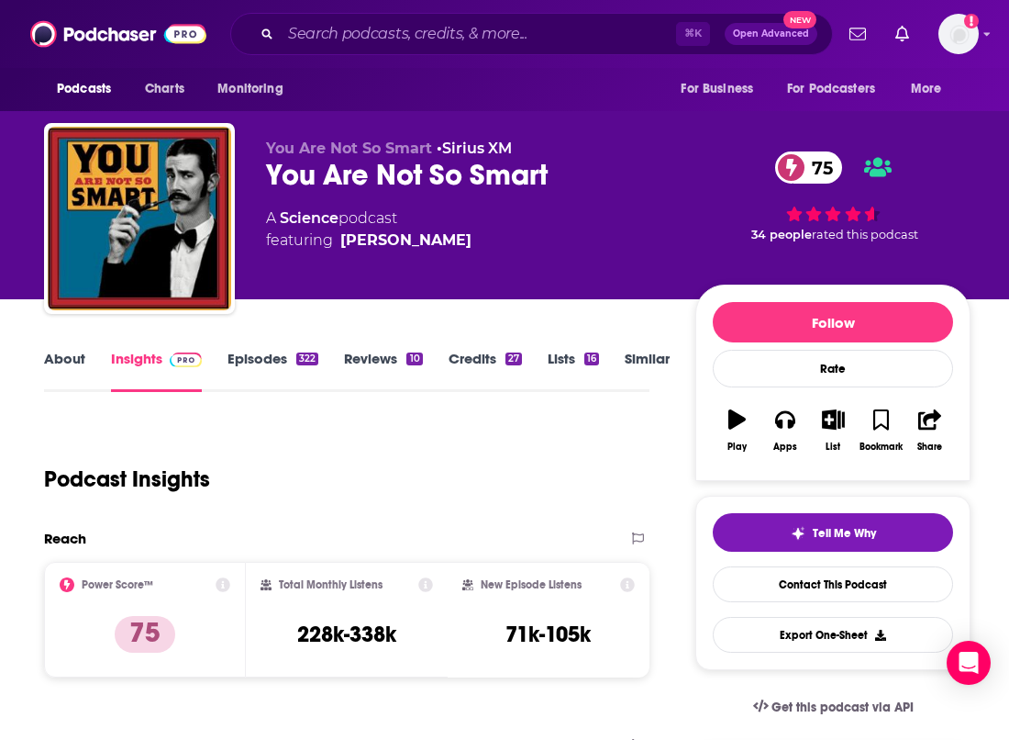
scroll to position [0, 0]
click at [527, 41] on input "Search podcasts, credits, & more..." at bounding box center [478, 33] width 395 height 29
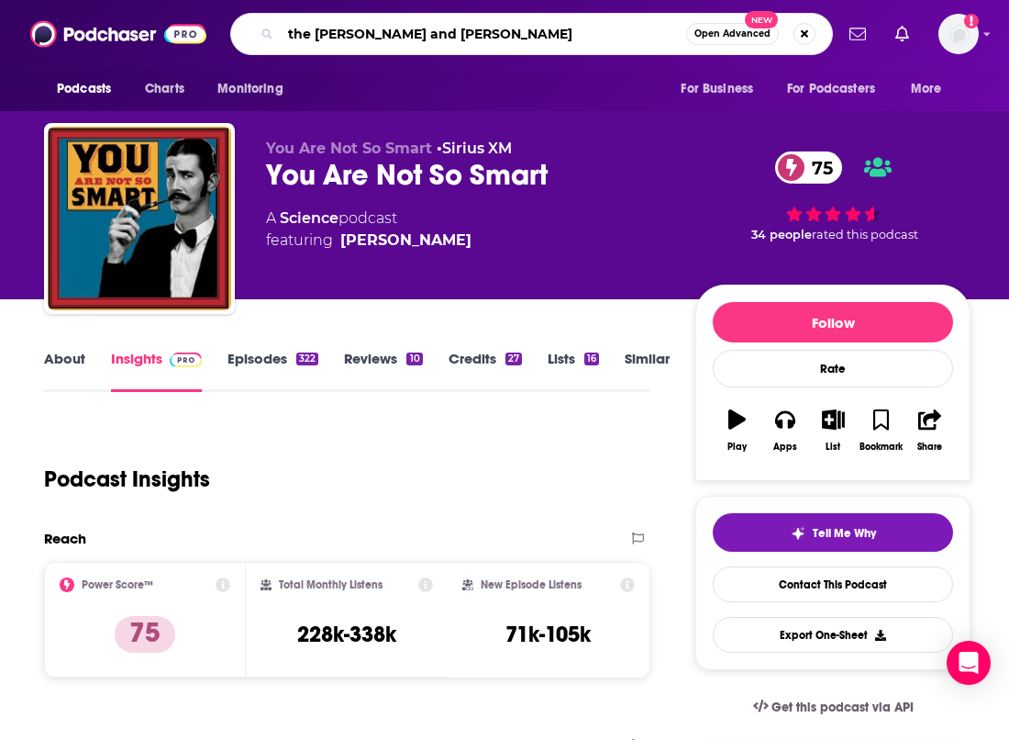
type input "the Nikki and [PERSON_NAME] show"
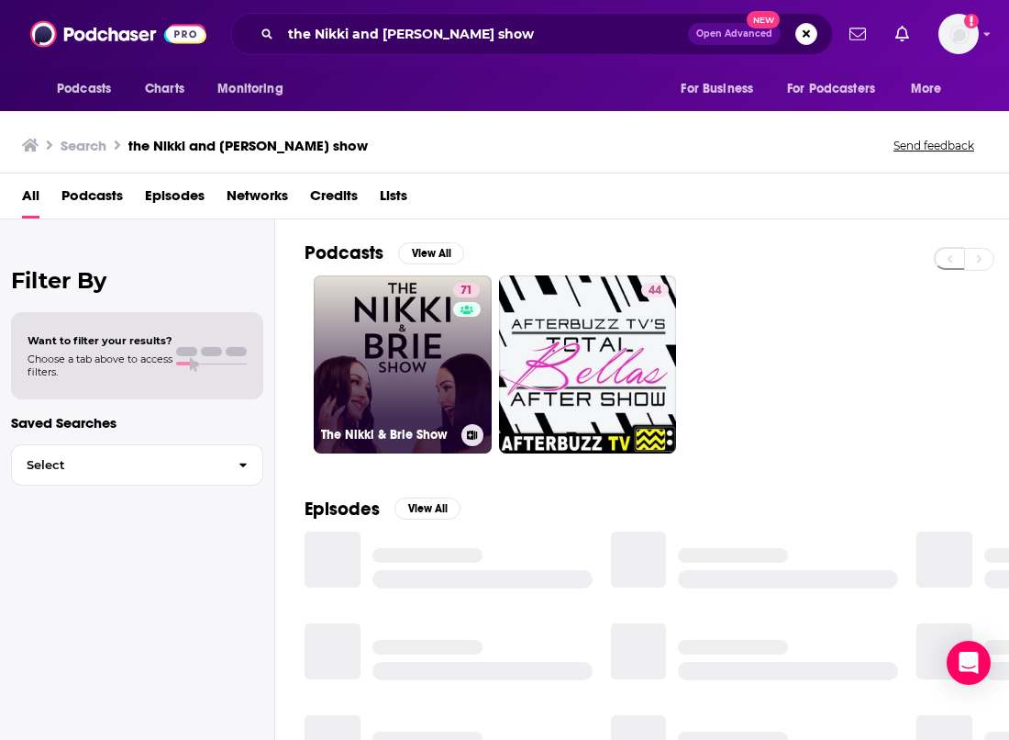
click at [411, 360] on link "71 The Nikki & [PERSON_NAME] Show" at bounding box center [403, 364] width 178 height 178
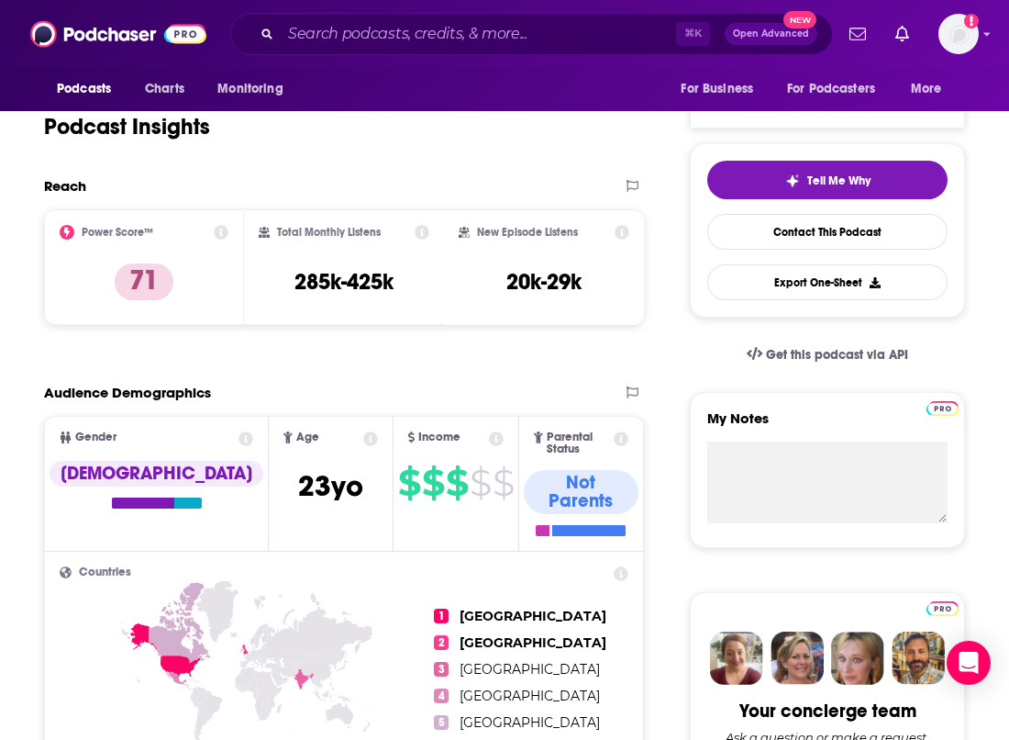
scroll to position [441, 0]
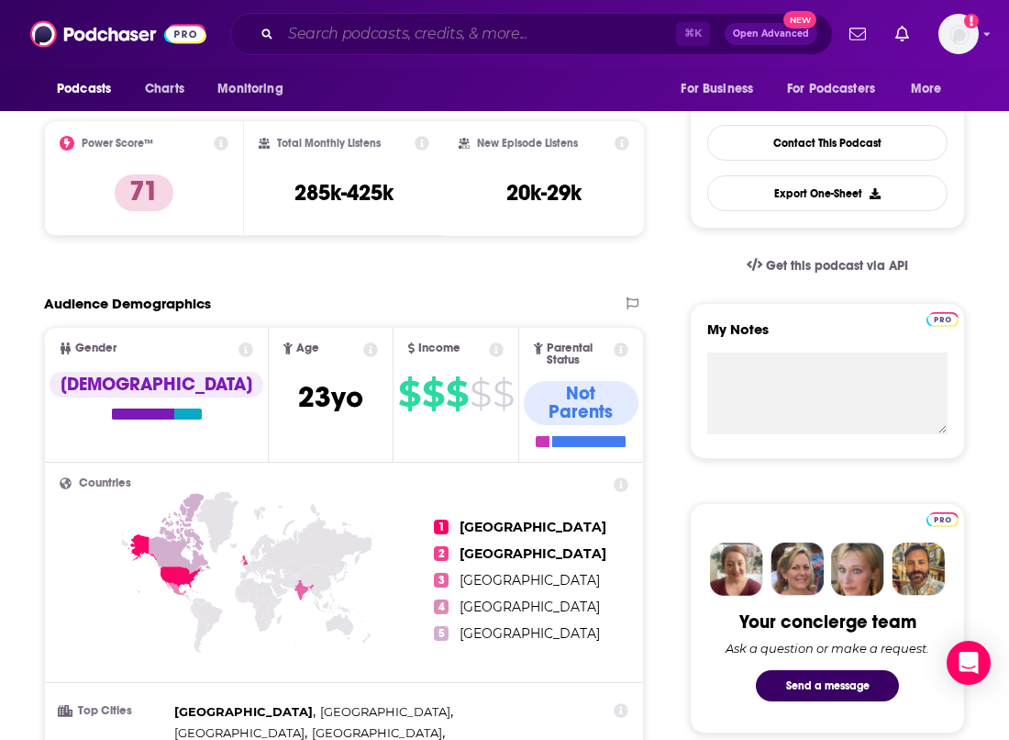
click at [365, 25] on input "Search podcasts, credits, & more..." at bounding box center [478, 33] width 395 height 29
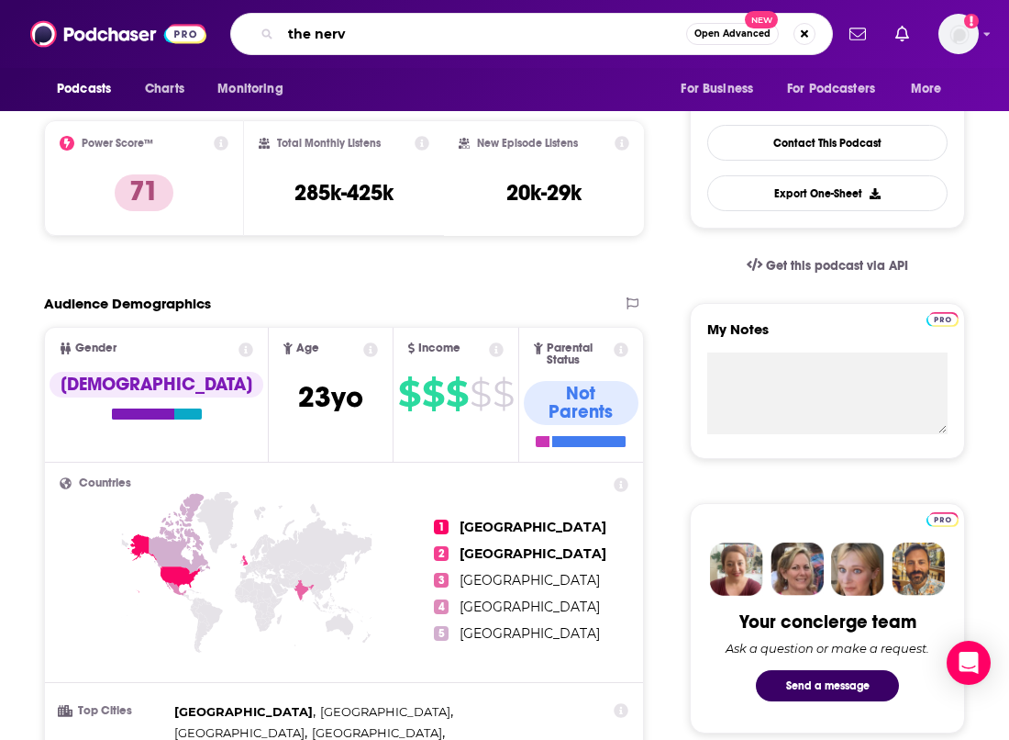
type input "the nerve"
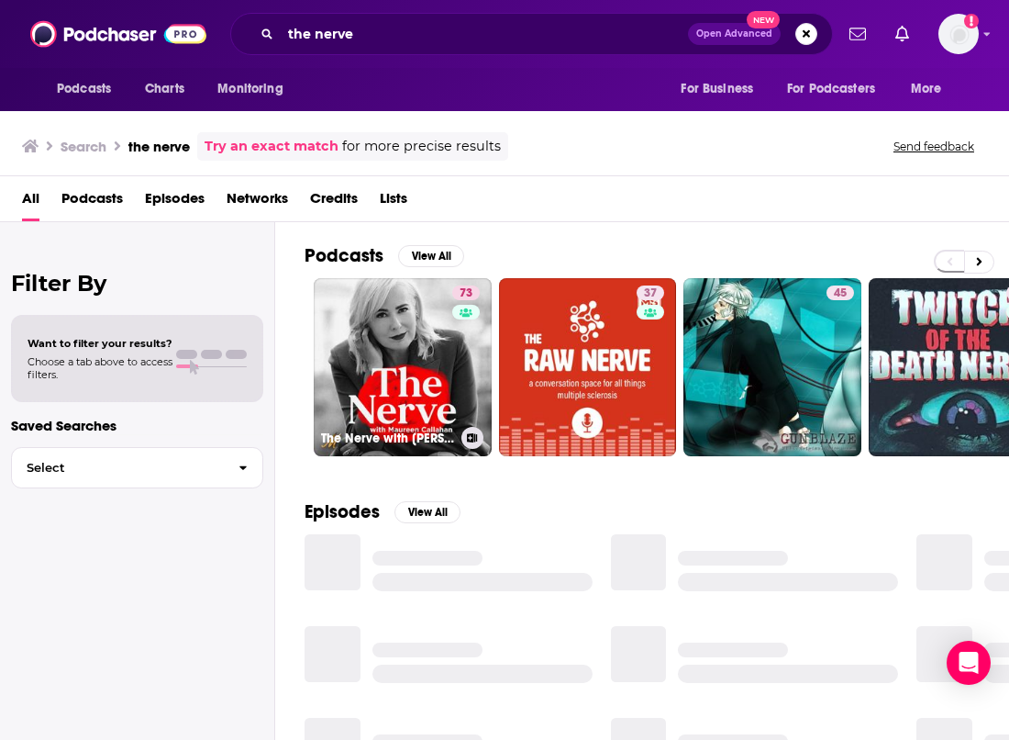
click at [445, 337] on link "73 The Nerve with [PERSON_NAME]" at bounding box center [403, 367] width 178 height 178
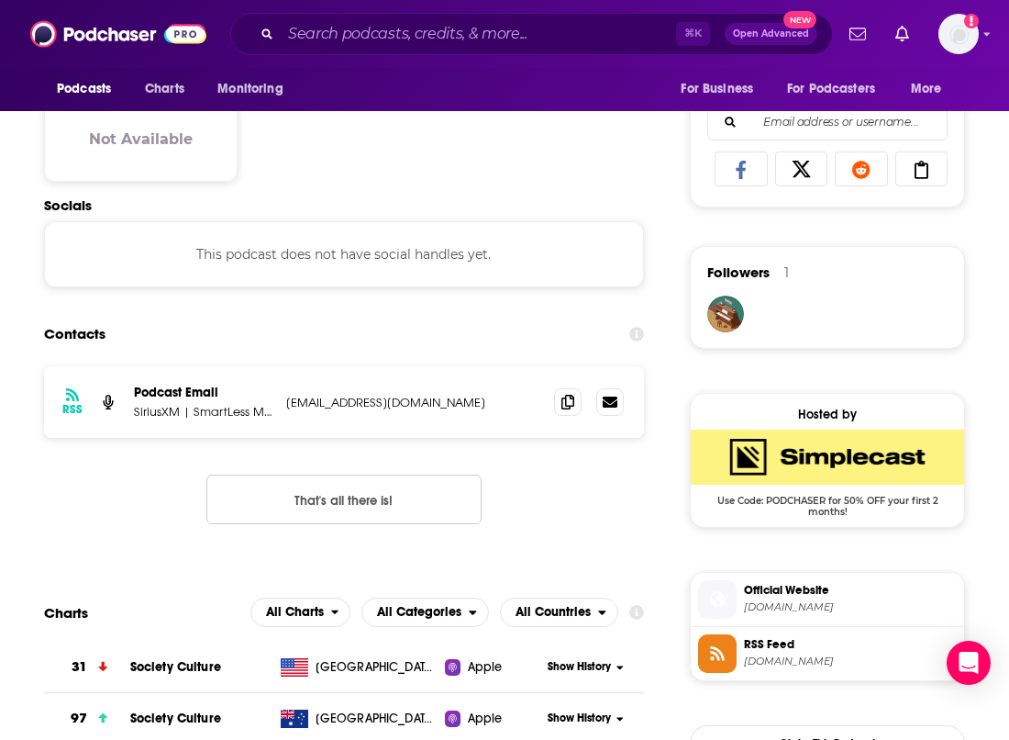
scroll to position [1202, 0]
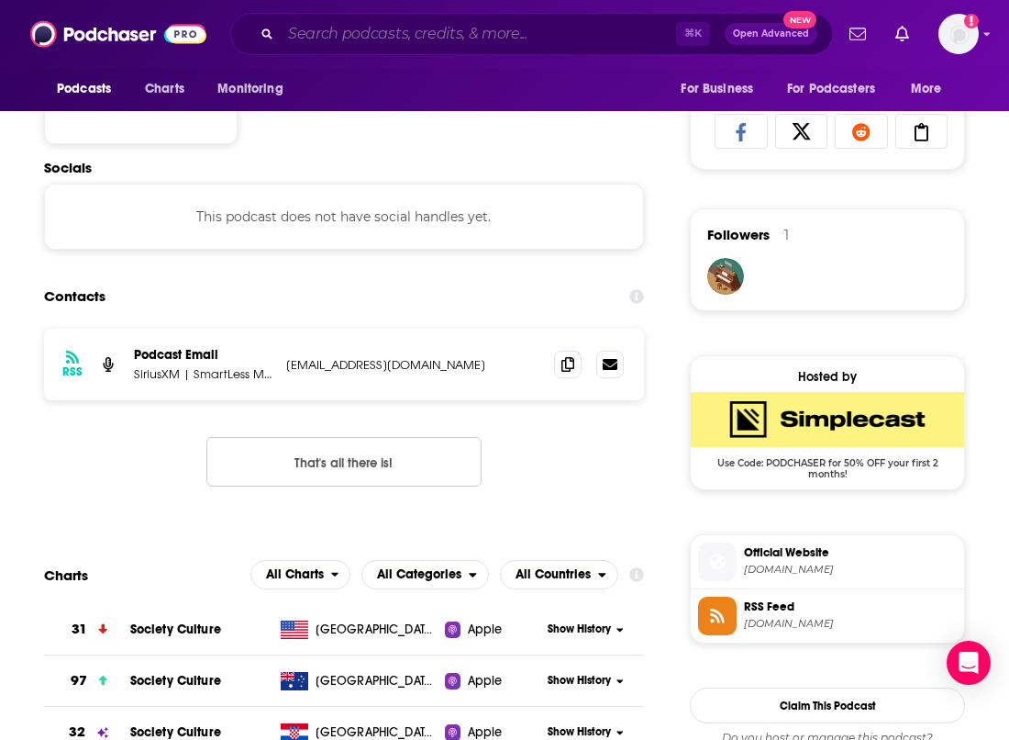
click at [342, 37] on input "Search podcasts, credits, & more..." at bounding box center [478, 33] width 395 height 29
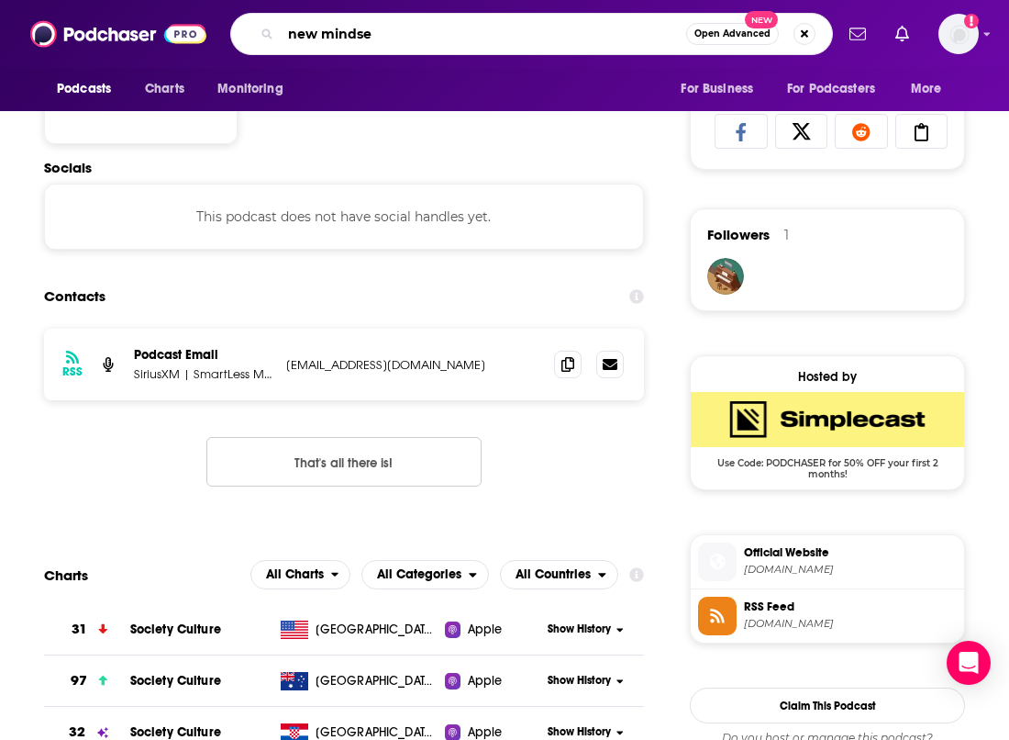
type input "new mindset"
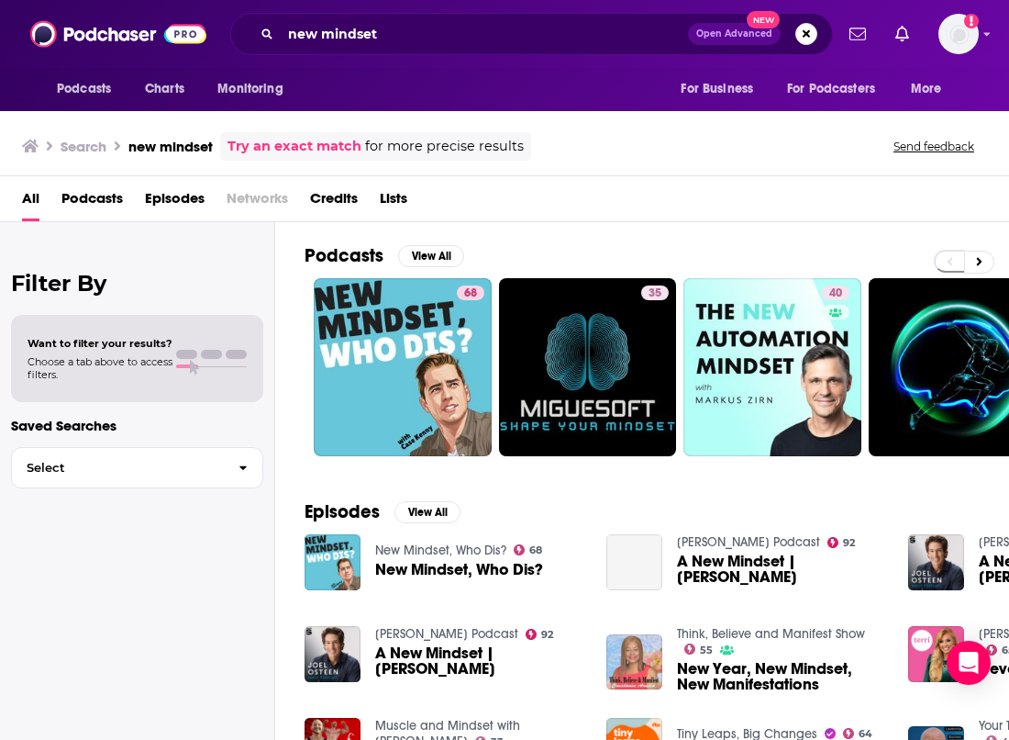
click at [428, 320] on link "68" at bounding box center [403, 367] width 178 height 178
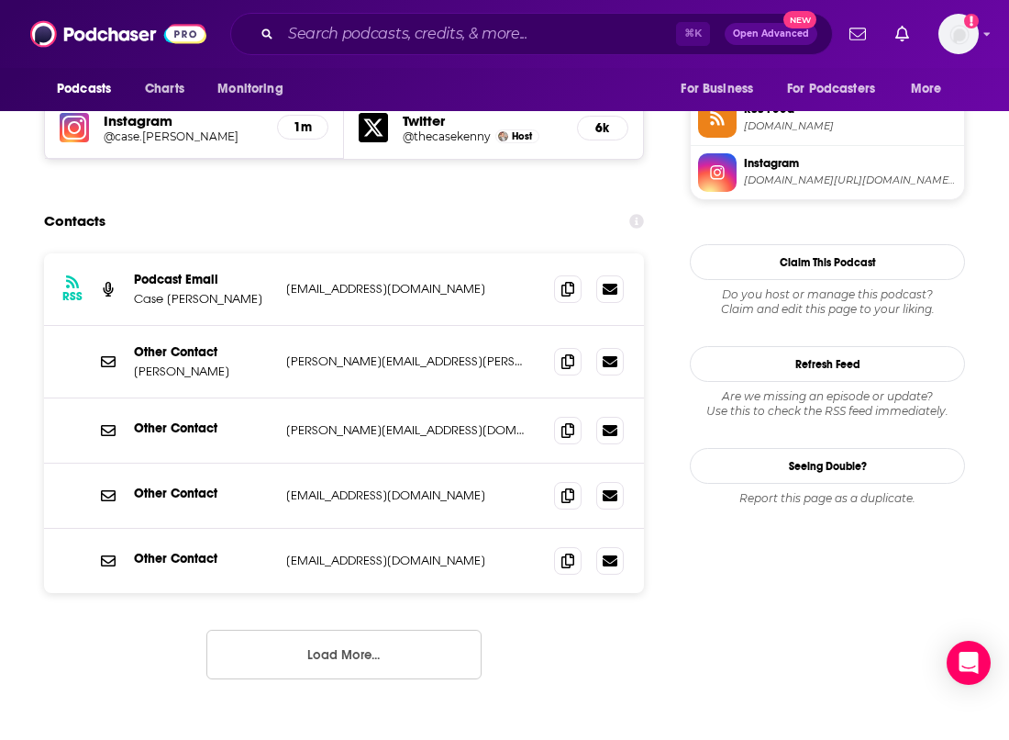
scroll to position [1714, 0]
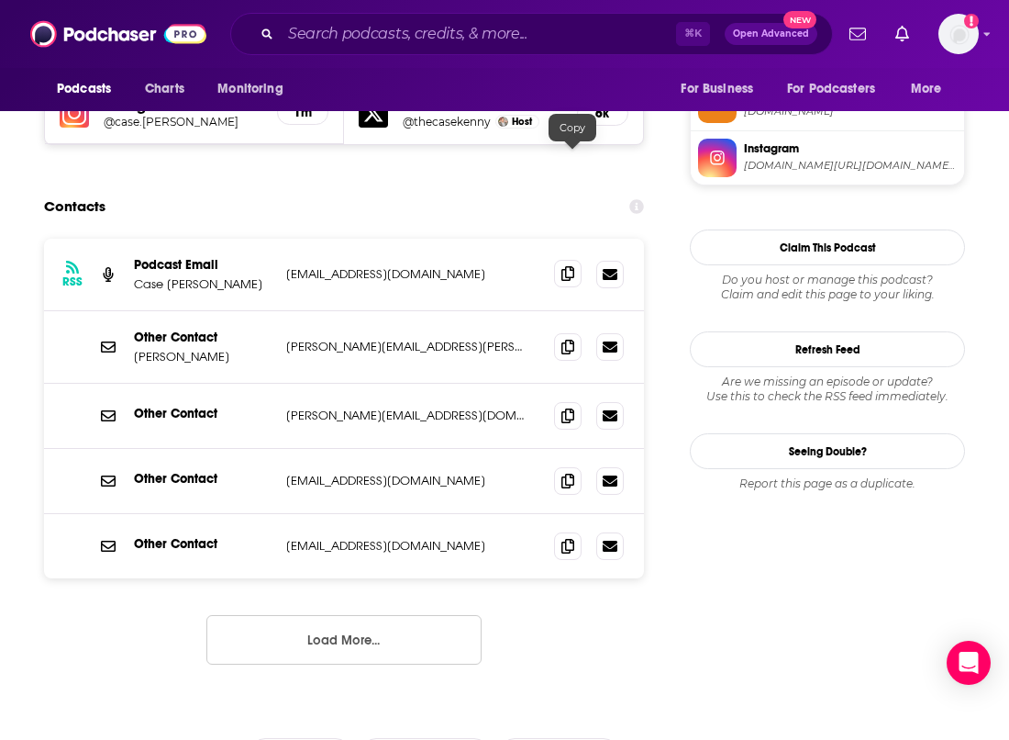
click at [571, 266] on icon at bounding box center [568, 273] width 13 height 15
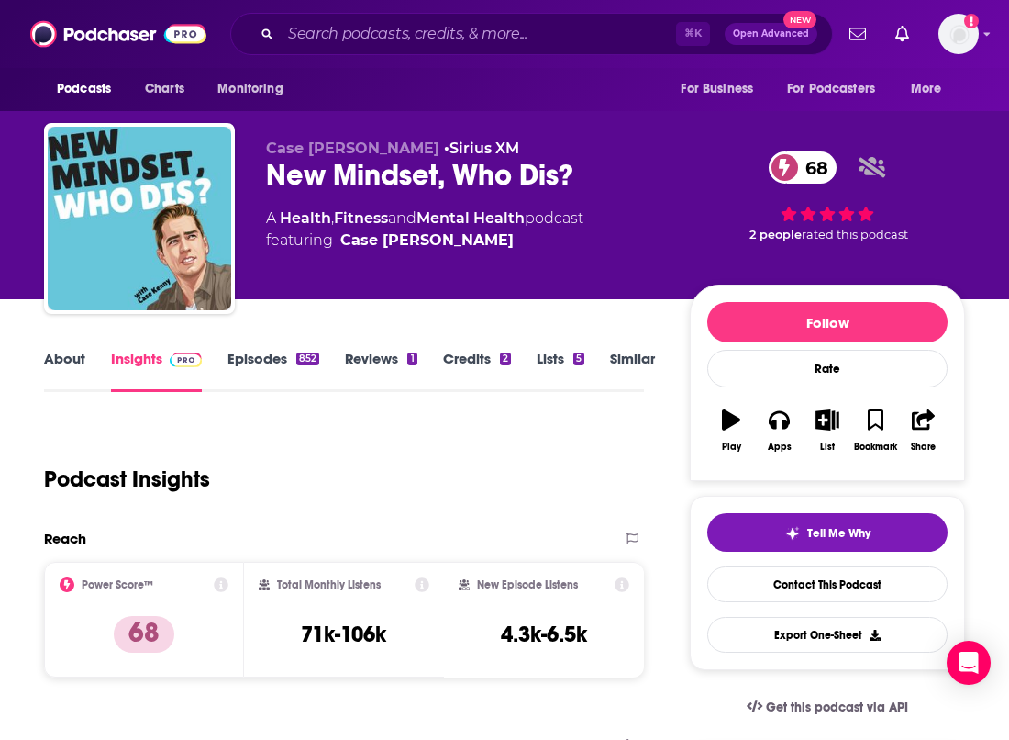
scroll to position [0, 0]
click at [395, 38] on input "Search podcasts, credits, & more..." at bounding box center [478, 33] width 395 height 29
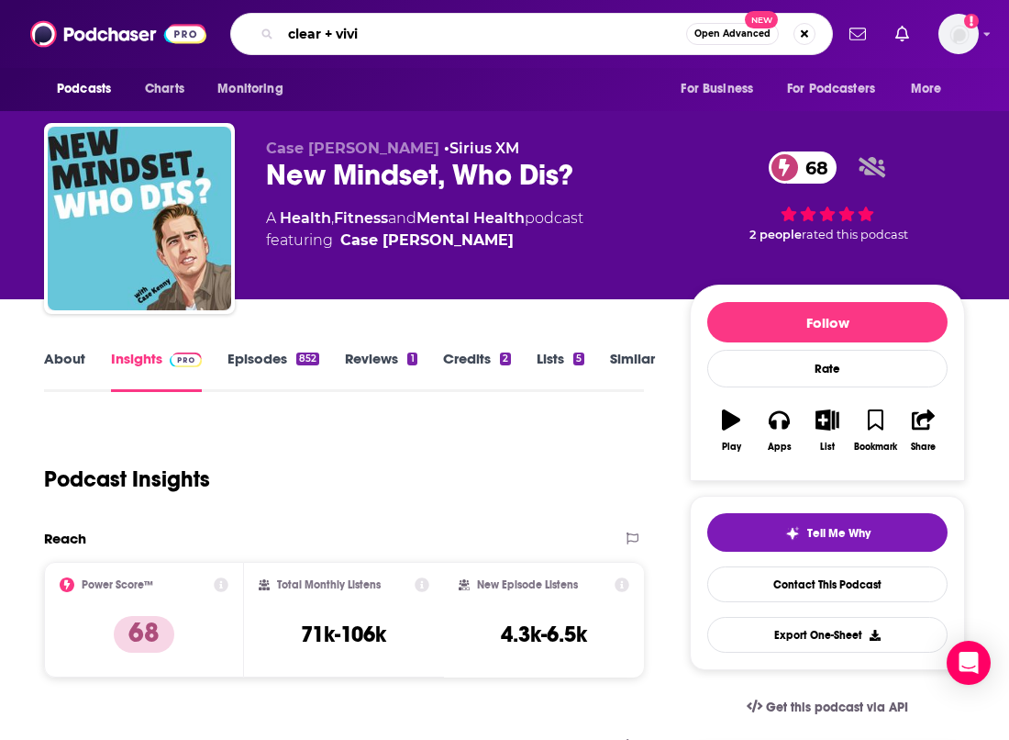
type input "clear + vivid"
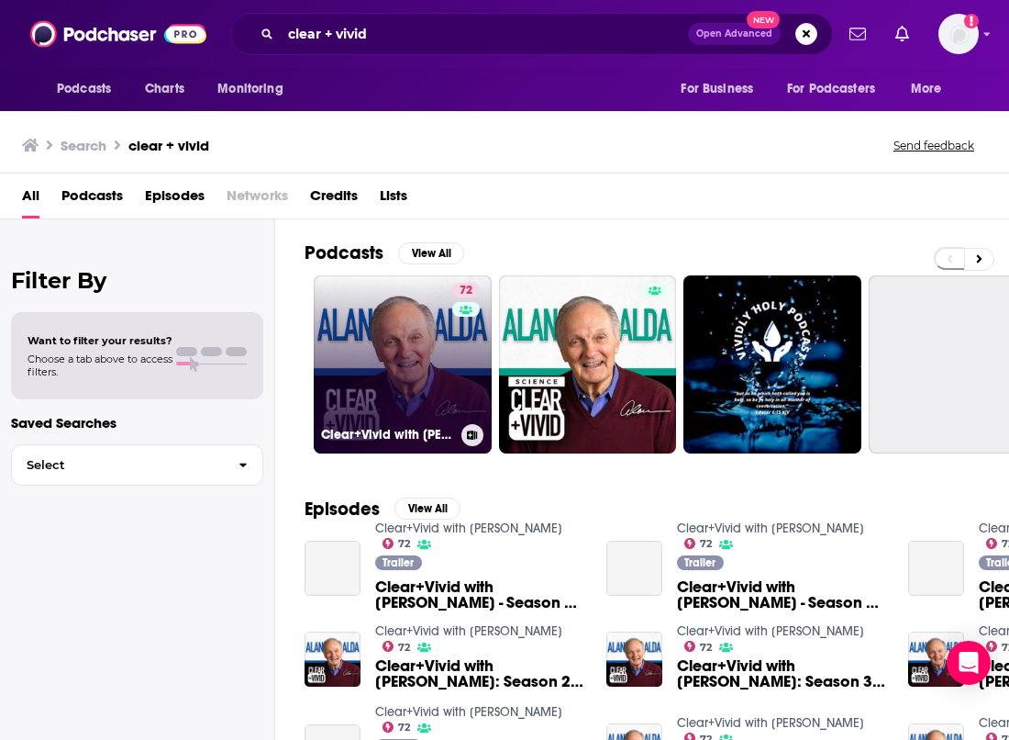
click at [435, 340] on link "72 Clear+Vivid with [PERSON_NAME]" at bounding box center [403, 364] width 178 height 178
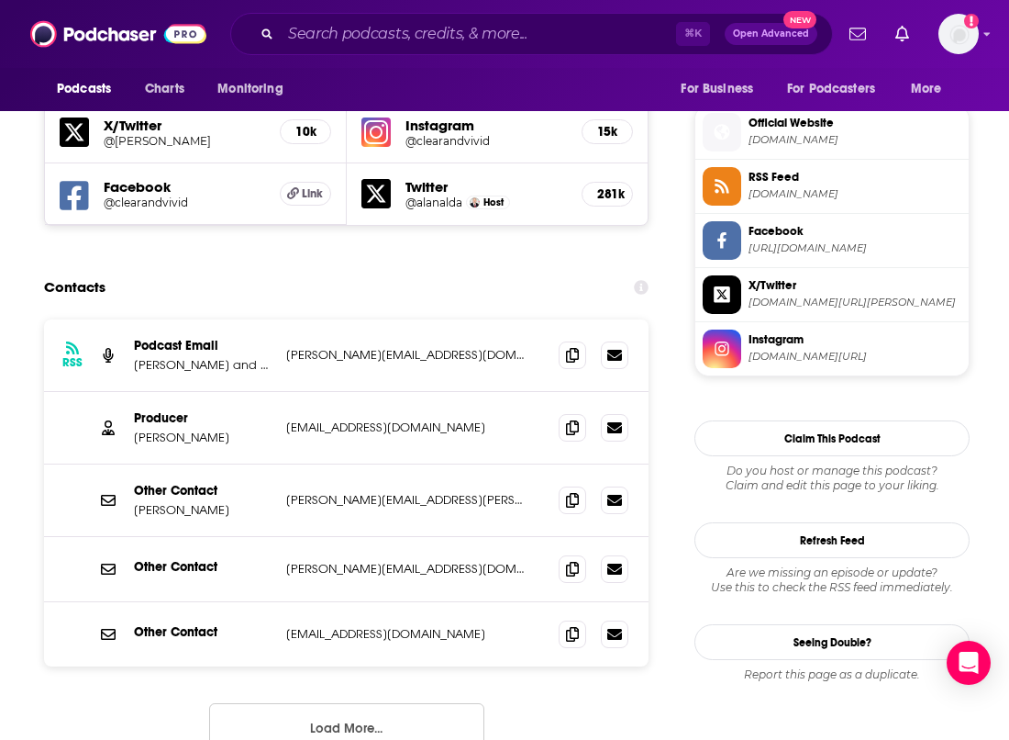
scroll to position [1633, 0]
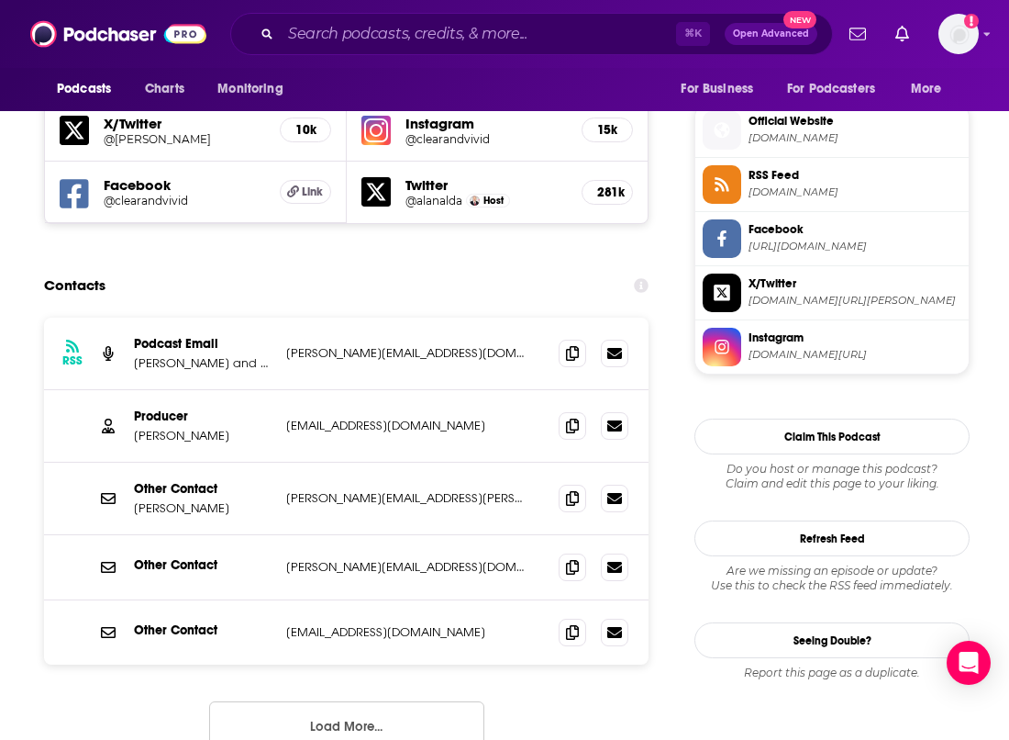
click at [378, 701] on button "Load More..." at bounding box center [346, 726] width 275 height 50
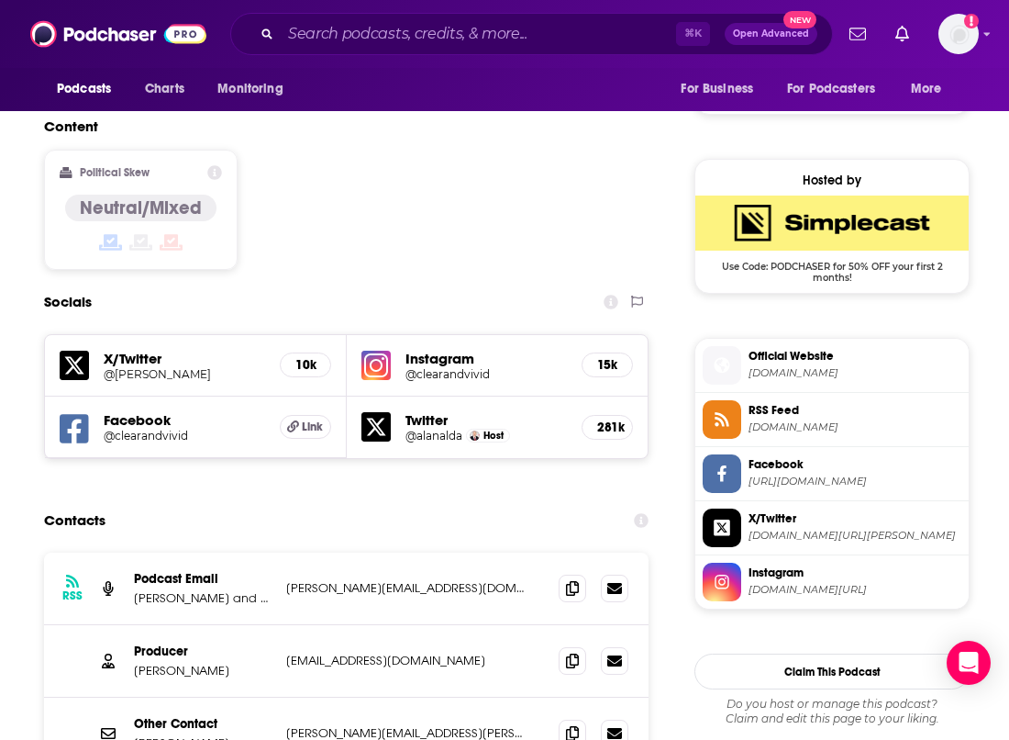
scroll to position [1452, 0]
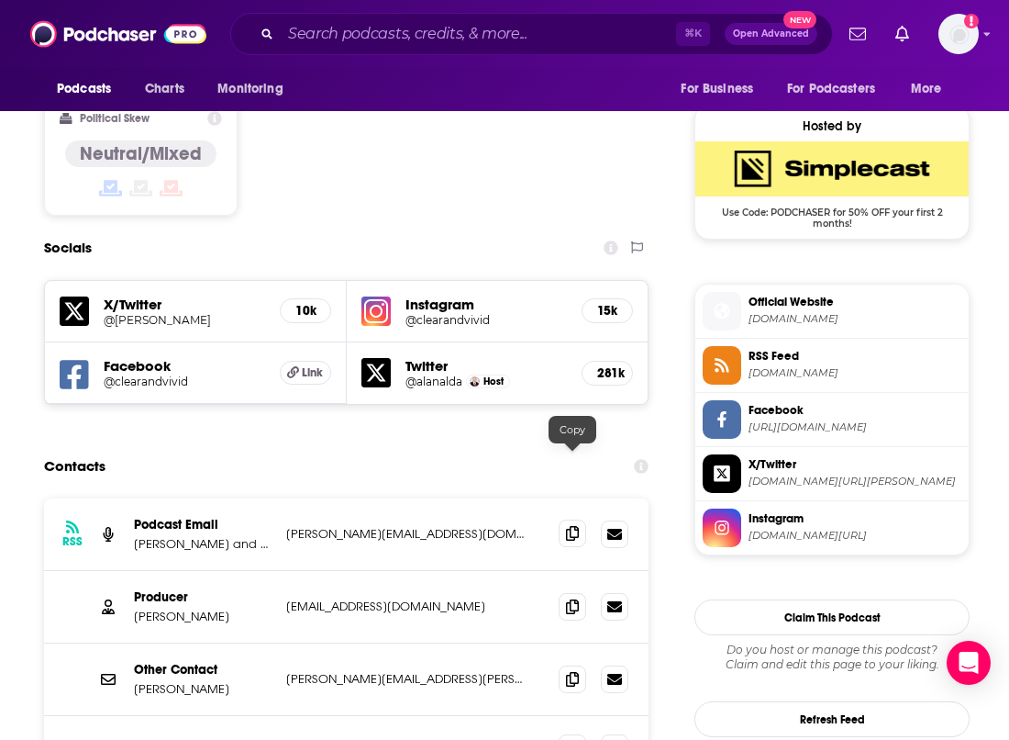
click at [582, 519] on span at bounding box center [573, 533] width 28 height 28
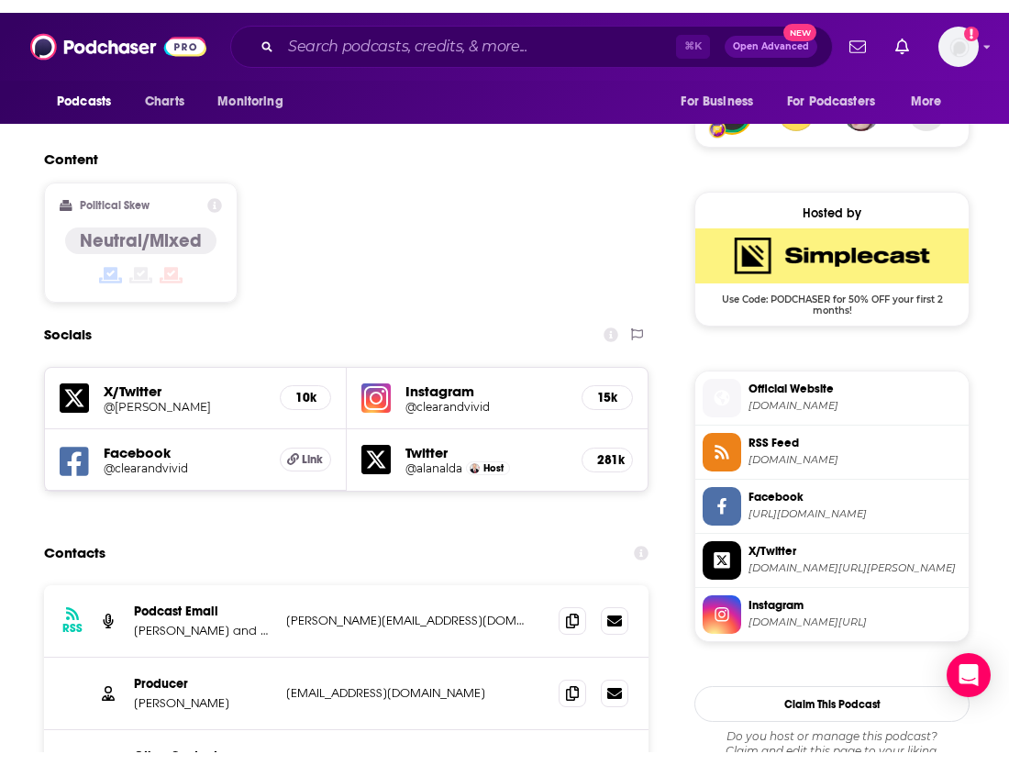
scroll to position [1367, 0]
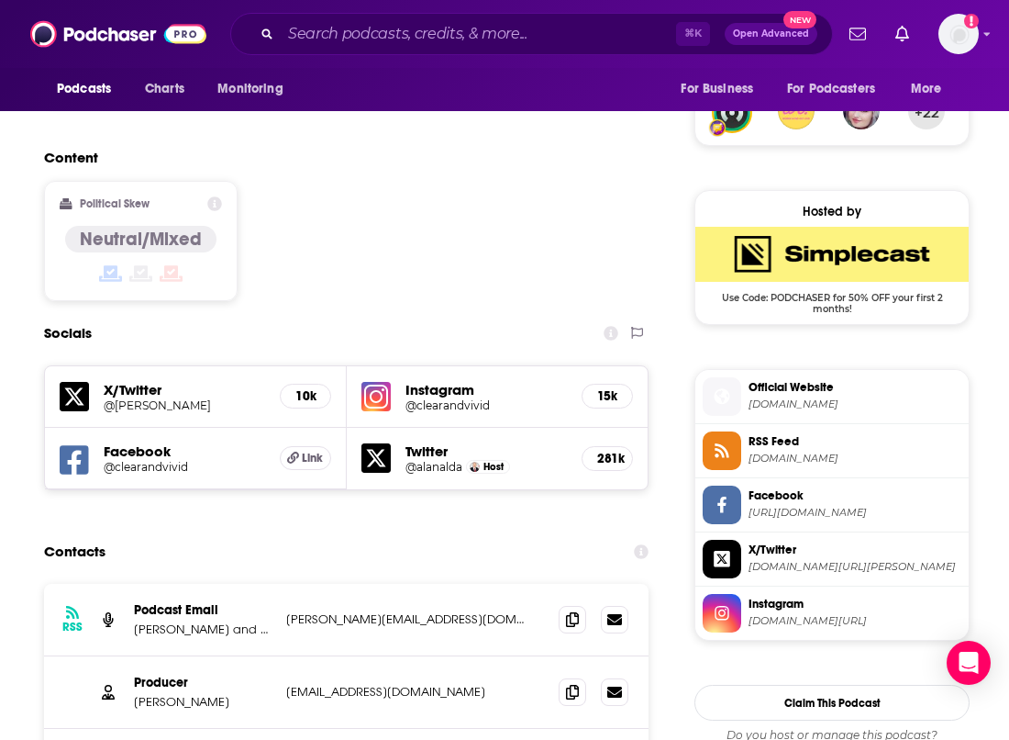
click at [385, 534] on div "Contacts" at bounding box center [346, 551] width 605 height 35
click at [153, 442] on h5 "Facebook" at bounding box center [184, 450] width 161 height 17
click at [303, 451] on span "Link" at bounding box center [312, 458] width 21 height 15
click at [456, 460] on h5 "@alanalda" at bounding box center [434, 467] width 57 height 14
click at [812, 614] on span "instagram.com/clearandvivid" at bounding box center [855, 621] width 213 height 14
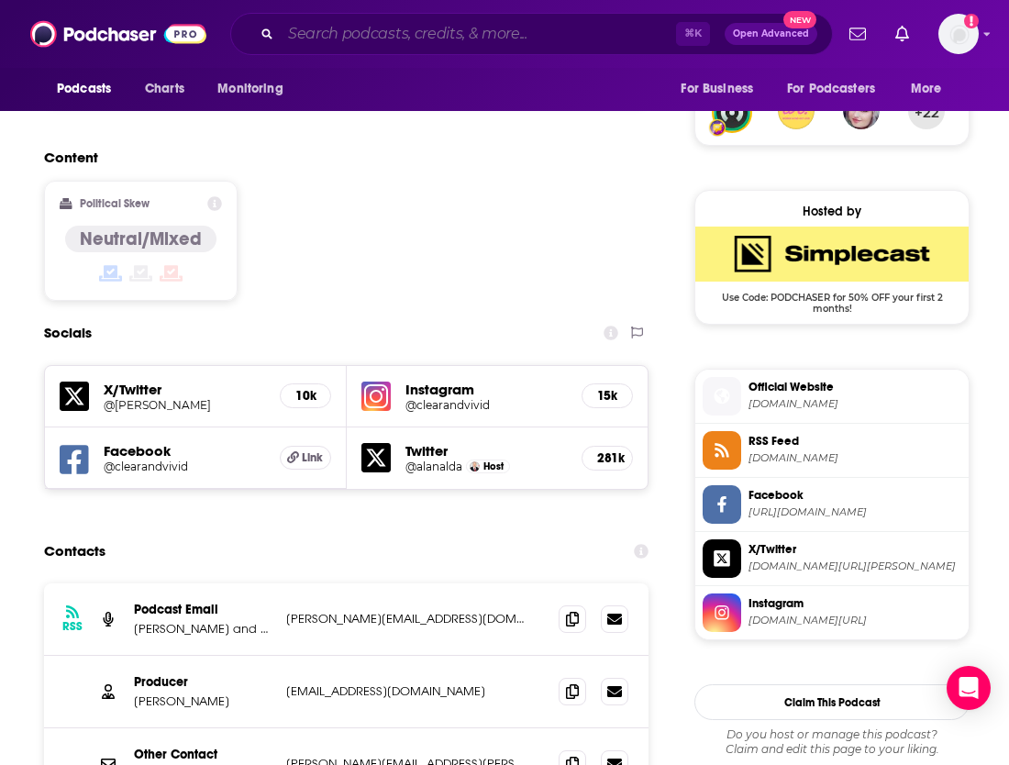
click at [334, 33] on input "Search podcasts, credits, & more..." at bounding box center [478, 33] width 395 height 29
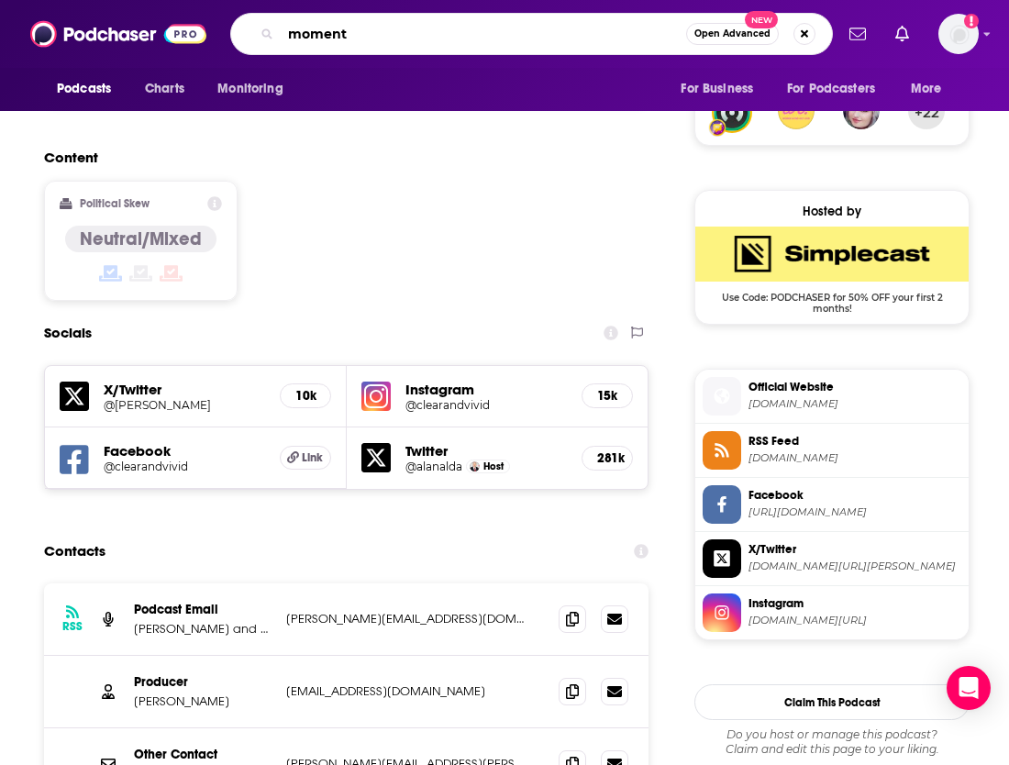
type input "moments"
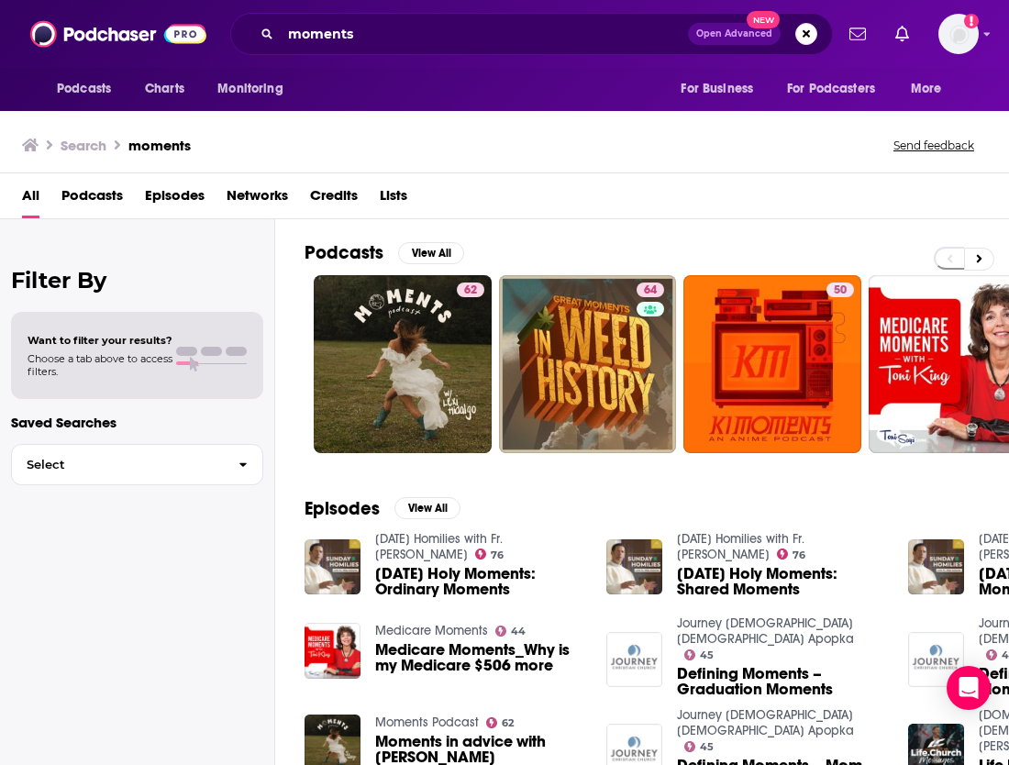
click at [401, 321] on link "62" at bounding box center [403, 364] width 178 height 178
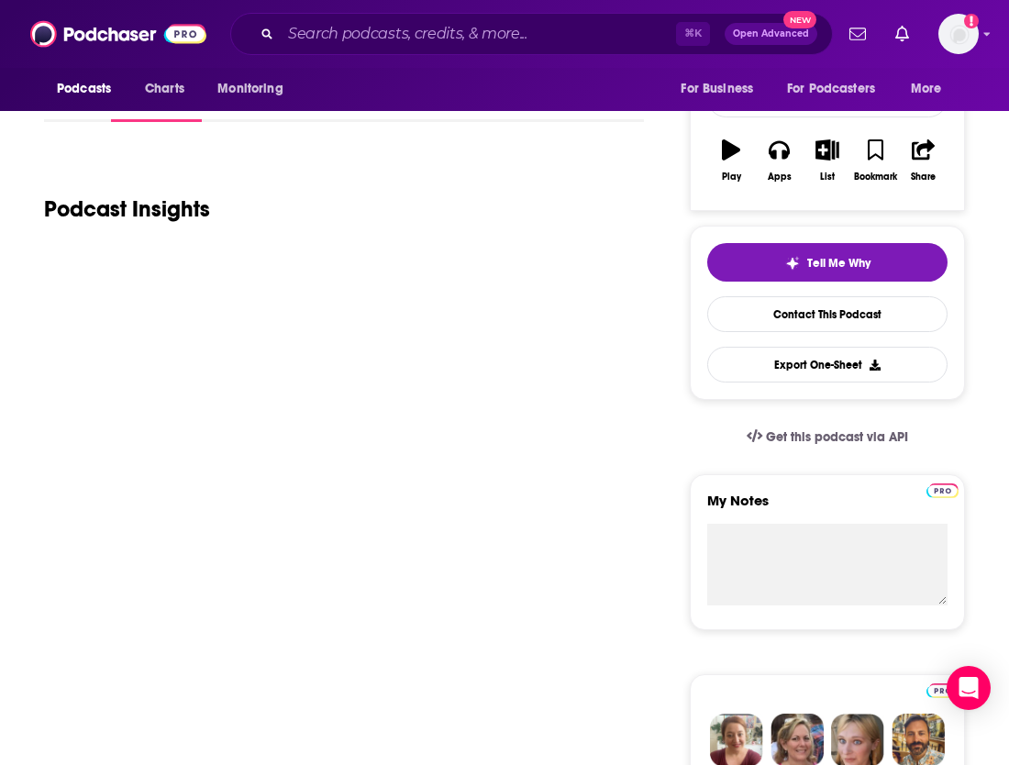
scroll to position [274, 0]
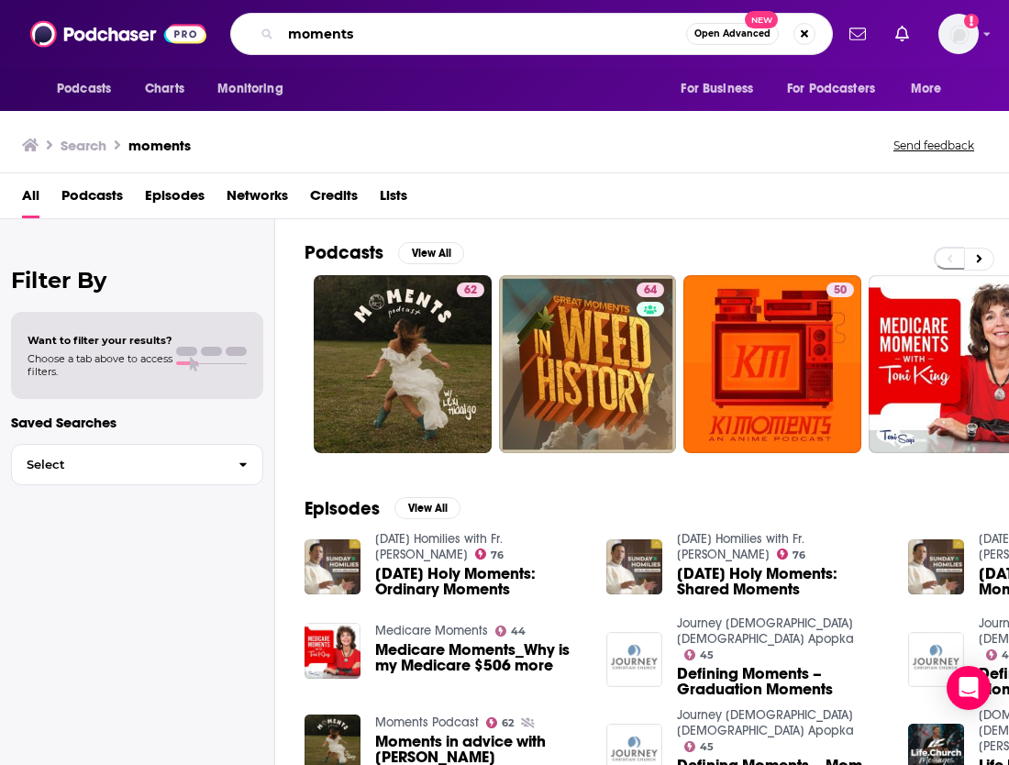
drag, startPoint x: 359, startPoint y: 34, endPoint x: 229, endPoint y: -16, distance: 138.5
click at [229, 0] on html "Podcasts Charts Monitoring moments Open Advanced New For Business For Podcaster…" at bounding box center [504, 382] width 1009 height 765
type input "happy mum"
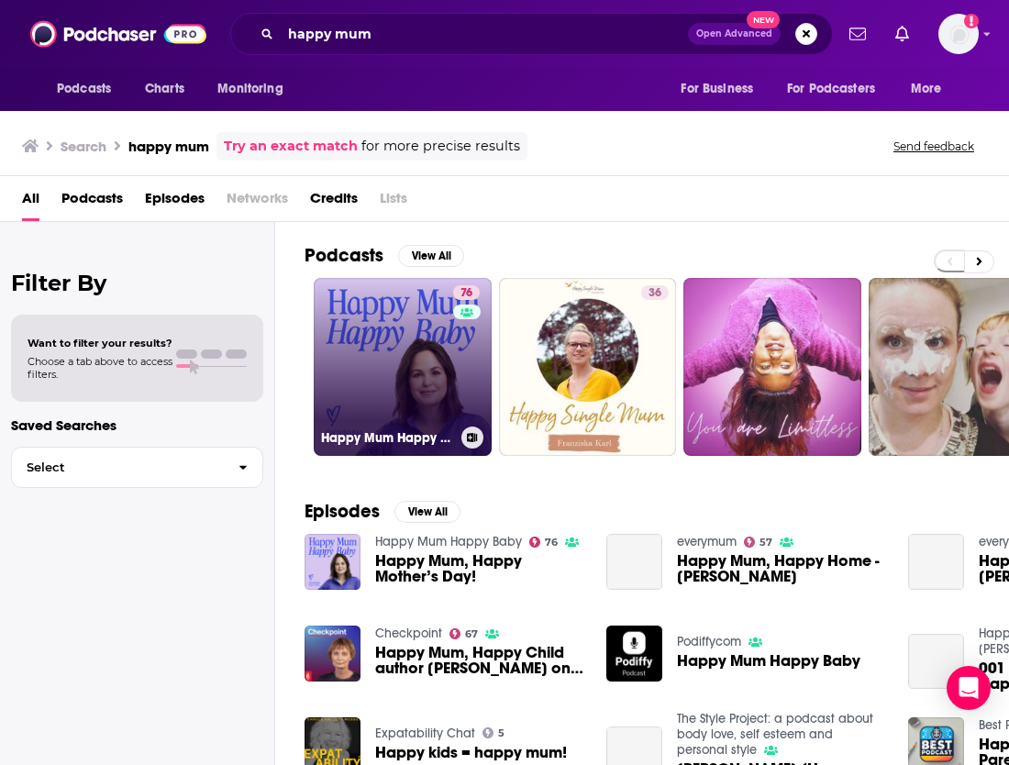
click at [381, 336] on link "76 Happy Mum Happy Baby" at bounding box center [403, 367] width 178 height 178
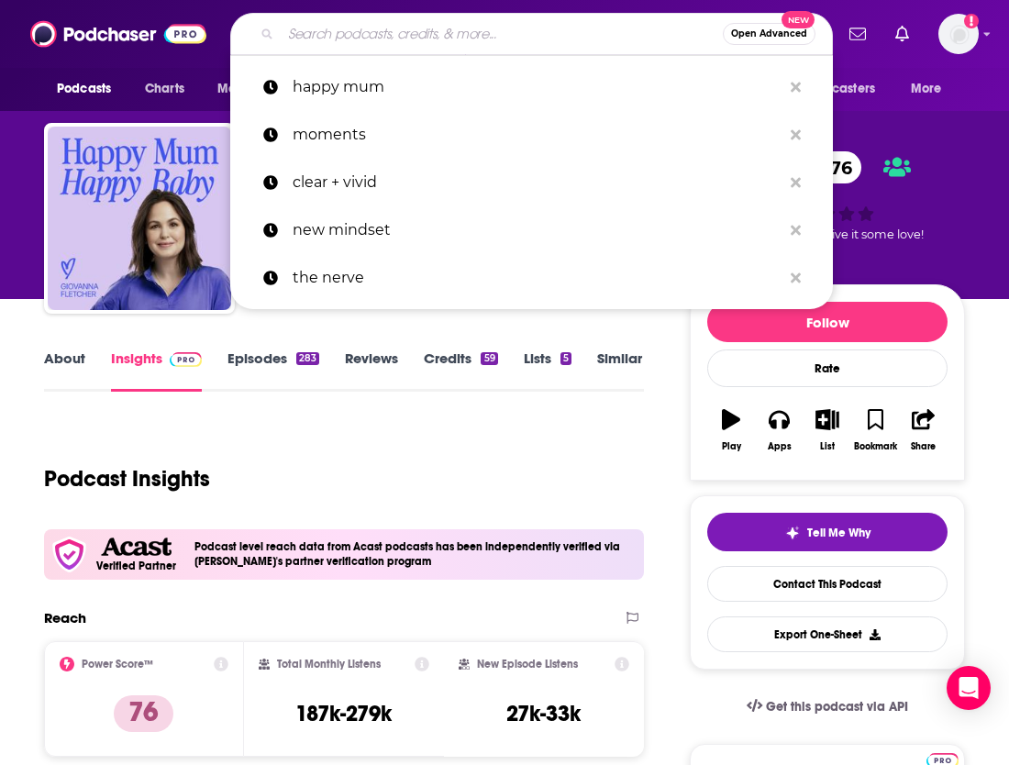
click at [571, 34] on input "Search podcasts, credits, & more..." at bounding box center [502, 33] width 442 height 29
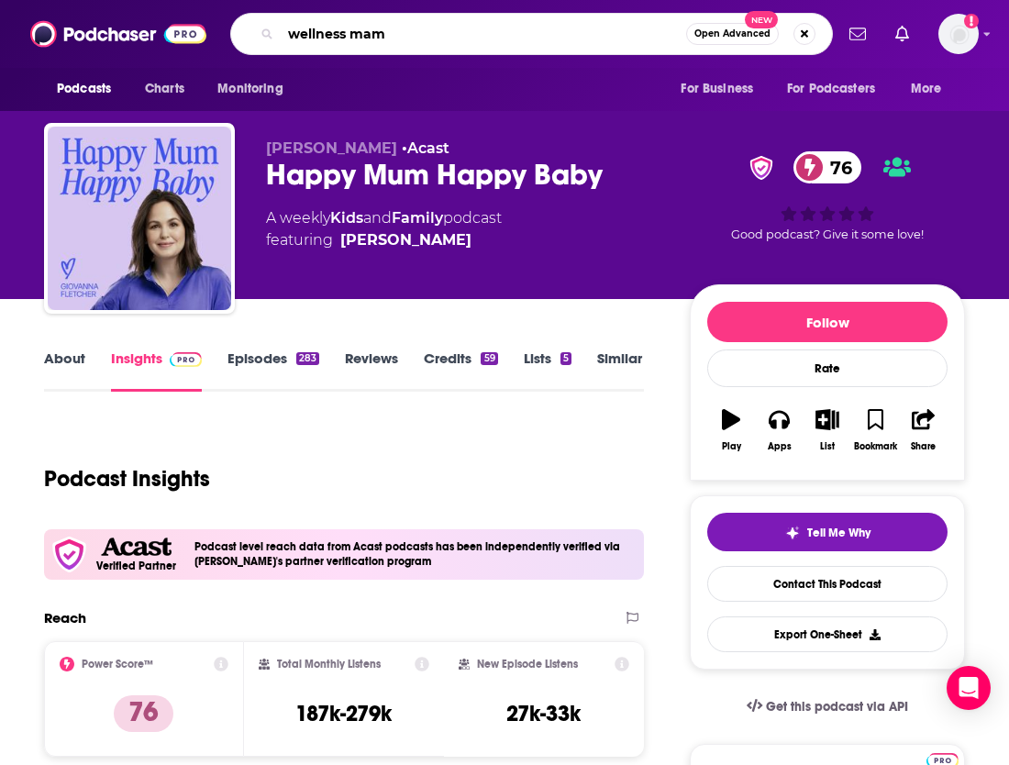
type input "wellness mama"
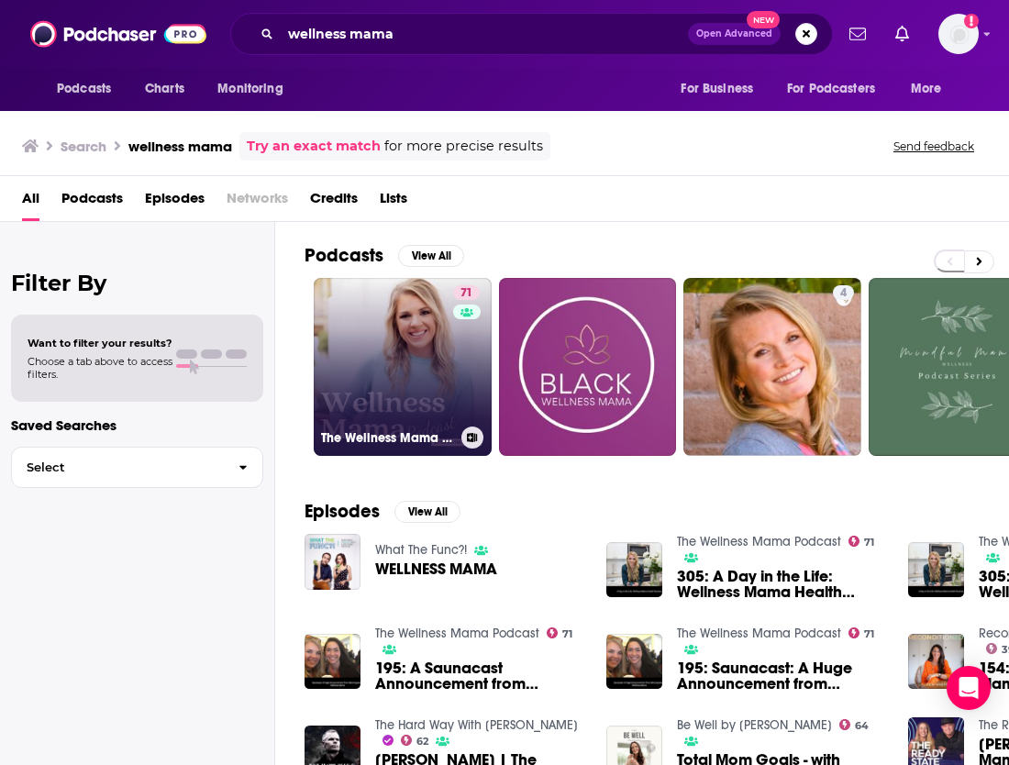
click at [420, 391] on link "71 The Wellness Mama Podcast" at bounding box center [403, 367] width 178 height 178
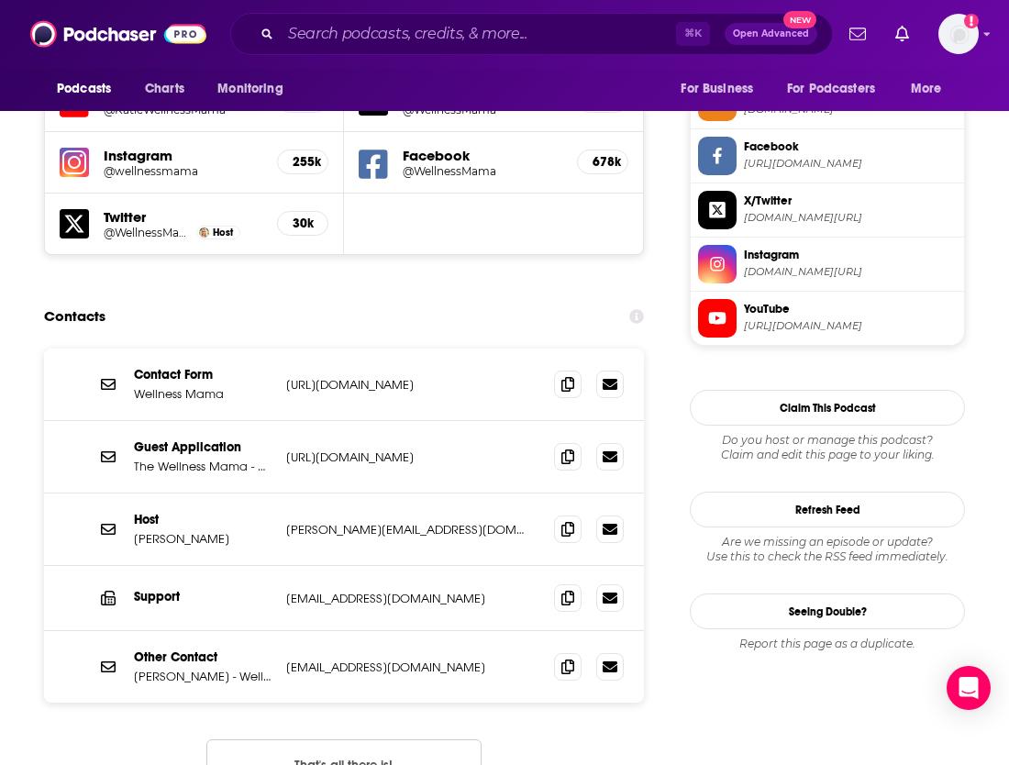
scroll to position [1692, 0]
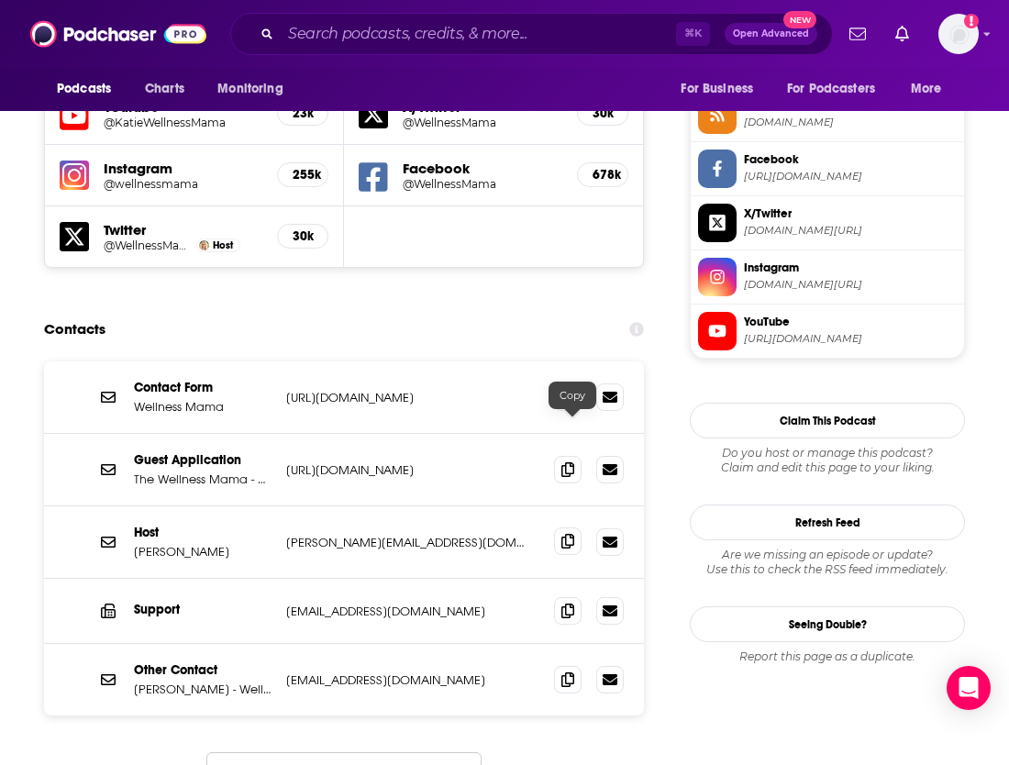
click at [574, 534] on icon at bounding box center [568, 541] width 13 height 15
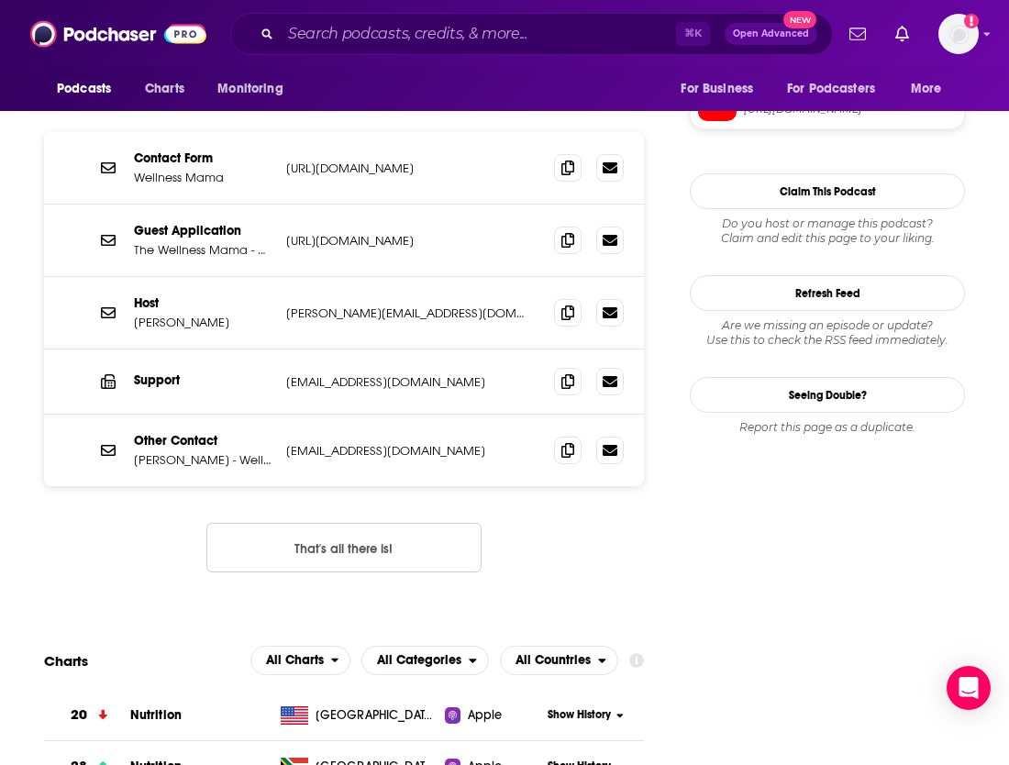
scroll to position [1982, 0]
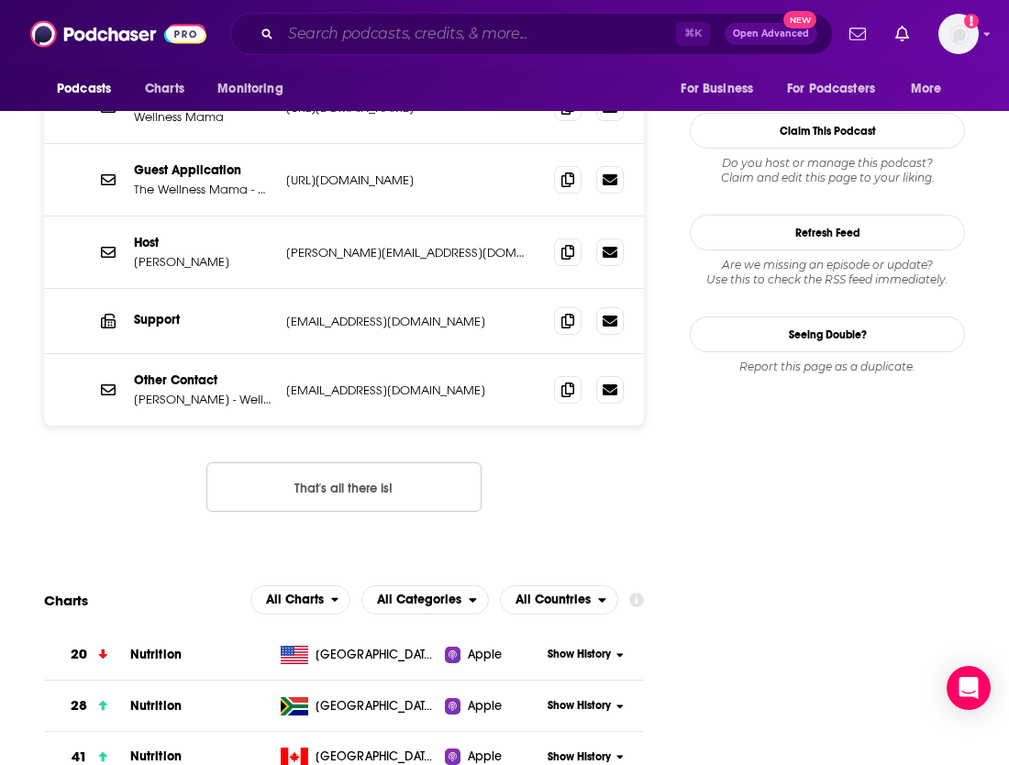
click at [565, 35] on input "Search podcasts, credits, & more..." at bounding box center [478, 33] width 395 height 29
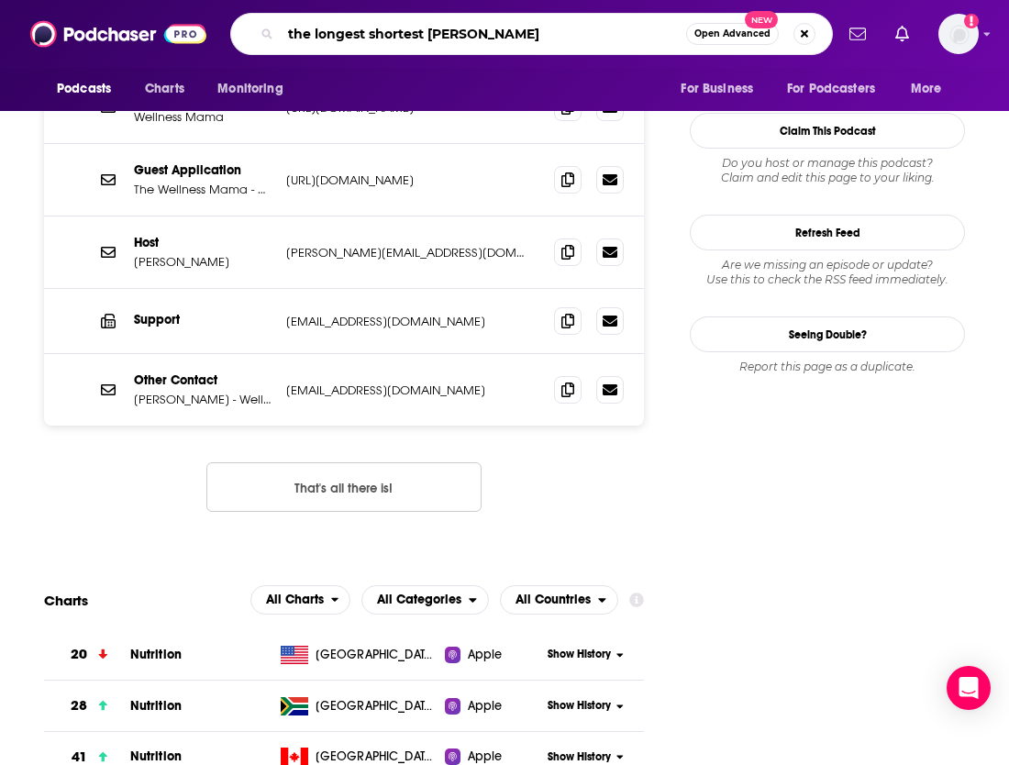
type input "the longest shortest time"
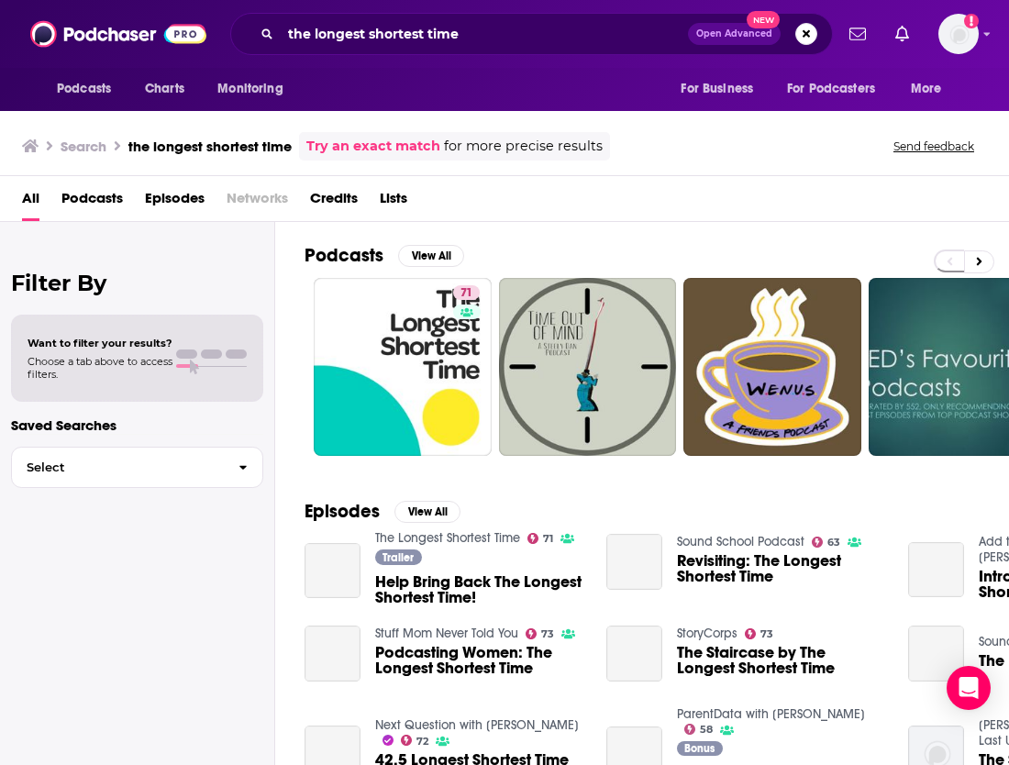
click at [422, 334] on link "71" at bounding box center [403, 367] width 178 height 178
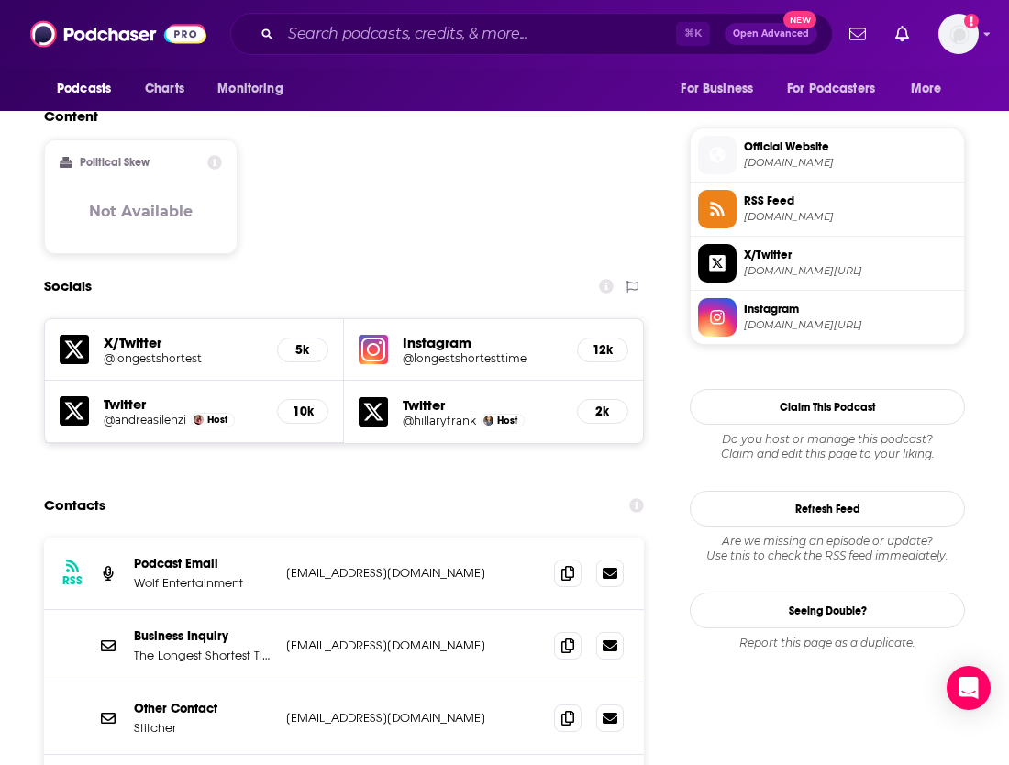
scroll to position [1580, 0]
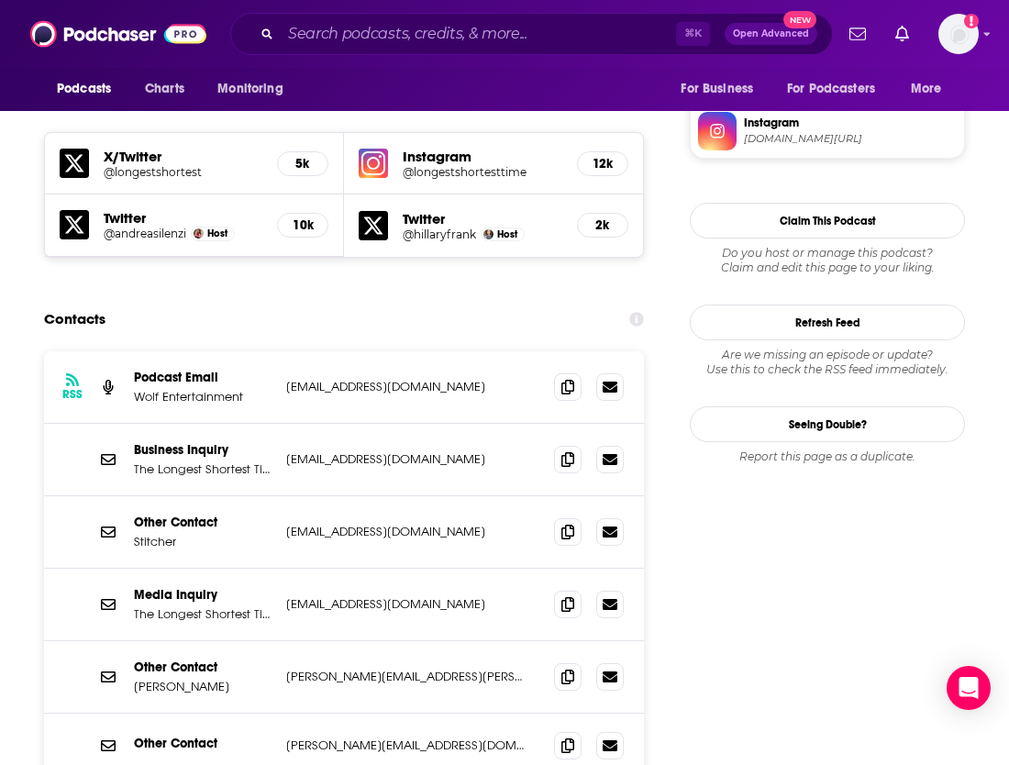
scroll to position [1622, 0]
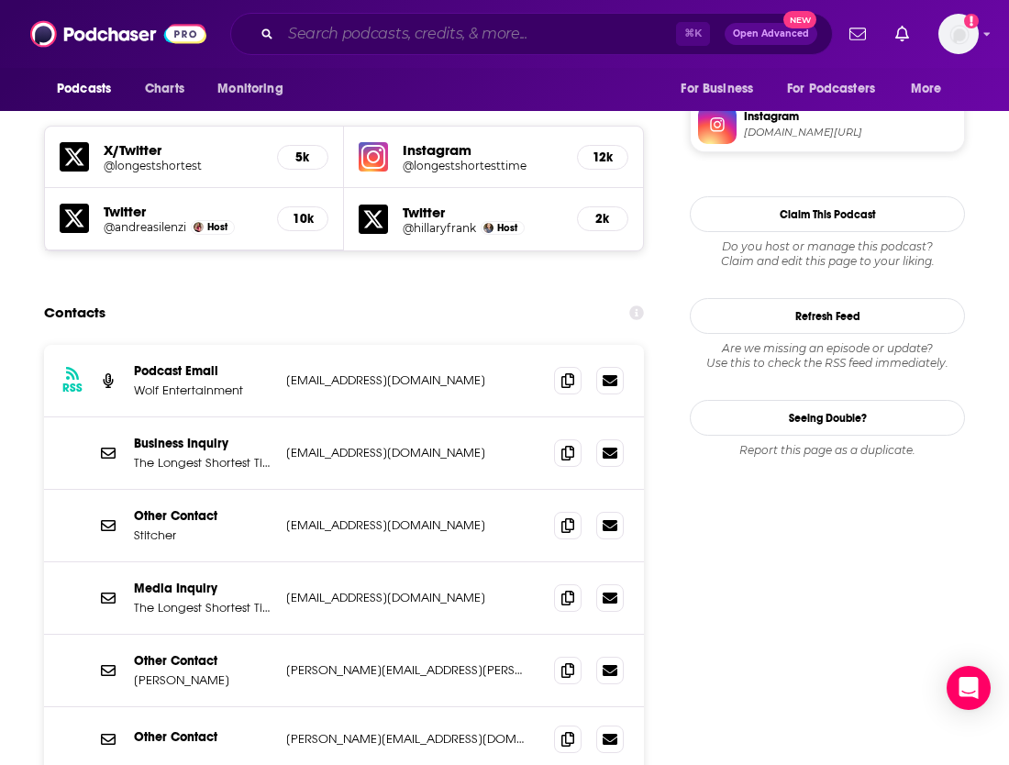
click at [456, 35] on input "Search podcasts, credits, & more..." at bounding box center [478, 33] width 395 height 29
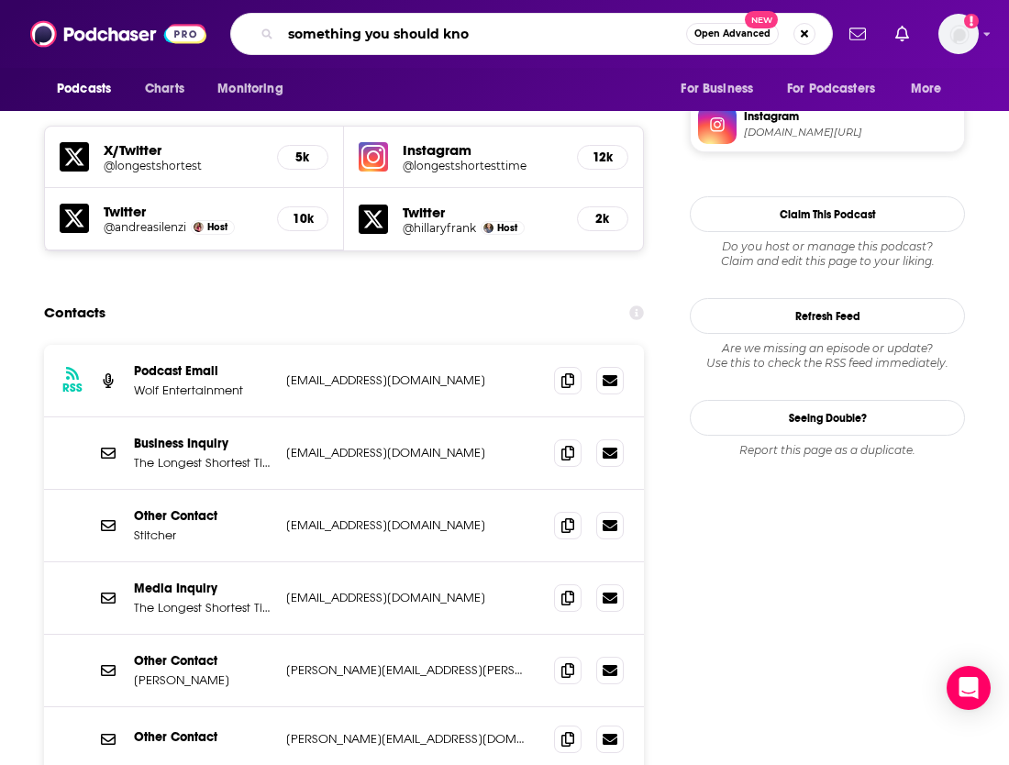
type input "something you should know"
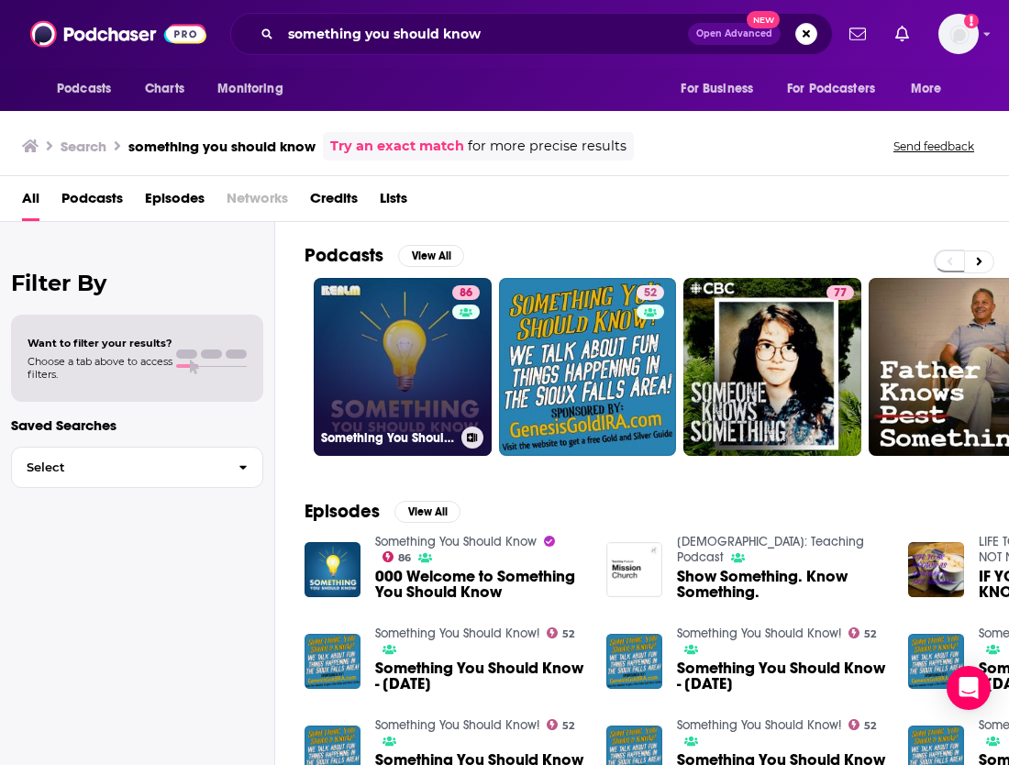
click at [425, 283] on link "86 Something You Should Know" at bounding box center [403, 367] width 178 height 178
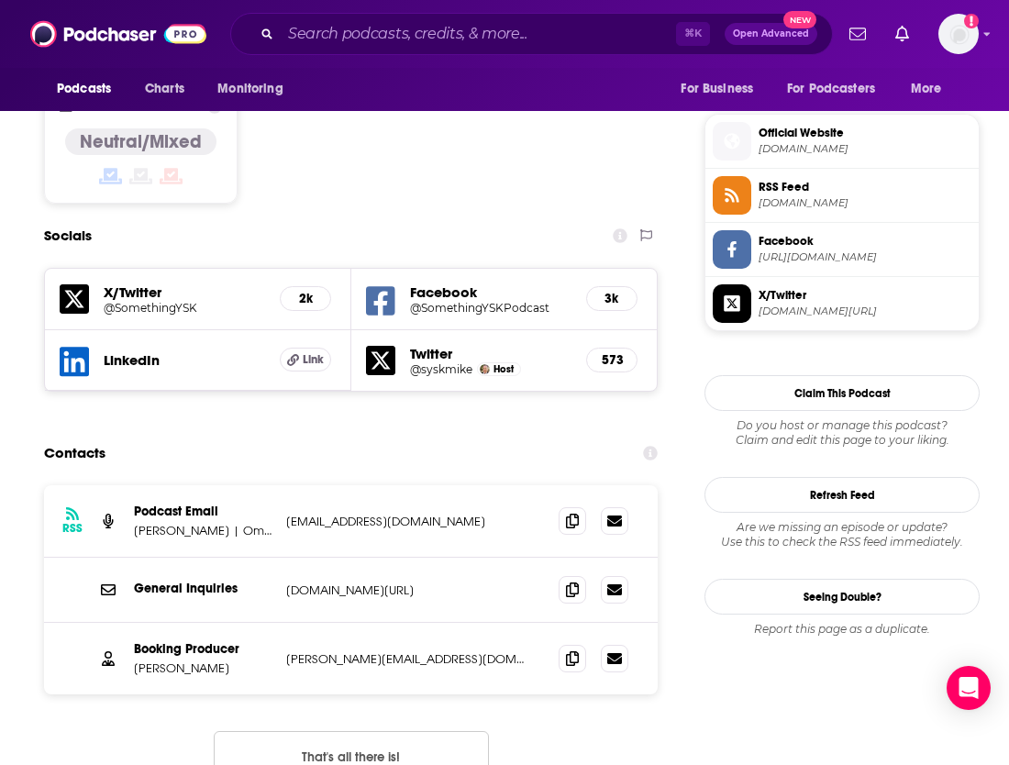
scroll to position [1449, 0]
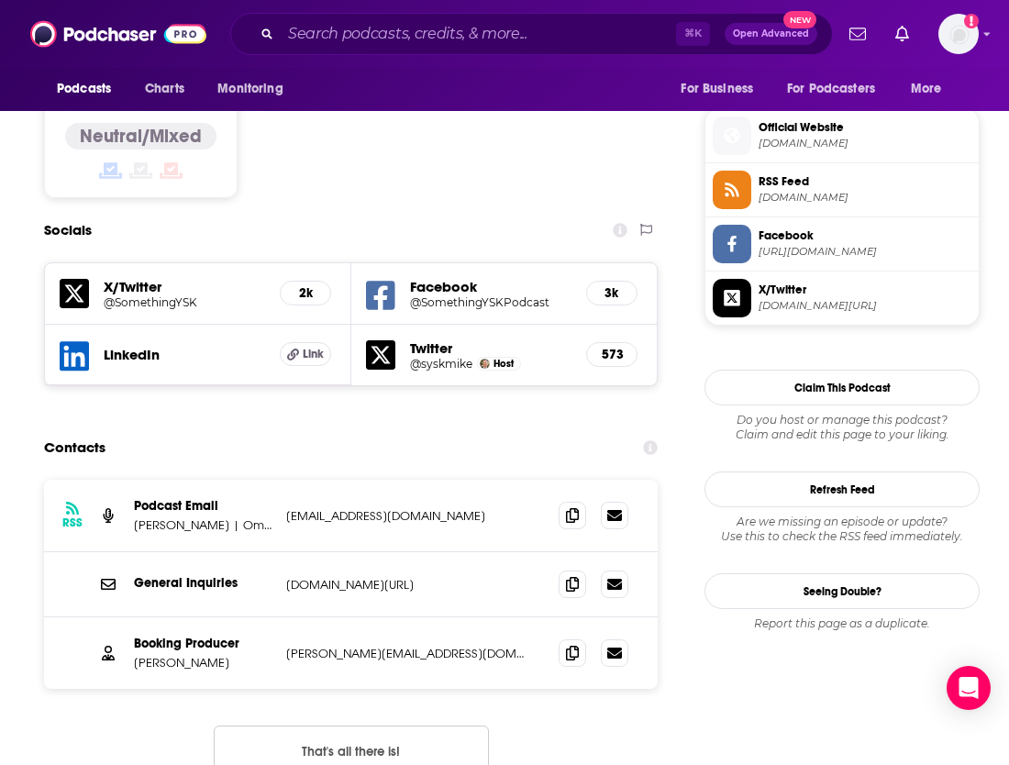
click at [351, 430] on div "Contacts" at bounding box center [351, 447] width 614 height 35
click at [448, 47] on input "Search podcasts, credits, & more..." at bounding box center [478, 33] width 395 height 29
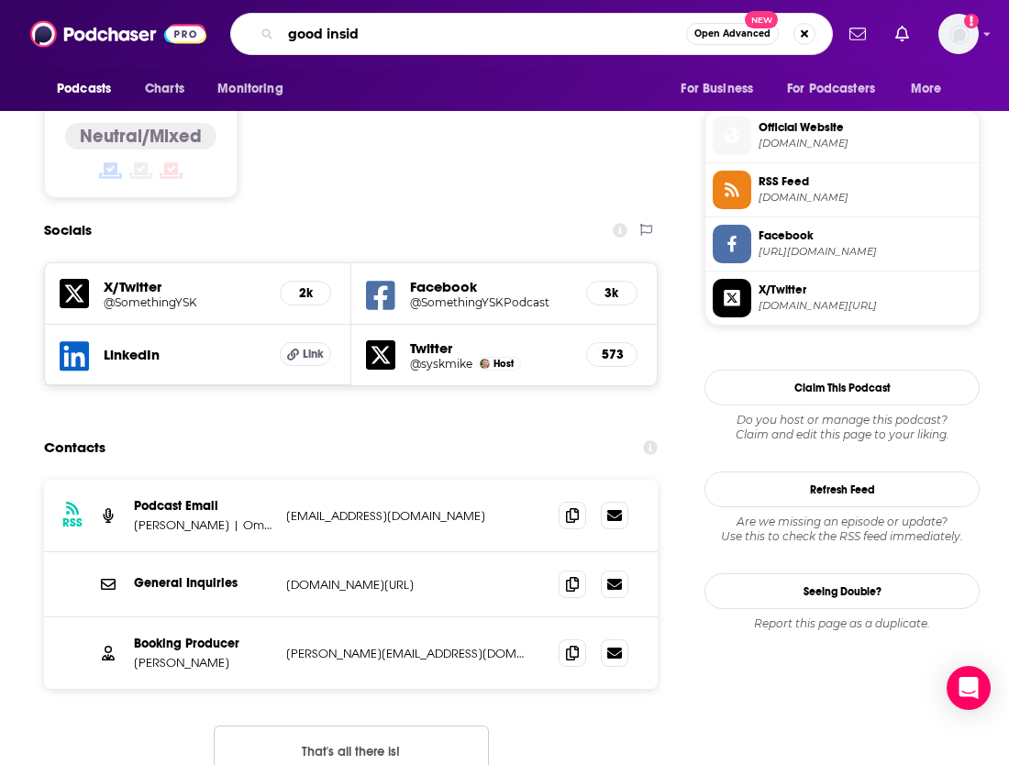
type input "good inside"
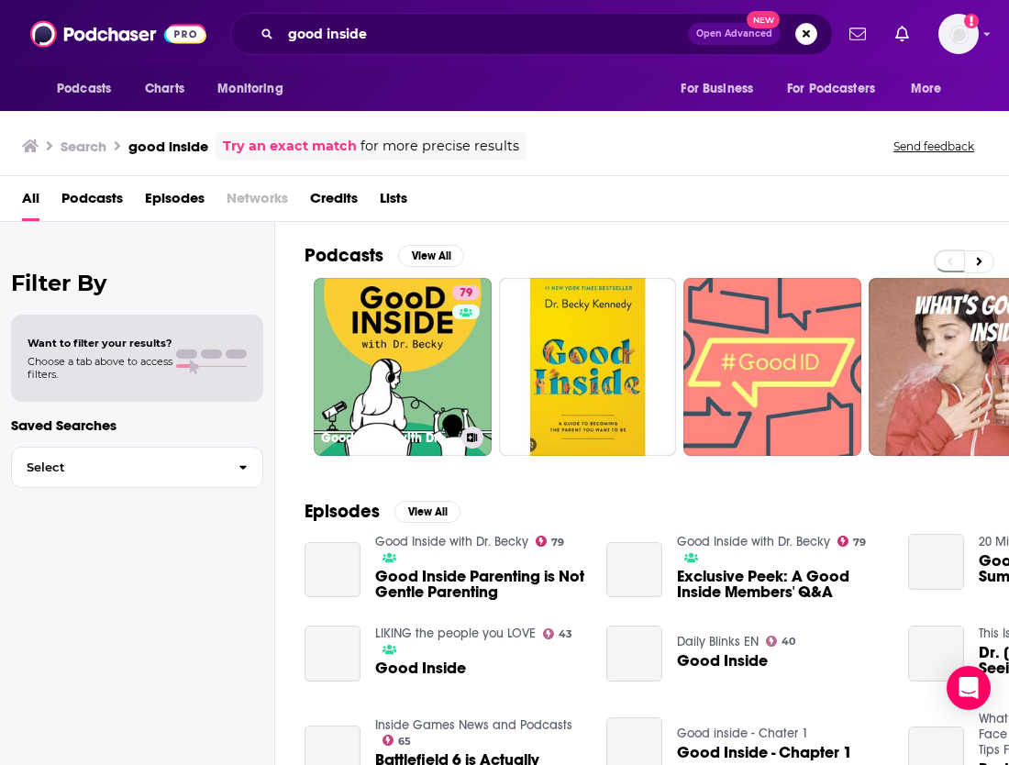
click at [455, 328] on div "79" at bounding box center [468, 355] width 32 height 141
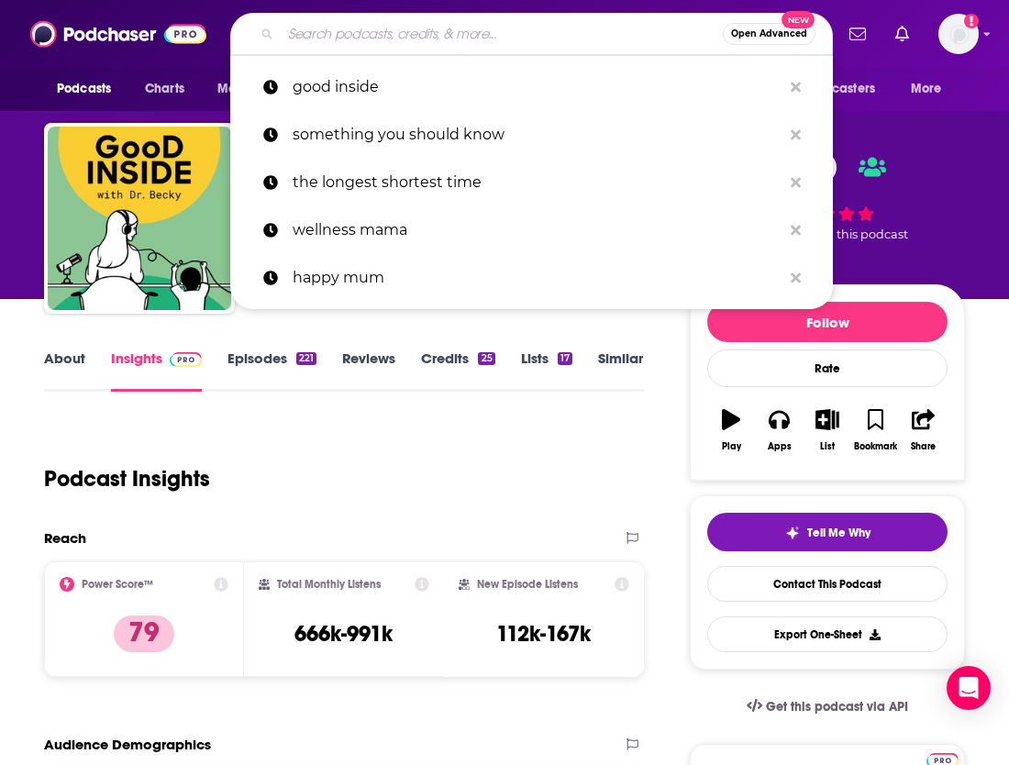
click at [301, 38] on input "Search podcasts, credits, & more..." at bounding box center [502, 33] width 442 height 29
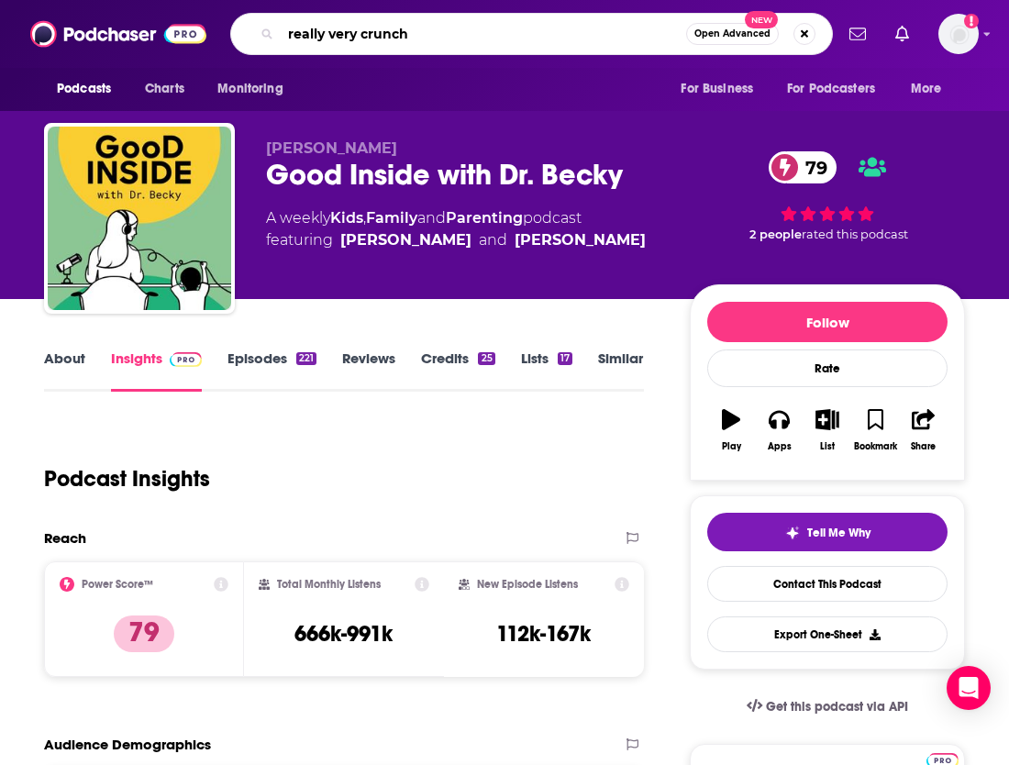
type input "really very crunchy"
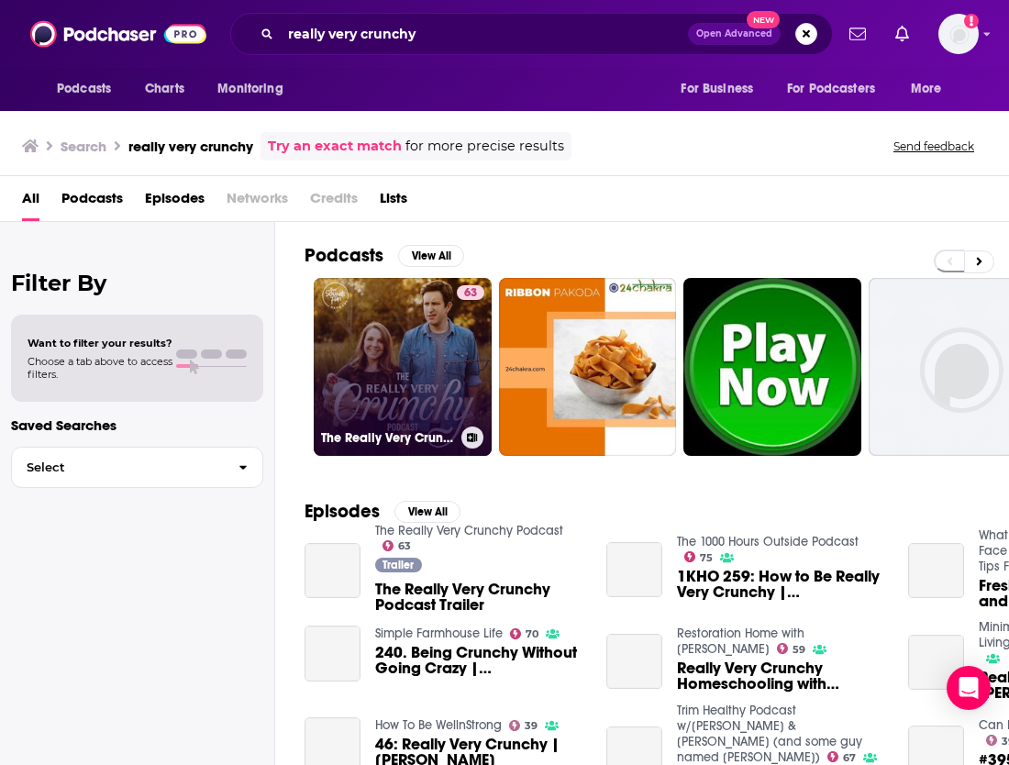
click at [428, 351] on link "63 The Really Very Crunchy Podcast" at bounding box center [403, 367] width 178 height 178
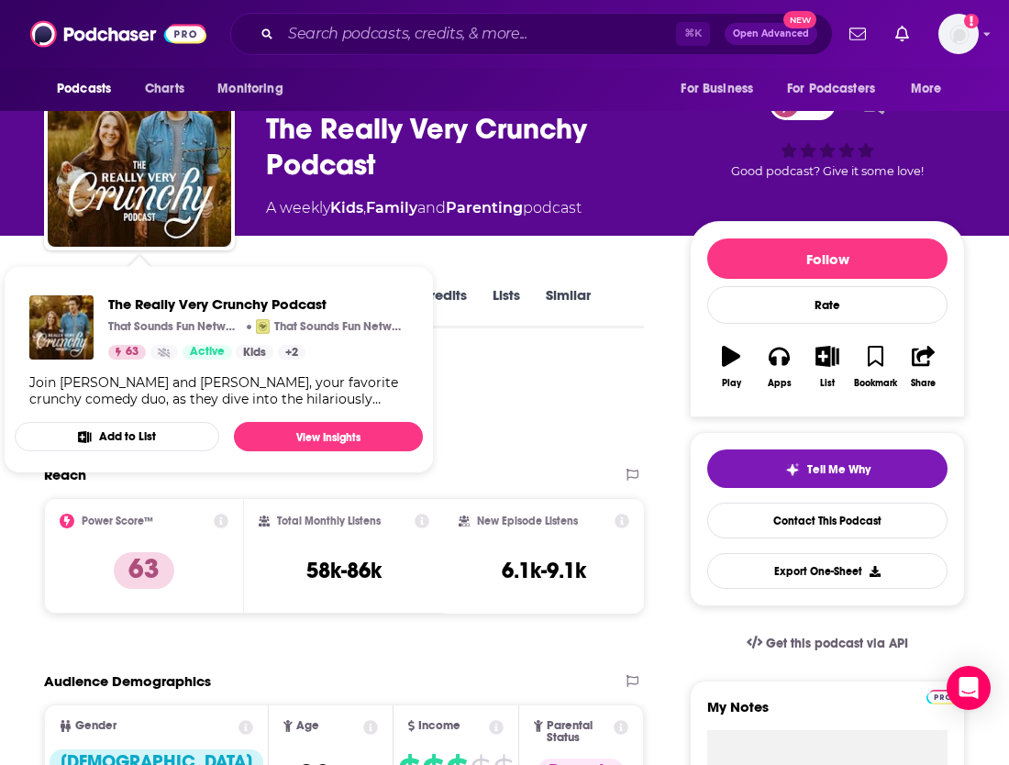
scroll to position [63, 0]
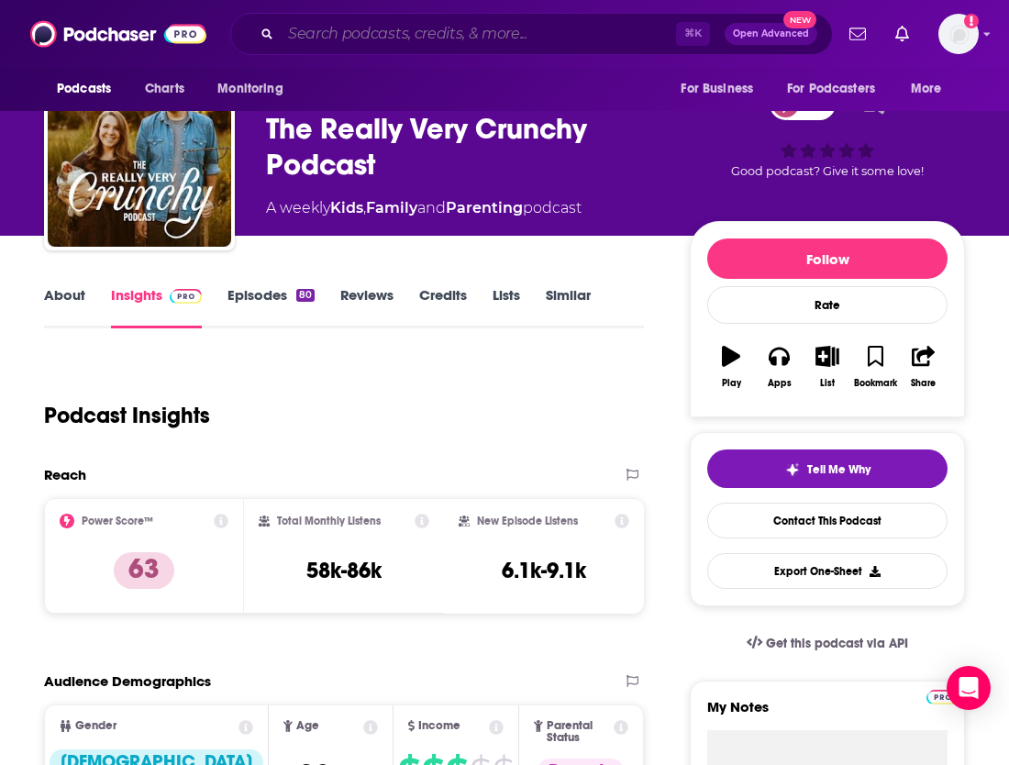
click at [378, 44] on input "Search podcasts, credits, & more..." at bounding box center [478, 33] width 395 height 29
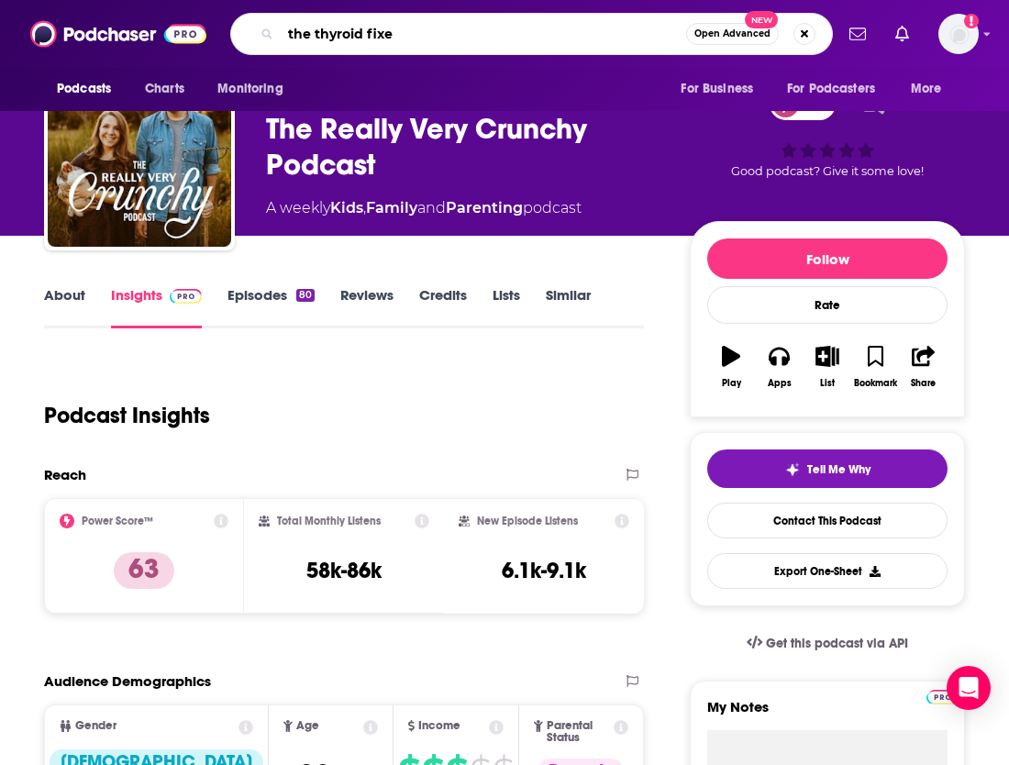
type input "the thyroid fixer"
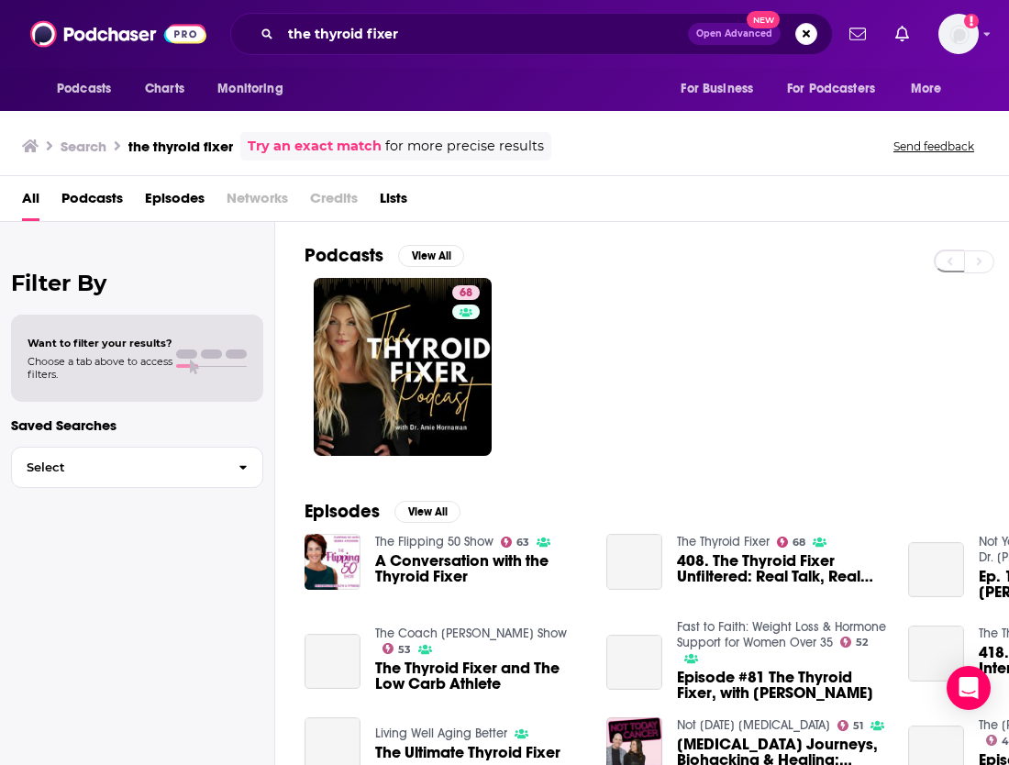
click at [458, 341] on div "68" at bounding box center [468, 366] width 32 height 163
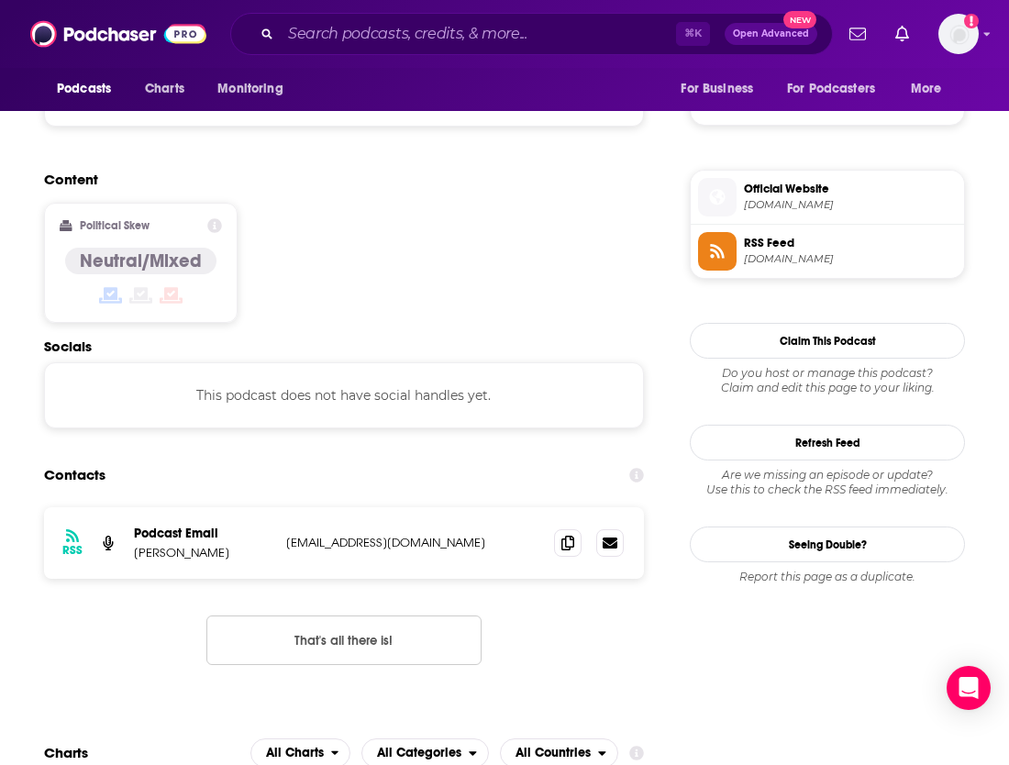
scroll to position [1555, 0]
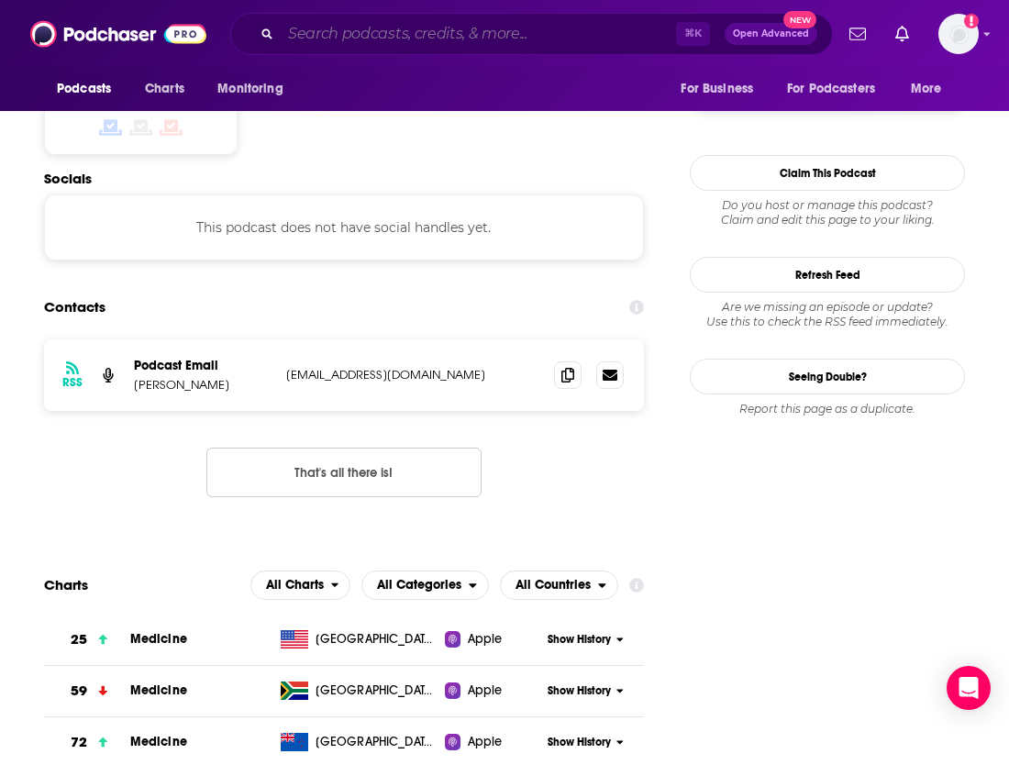
click at [313, 45] on input "Search podcasts, credits, & more..." at bounding box center [478, 33] width 395 height 29
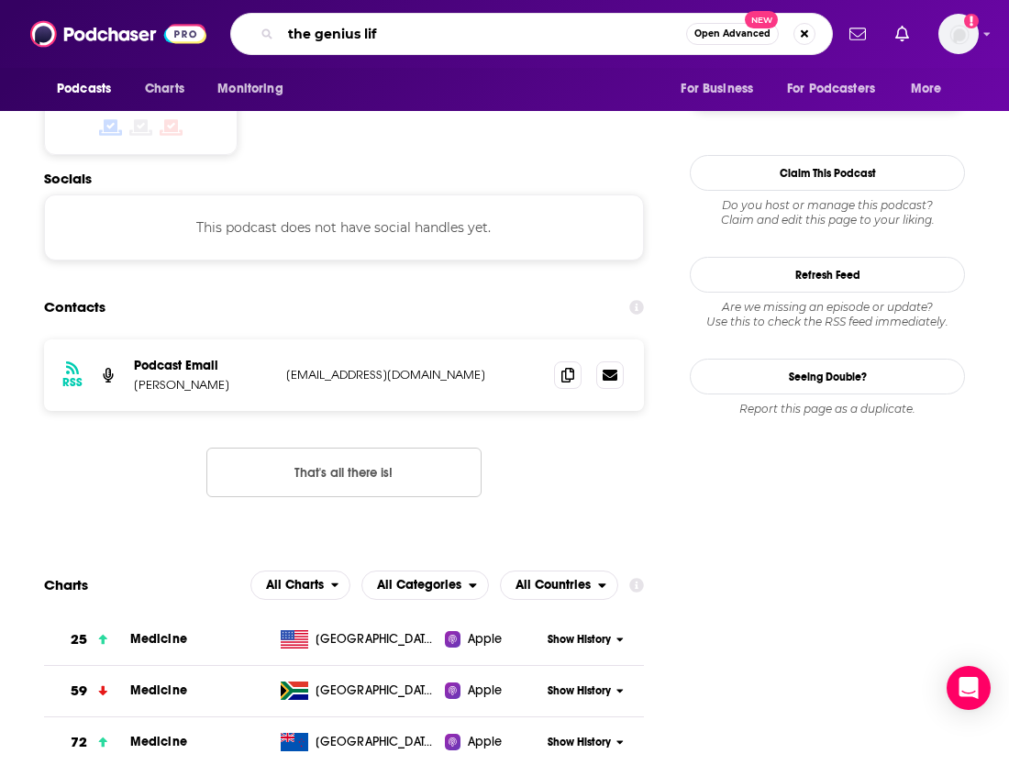
type input "the genius life"
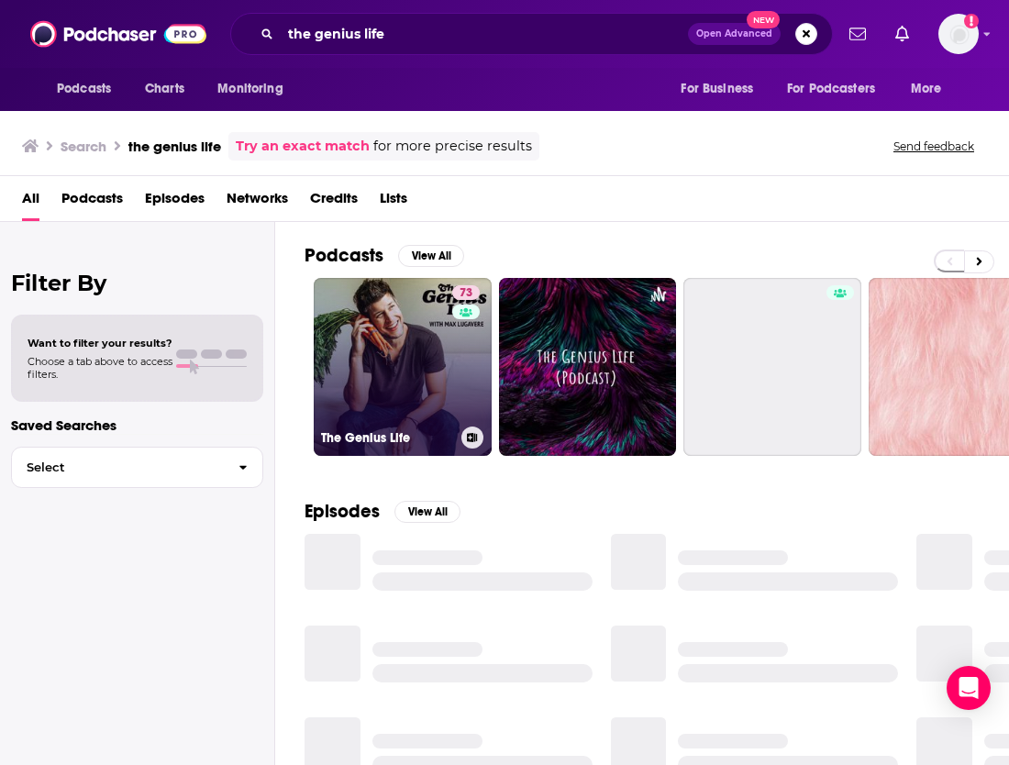
click at [427, 352] on link "73 The Genius Life" at bounding box center [403, 367] width 178 height 178
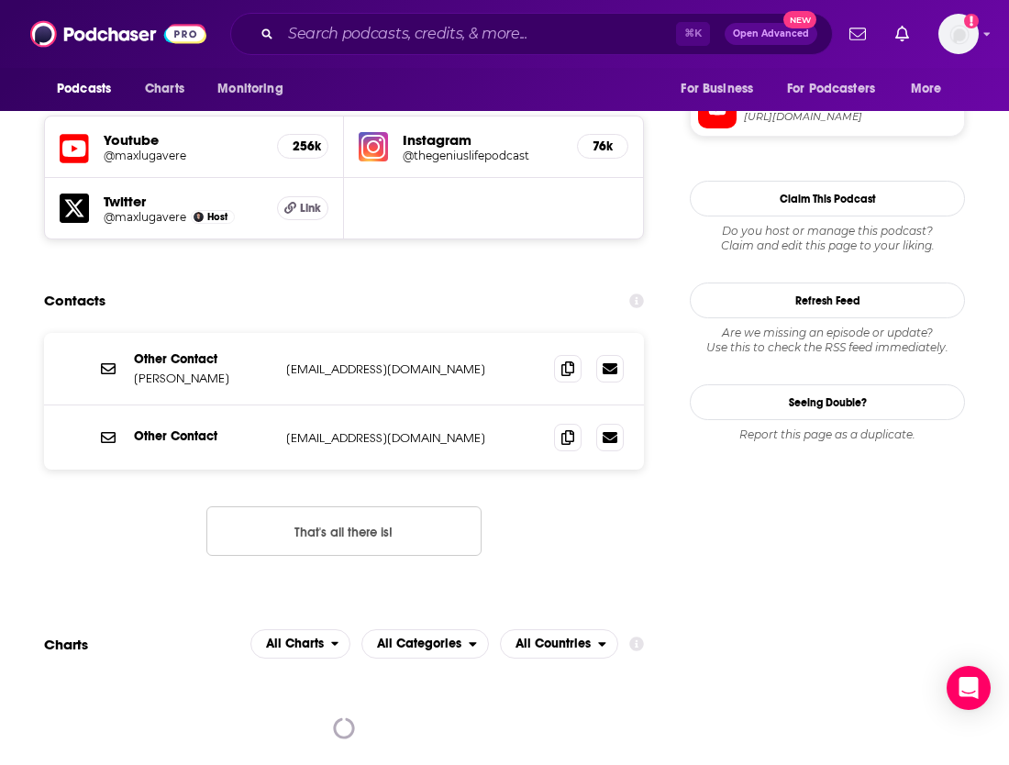
scroll to position [1634, 0]
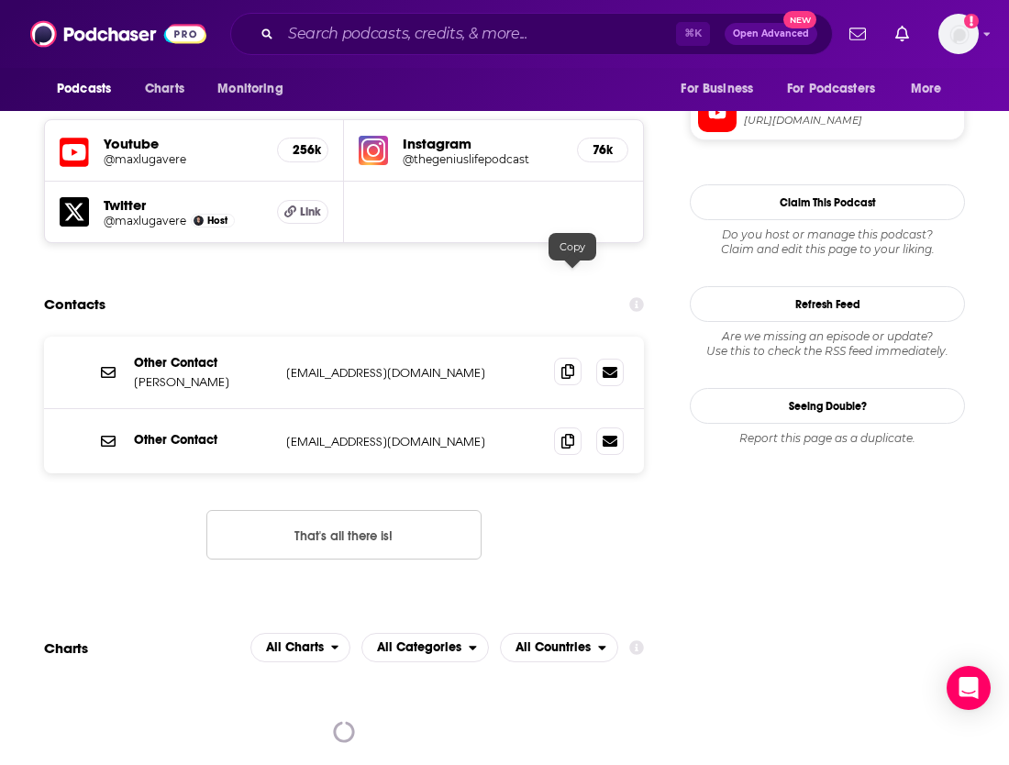
click at [572, 364] on icon at bounding box center [568, 371] width 13 height 15
click at [569, 433] on icon at bounding box center [568, 440] width 13 height 15
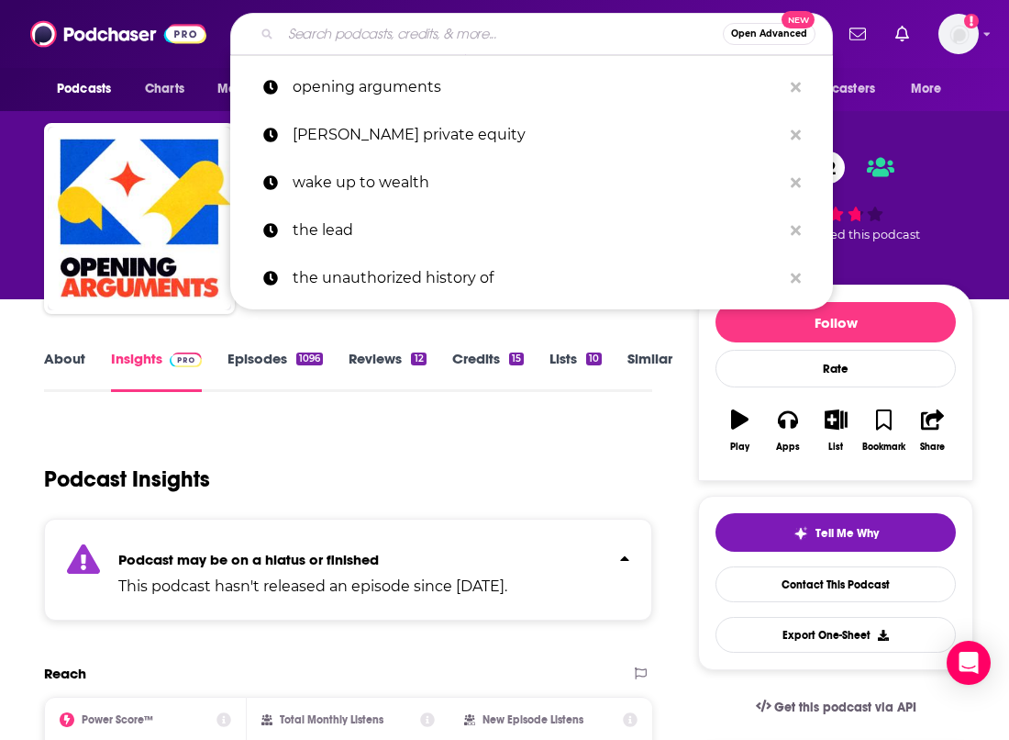
click at [453, 35] on input "Search podcasts, credits, & more..." at bounding box center [502, 33] width 442 height 29
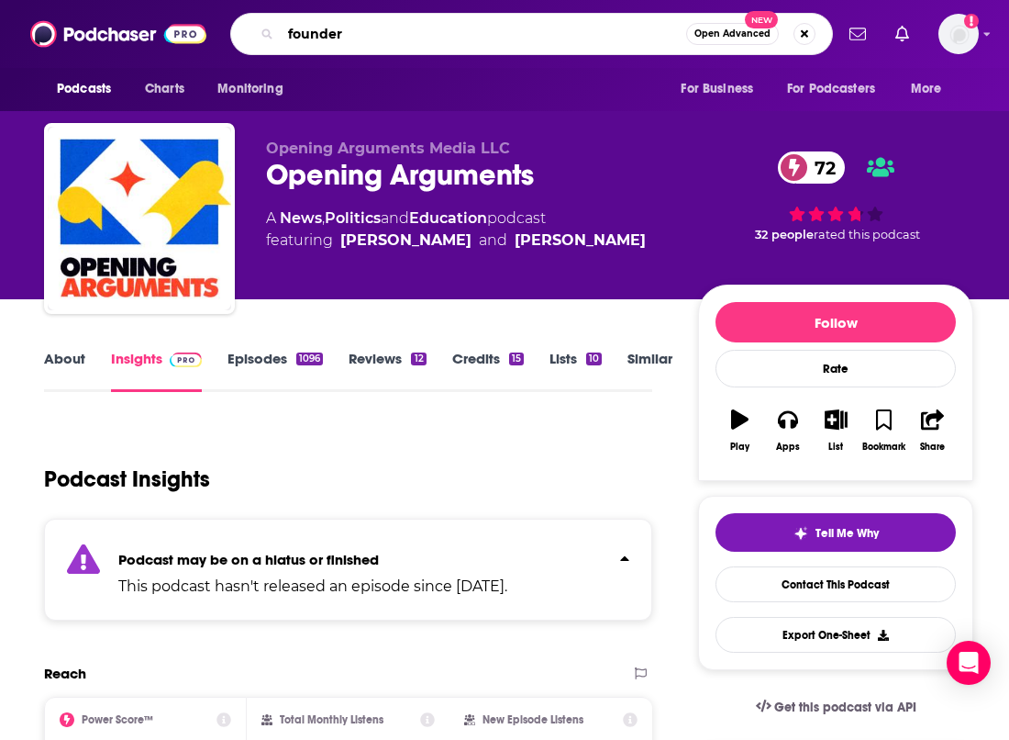
type input "founders"
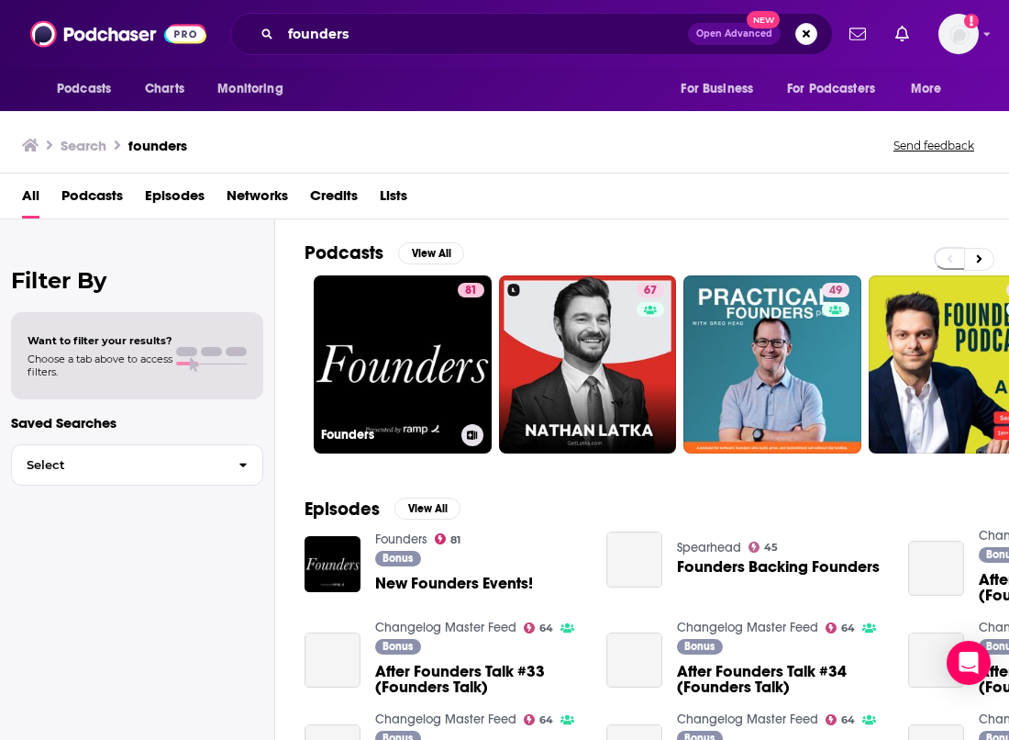
click at [446, 330] on link "81 Founders" at bounding box center [403, 364] width 178 height 178
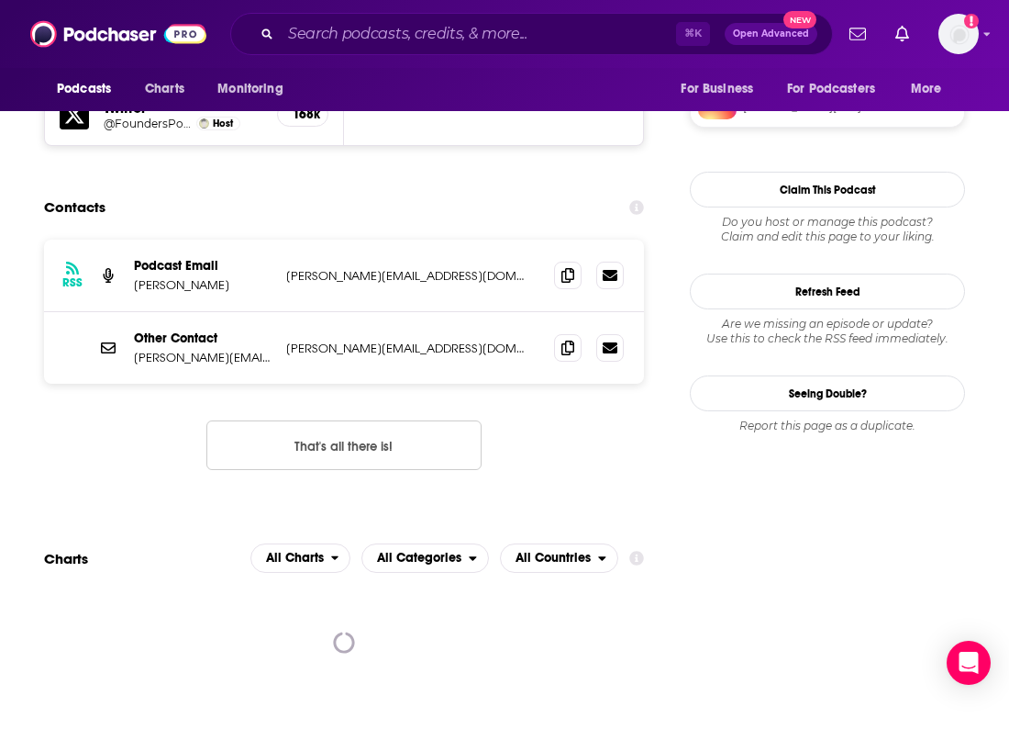
scroll to position [1665, 0]
